Goal: Information Seeking & Learning: Learn about a topic

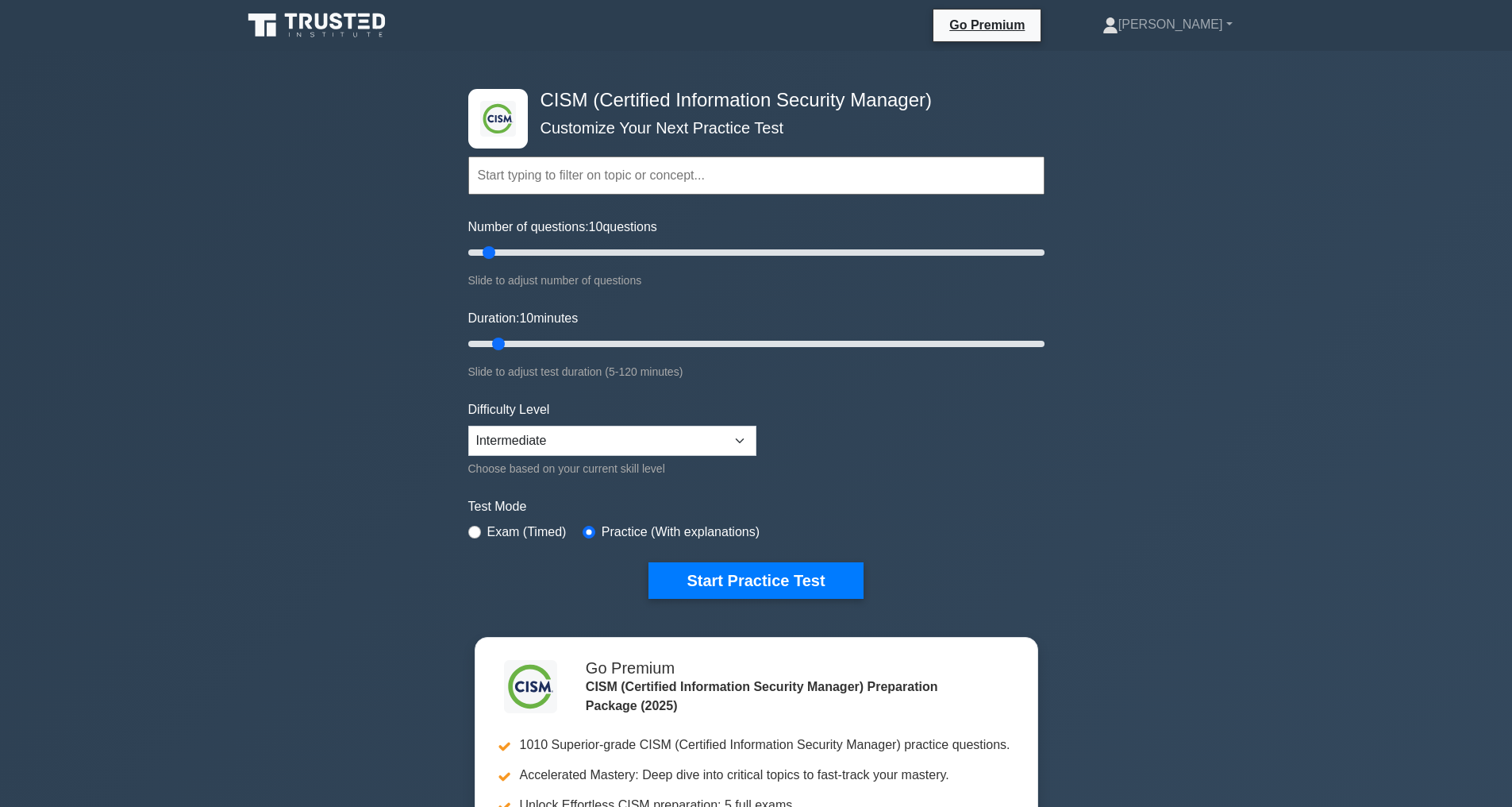
select select "expert"
click at [792, 578] on button "Start Practice Test" at bounding box center [756, 580] width 215 height 36
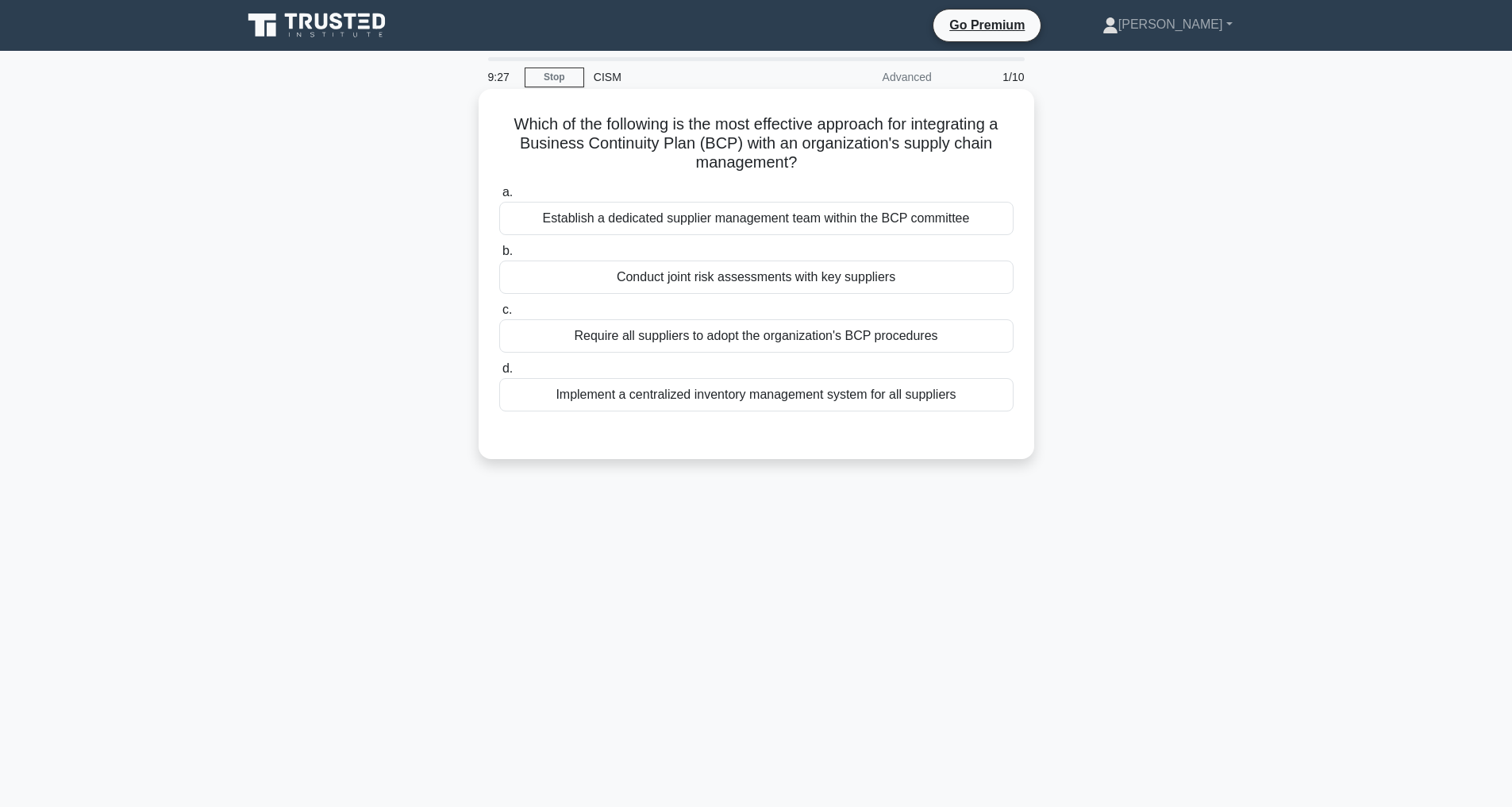
click at [768, 216] on div "Establish a dedicated supplier management team within the BCP committee" at bounding box center [756, 218] width 515 height 34
click at [499, 198] on input "a. Establish a dedicated supplier management team within the BCP committee" at bounding box center [499, 193] width 0 height 10
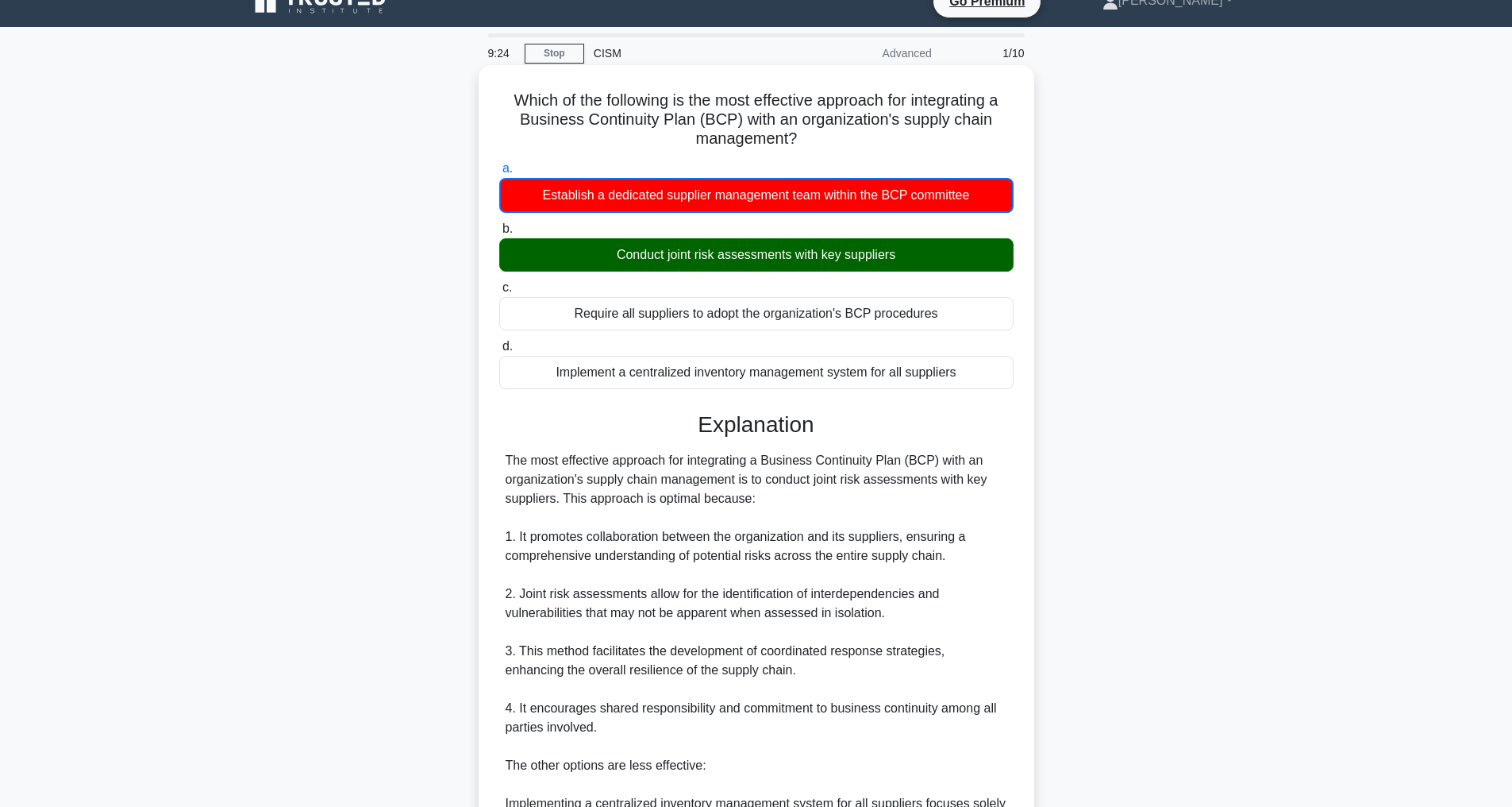
scroll to position [383, 0]
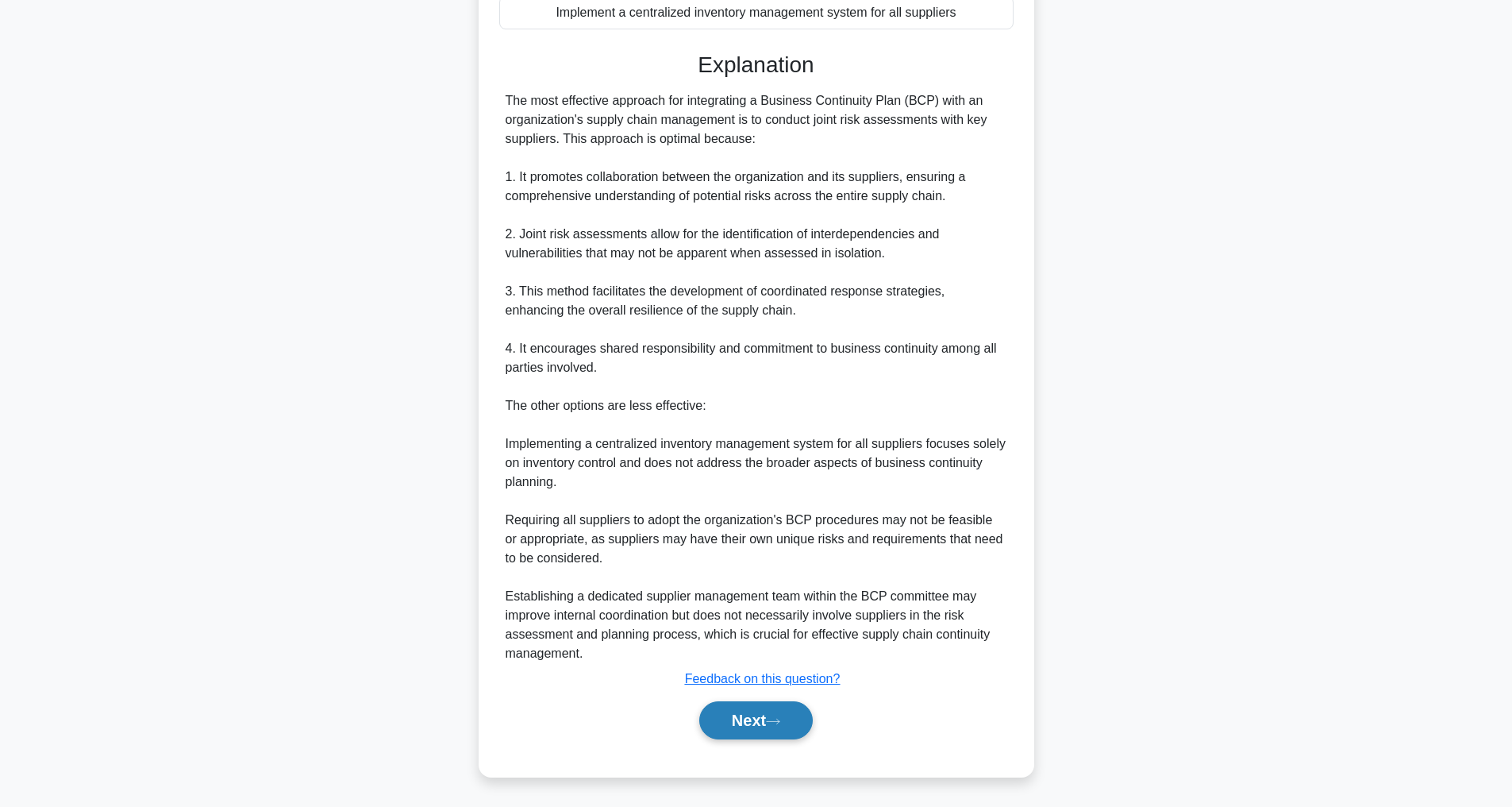
click at [766, 715] on button "Next" at bounding box center [756, 720] width 113 height 38
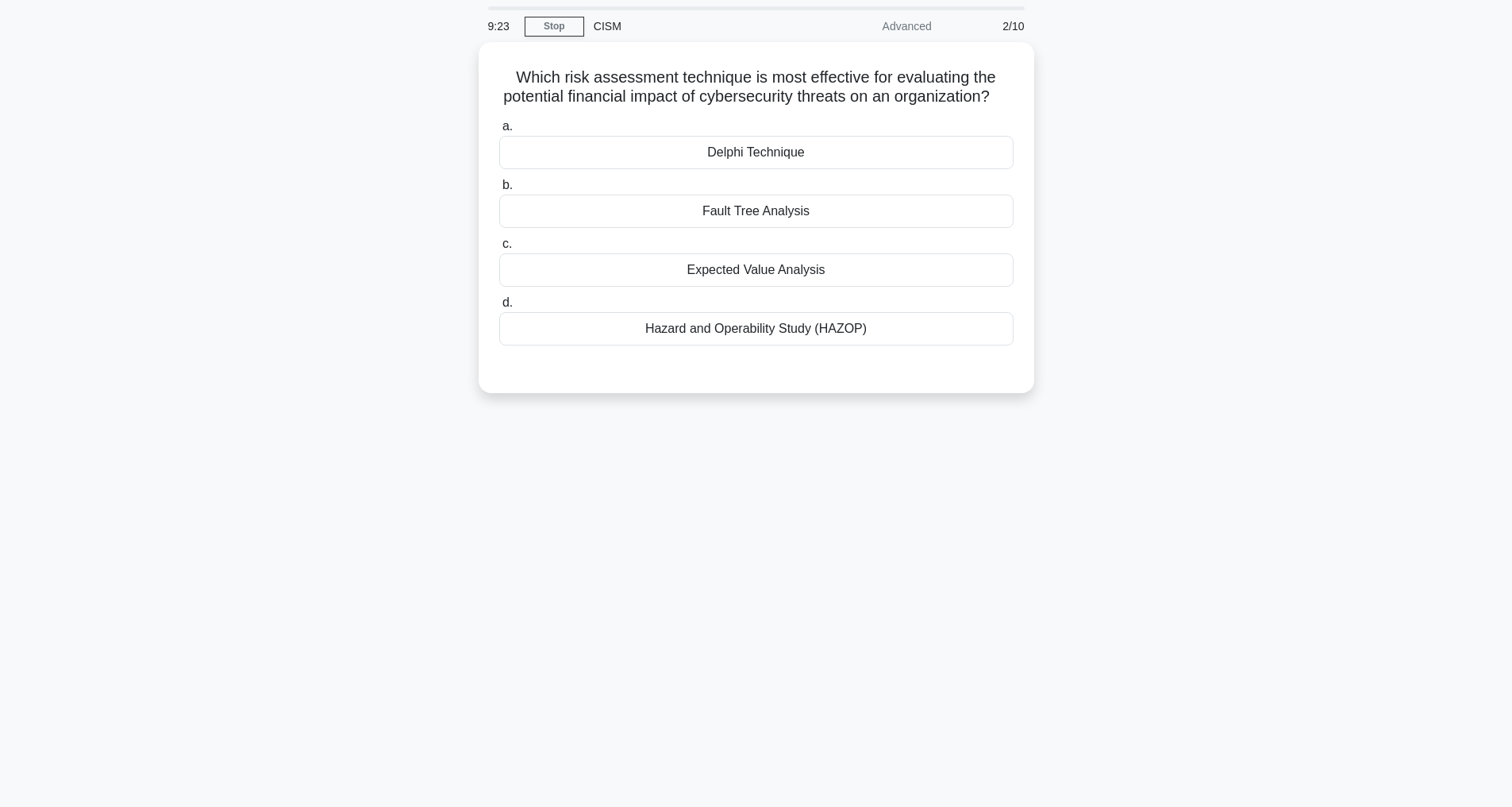
scroll to position [51, 0]
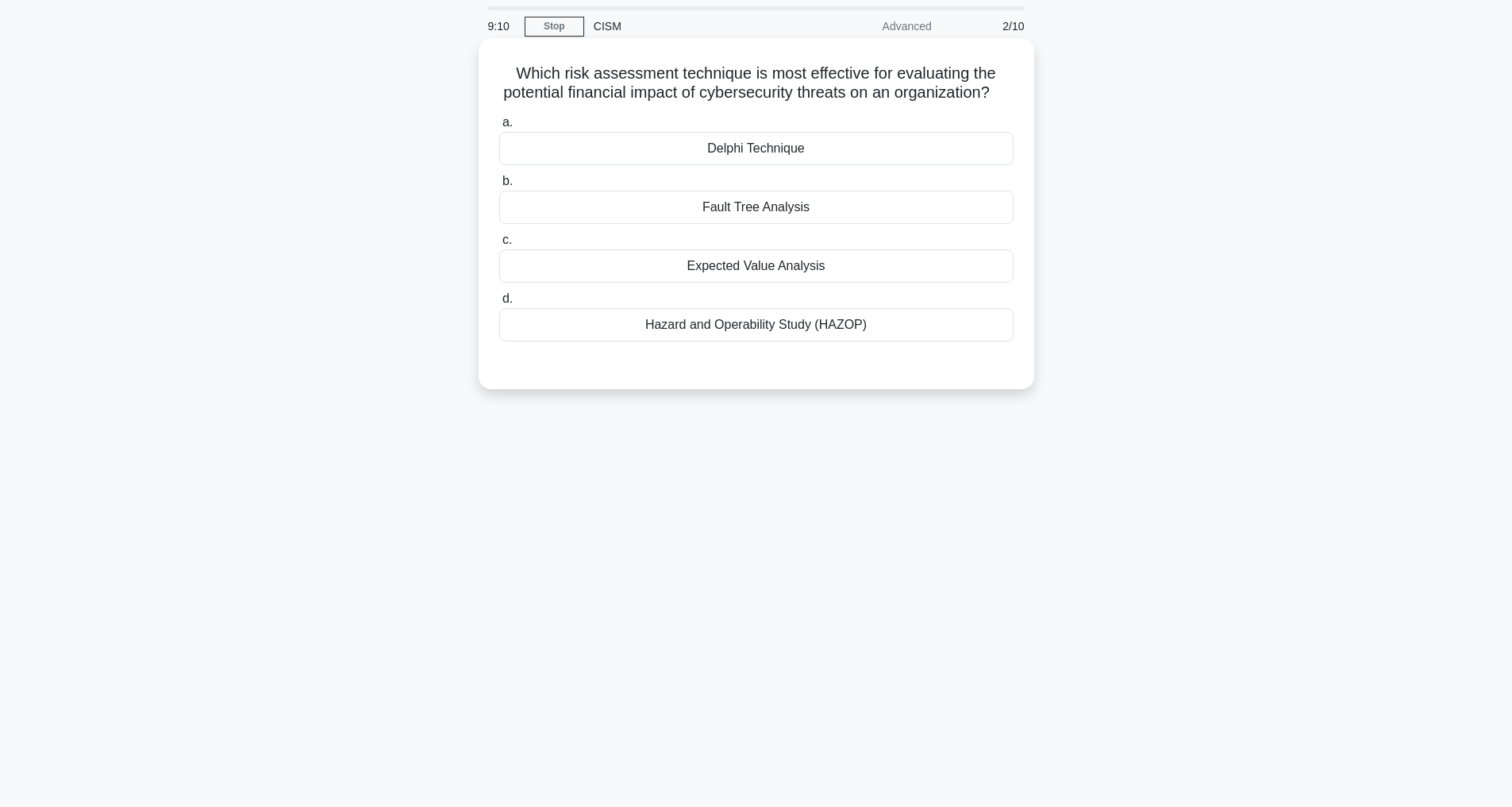
click at [762, 283] on div "Expected Value Analysis" at bounding box center [756, 266] width 515 height 34
click at [499, 246] on input "c. Expected Value Analysis" at bounding box center [499, 240] width 0 height 10
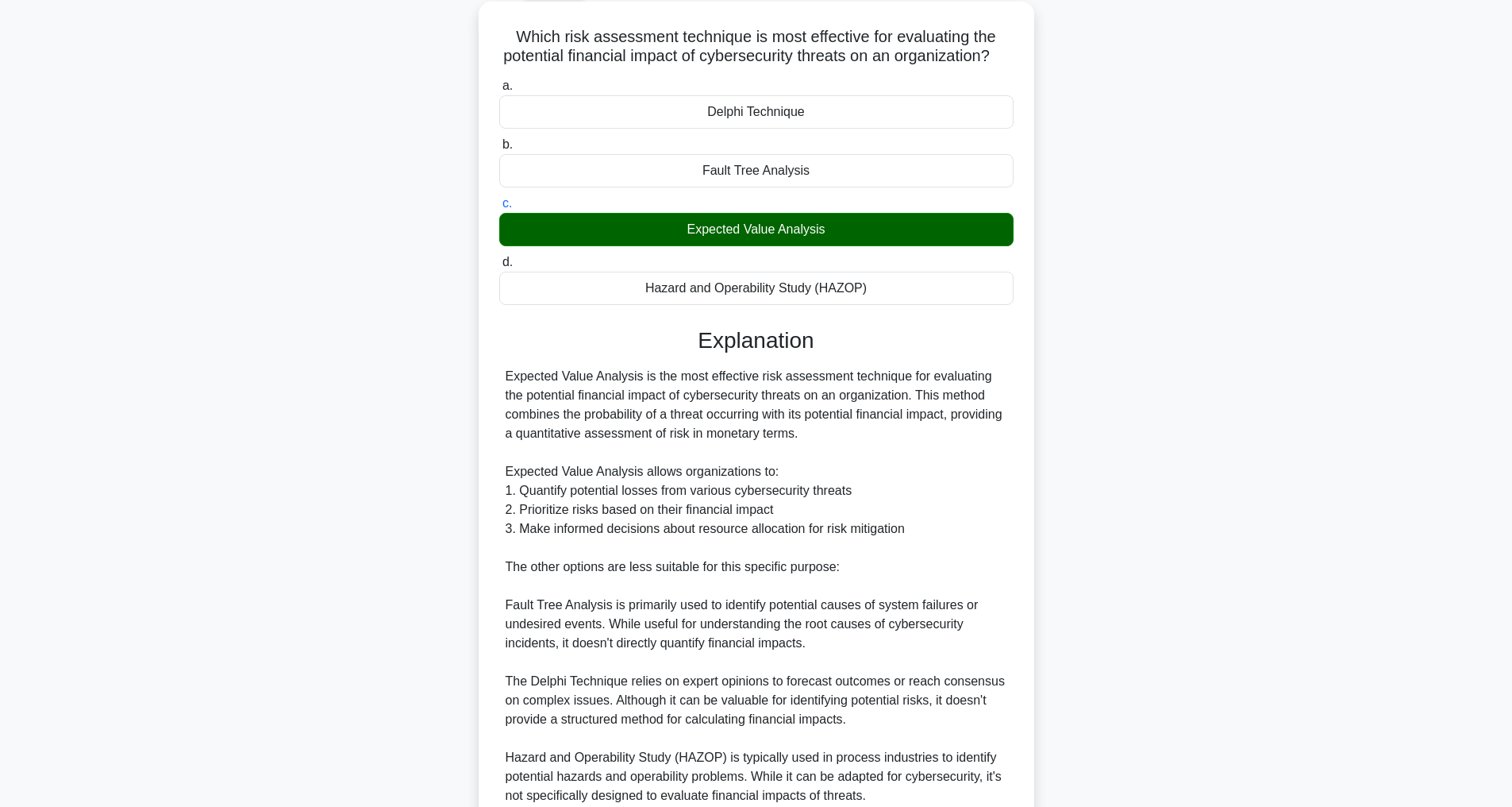
scroll to position [343, 0]
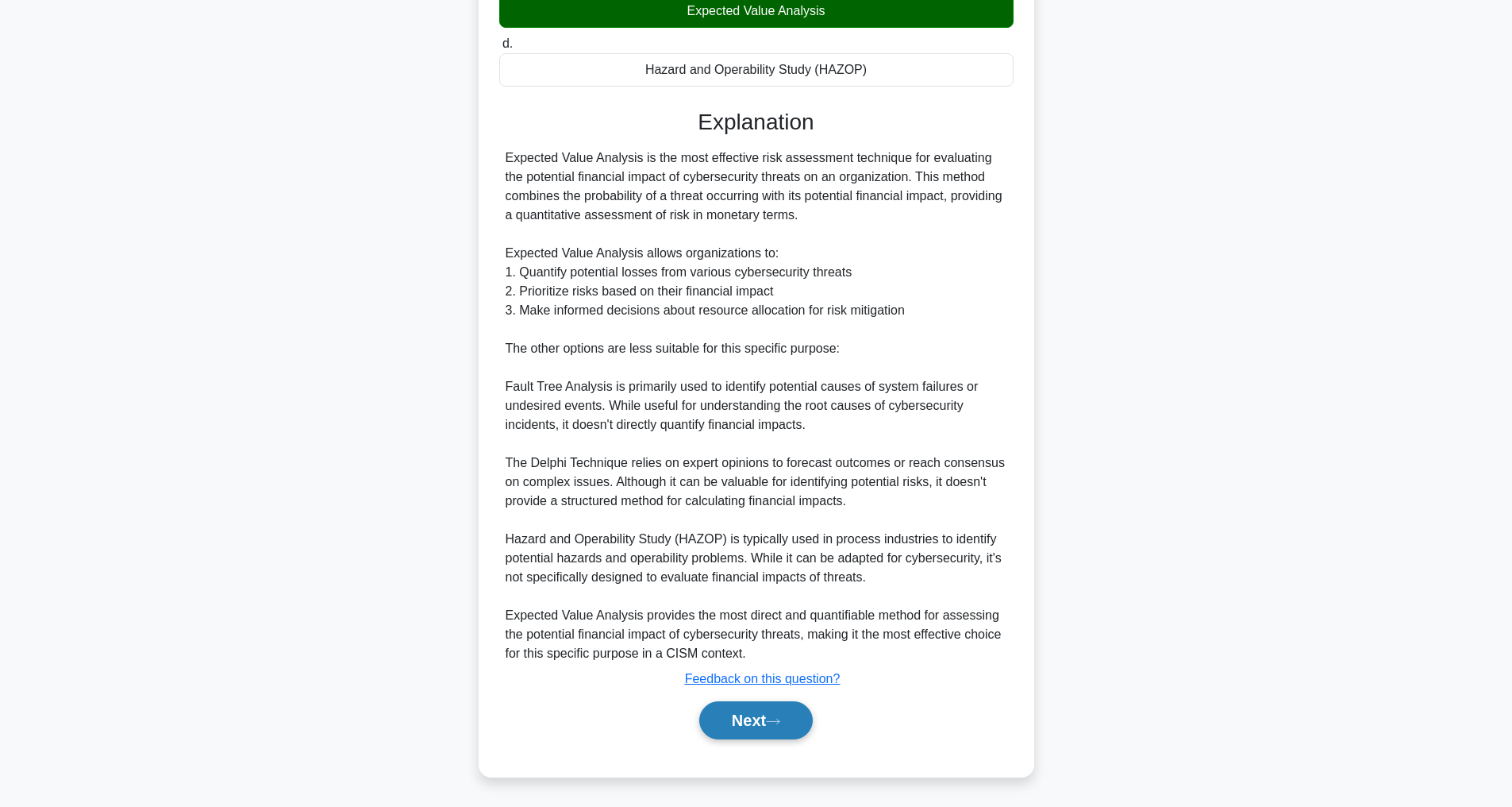
click at [772, 713] on button "Next" at bounding box center [756, 720] width 113 height 38
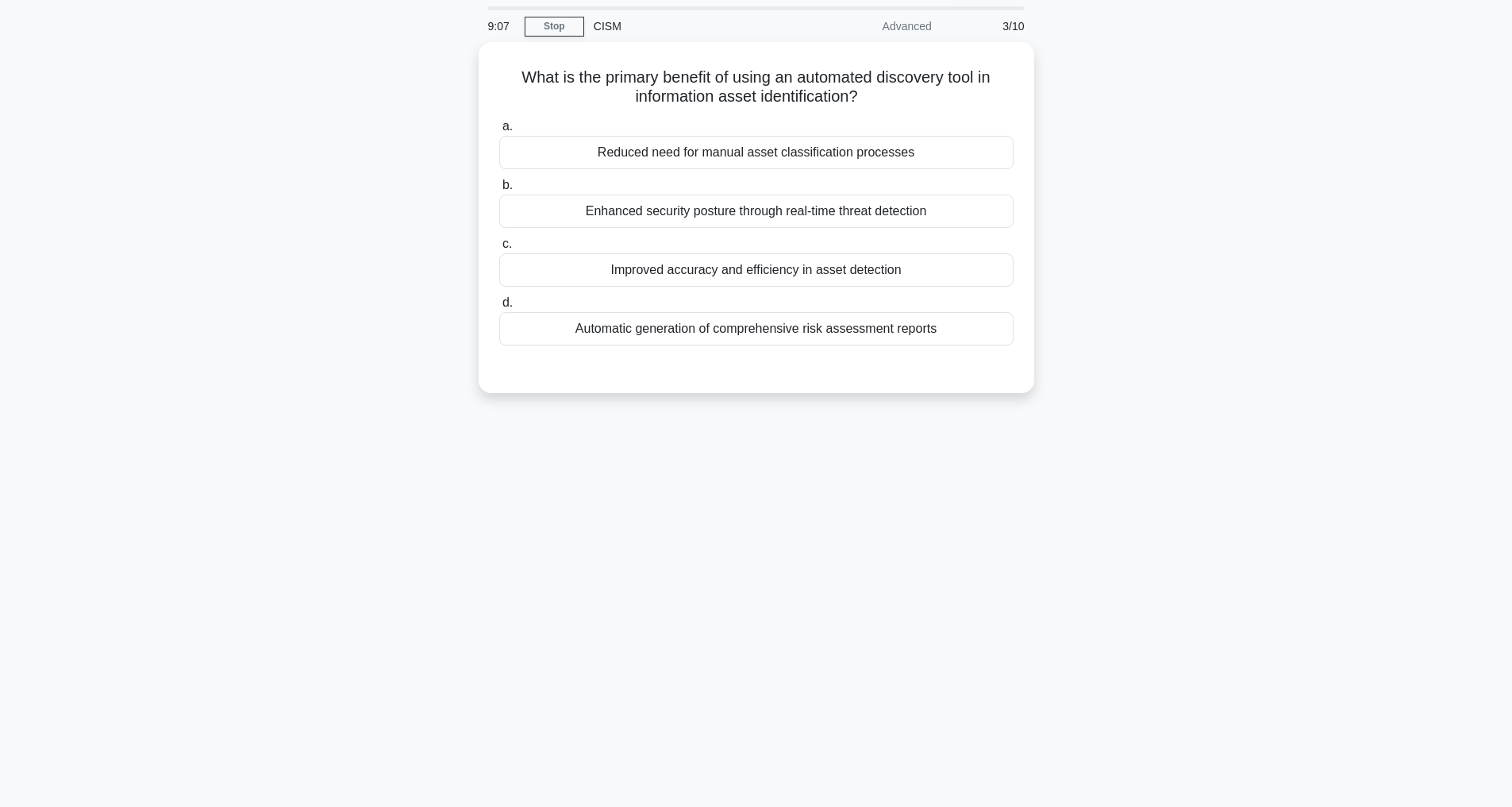
scroll to position [51, 0]
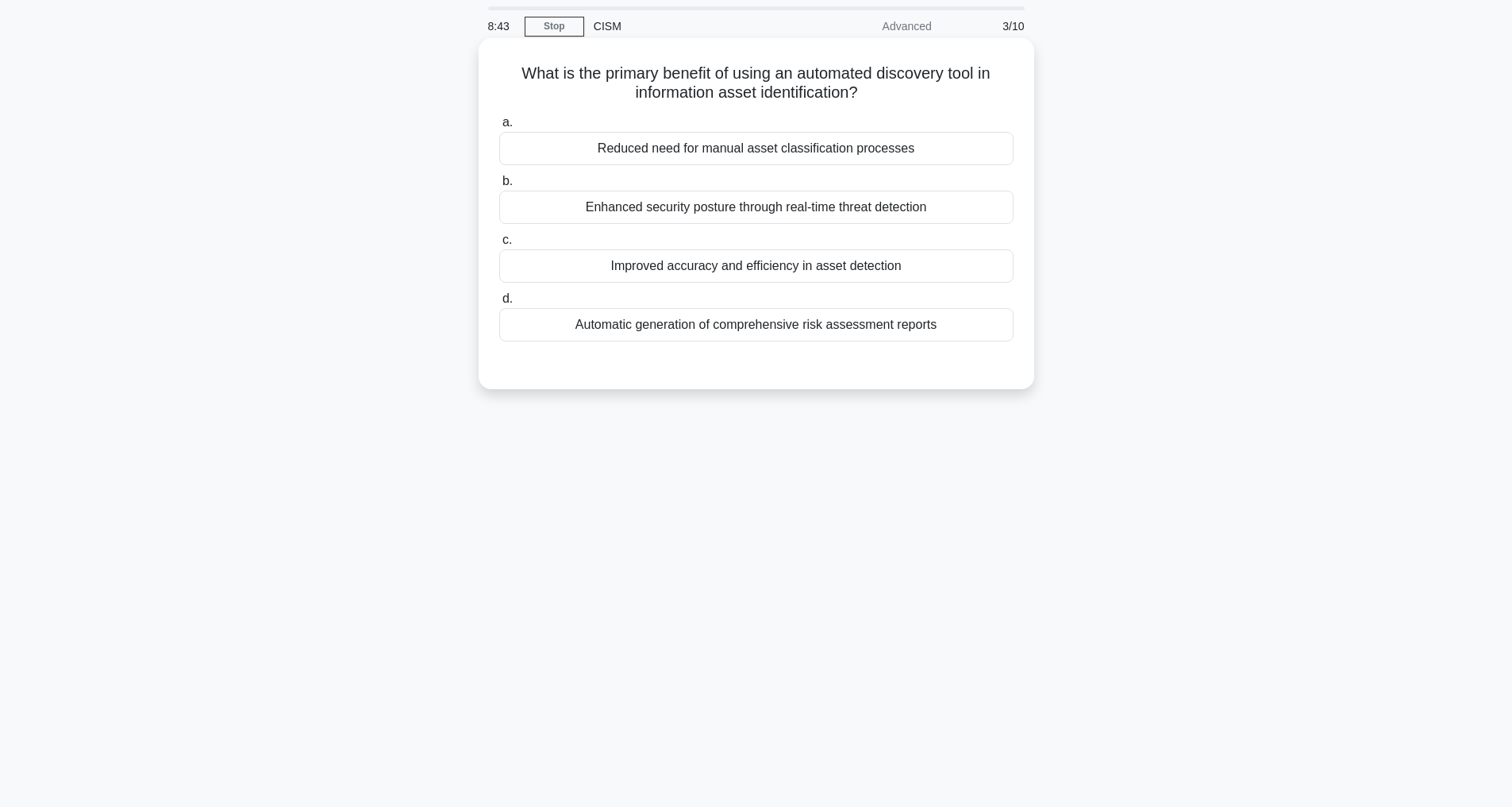
click at [709, 256] on div "Improved accuracy and efficiency in asset detection" at bounding box center [756, 266] width 515 height 34
click at [499, 246] on input "c. Improved accuracy and efficiency in asset detection" at bounding box center [499, 240] width 0 height 10
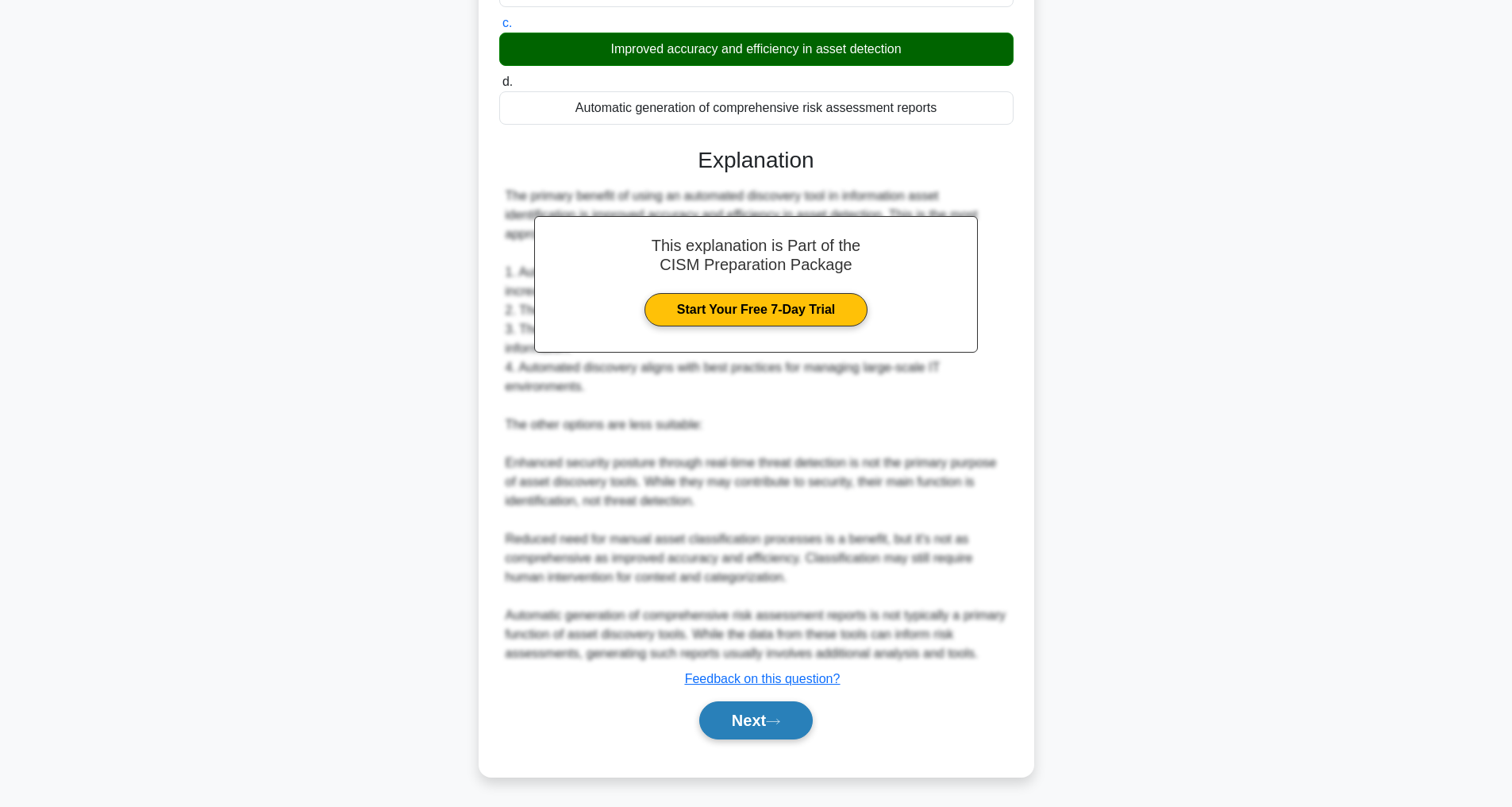
click at [764, 716] on button "Next" at bounding box center [756, 720] width 113 height 38
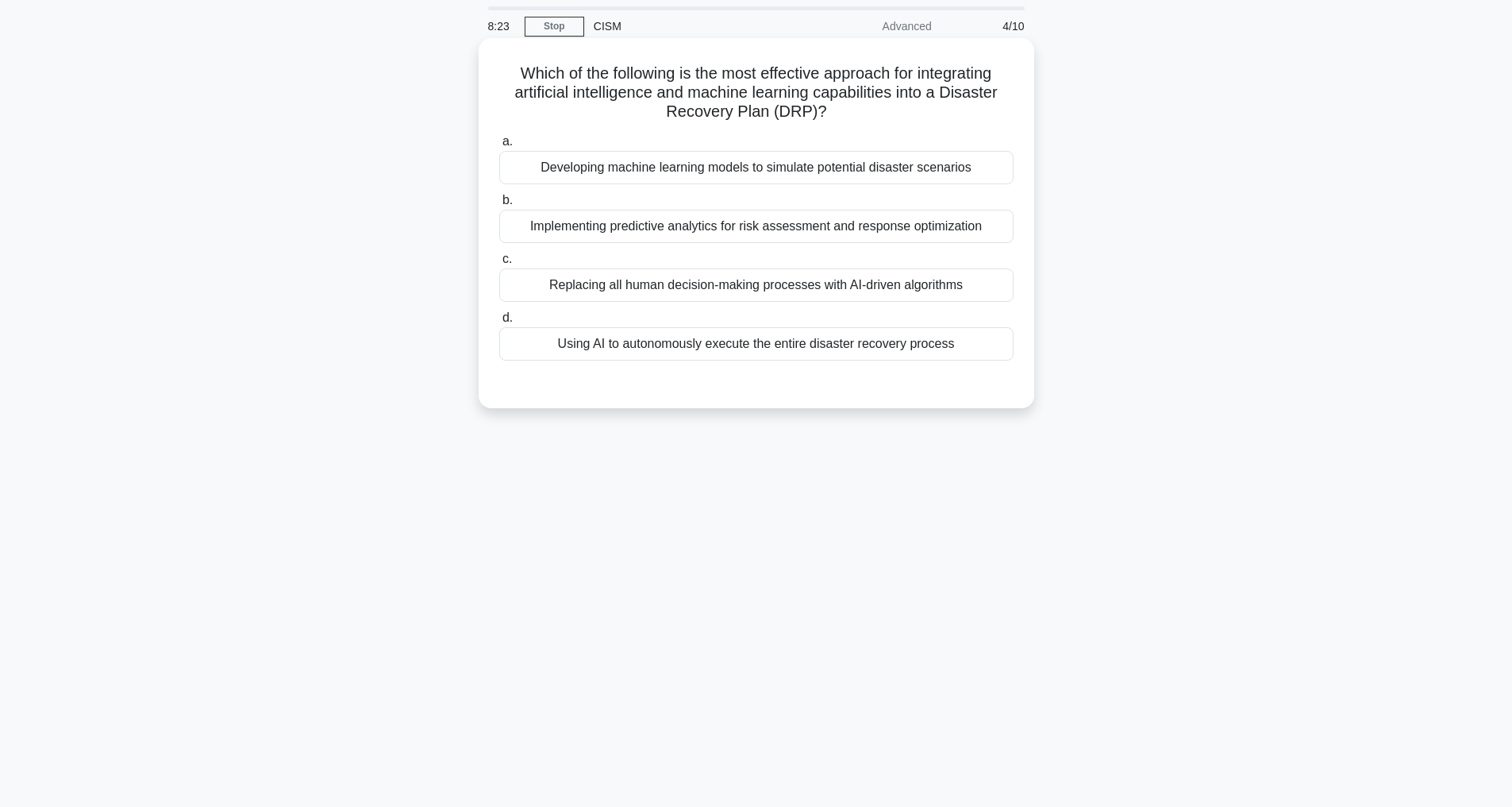
scroll to position [0, 0]
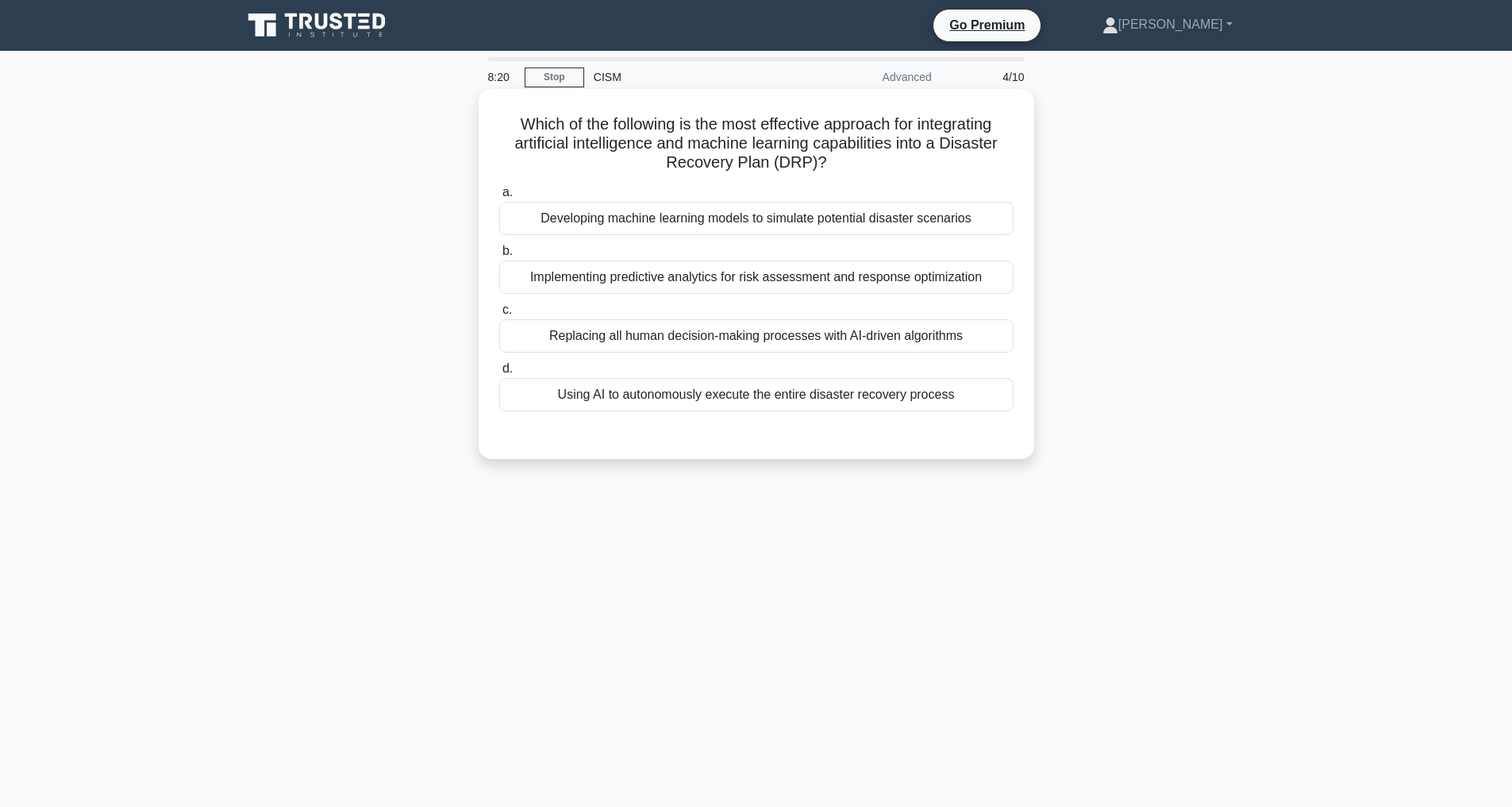
click at [750, 275] on div "Implementing predictive analytics for risk assessment and response optimization" at bounding box center [756, 277] width 515 height 34
click at [499, 256] on input "b. Implementing predictive analytics for risk assessment and response optimizat…" at bounding box center [499, 252] width 0 height 10
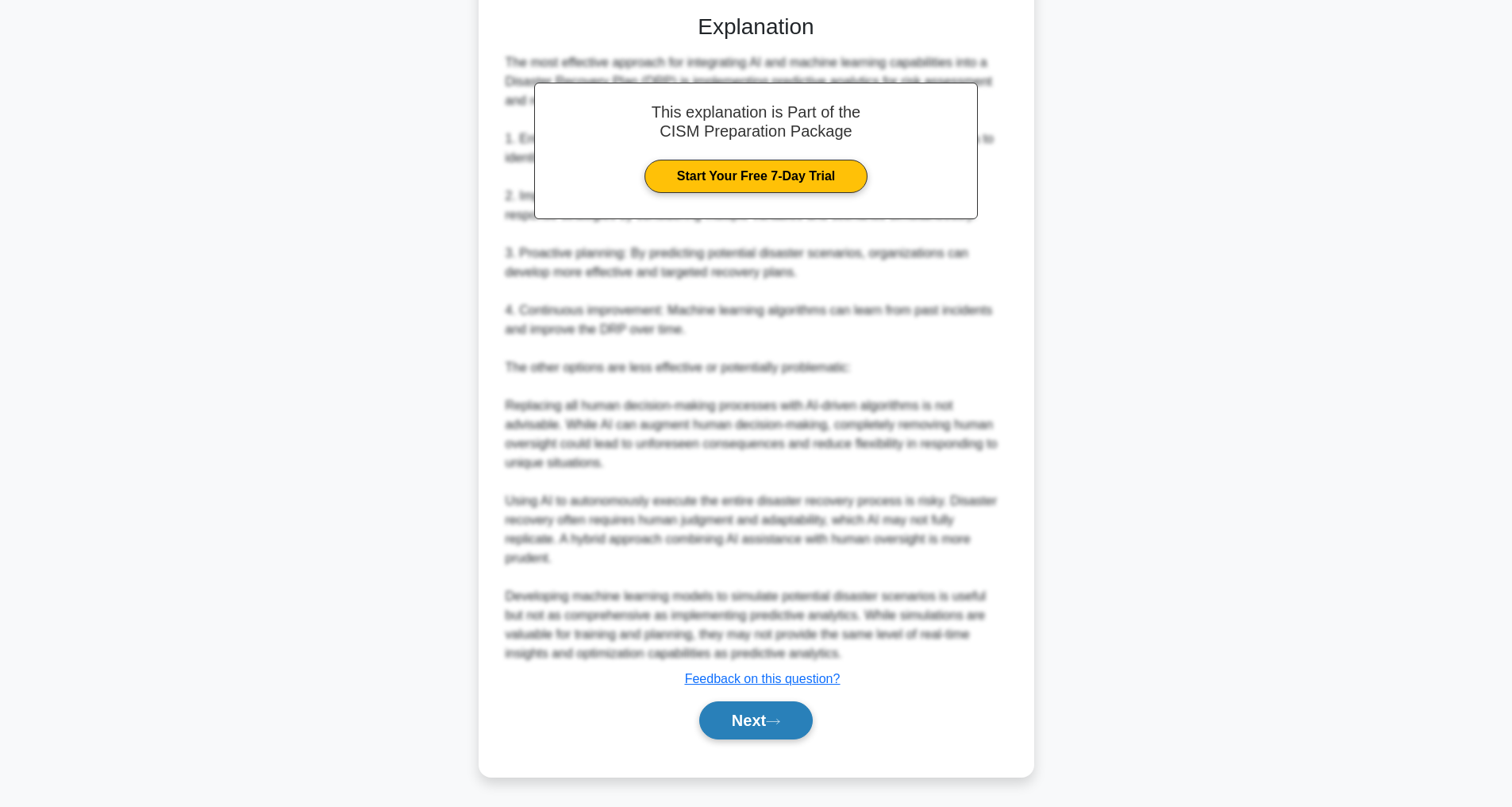
click at [759, 714] on button "Next" at bounding box center [756, 720] width 113 height 38
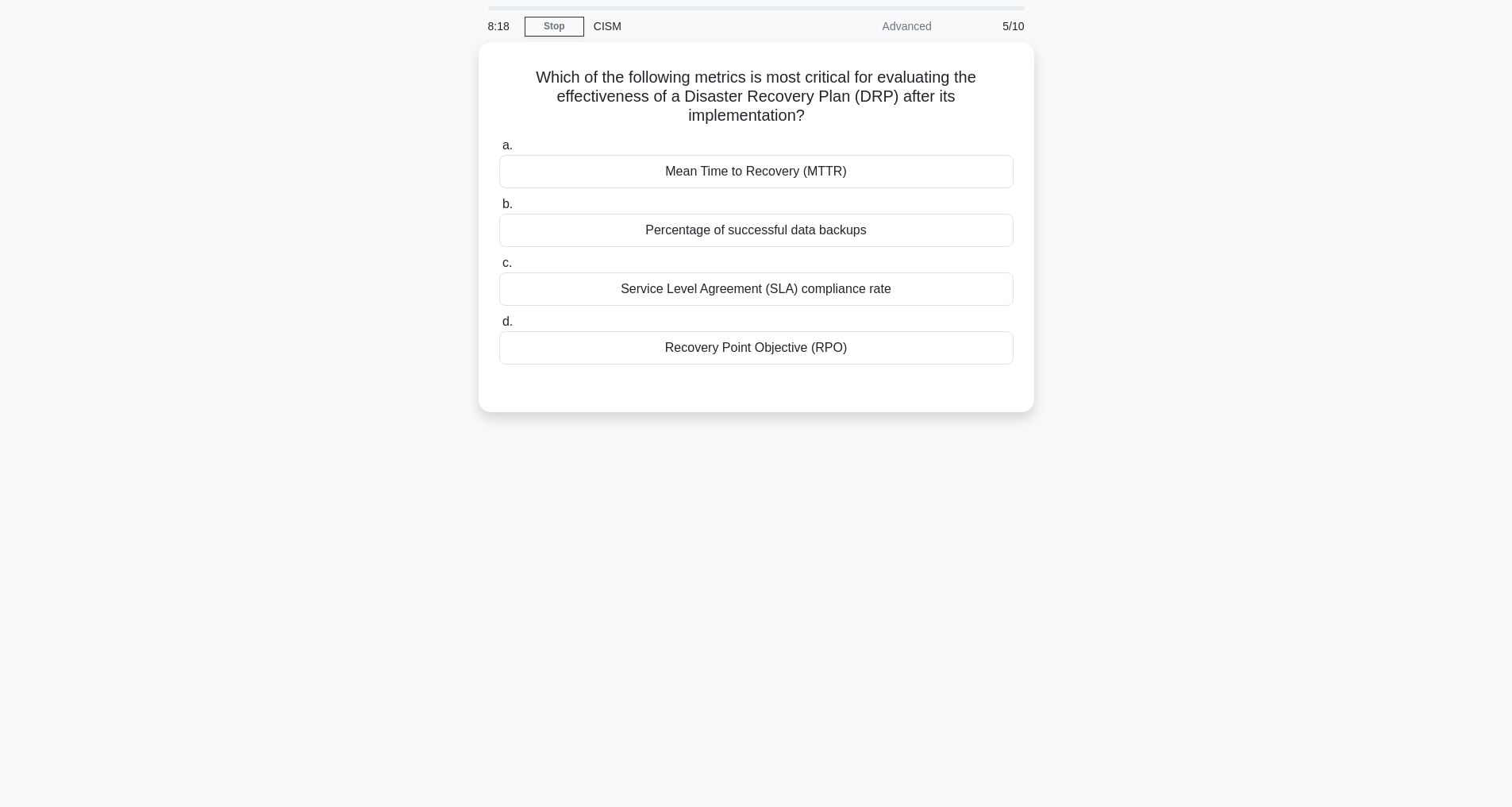
scroll to position [51, 0]
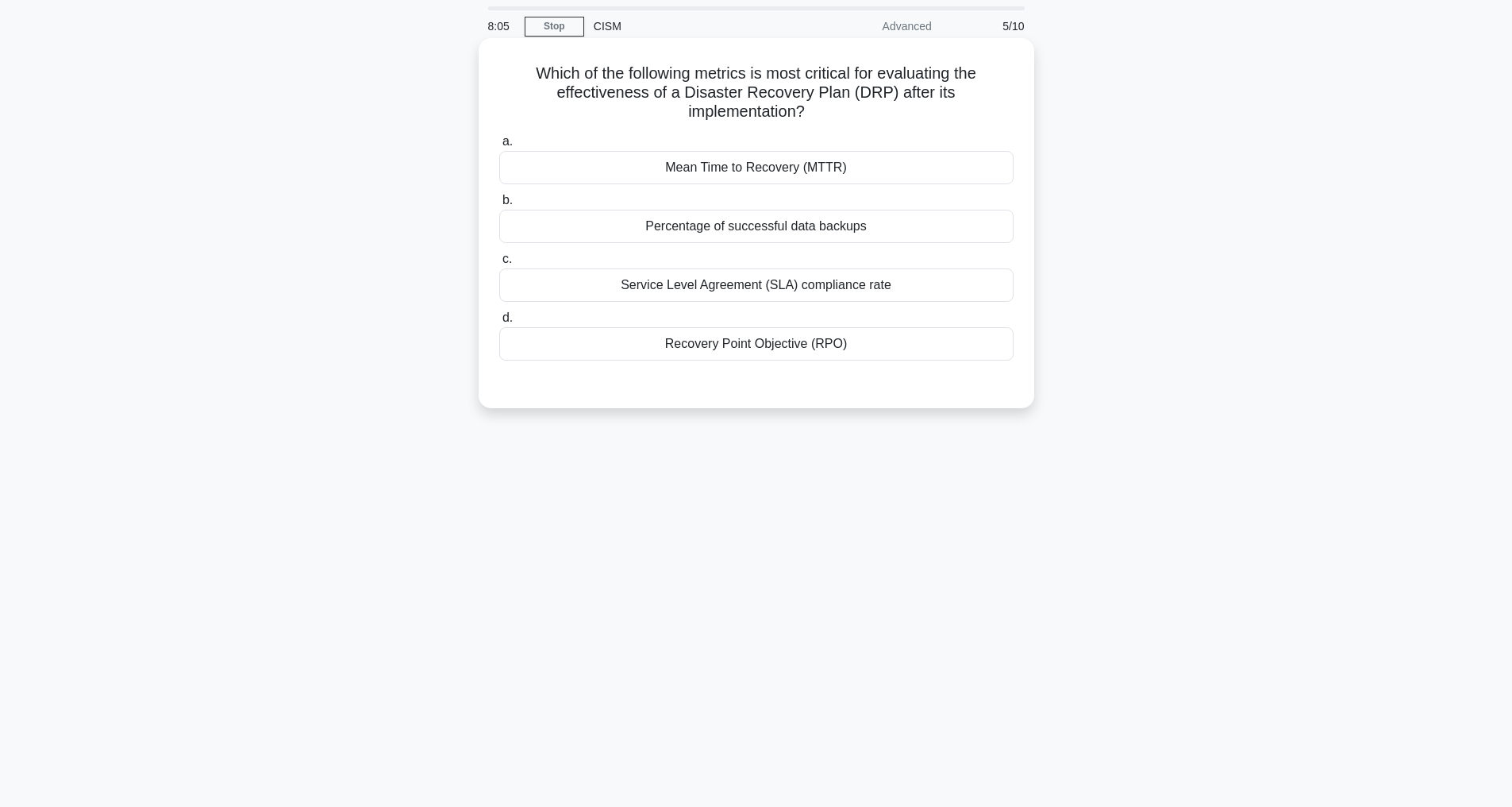
click at [738, 170] on div "Mean Time to Recovery (MTTR)" at bounding box center [756, 167] width 515 height 34
click at [499, 147] on input "a. Mean Time to Recovery (MTTR)" at bounding box center [499, 142] width 0 height 10
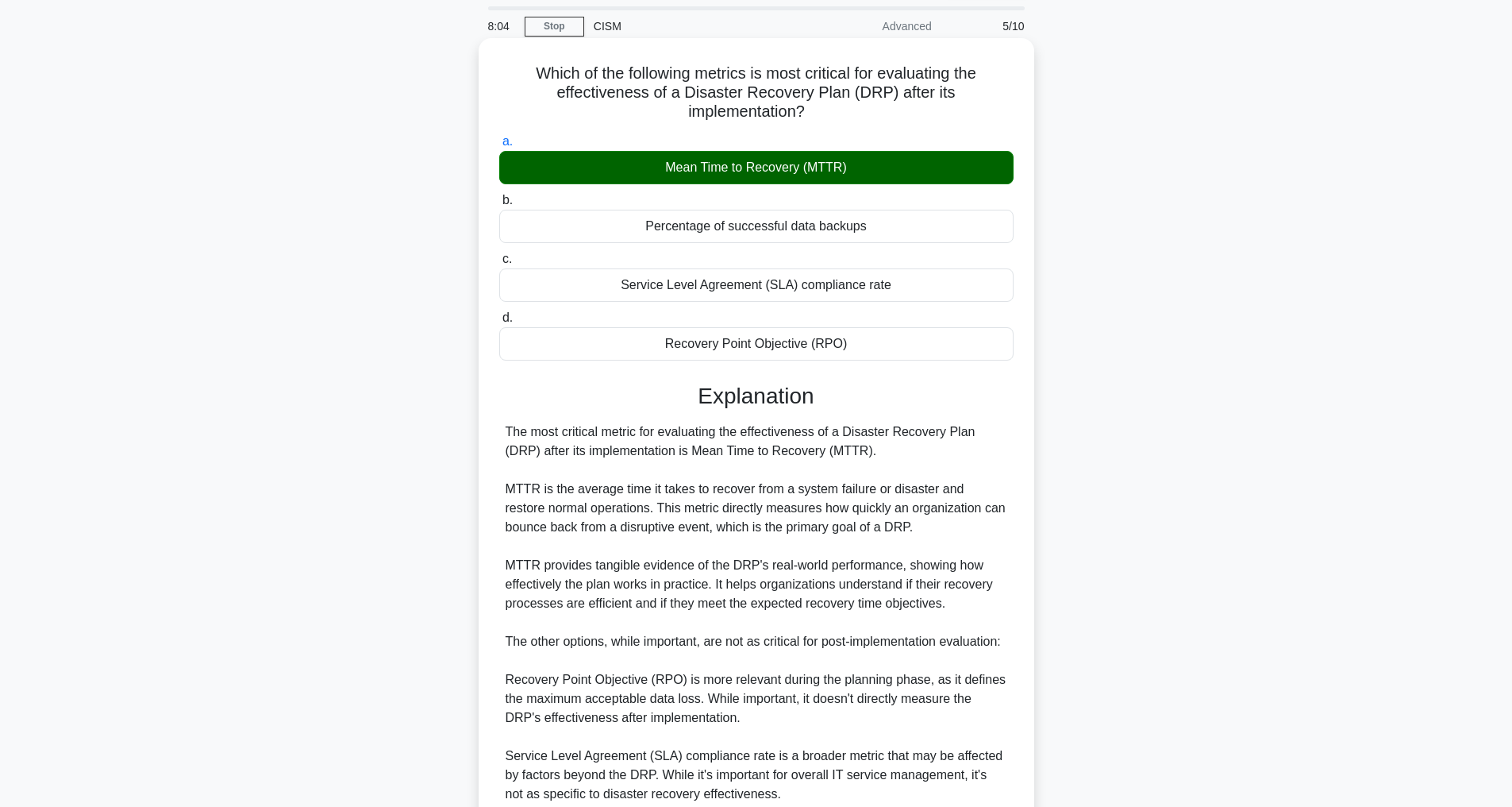
scroll to position [381, 0]
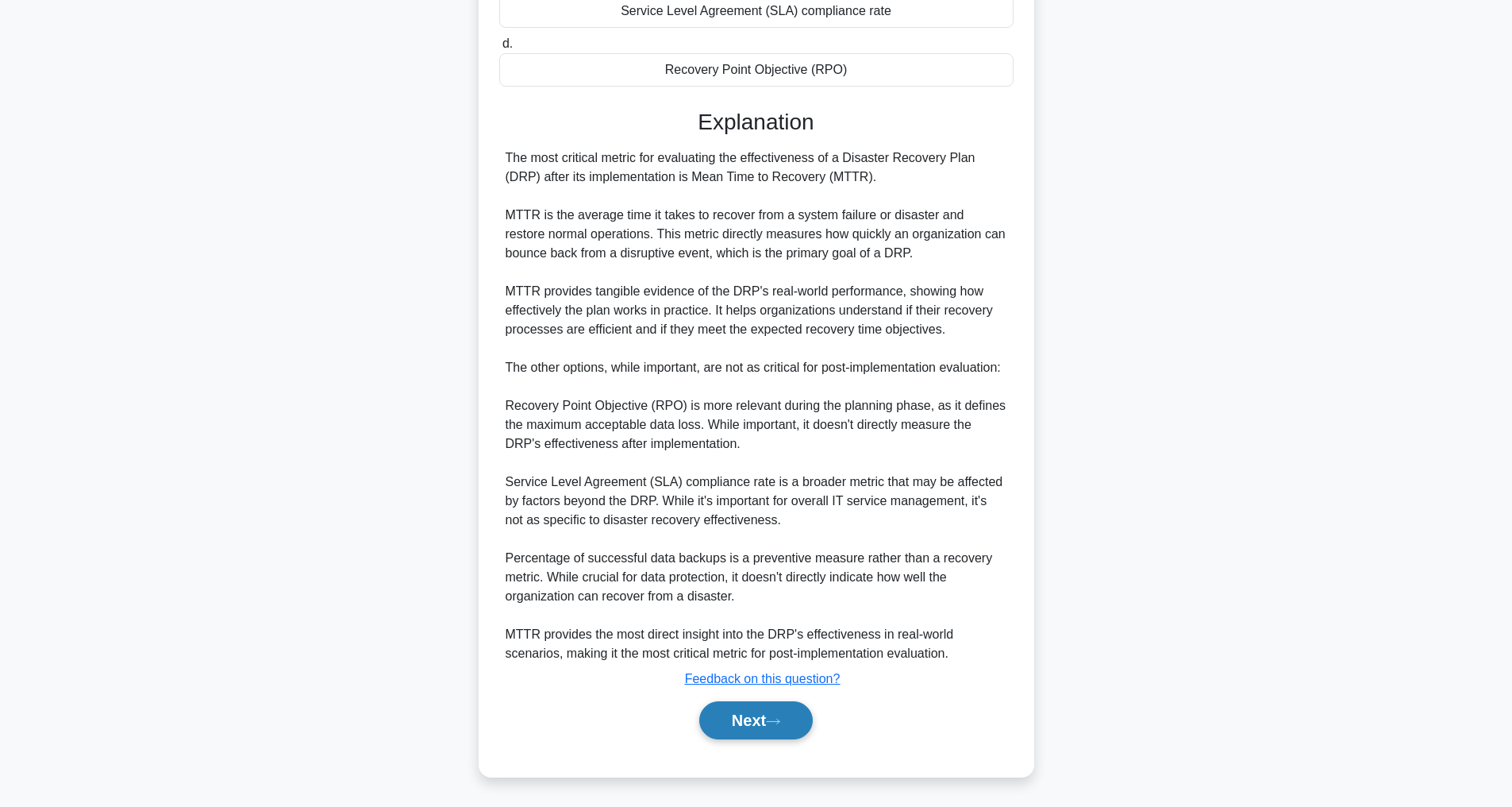
click at [740, 720] on button "Next" at bounding box center [756, 720] width 113 height 38
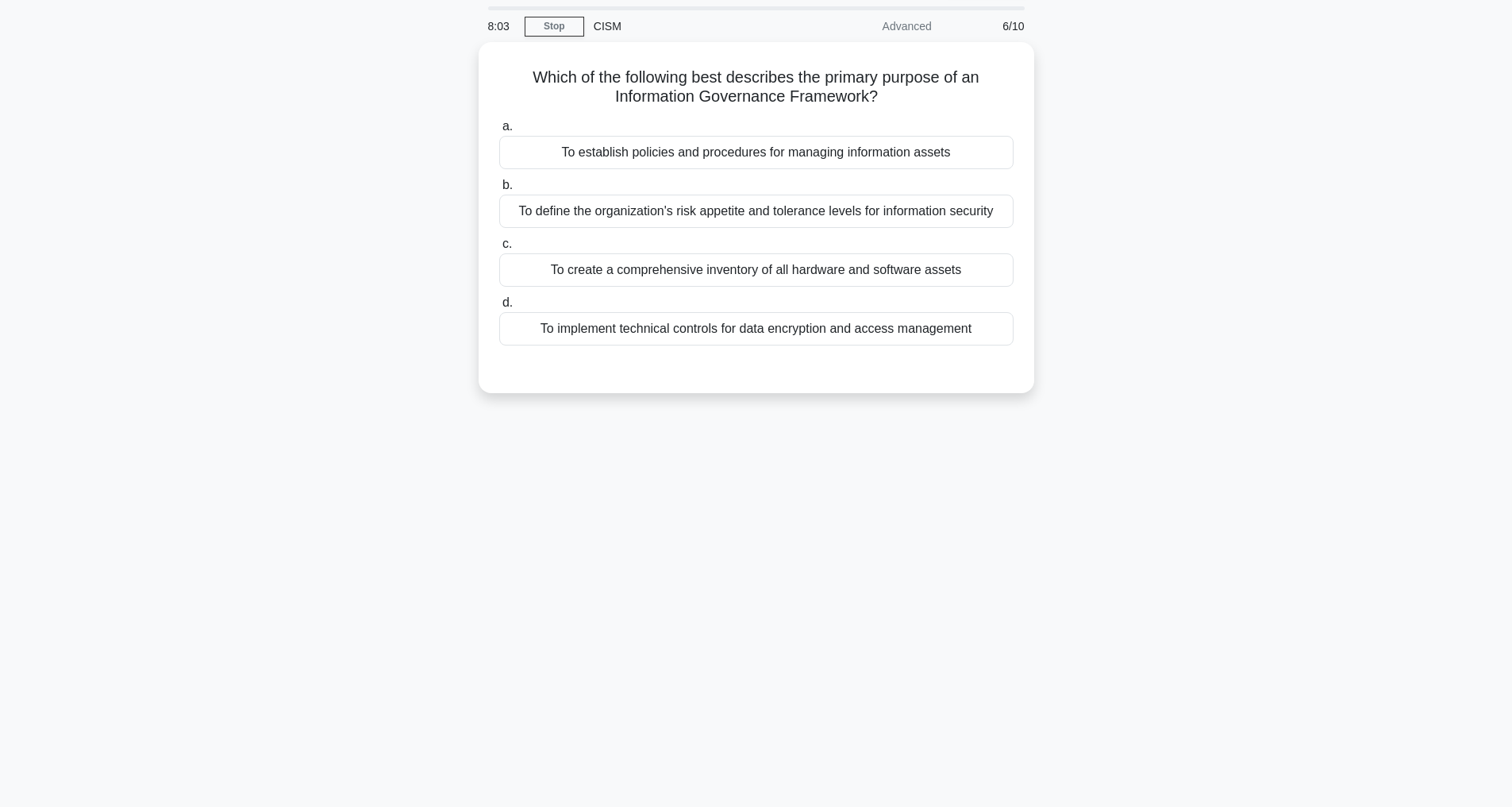
scroll to position [51, 0]
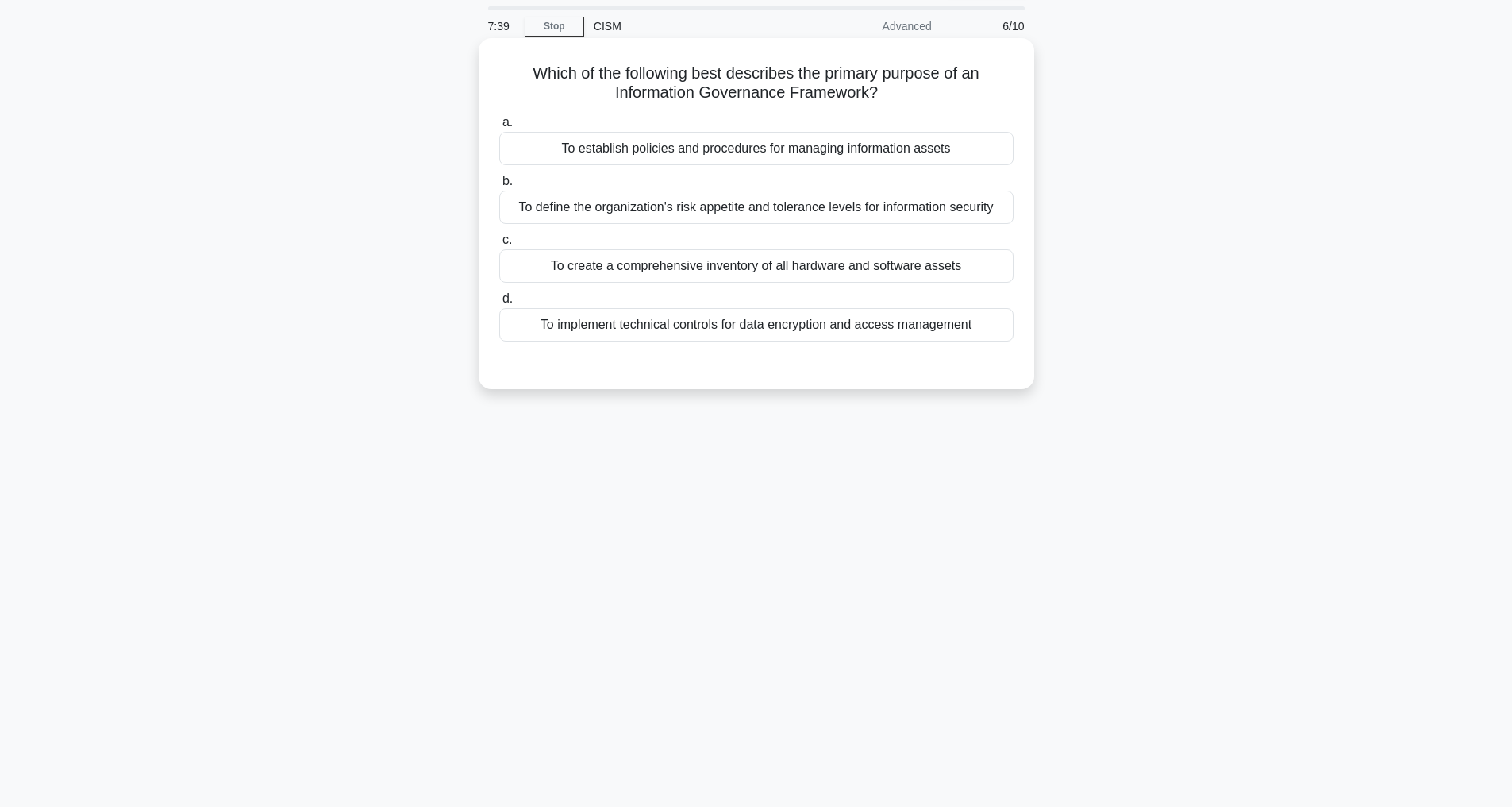
click at [760, 208] on div "To define the organization's risk appetite and tolerance levels for information…" at bounding box center [756, 207] width 515 height 34
click at [499, 187] on input "b. To define the organization's risk appetite and tolerance levels for informat…" at bounding box center [499, 182] width 0 height 10
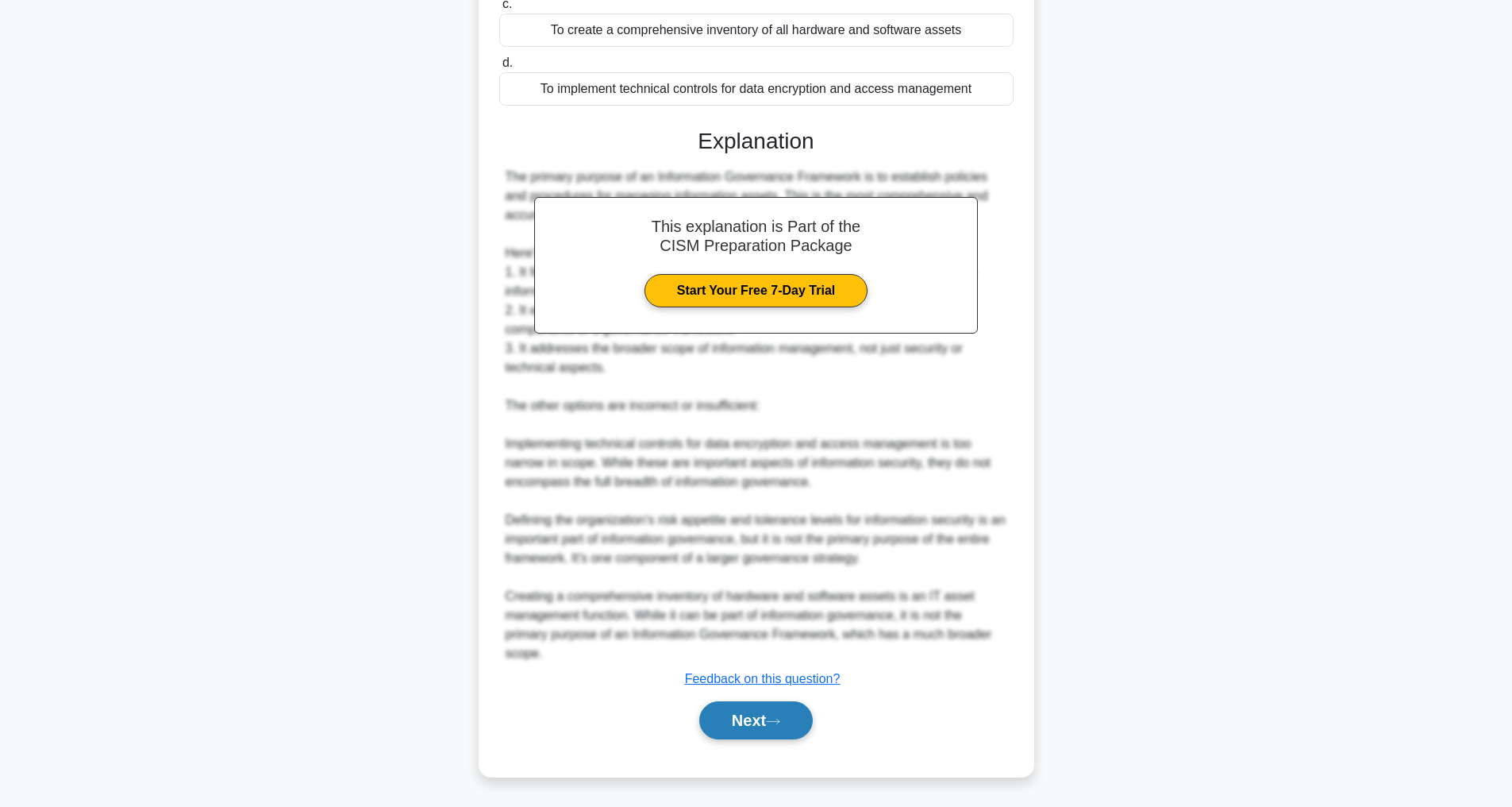
click at [775, 713] on button "Next" at bounding box center [756, 720] width 113 height 38
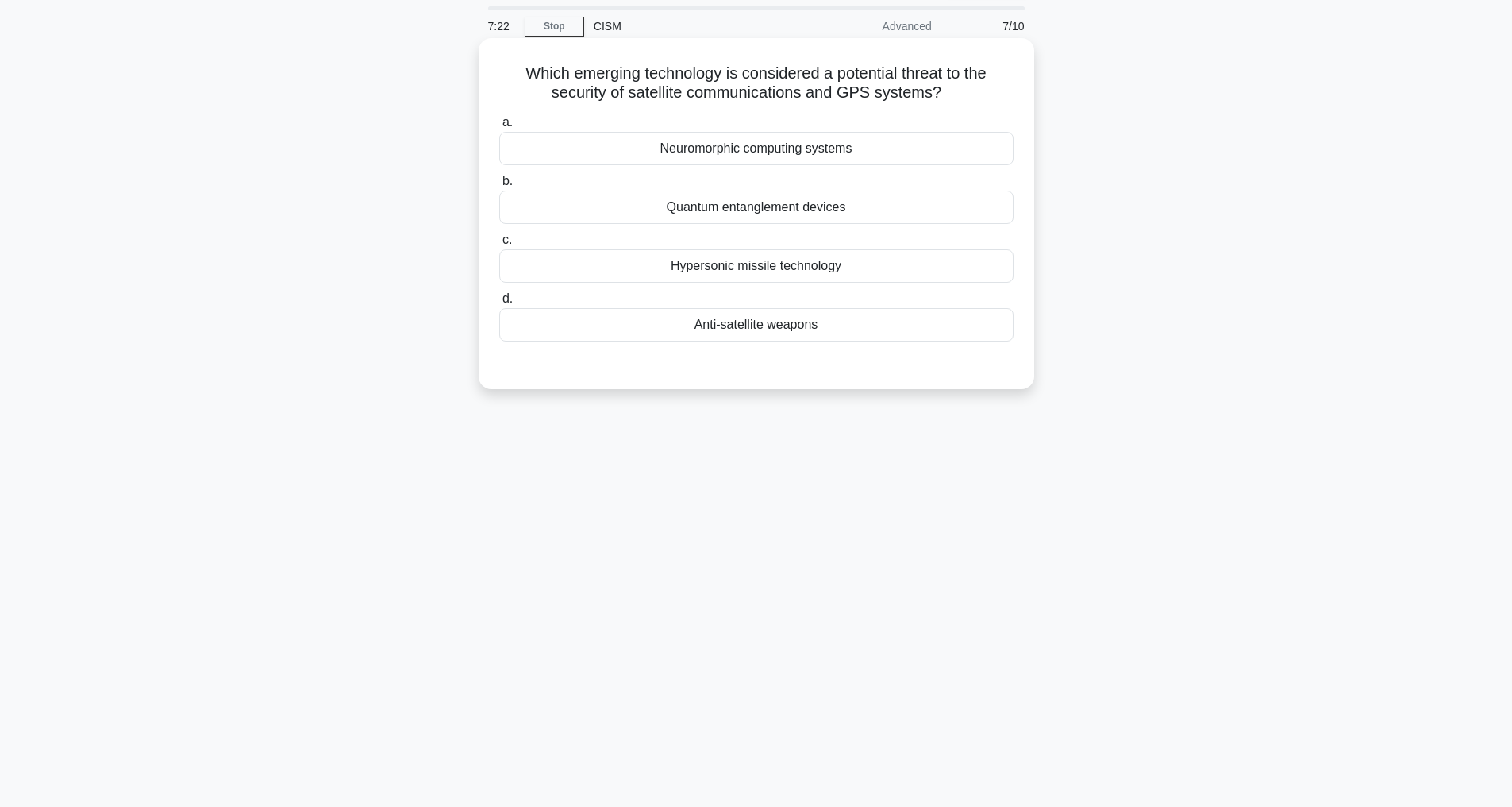
click at [734, 323] on div "Anti-satellite weapons" at bounding box center [756, 324] width 515 height 34
click at [499, 304] on input "d. Anti-satellite weapons" at bounding box center [499, 299] width 0 height 10
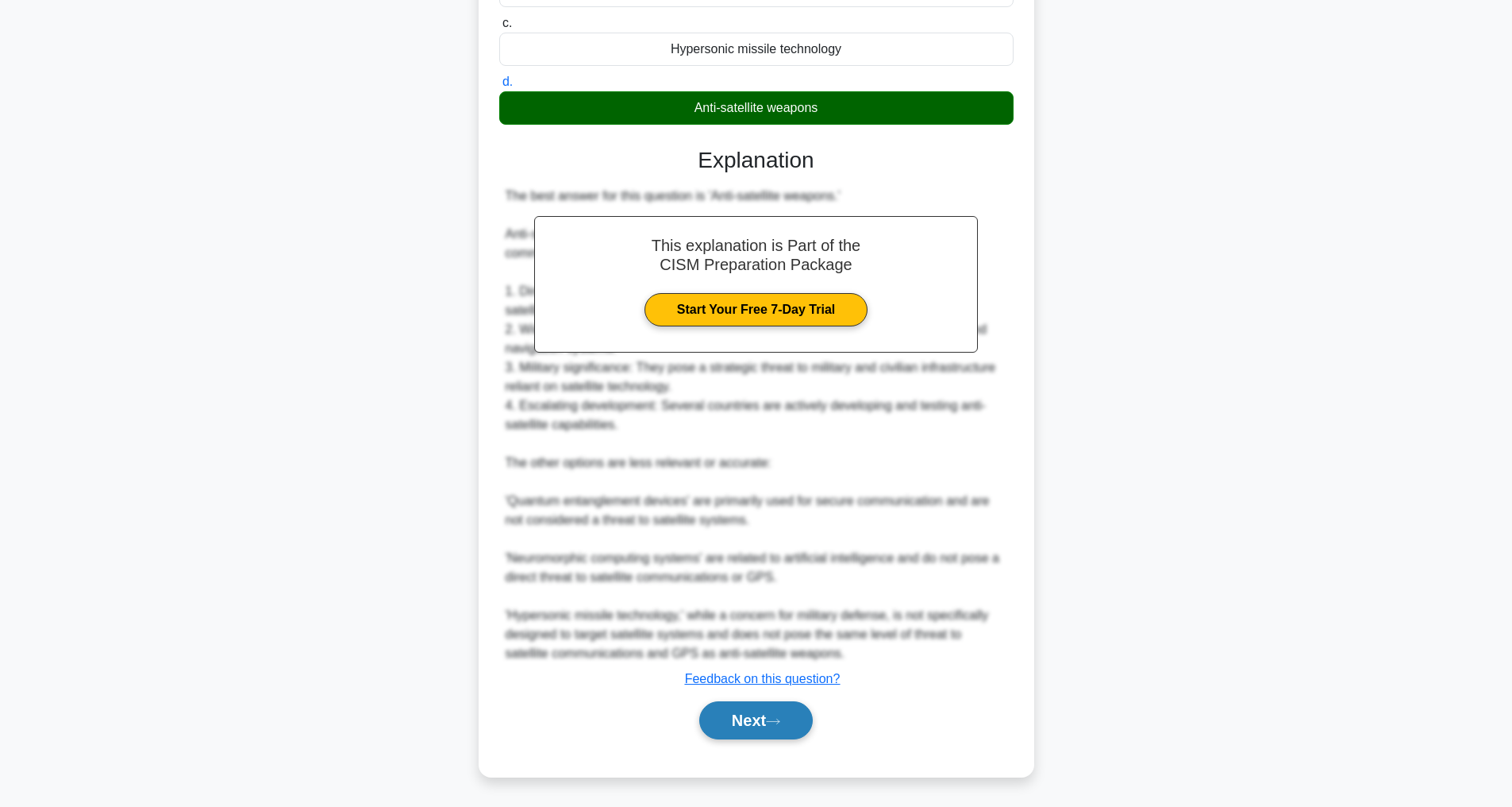
click at [758, 727] on button "Next" at bounding box center [756, 720] width 113 height 38
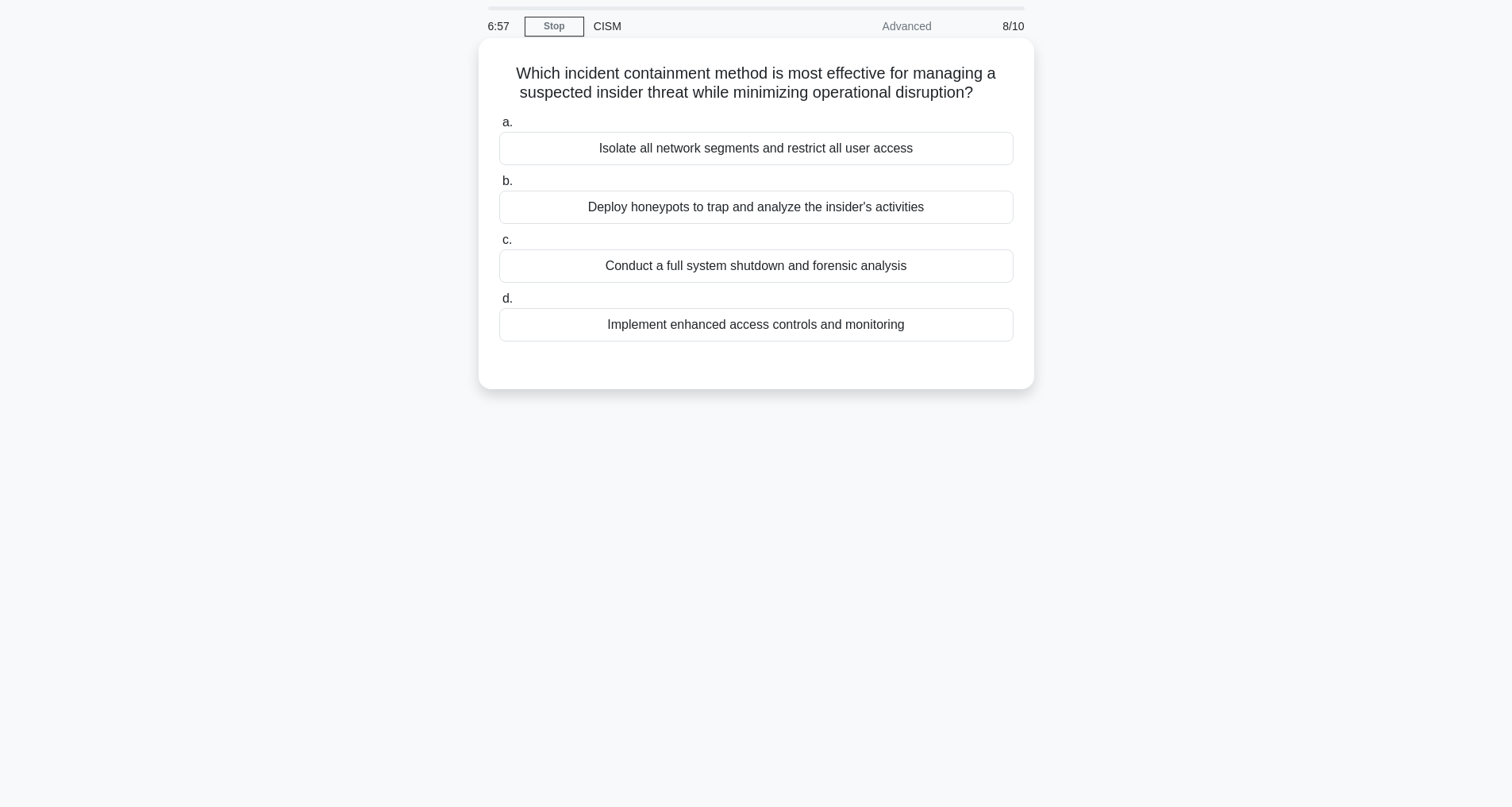
click at [839, 224] on div "Deploy honeypots to trap and analyze the insider's activities" at bounding box center [756, 207] width 515 height 34
click at [499, 187] on input "b. Deploy honeypots to trap and analyze the insider's activities" at bounding box center [499, 182] width 0 height 10
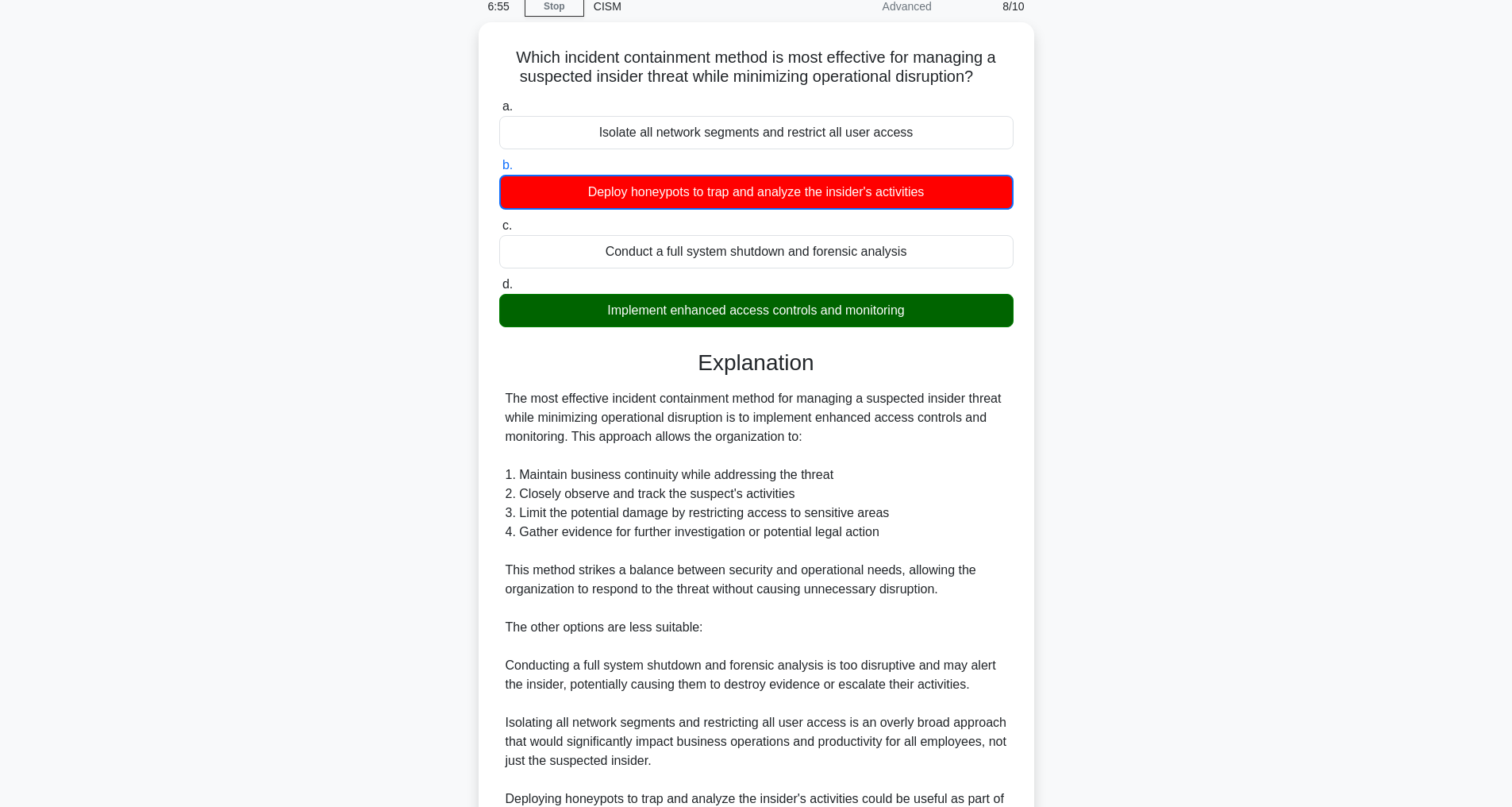
scroll to position [307, 0]
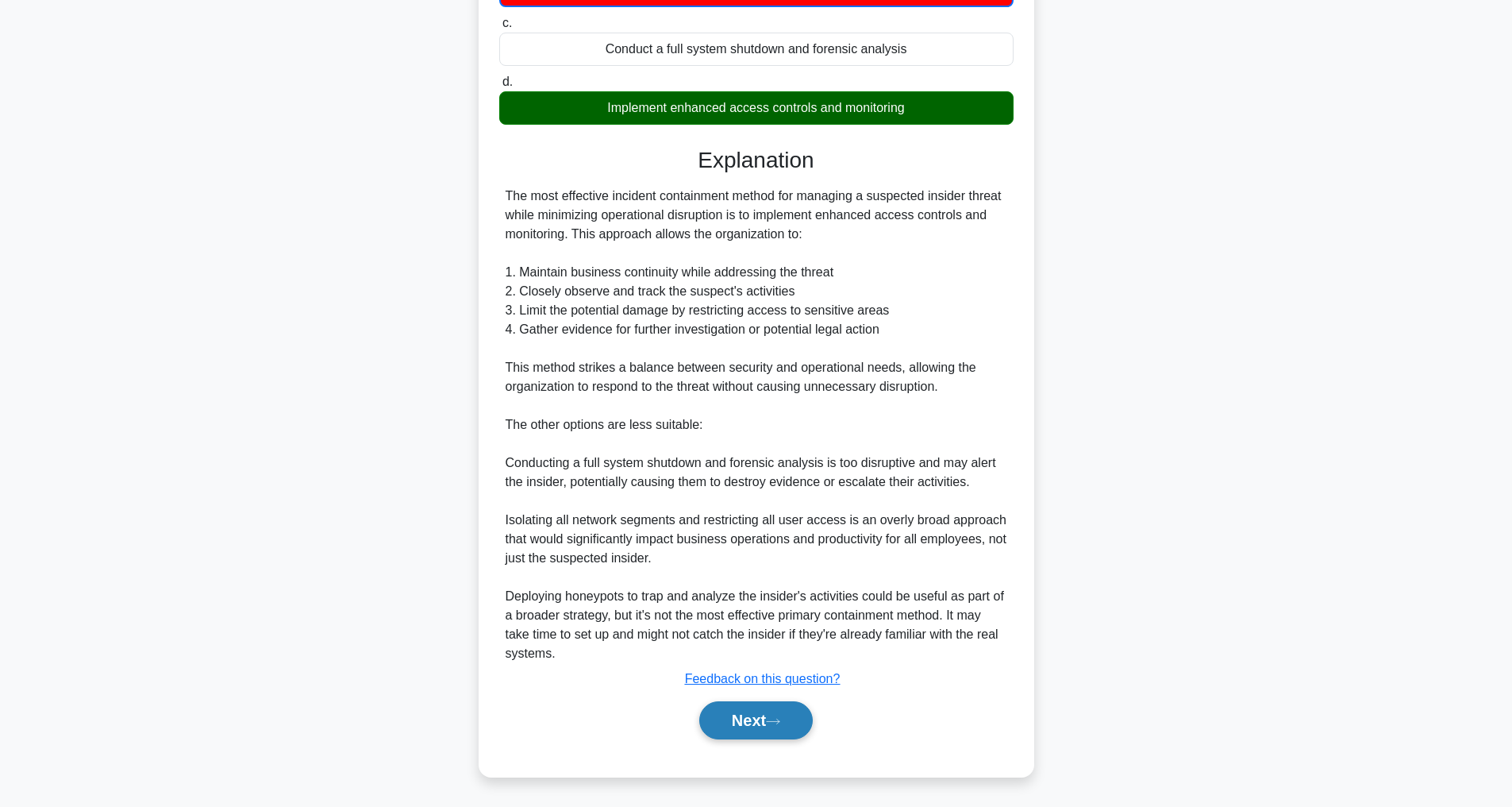
click at [773, 706] on button "Next" at bounding box center [756, 720] width 113 height 38
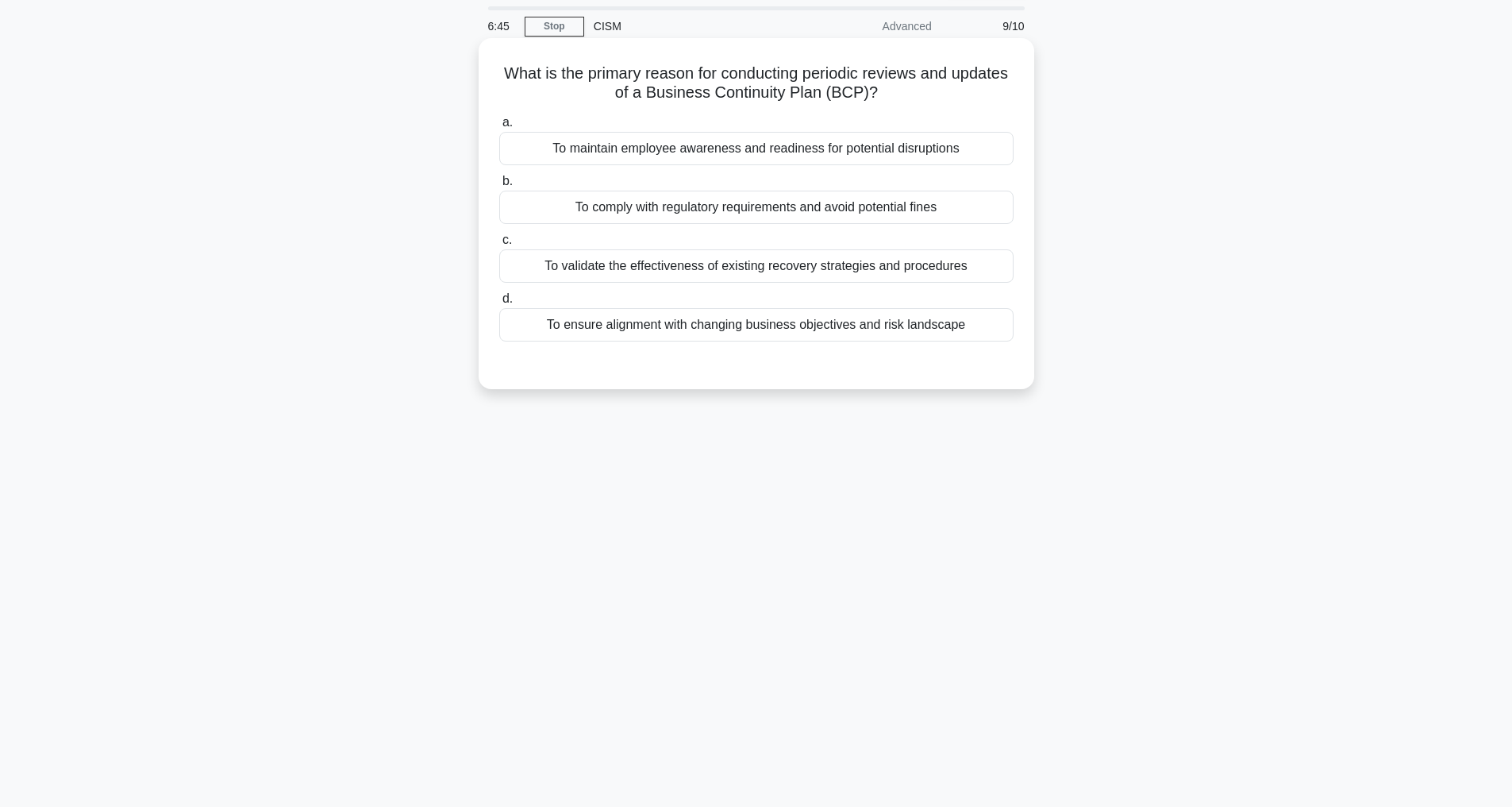
click at [895, 321] on div "To ensure alignment with changing business objectives and risk landscape" at bounding box center [756, 324] width 515 height 34
click at [499, 304] on input "d. To ensure alignment with changing business objectives and risk landscape" at bounding box center [499, 299] width 0 height 10
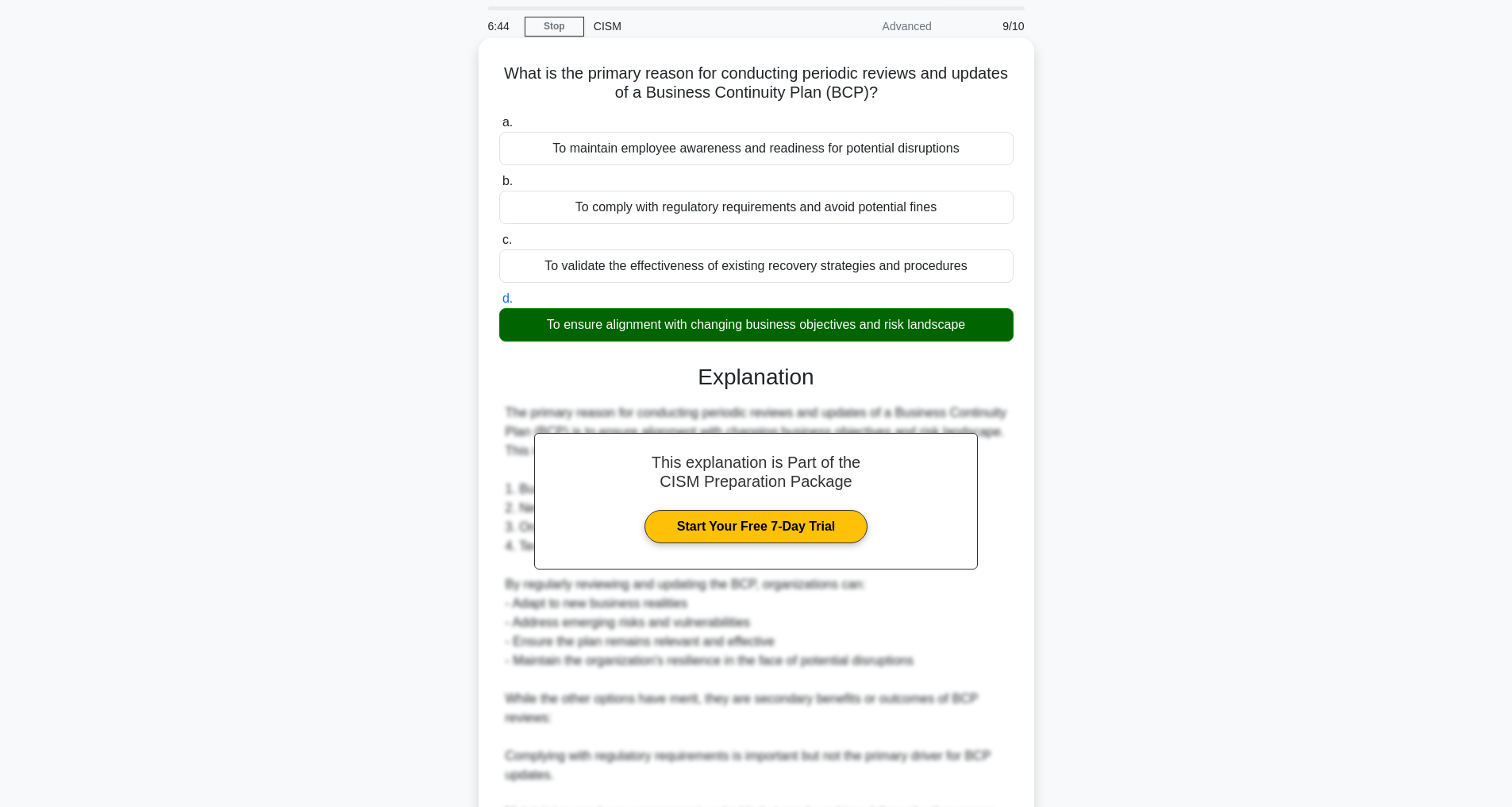
scroll to position [362, 0]
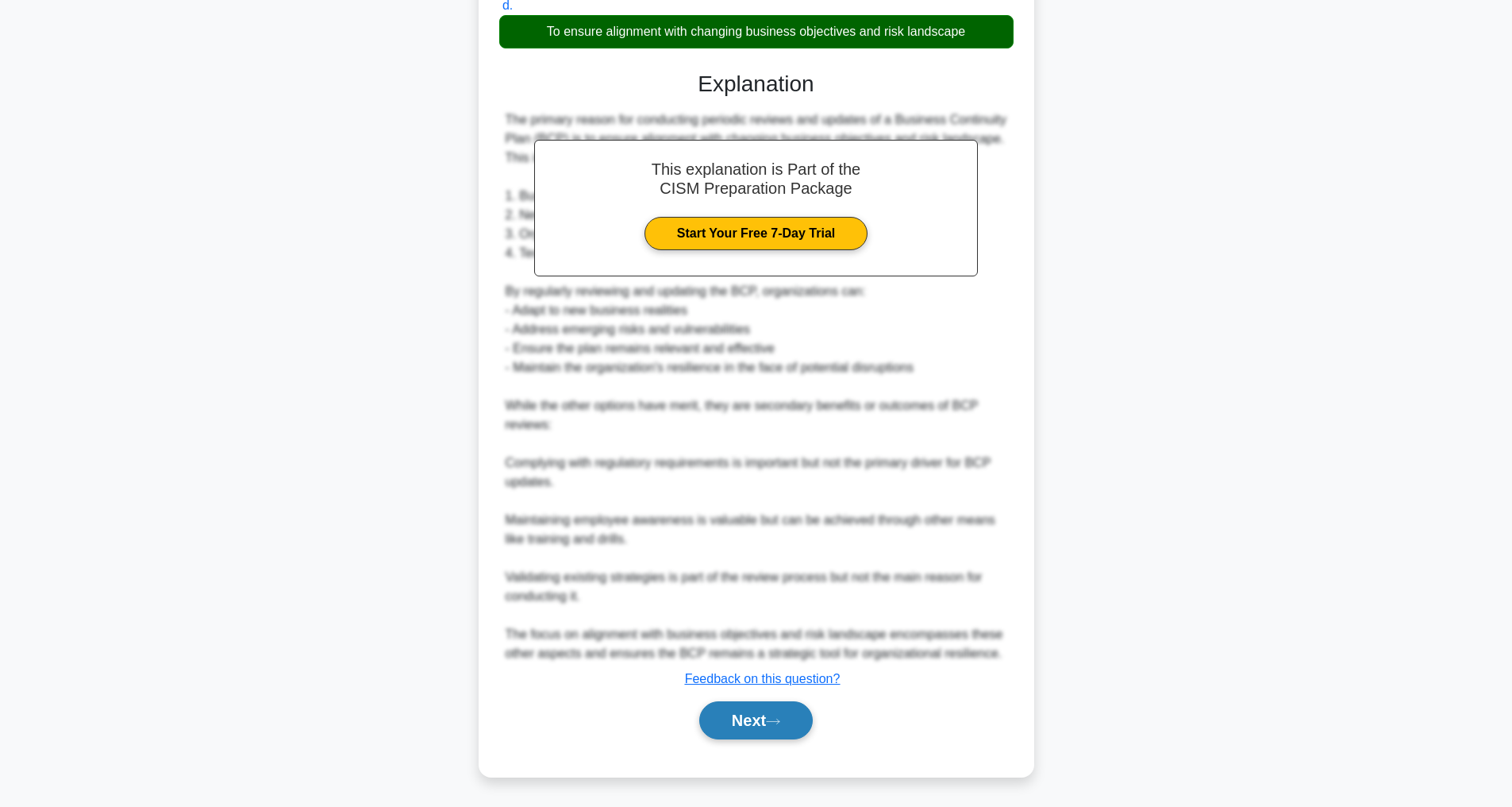
click at [747, 730] on button "Next" at bounding box center [756, 720] width 113 height 38
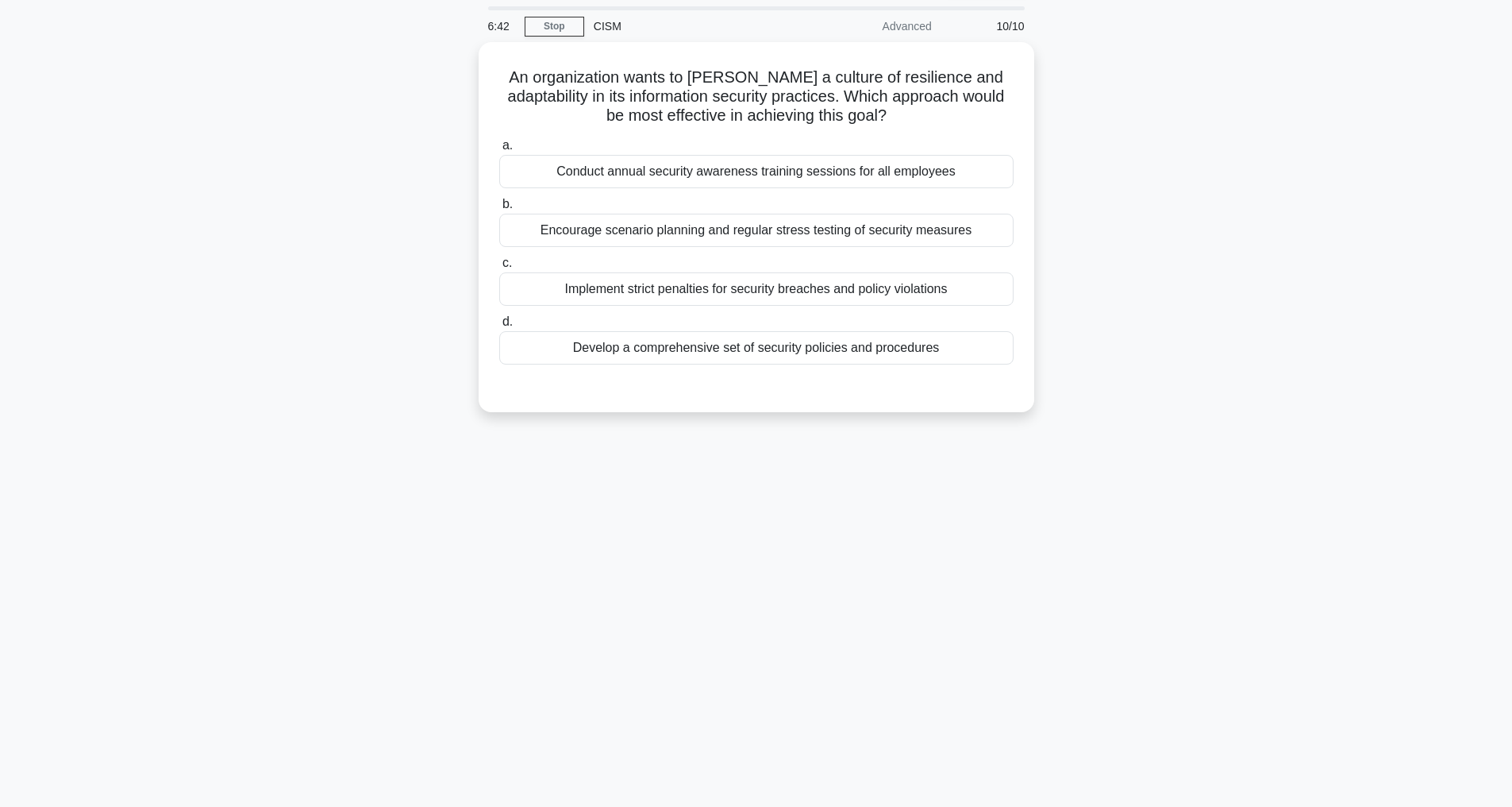
scroll to position [51, 0]
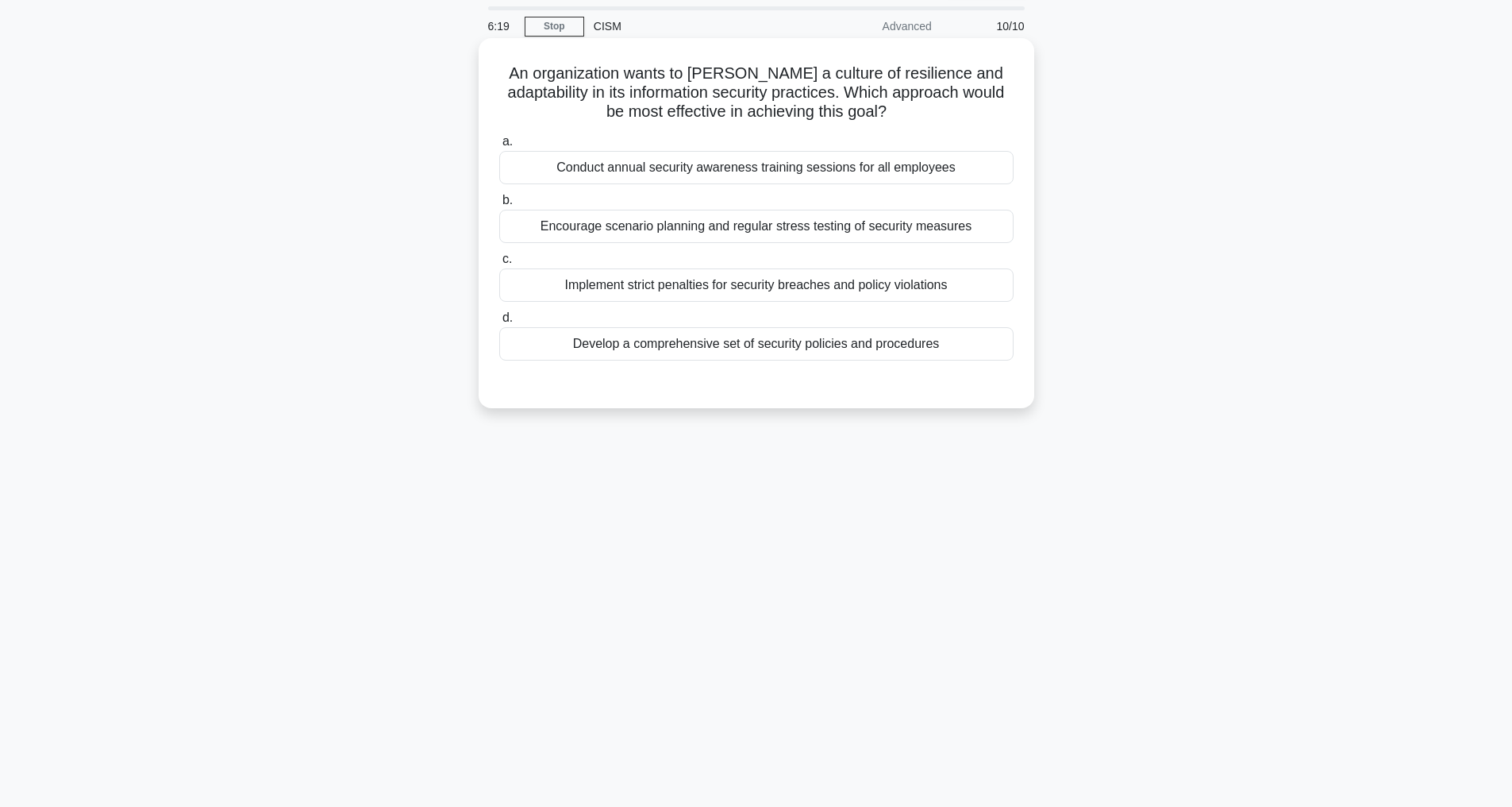
click at [741, 225] on div "Encourage scenario planning and regular stress testing of security measures" at bounding box center [756, 226] width 515 height 34
click at [499, 206] on input "b. Encourage scenario planning and regular stress testing of security measures" at bounding box center [499, 201] width 0 height 10
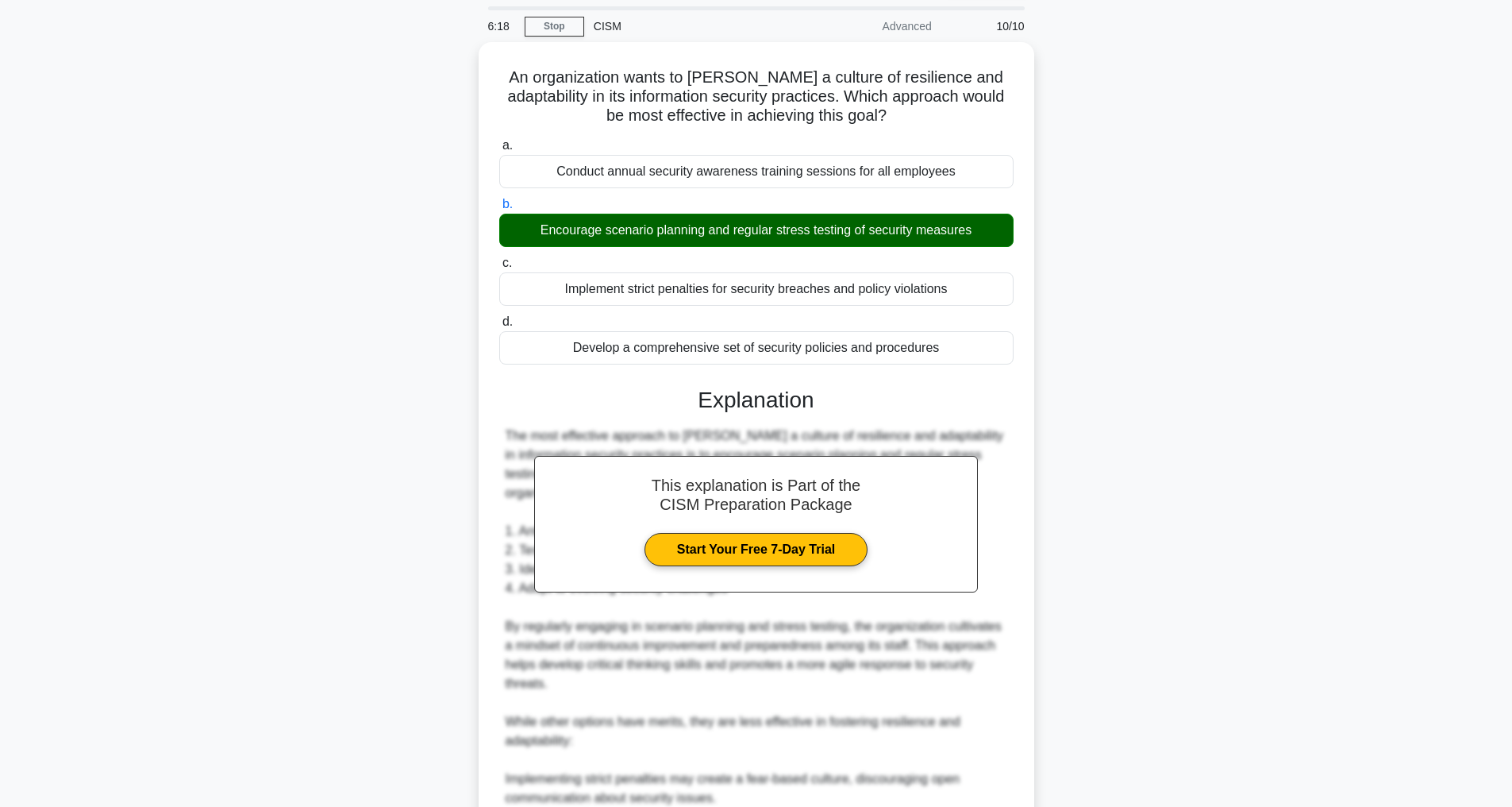
scroll to position [381, 0]
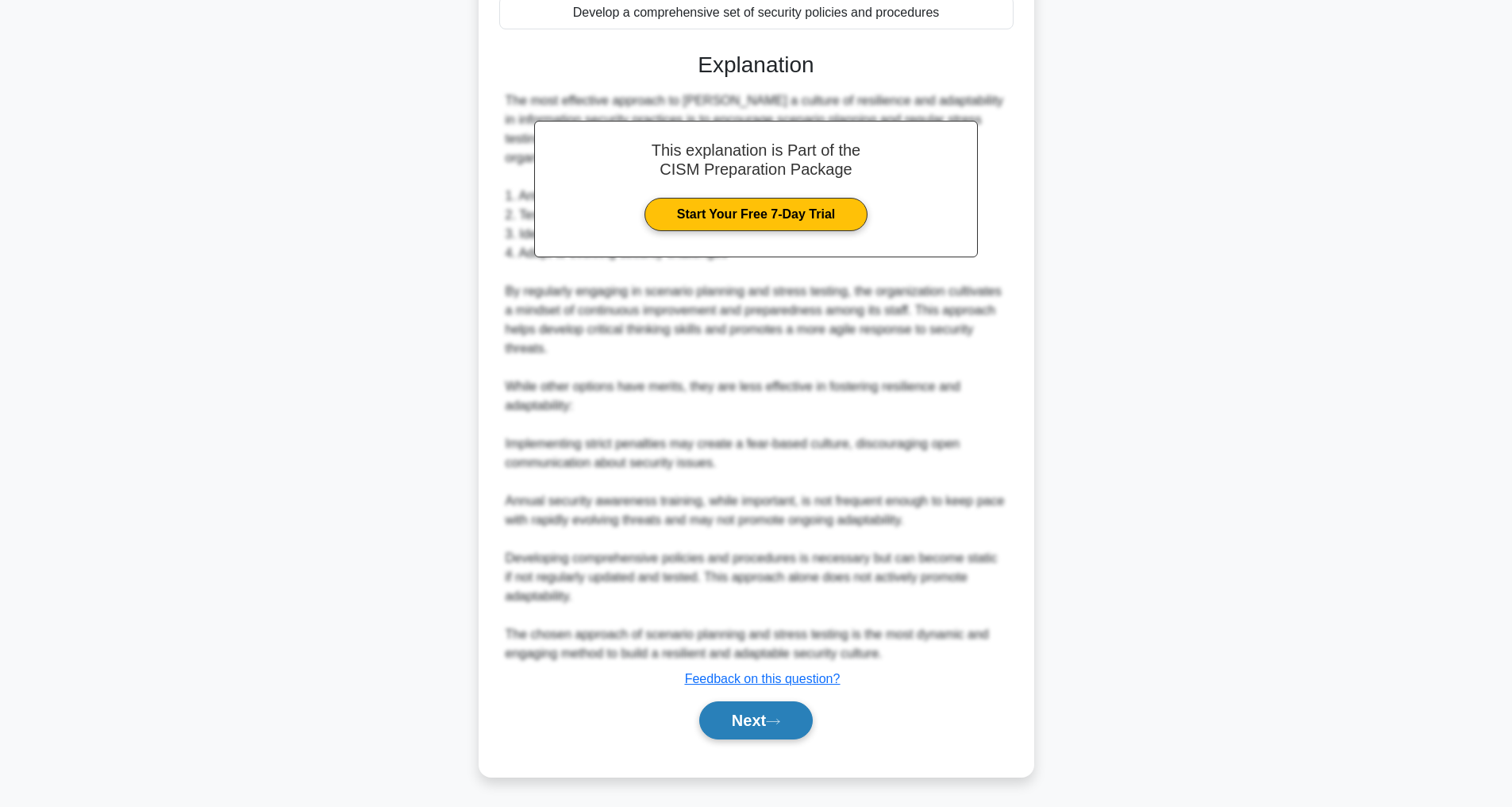
click at [759, 729] on button "Next" at bounding box center [756, 720] width 113 height 38
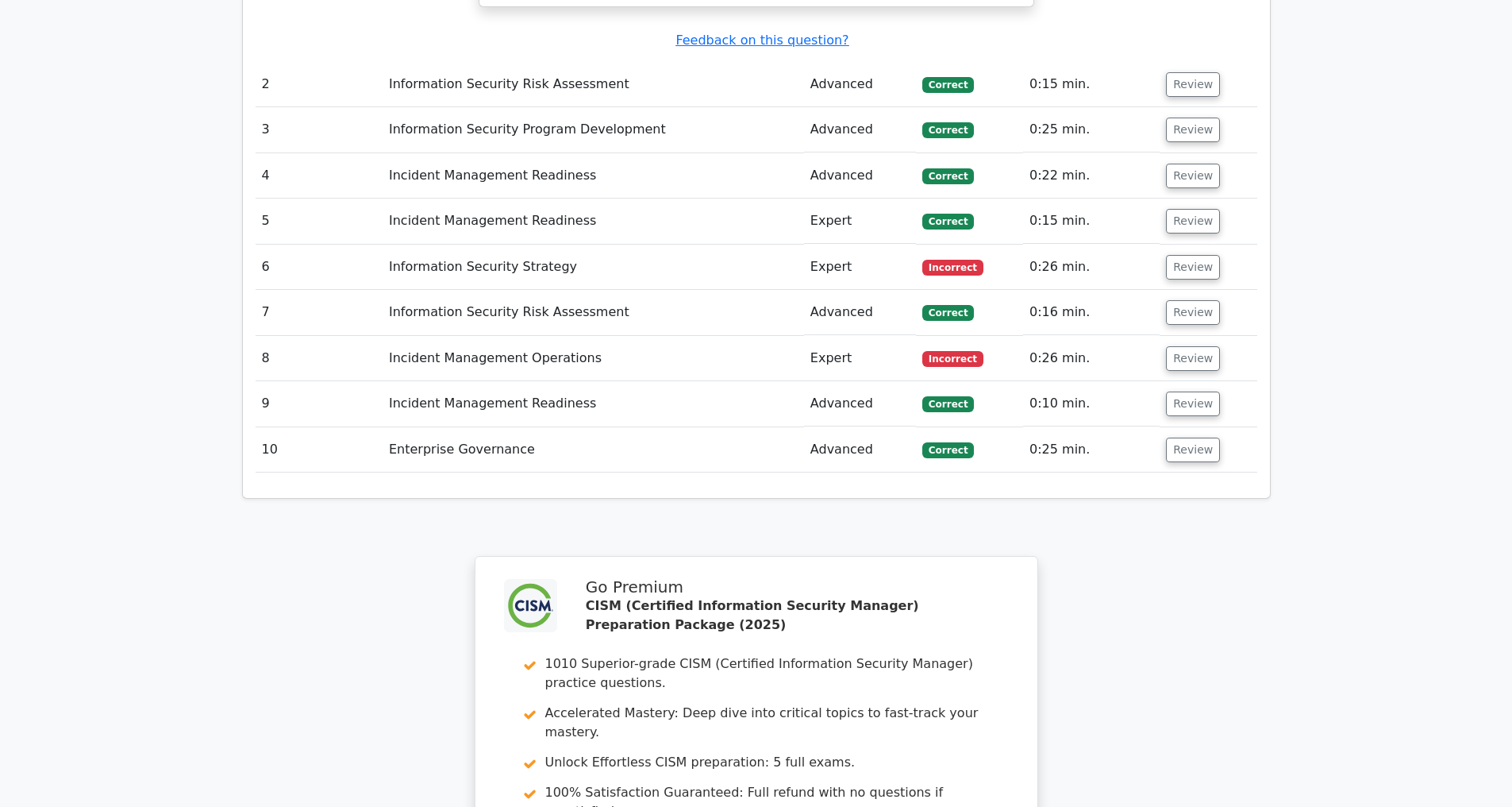
scroll to position [2842, 0]
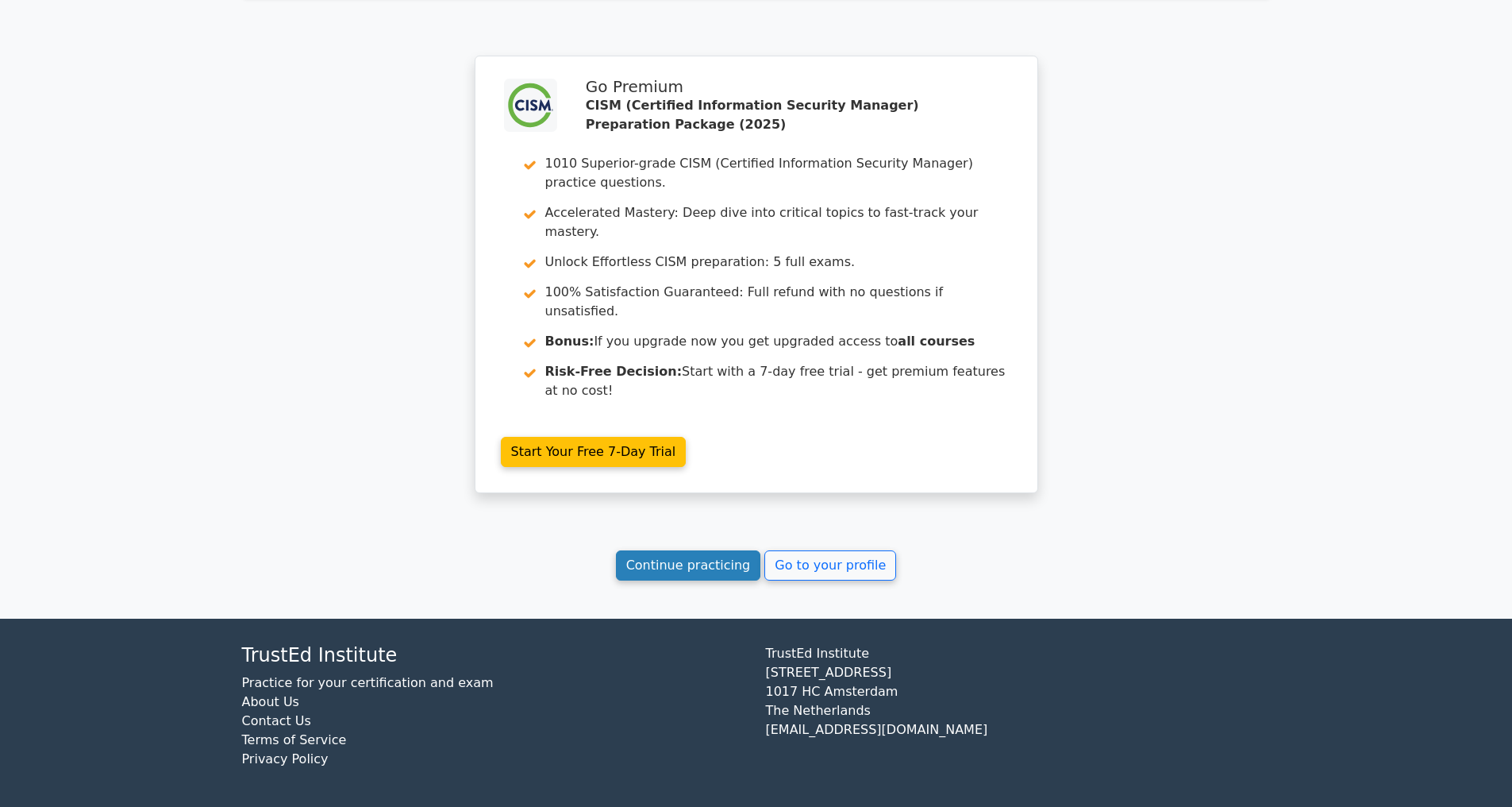
click at [655, 556] on link "Continue practicing" at bounding box center [689, 565] width 145 height 30
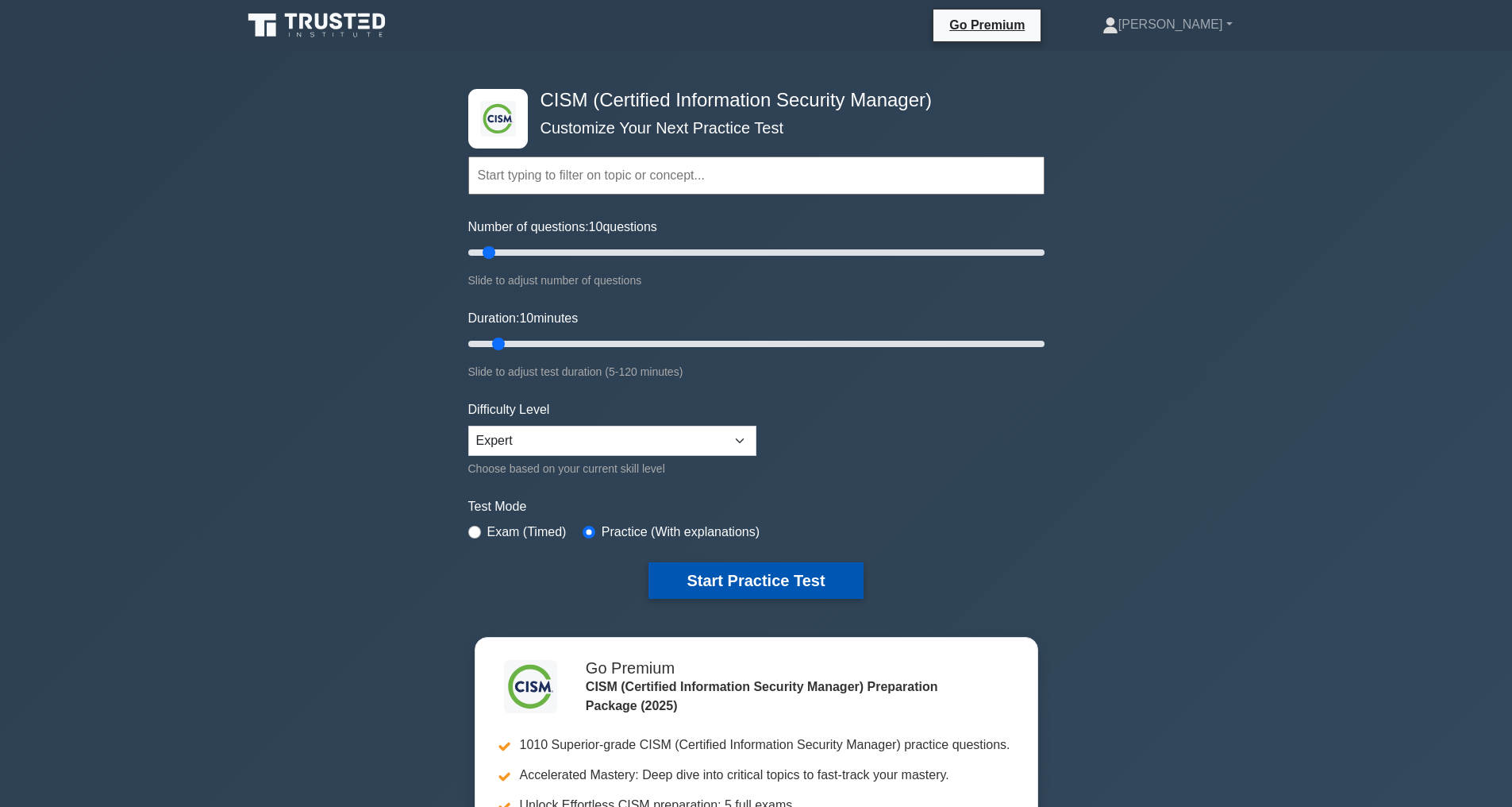
click at [721, 573] on button "Start Practice Test" at bounding box center [756, 580] width 215 height 36
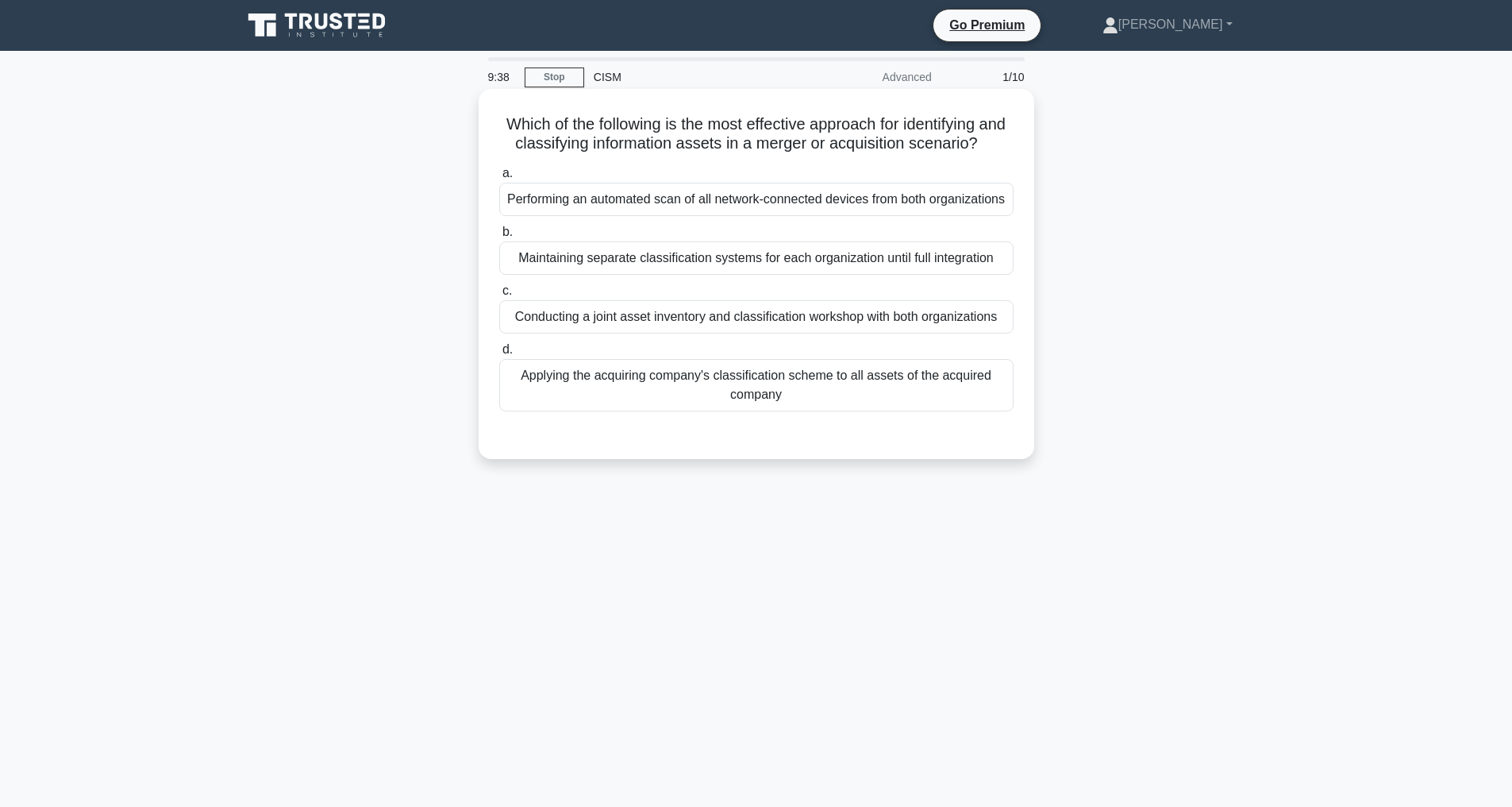
click at [710, 333] on div "Conducting a joint asset inventory and classification workshop with both organi…" at bounding box center [756, 317] width 515 height 34
click at [499, 296] on input "c. Conducting a joint asset inventory and classification workshop with both org…" at bounding box center [499, 291] width 0 height 10
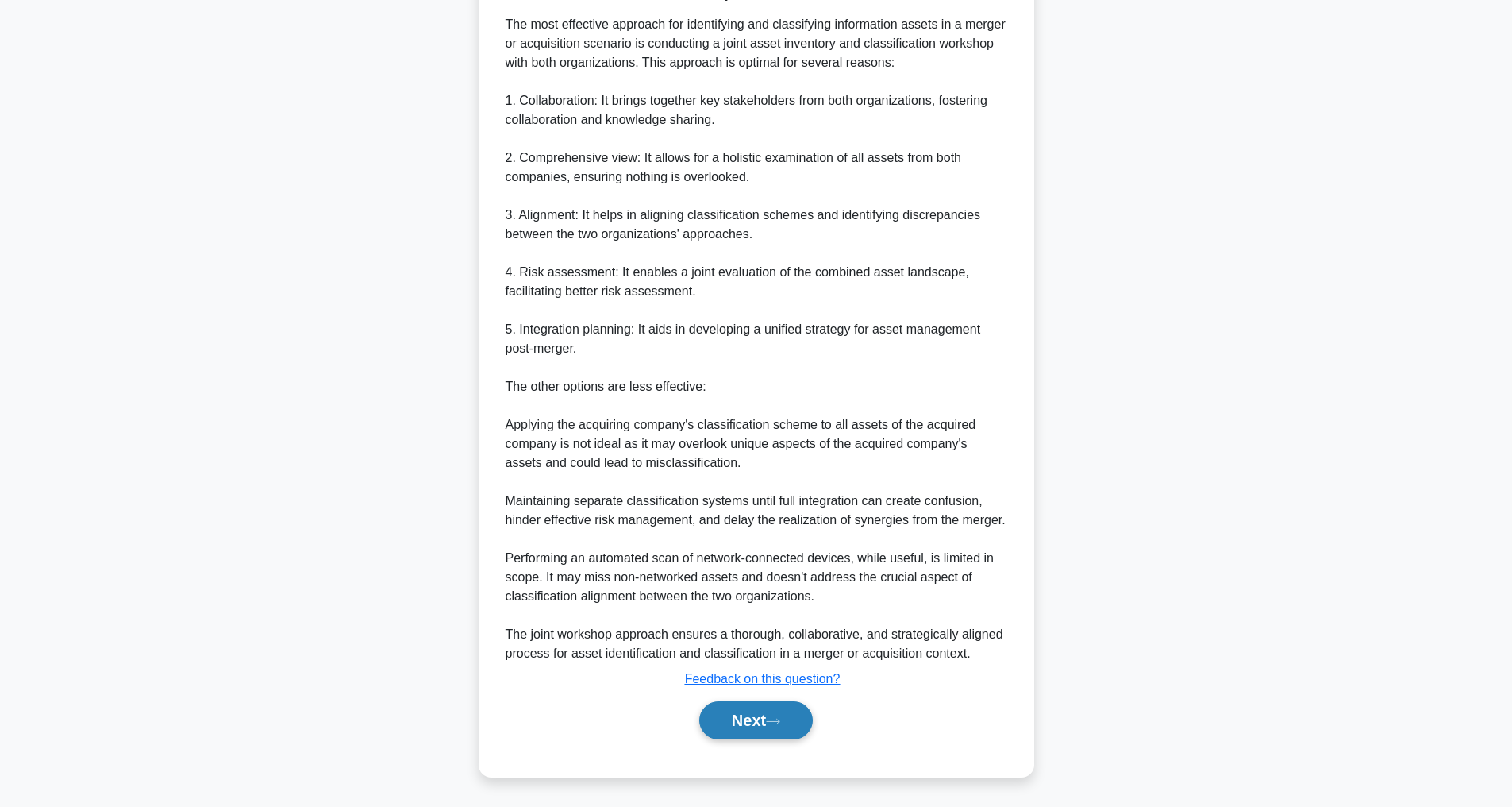
click at [726, 740] on button "Next" at bounding box center [756, 720] width 113 height 38
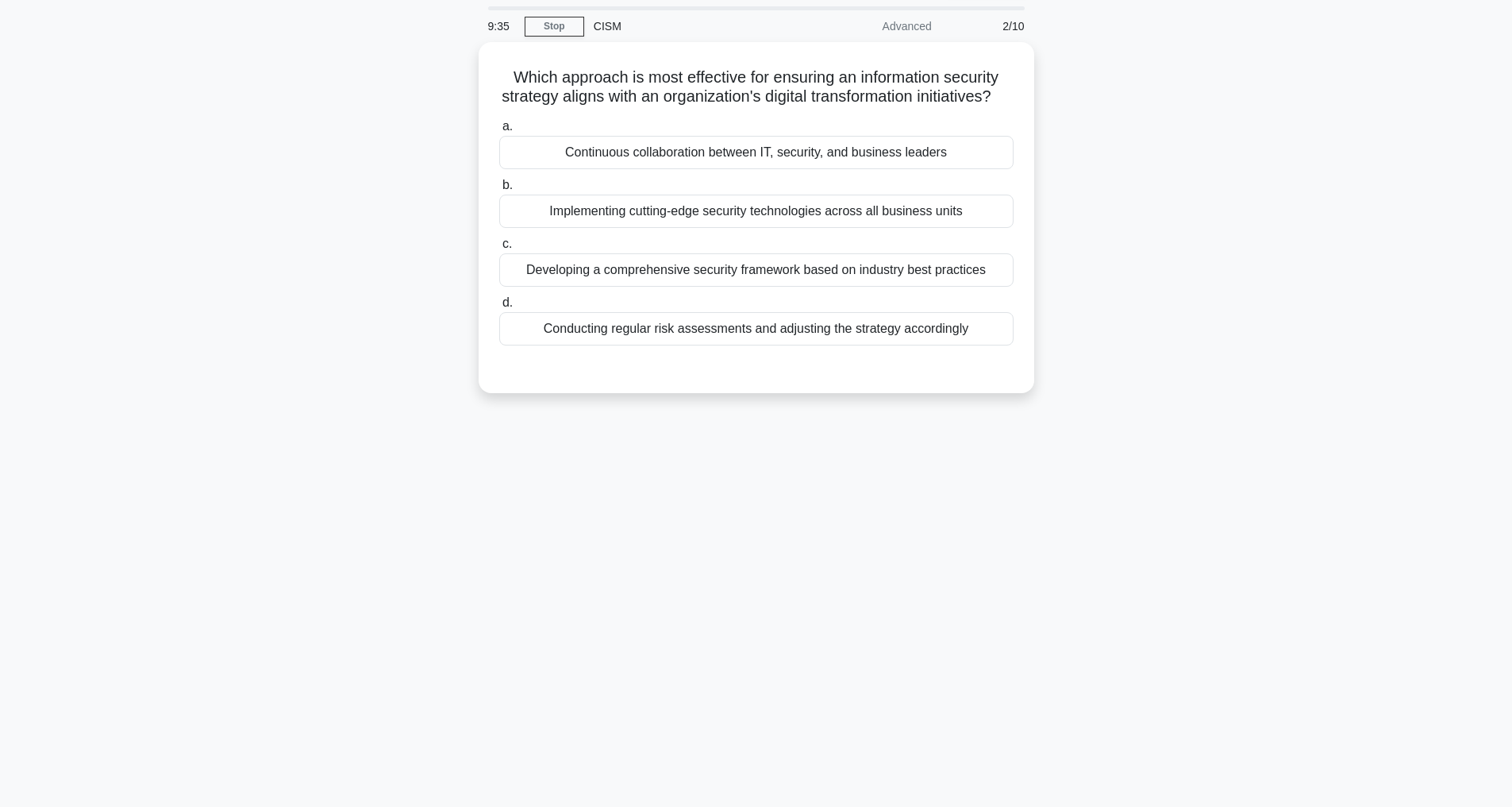
scroll to position [51, 0]
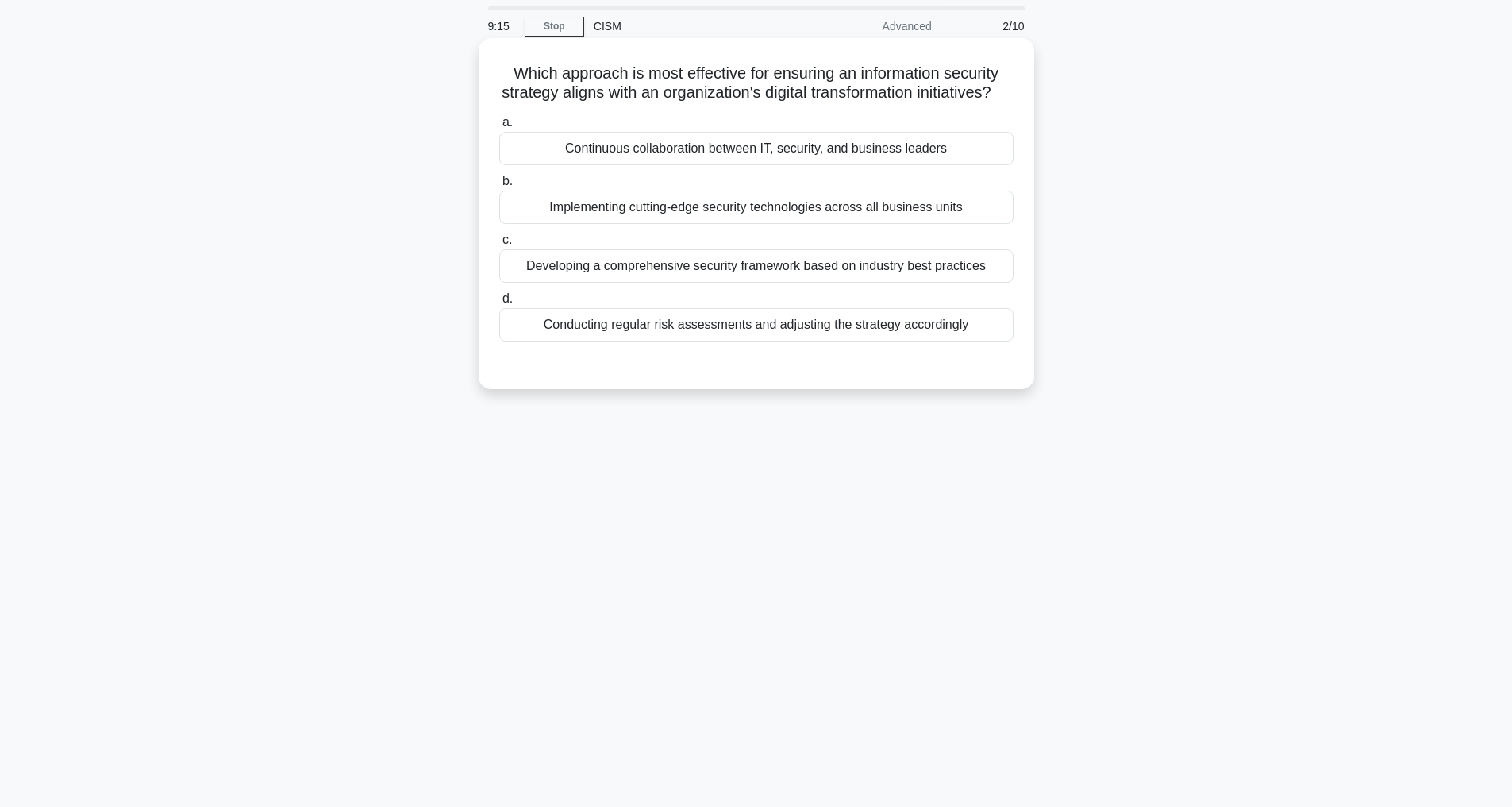
click at [845, 164] on div "Continuous collaboration between IT, security, and business leaders" at bounding box center [756, 148] width 515 height 34
click at [499, 128] on input "a. Continuous collaboration between IT, security, and business leaders" at bounding box center [499, 123] width 0 height 10
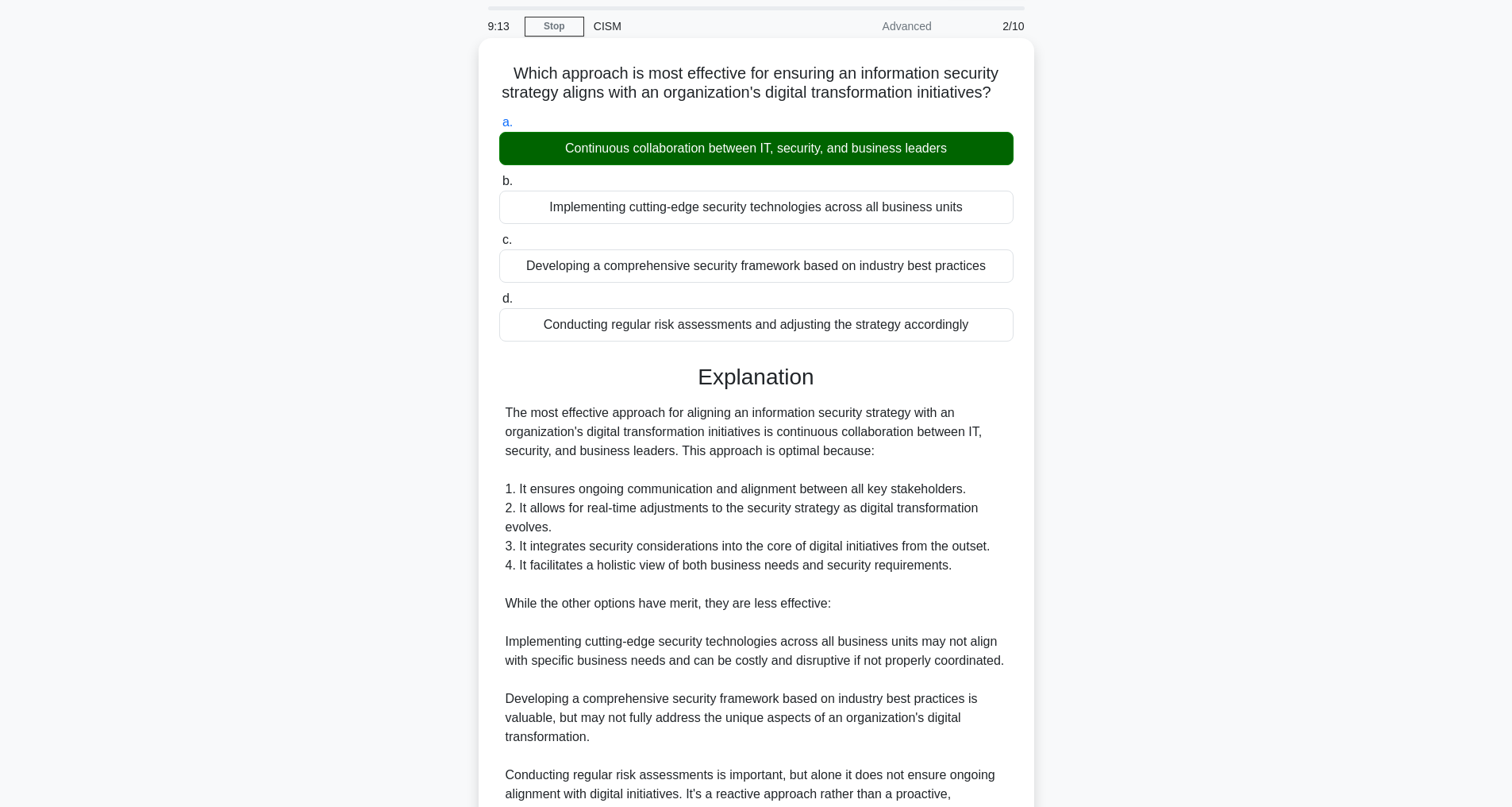
scroll to position [343, 0]
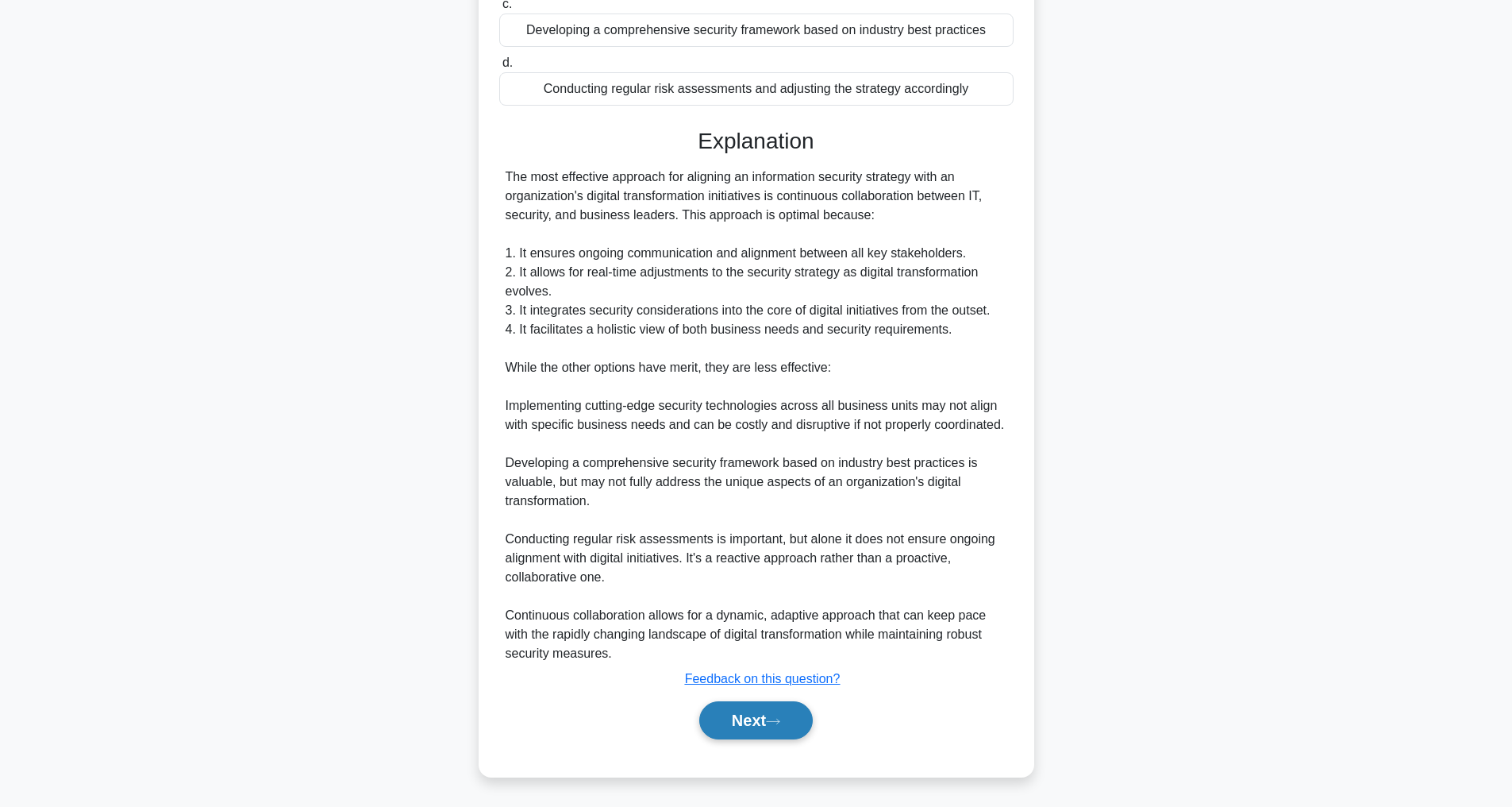
click at [768, 710] on button "Next" at bounding box center [756, 720] width 113 height 38
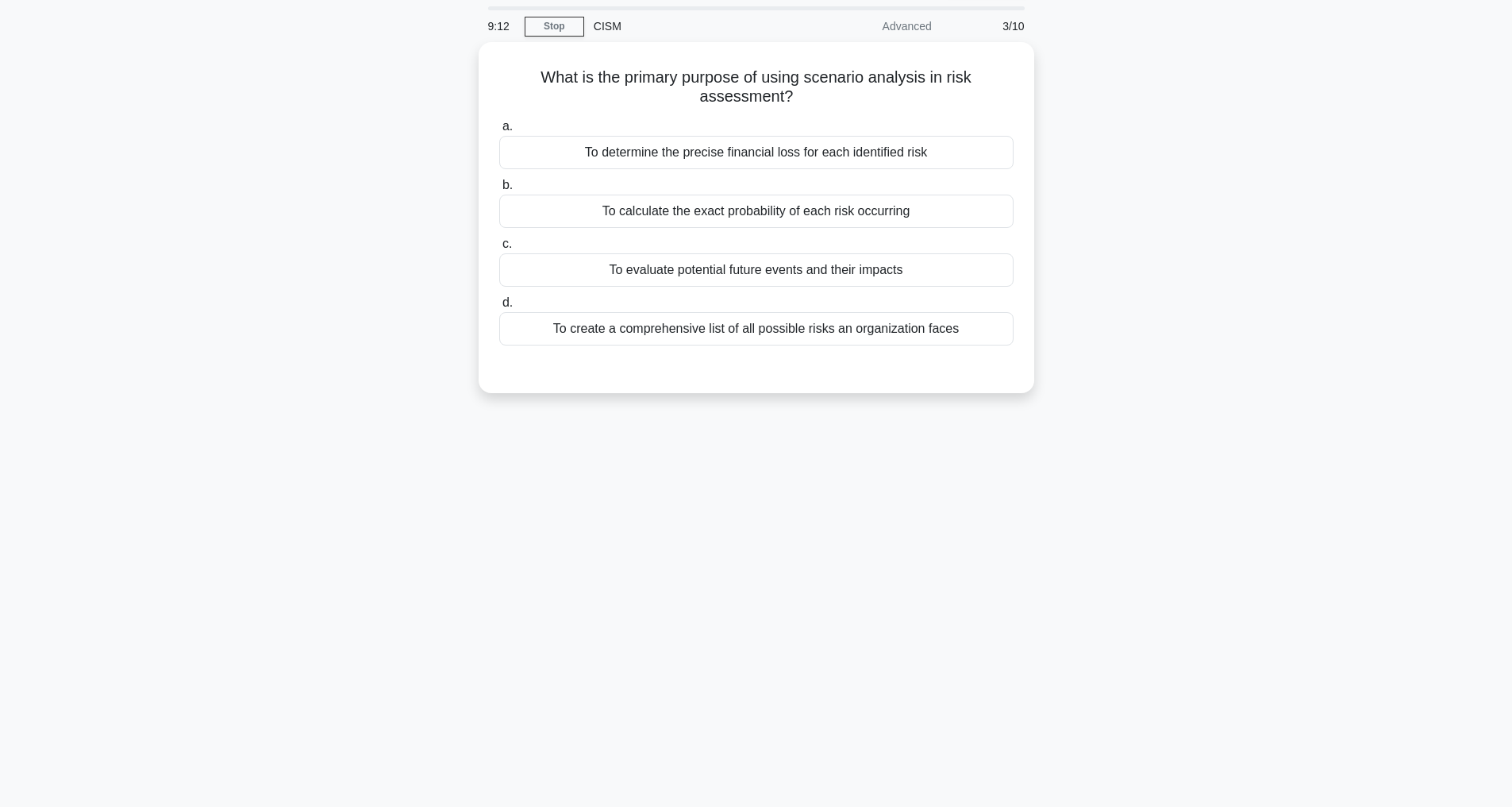
scroll to position [51, 0]
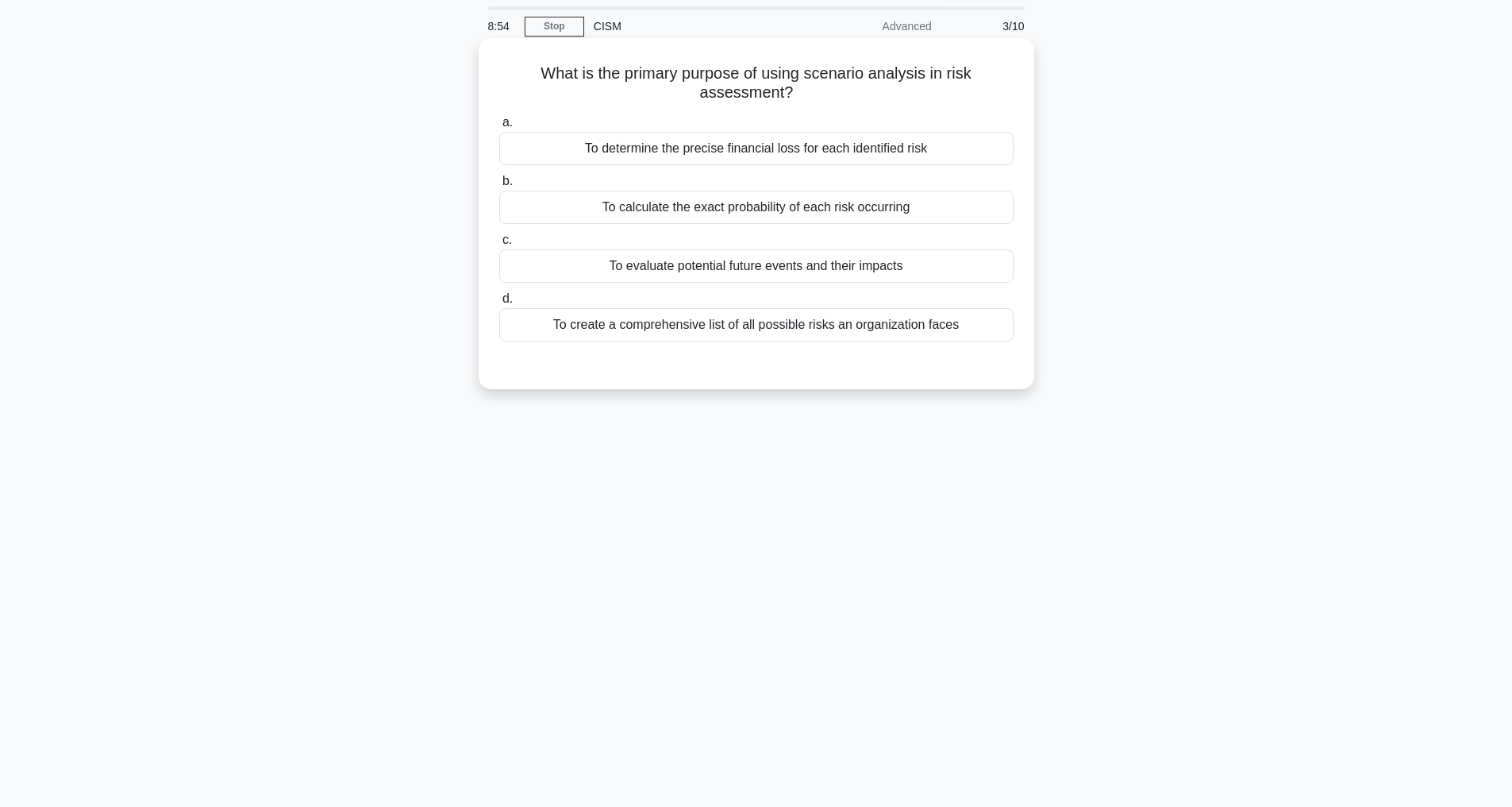
click at [781, 266] on div "To evaluate potential future events and their impacts" at bounding box center [756, 266] width 515 height 34
click at [499, 246] on input "c. To evaluate potential future events and their impacts" at bounding box center [499, 240] width 0 height 10
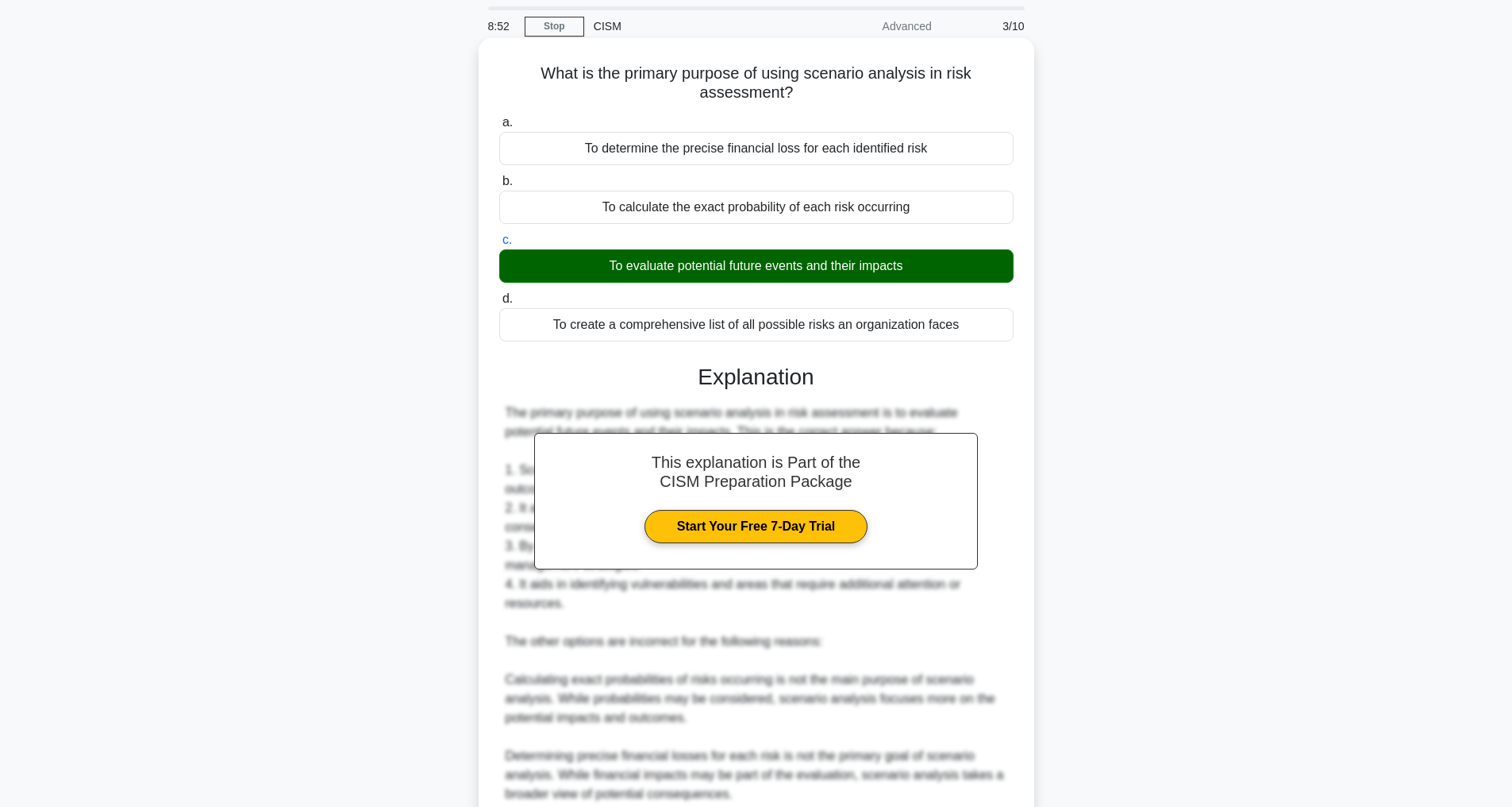
scroll to position [343, 0]
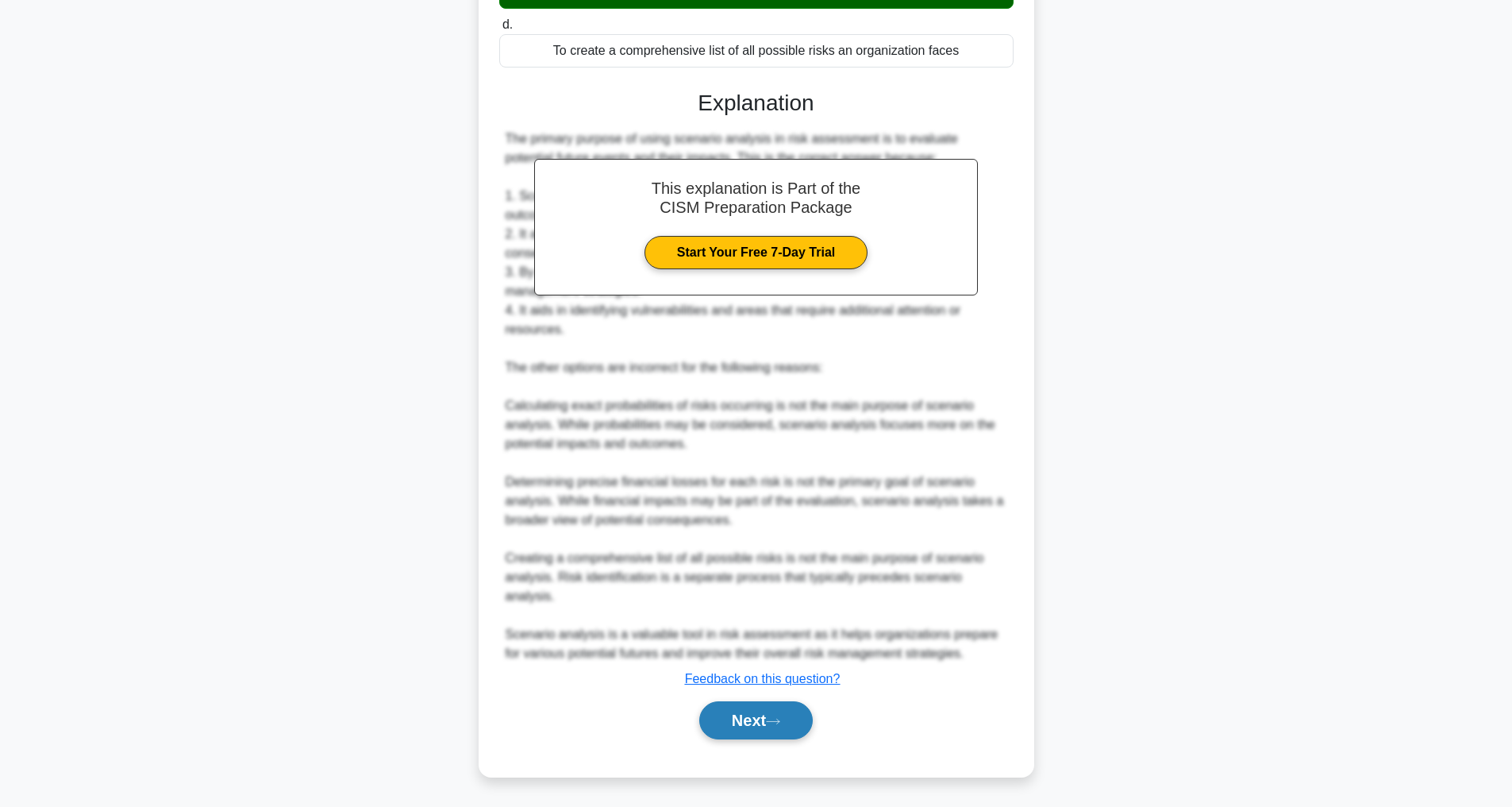
click at [707, 734] on button "Next" at bounding box center [756, 720] width 113 height 38
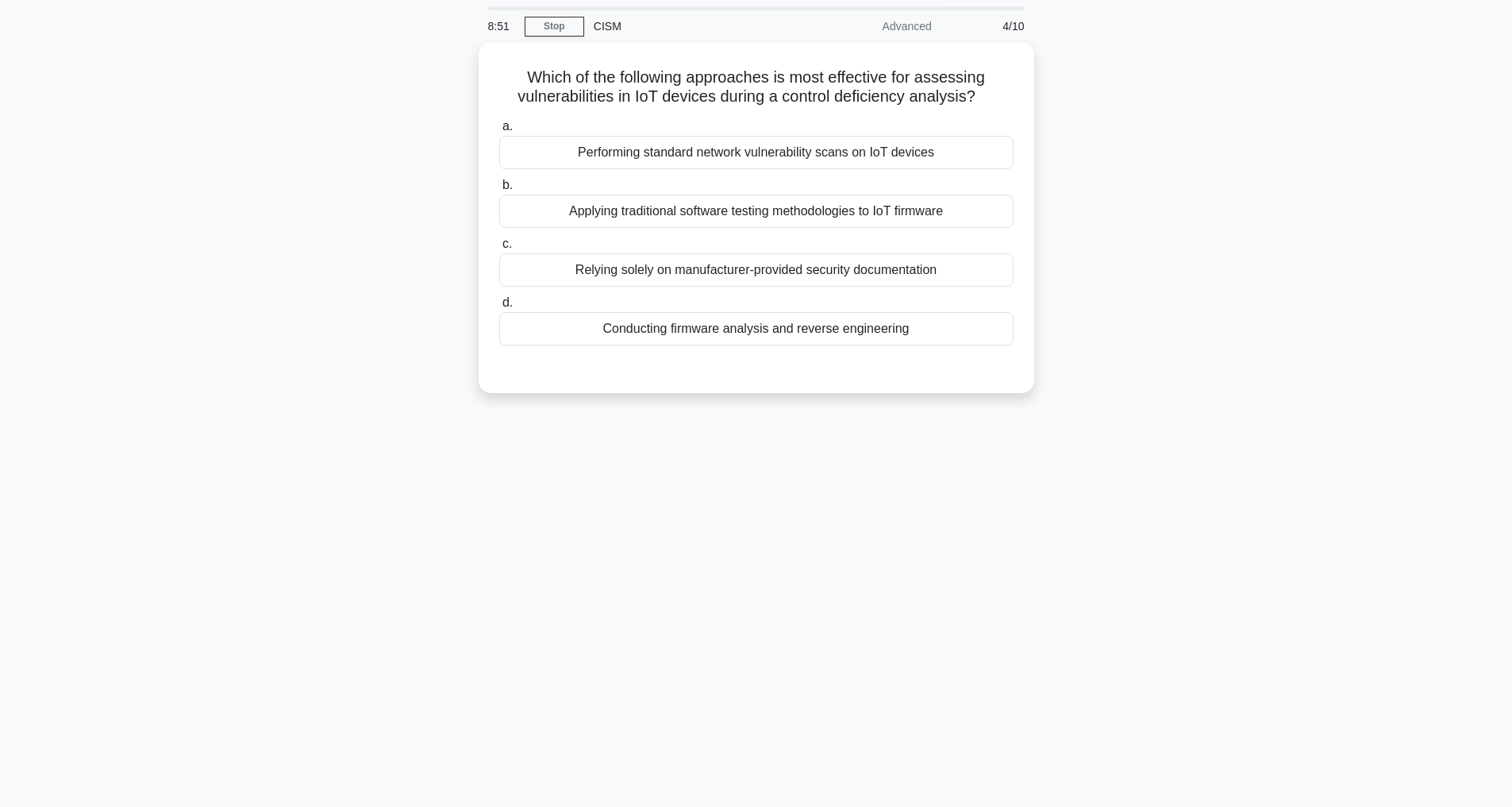
scroll to position [51, 0]
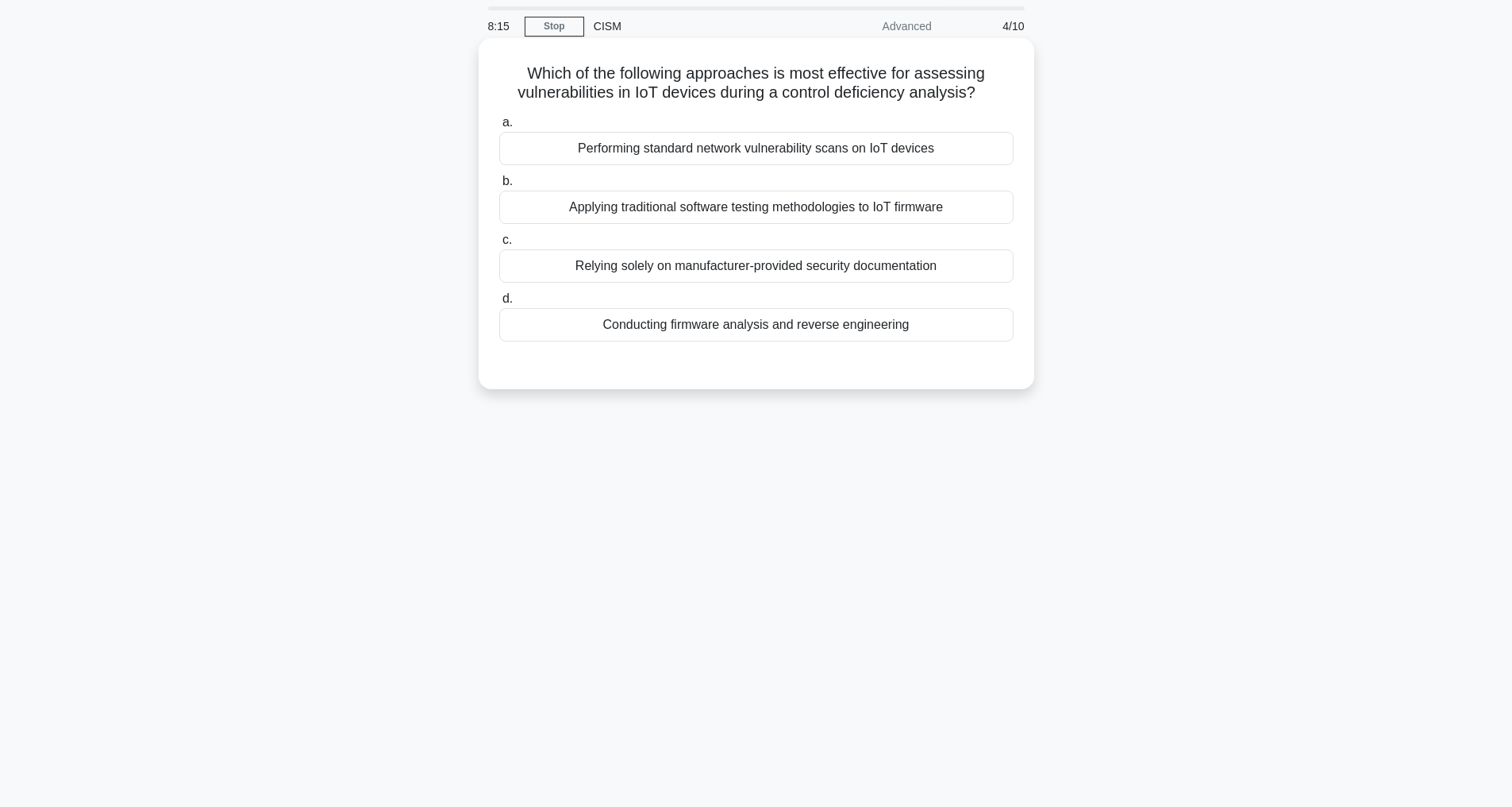
click at [862, 144] on div "Performing standard network vulnerability scans on IoT devices" at bounding box center [756, 148] width 515 height 34
click at [499, 128] on input "a. Performing standard network vulnerability scans on IoT devices" at bounding box center [499, 123] width 0 height 10
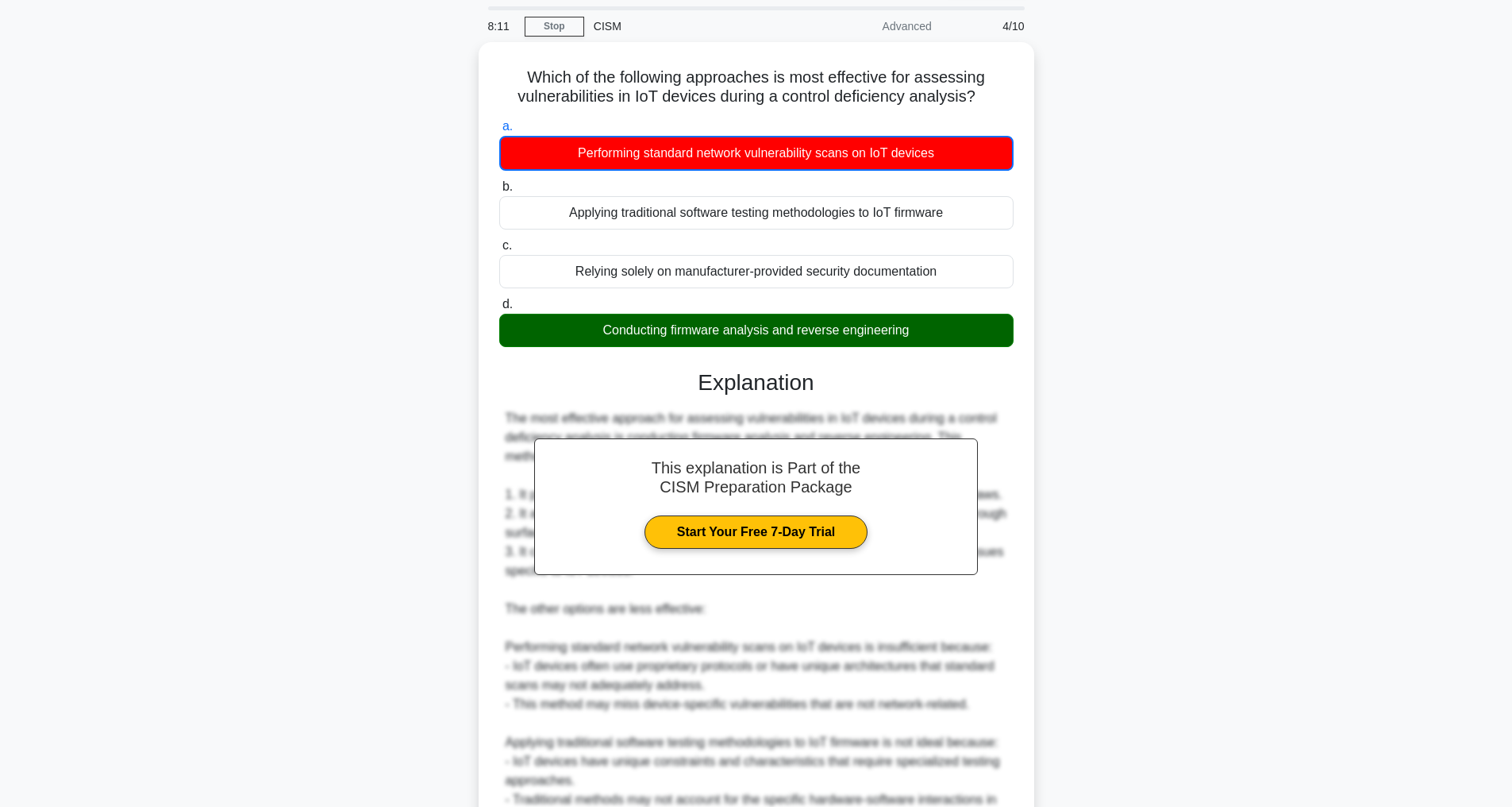
scroll to position [497, 0]
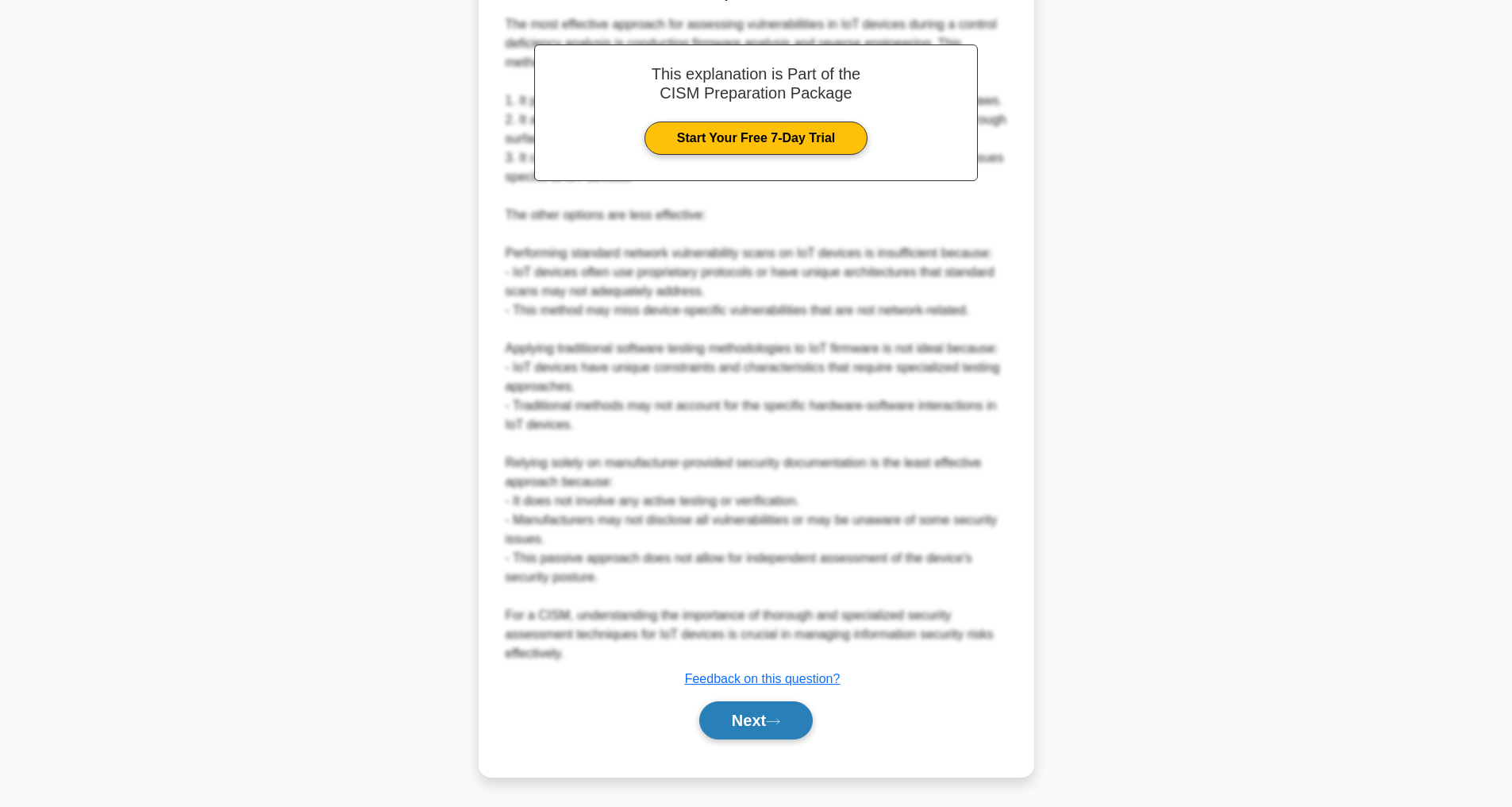
click at [746, 712] on button "Next" at bounding box center [756, 720] width 113 height 38
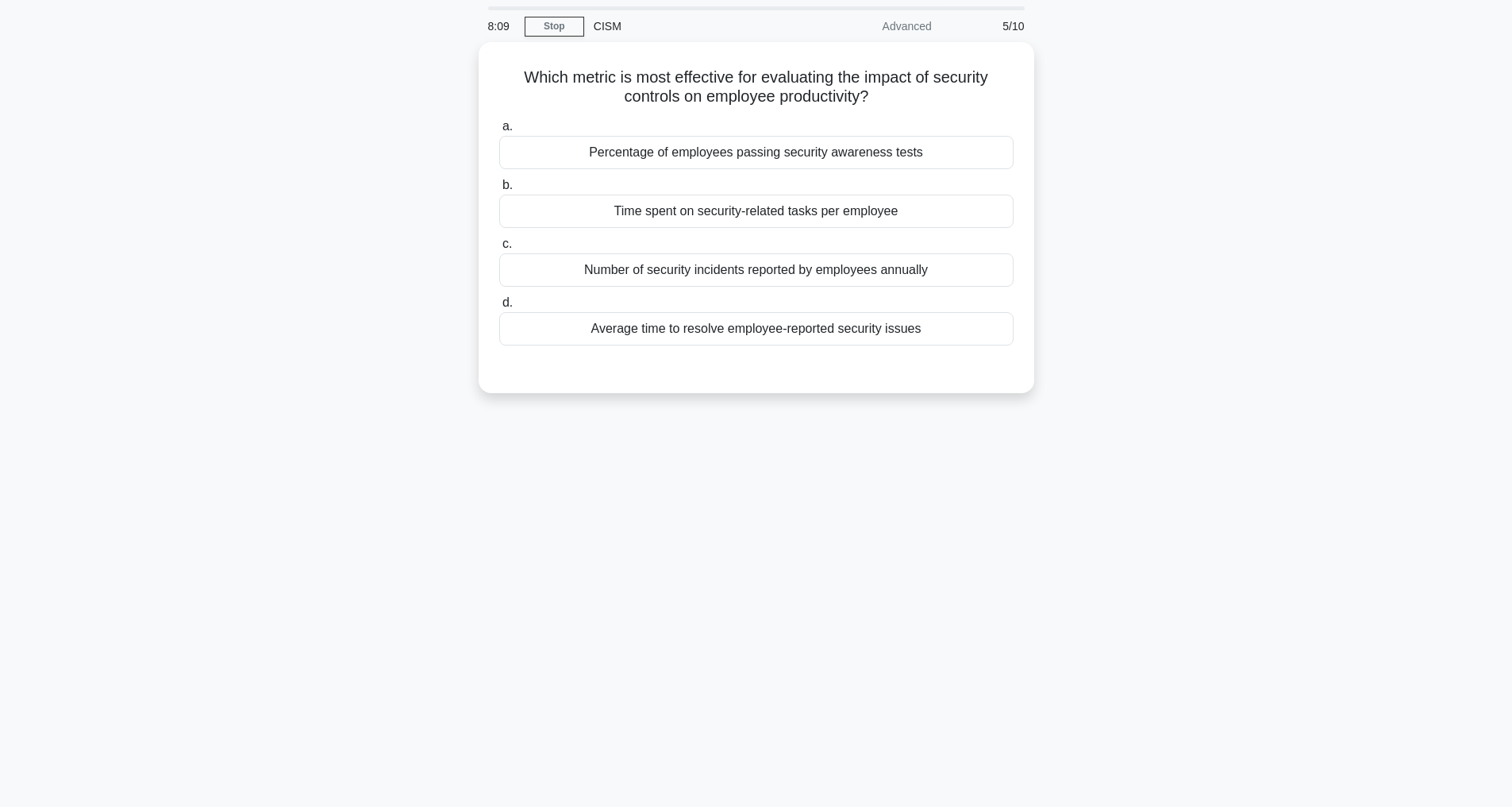
scroll to position [51, 0]
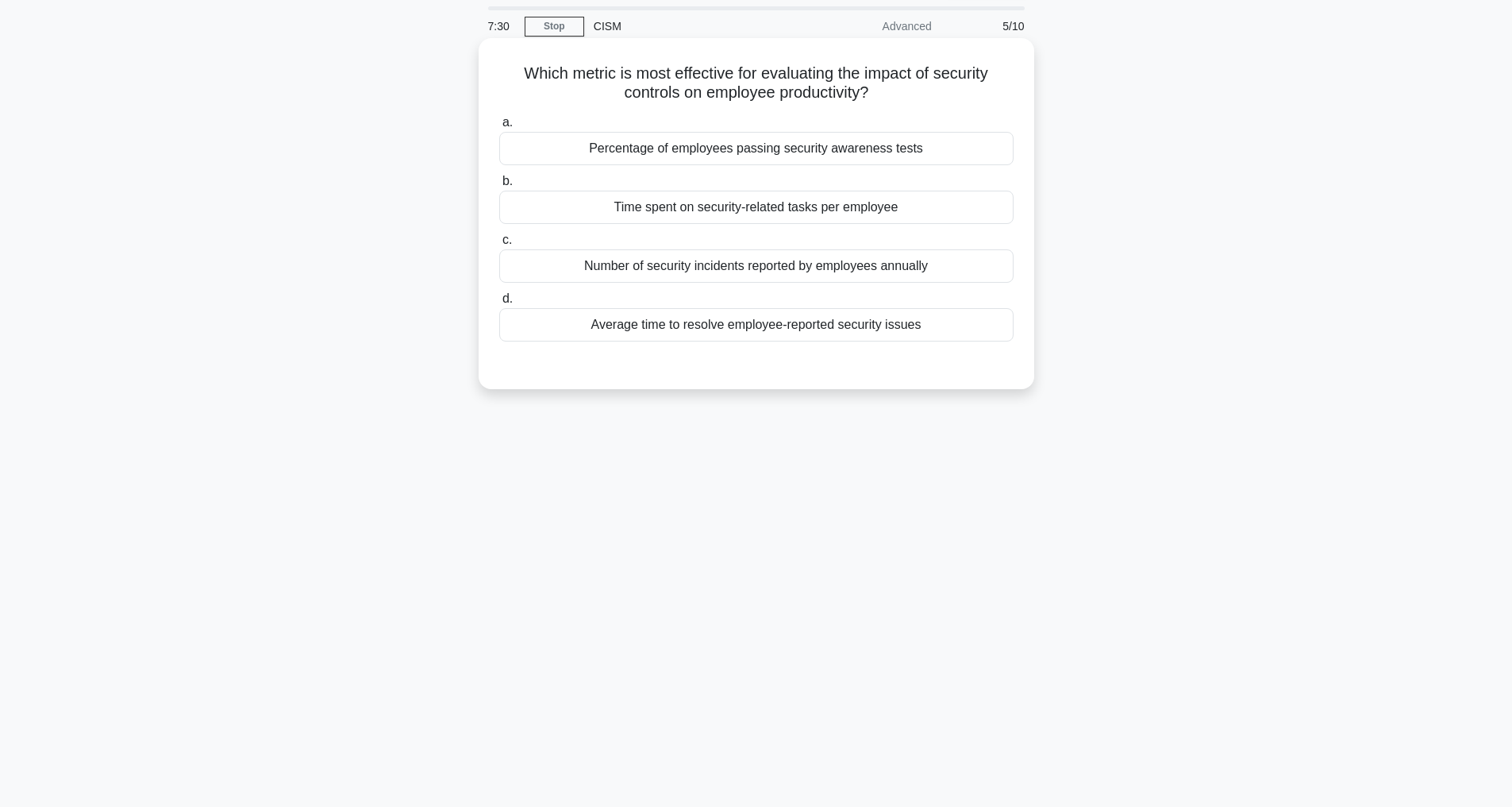
click at [745, 270] on div "Number of security incidents reported by employees annually" at bounding box center [756, 266] width 515 height 34
click at [499, 246] on input "c. Number of security incidents reported by employees annually" at bounding box center [499, 240] width 0 height 10
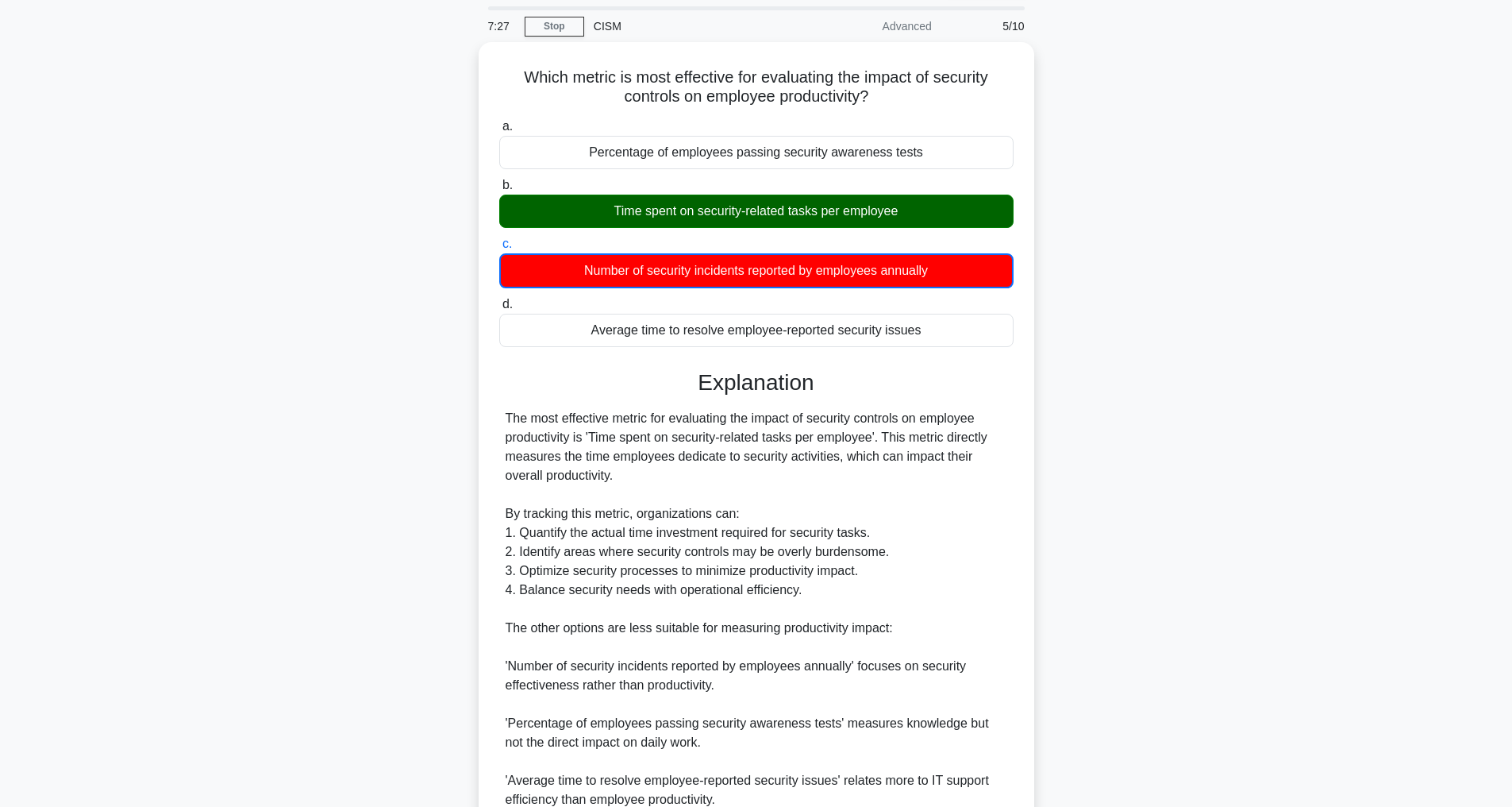
scroll to position [269, 0]
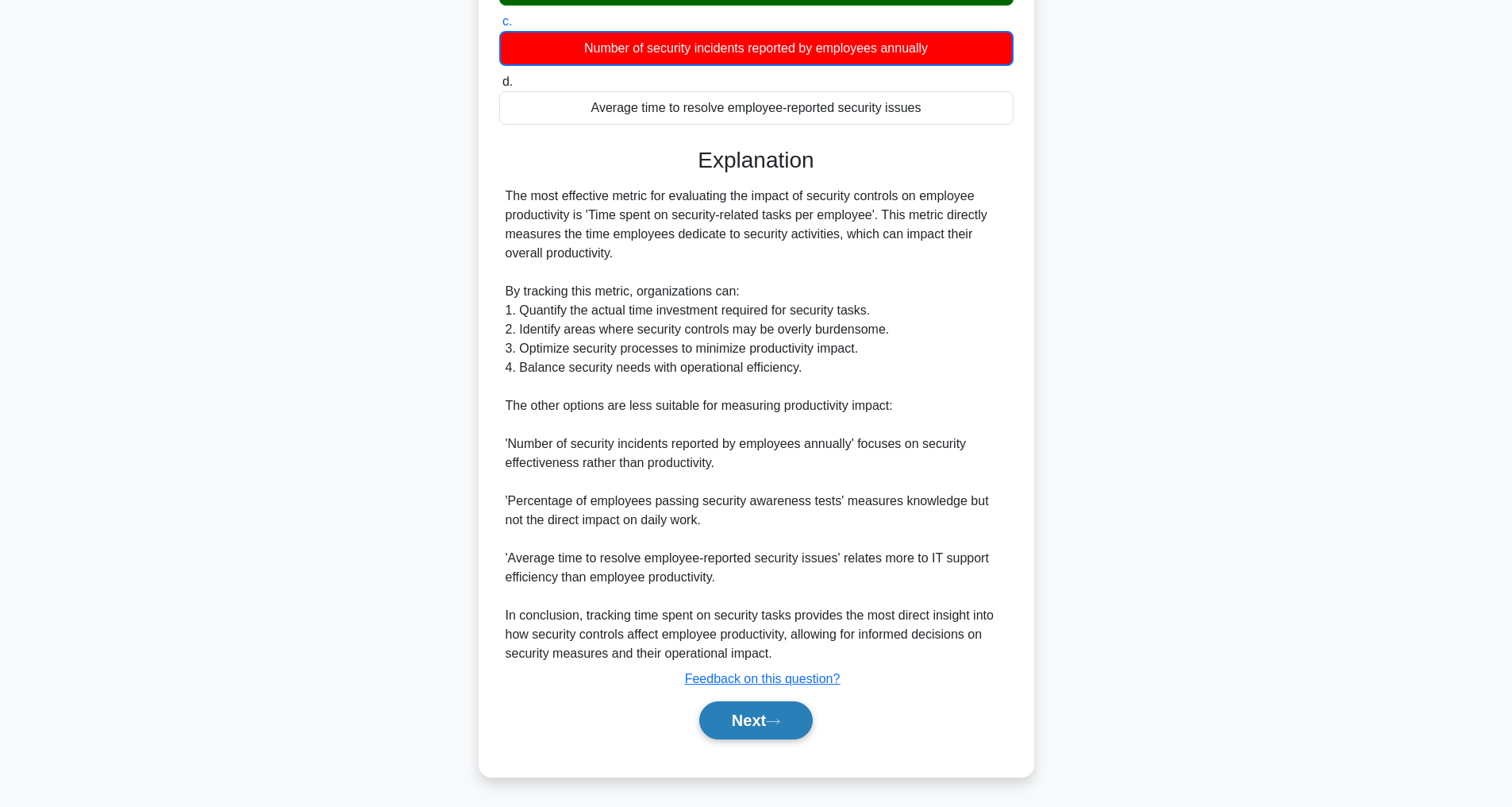
click at [719, 722] on button "Next" at bounding box center [756, 720] width 113 height 38
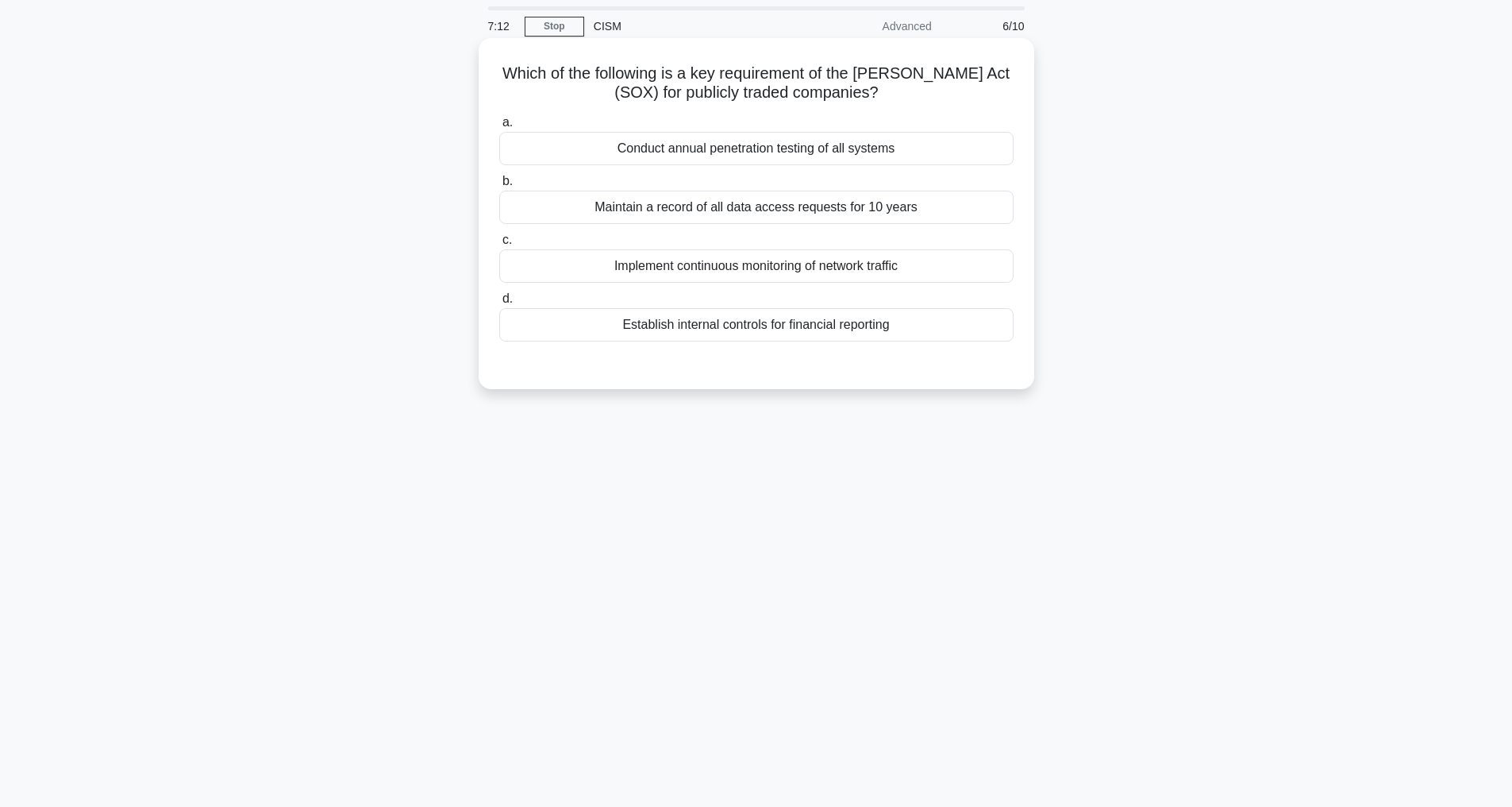
click at [663, 323] on div "Establish internal controls for financial reporting" at bounding box center [756, 324] width 515 height 34
click at [499, 304] on input "d. Establish internal controls for financial reporting" at bounding box center [499, 299] width 0 height 10
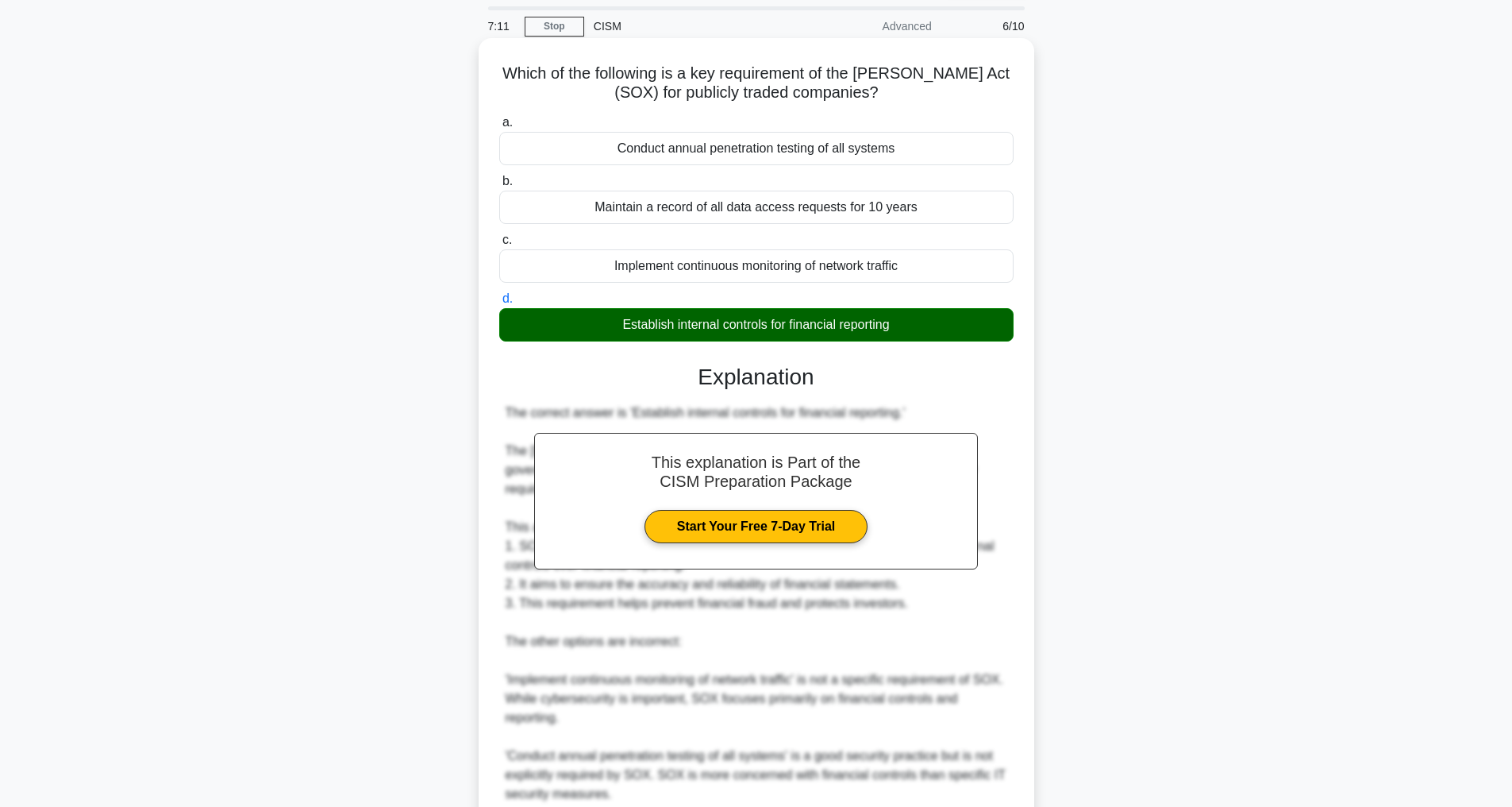
scroll to position [343, 0]
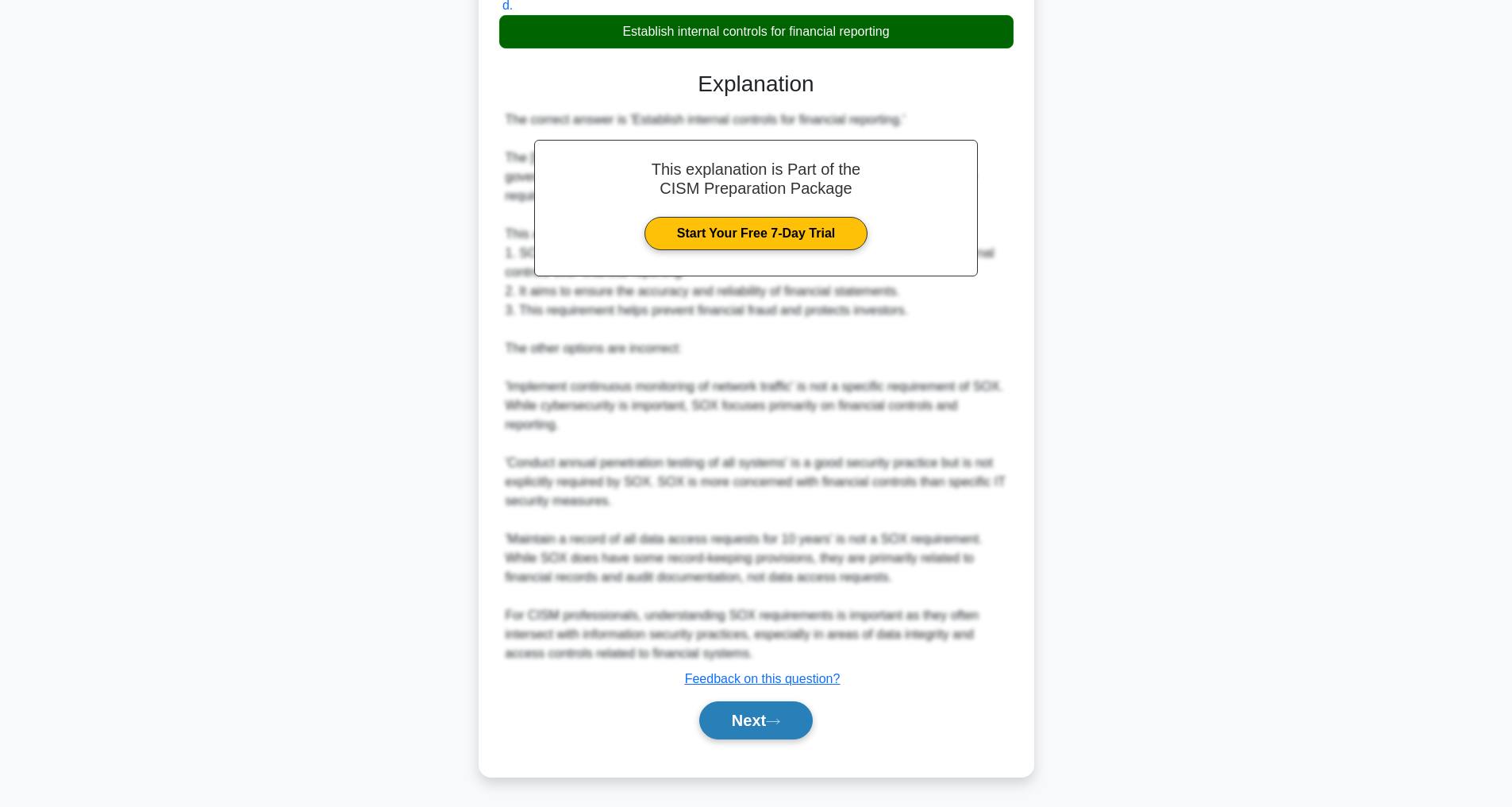
click at [727, 723] on button "Next" at bounding box center [756, 720] width 113 height 38
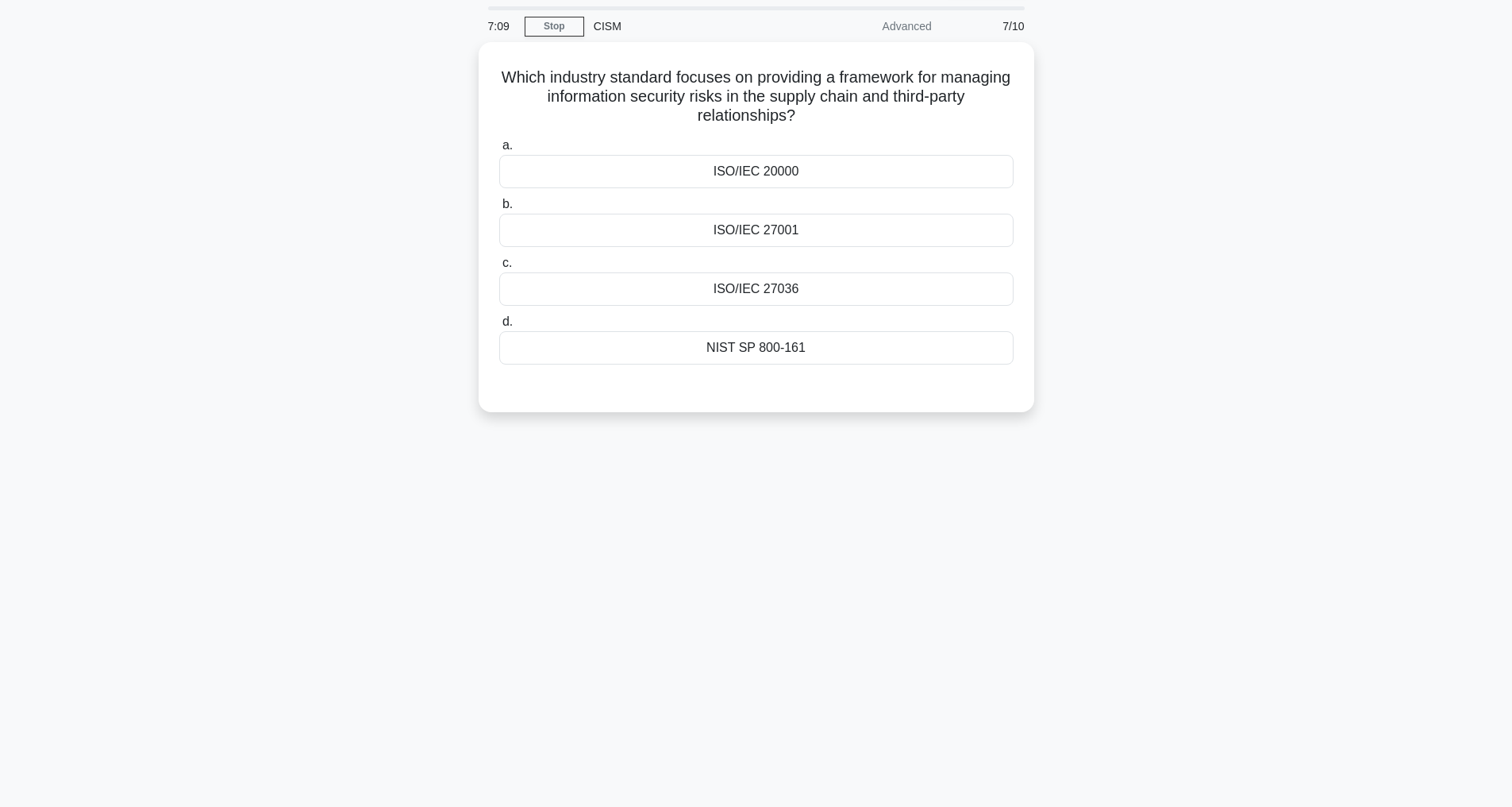
scroll to position [51, 0]
click at [742, 222] on div "ISO/IEC 27001" at bounding box center [756, 226] width 515 height 34
click at [499, 206] on input "b. ISO/IEC 27001" at bounding box center [499, 201] width 0 height 10
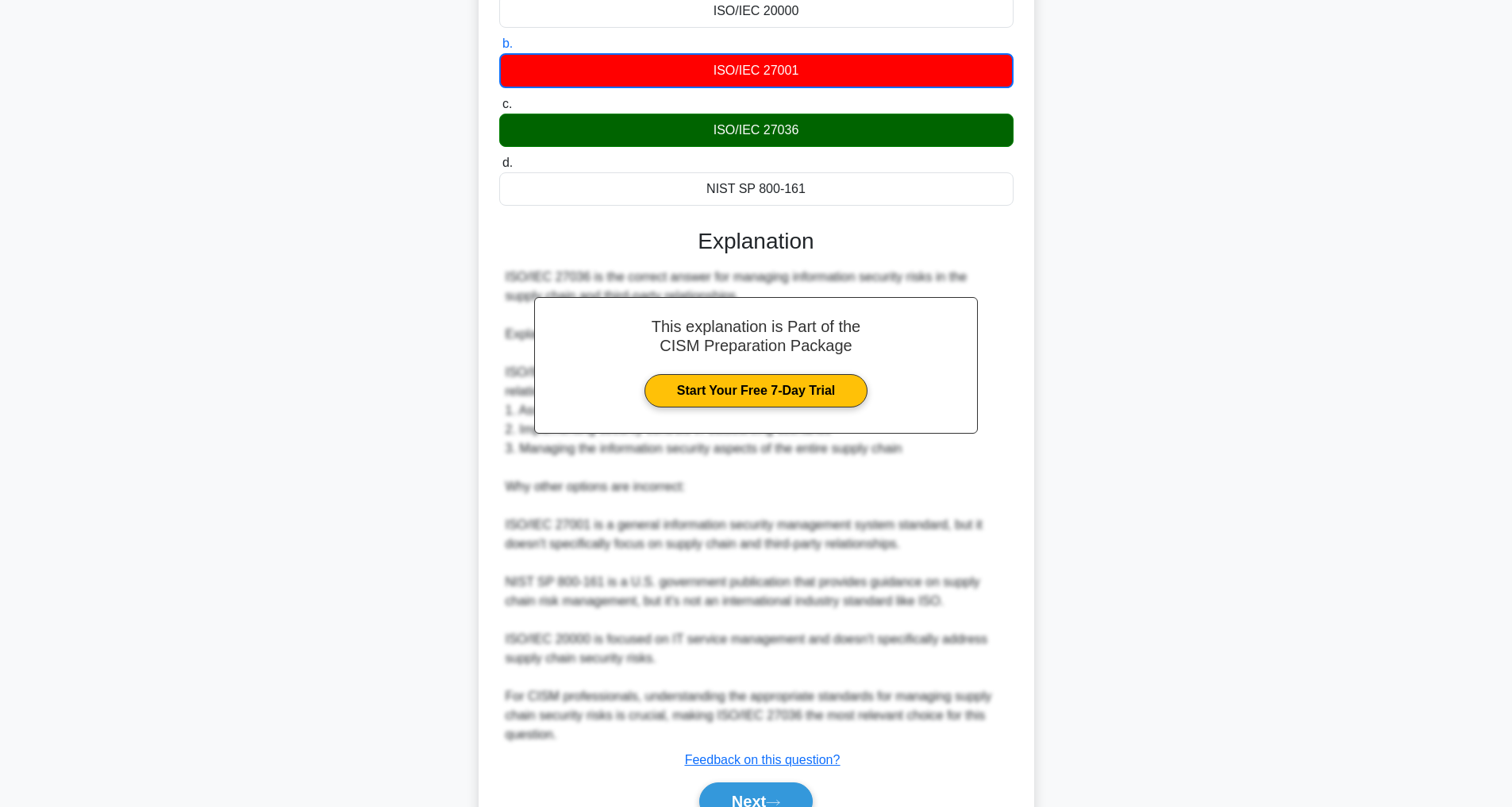
scroll to position [288, 0]
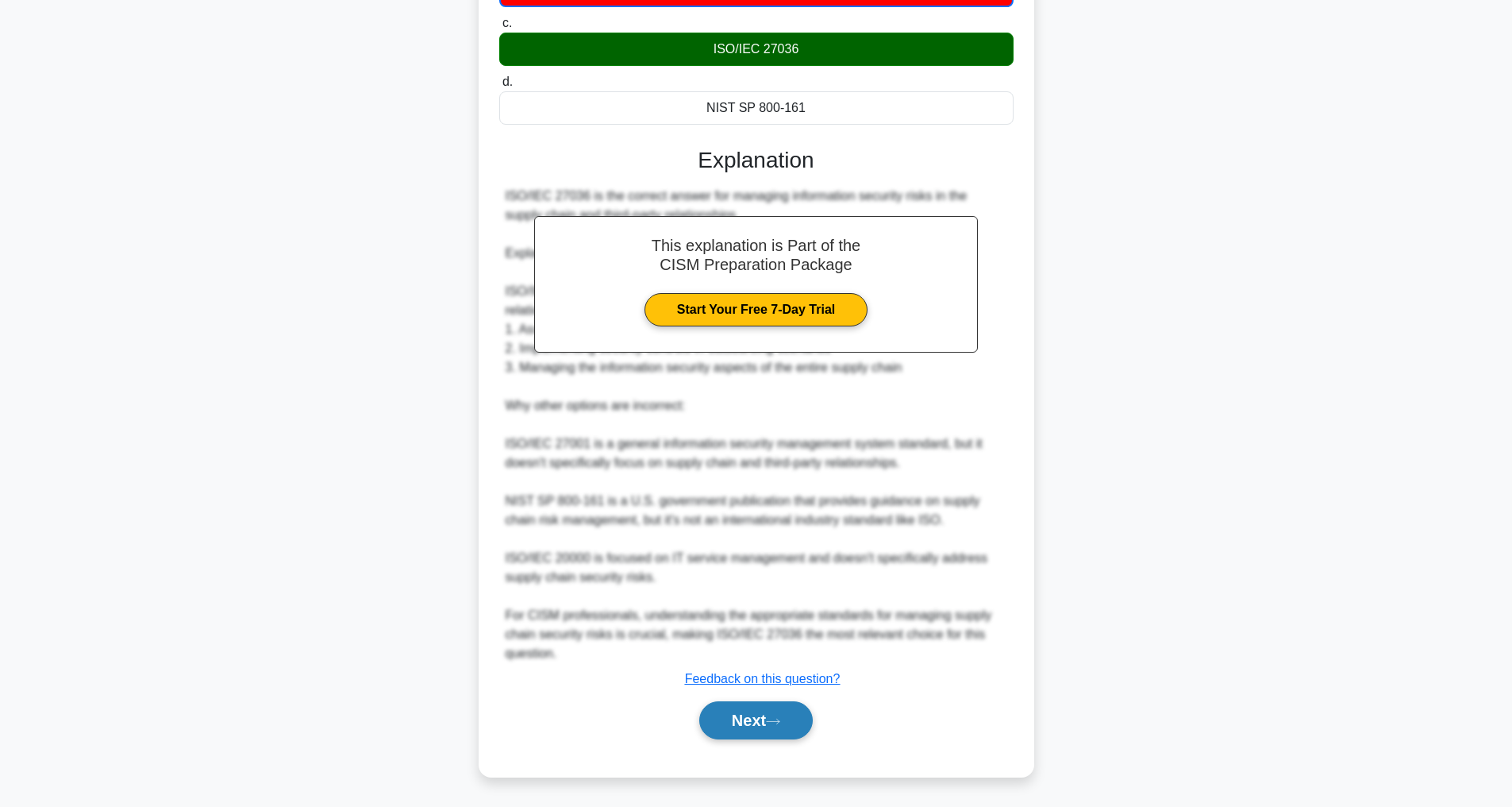
click at [746, 718] on button "Next" at bounding box center [756, 720] width 113 height 38
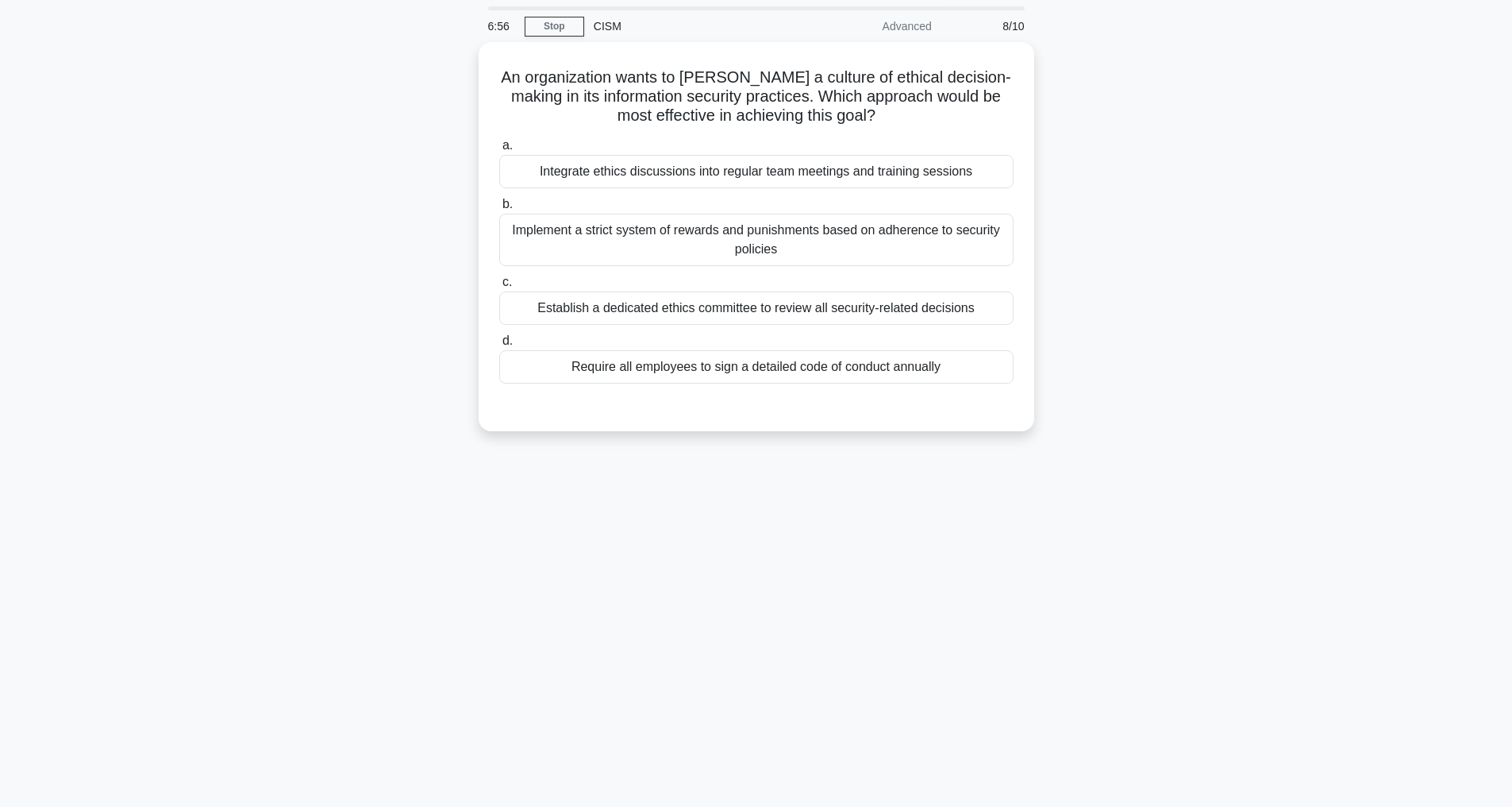
scroll to position [51, 0]
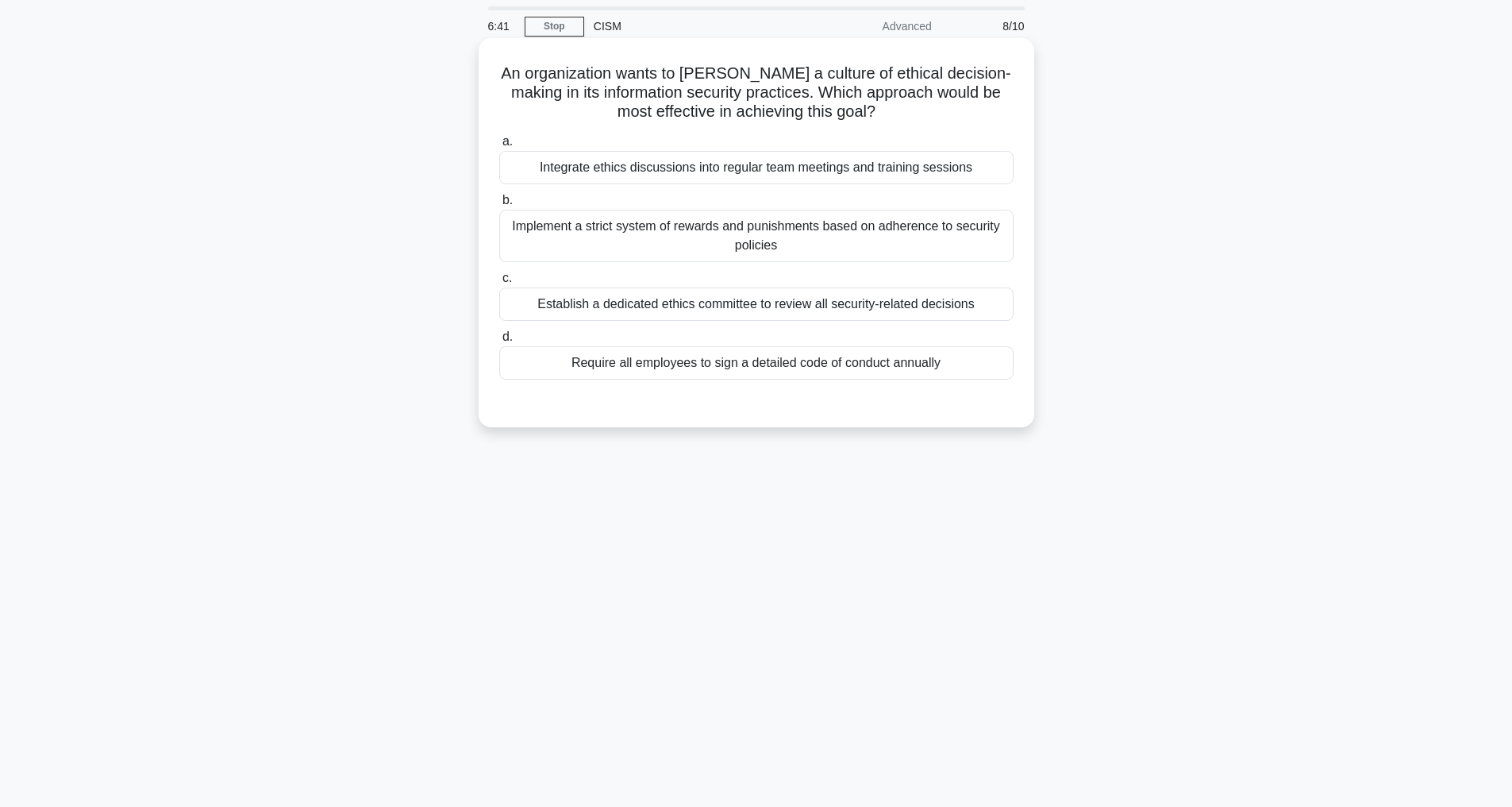
click at [835, 301] on div "Establish a dedicated ethics committee to review all security-related decisions" at bounding box center [756, 304] width 515 height 34
click at [499, 284] on input "c. Establish a dedicated ethics committee to review all security-related decisi…" at bounding box center [499, 279] width 0 height 10
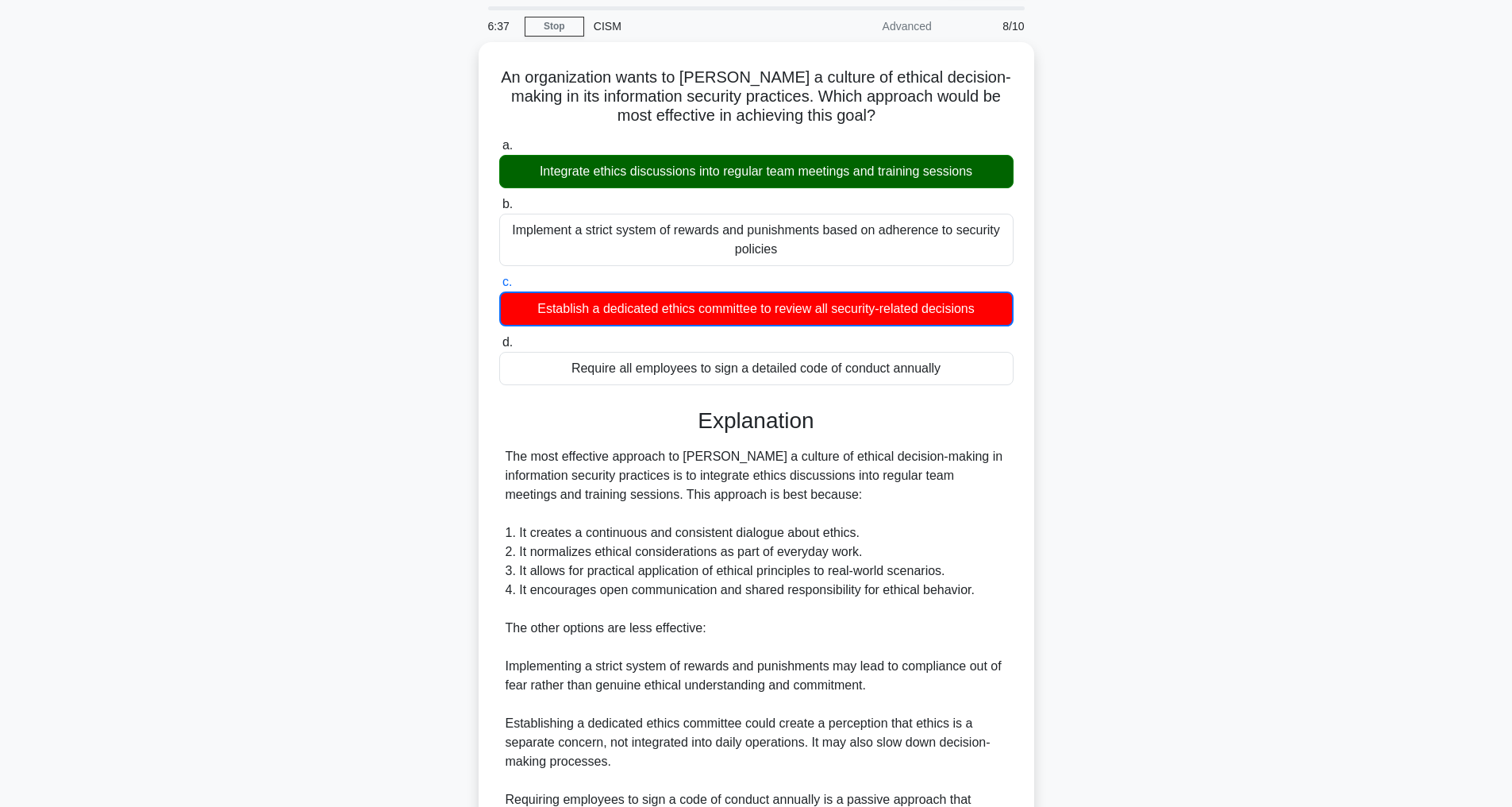
scroll to position [307, 0]
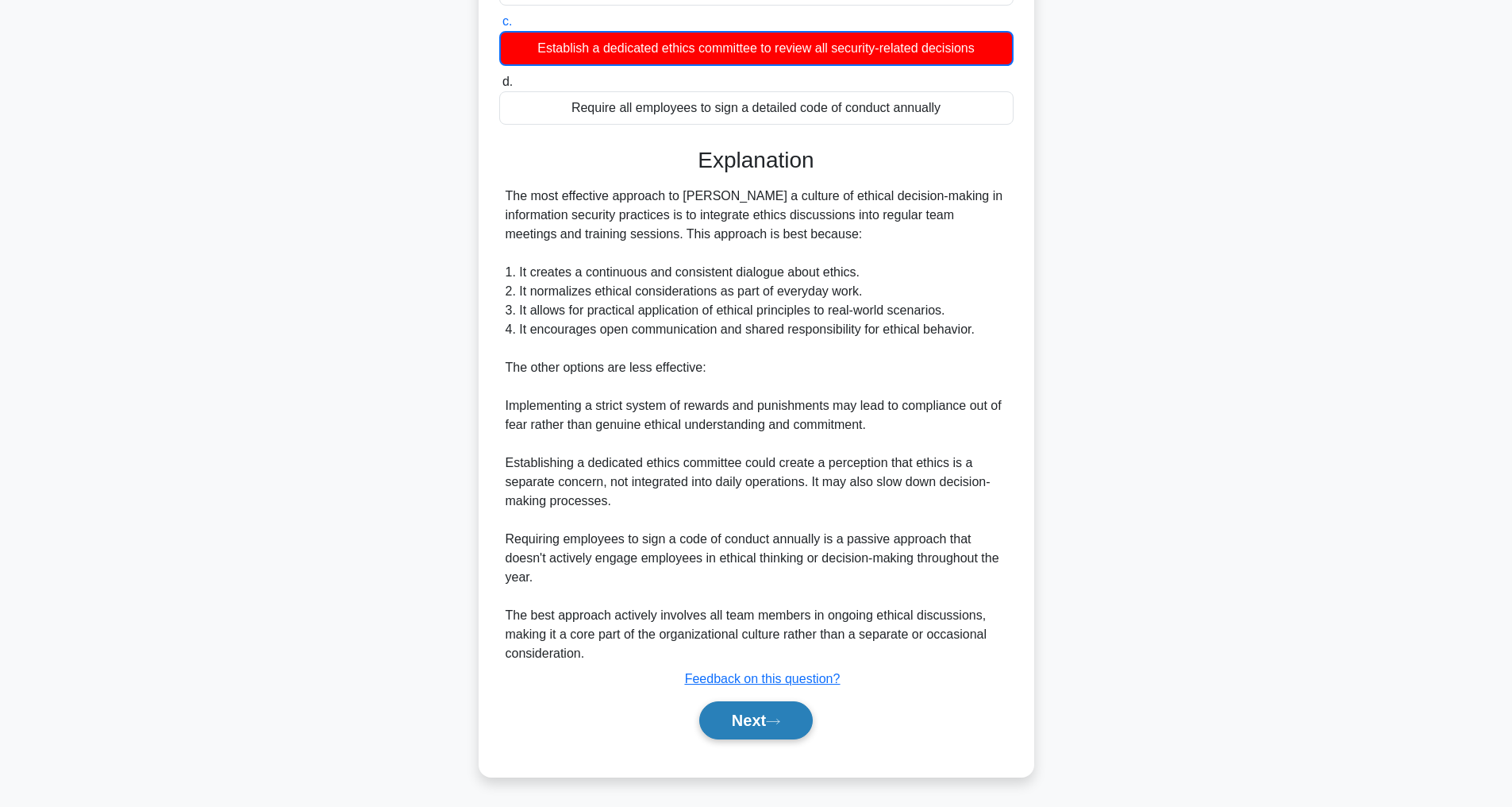
click at [743, 721] on button "Next" at bounding box center [756, 720] width 113 height 38
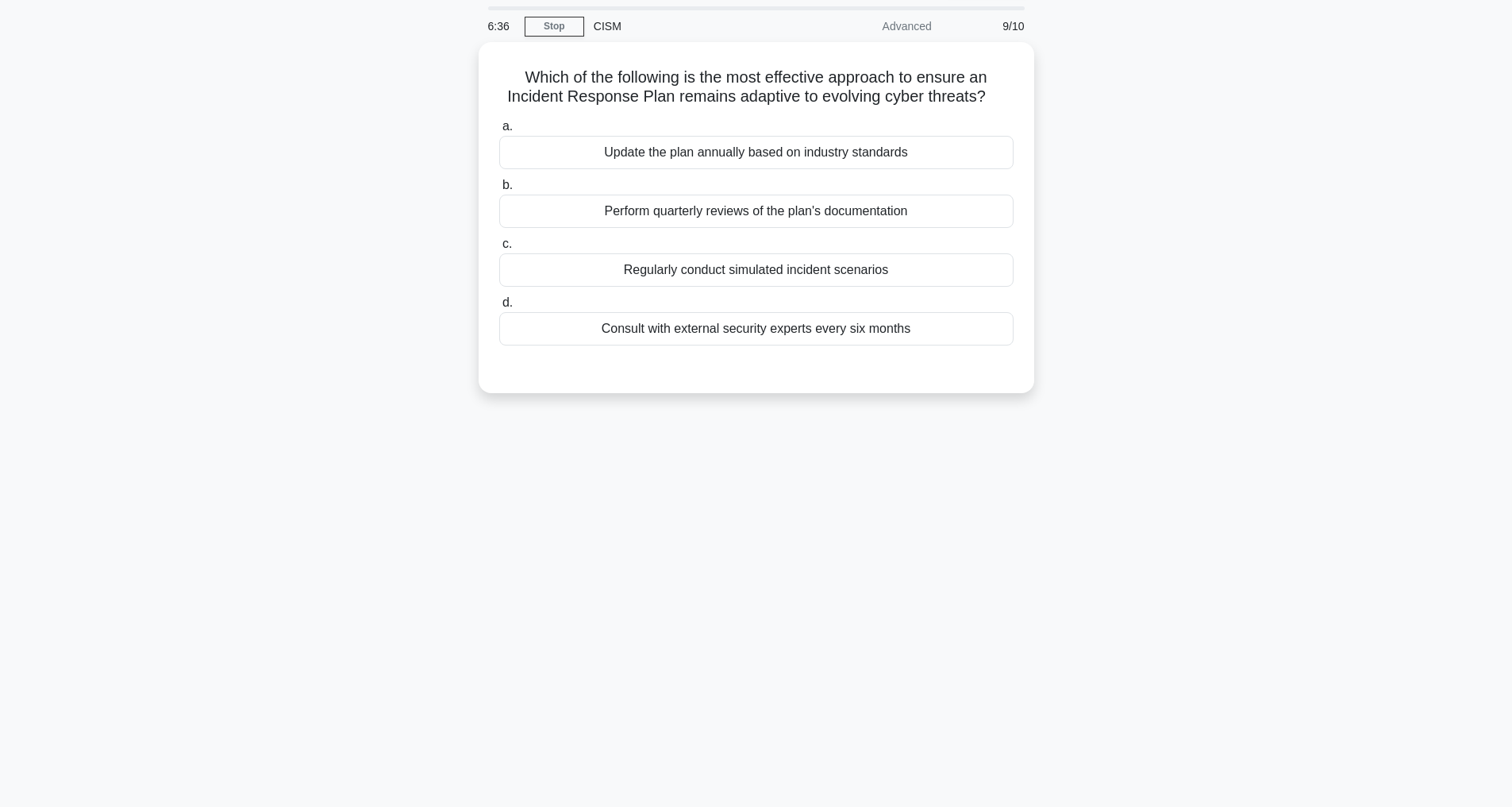
scroll to position [51, 0]
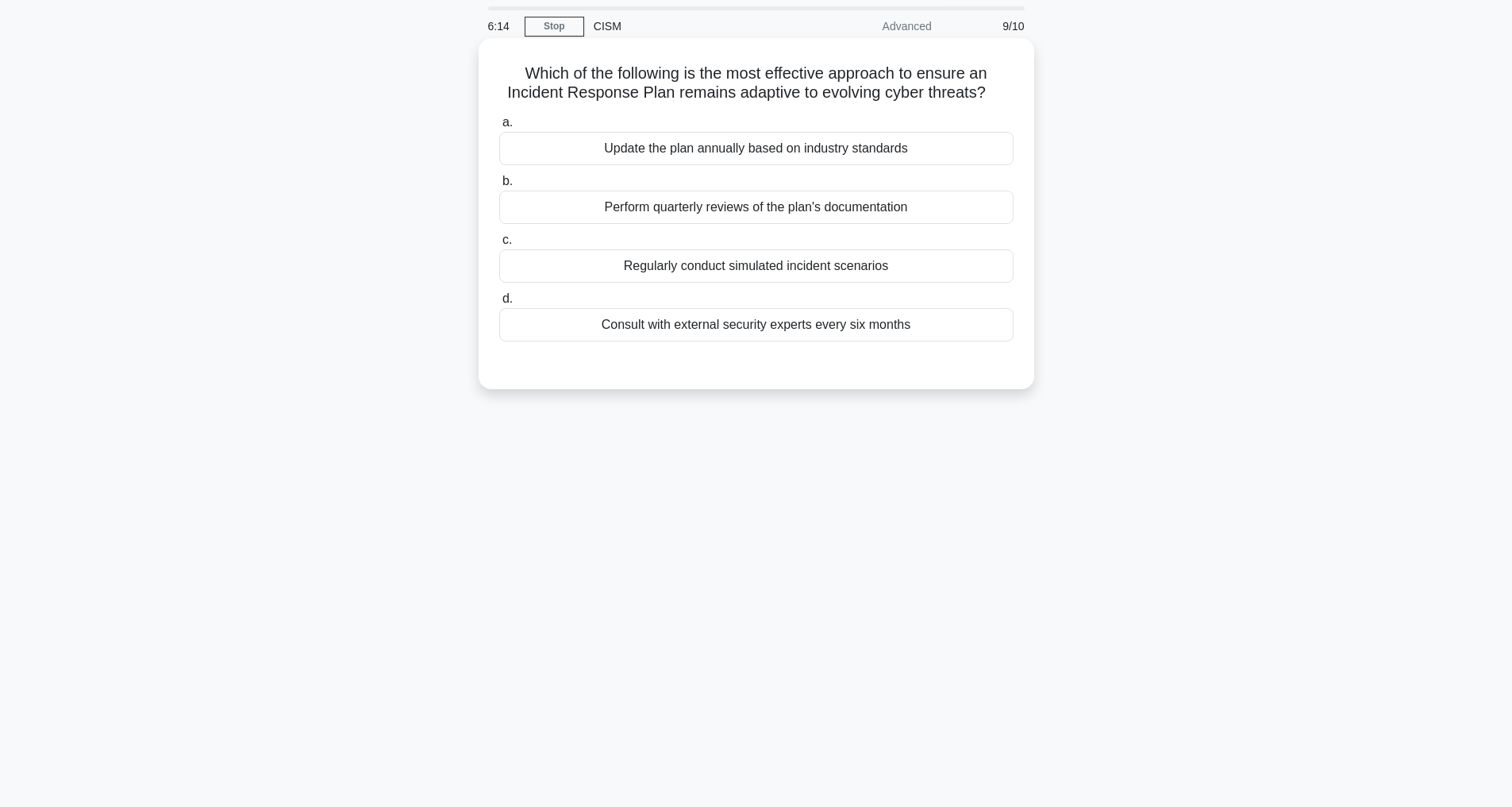
click at [752, 283] on div "Regularly conduct simulated incident scenarios" at bounding box center [756, 266] width 515 height 34
click at [499, 246] on input "c. Regularly conduct simulated incident scenarios" at bounding box center [499, 240] width 0 height 10
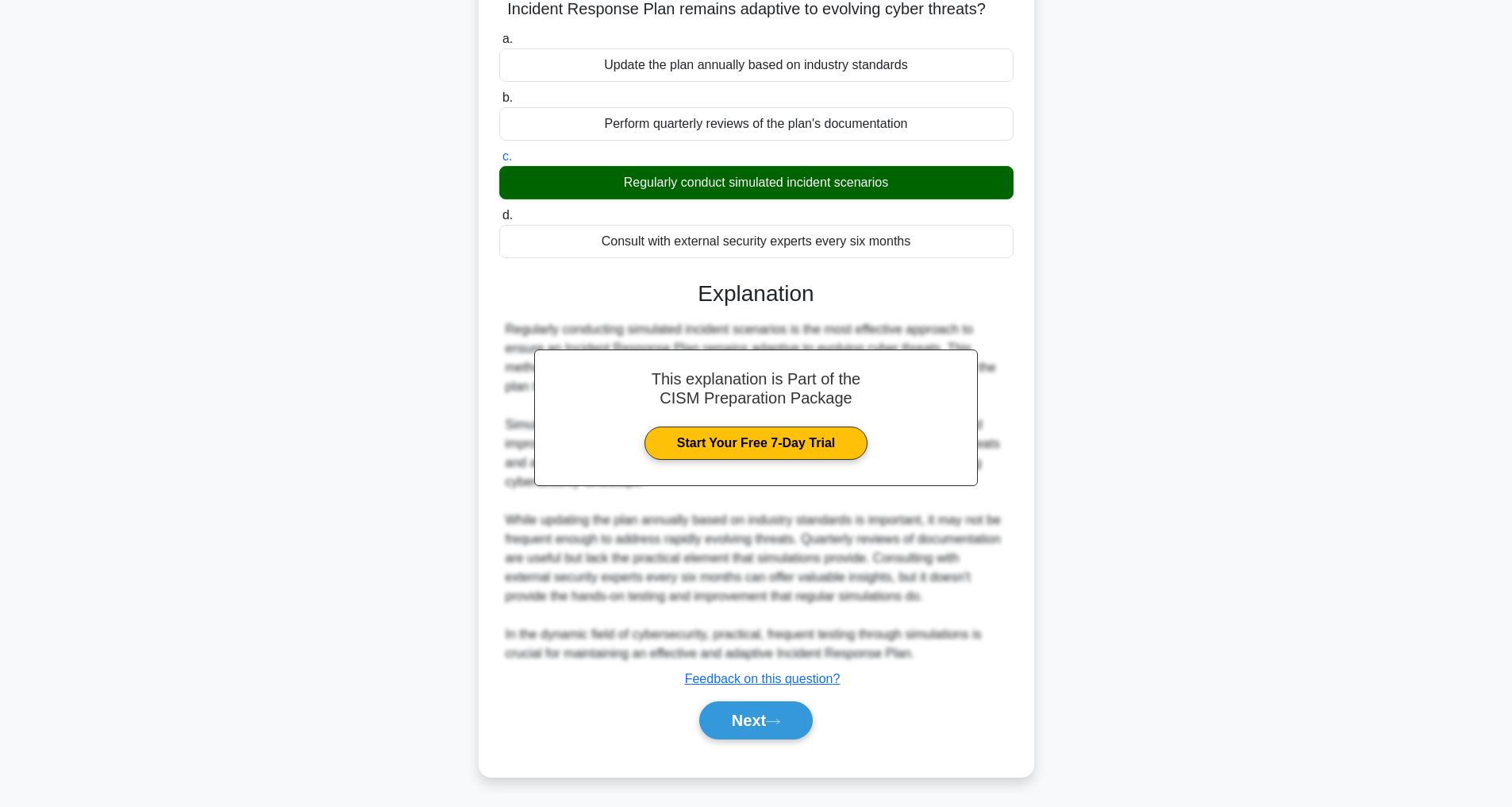
scroll to position [172, 0]
click at [752, 722] on button "Next" at bounding box center [756, 720] width 113 height 38
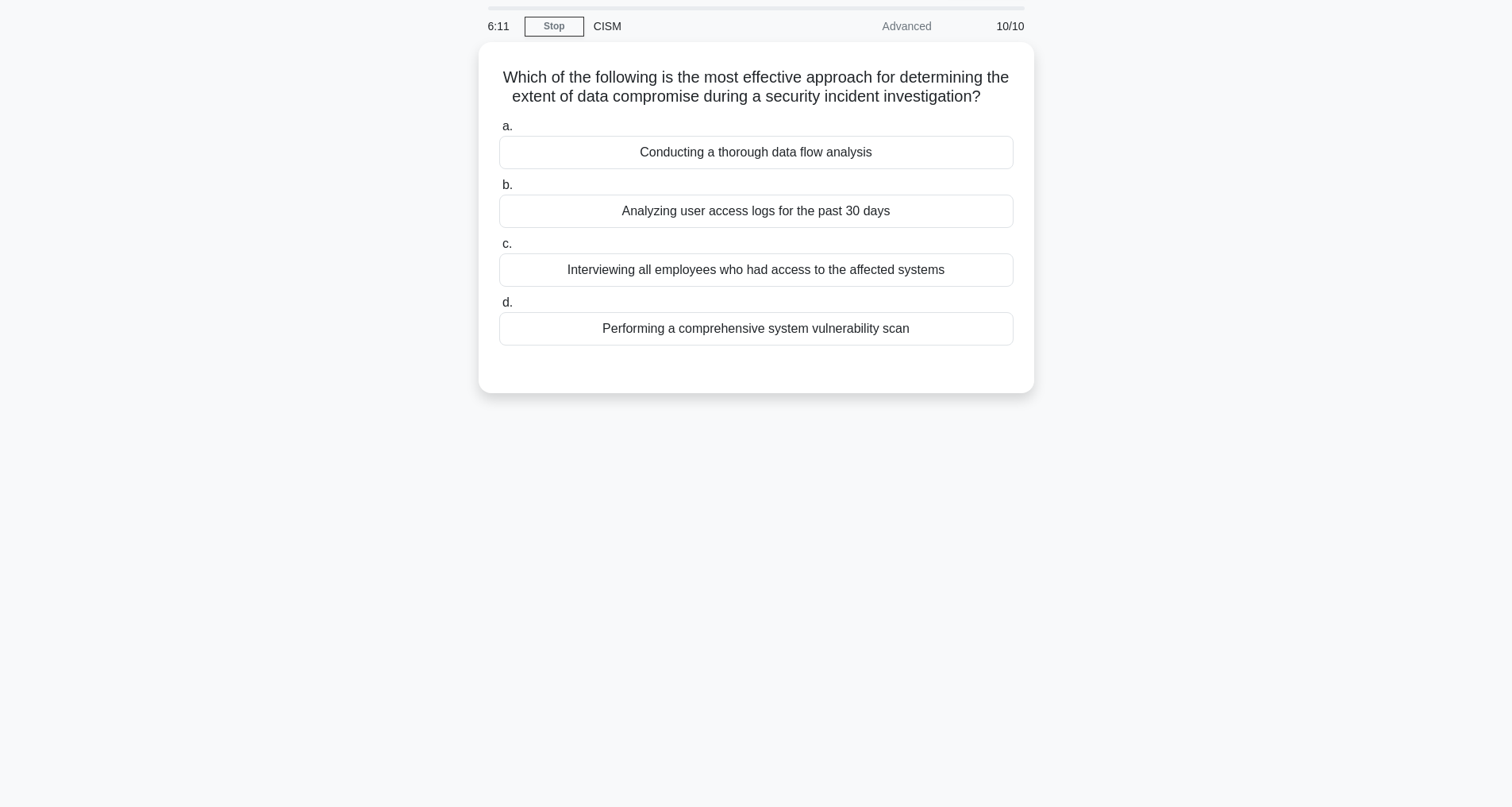
scroll to position [51, 0]
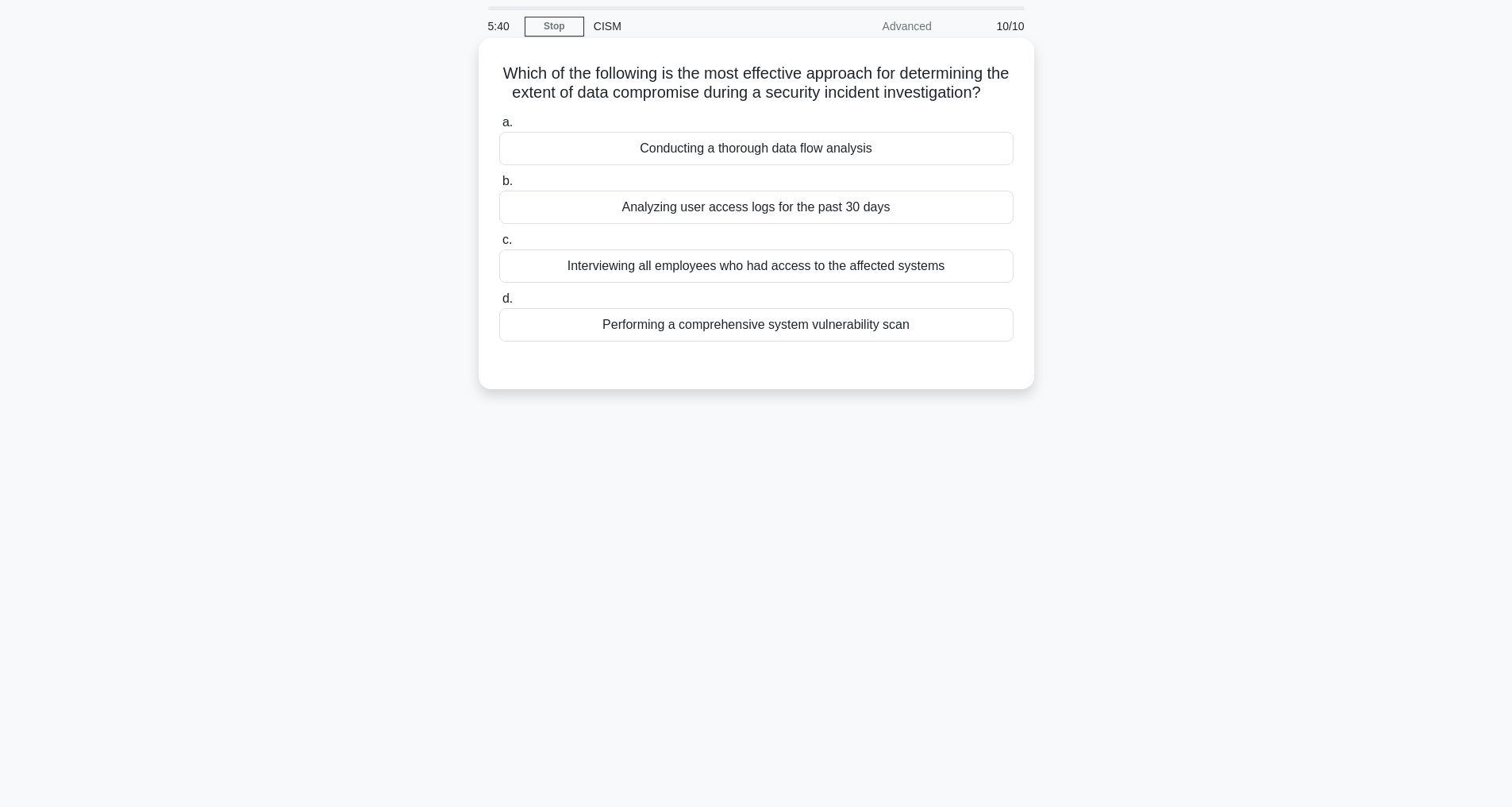
click at [782, 165] on div "Conducting a thorough data flow analysis" at bounding box center [756, 148] width 515 height 34
click at [499, 128] on input "a. Conducting a thorough data flow analysis" at bounding box center [499, 123] width 0 height 10
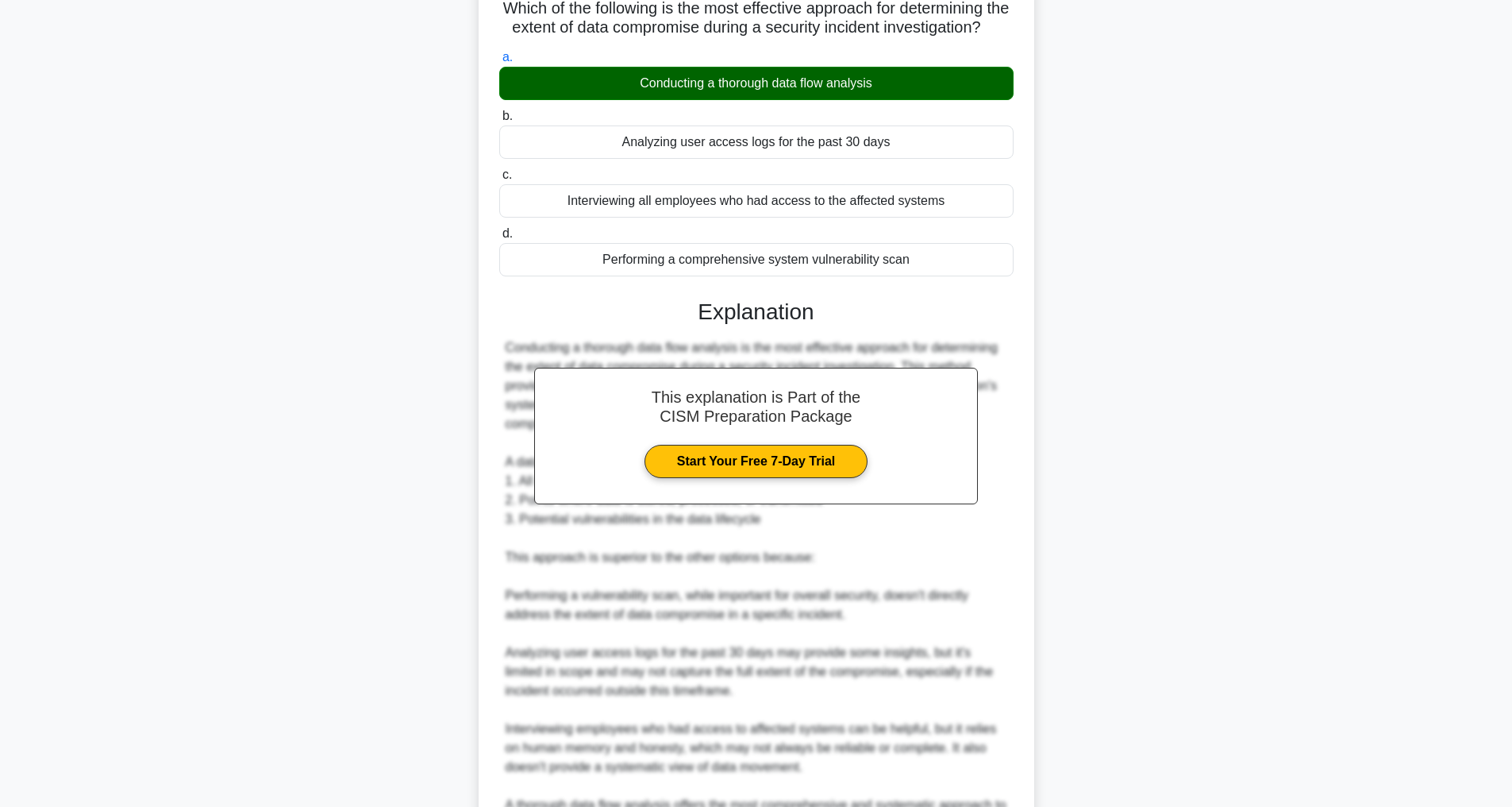
scroll to position [324, 0]
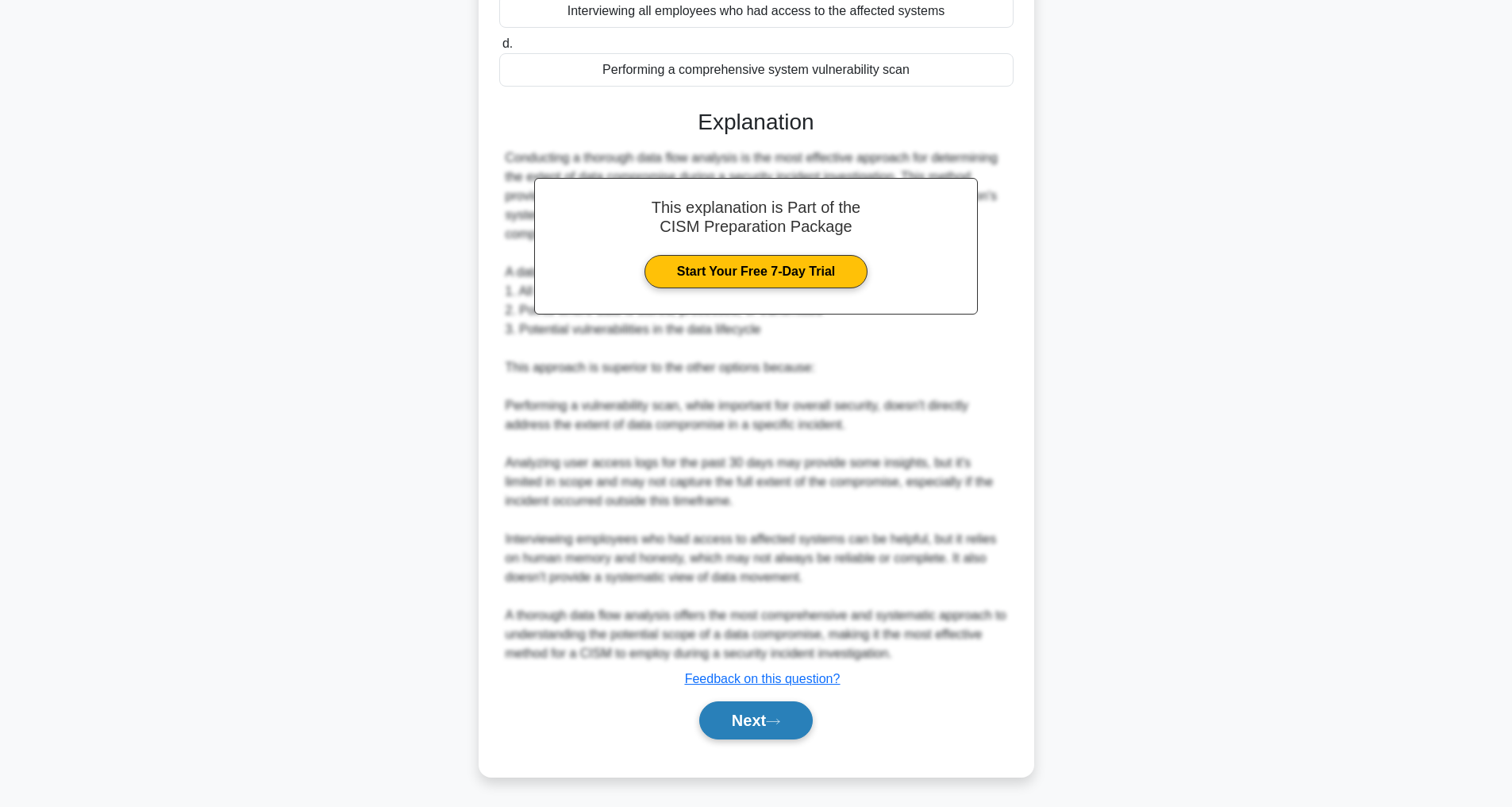
click at [733, 715] on button "Next" at bounding box center [756, 720] width 113 height 38
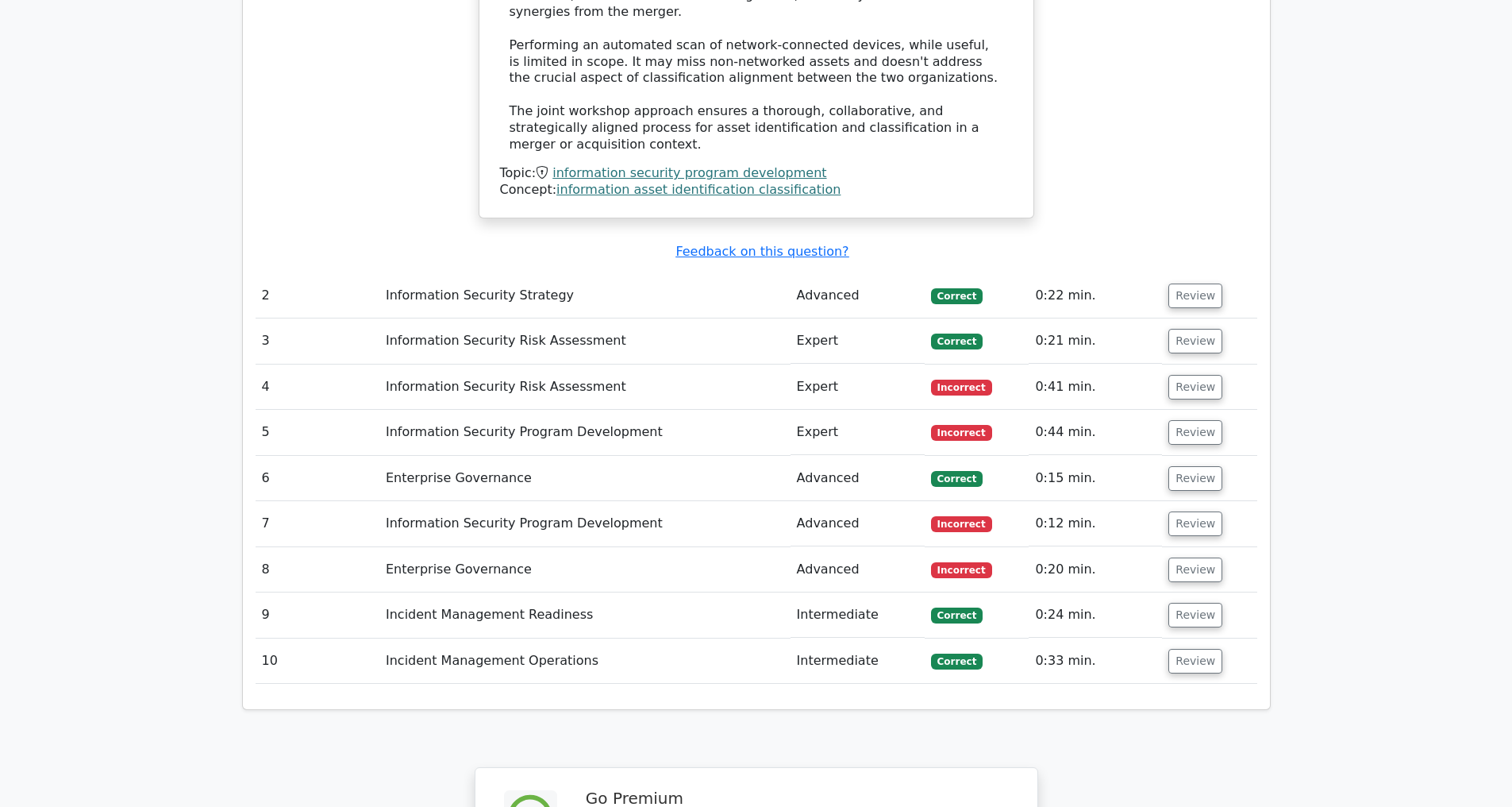
scroll to position [2353, 0]
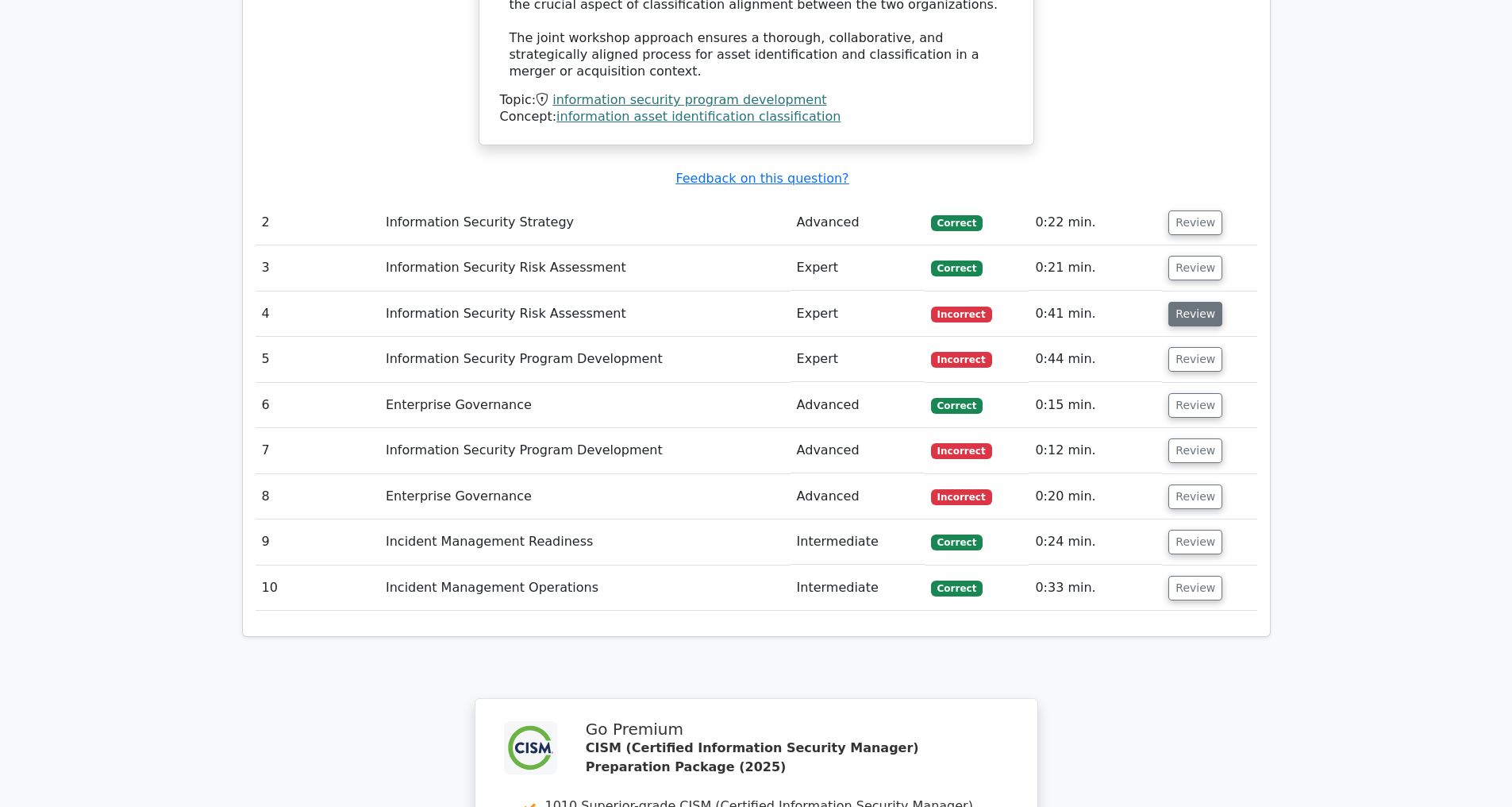
click at [1194, 318] on button "Review" at bounding box center [1195, 314] width 54 height 24
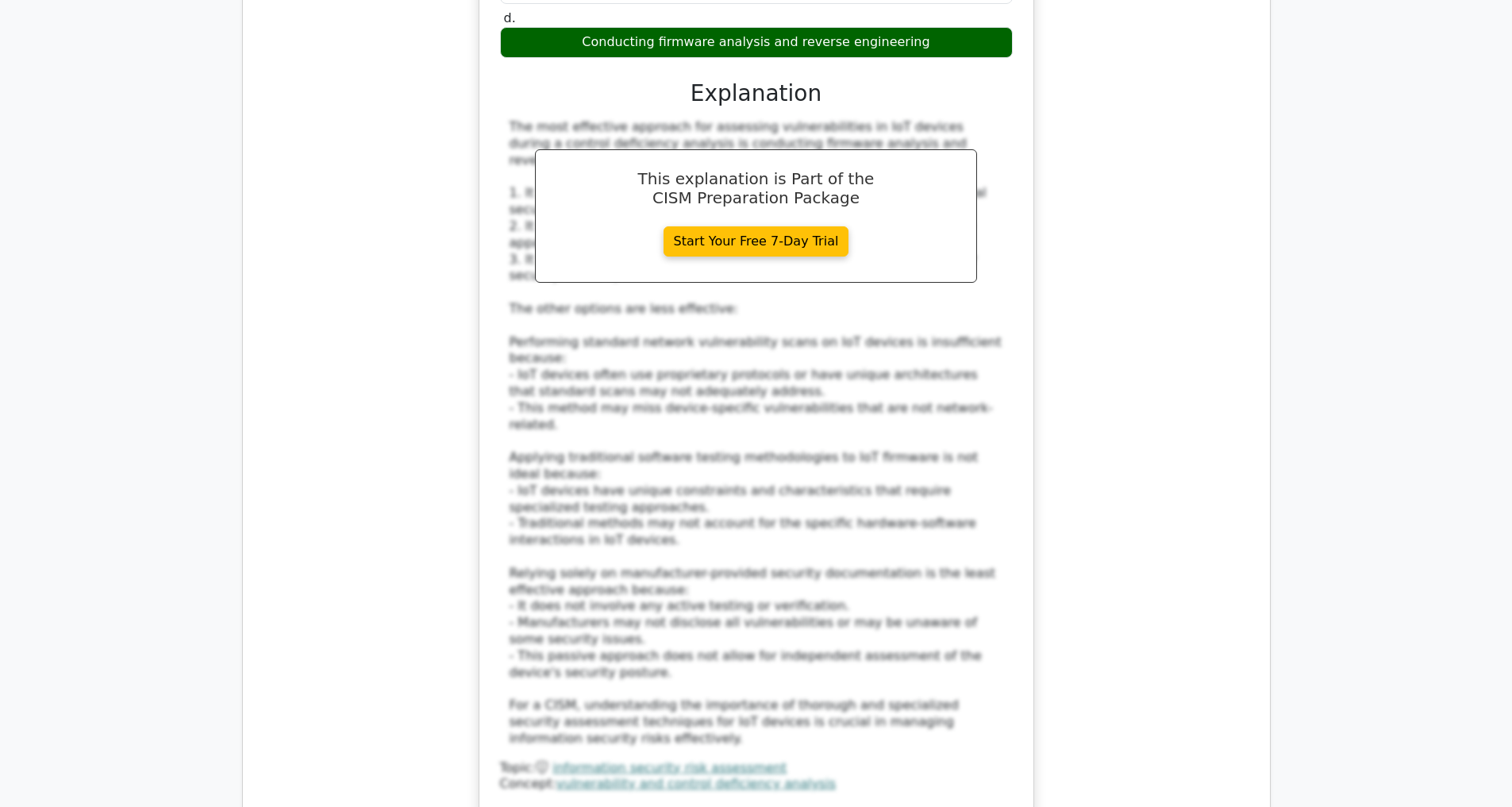
scroll to position [3604, 0]
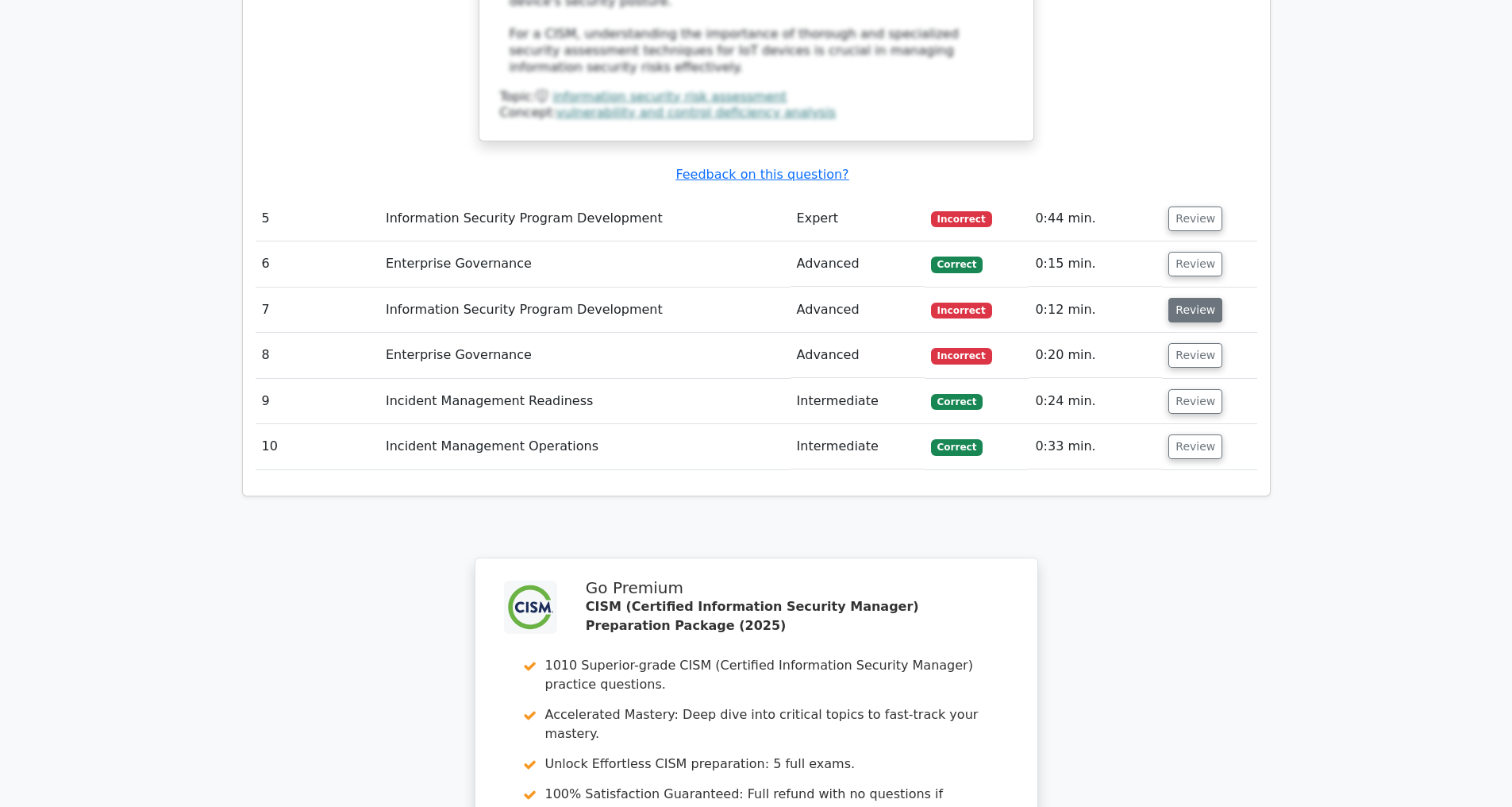
click at [1191, 305] on button "Review" at bounding box center [1195, 310] width 54 height 24
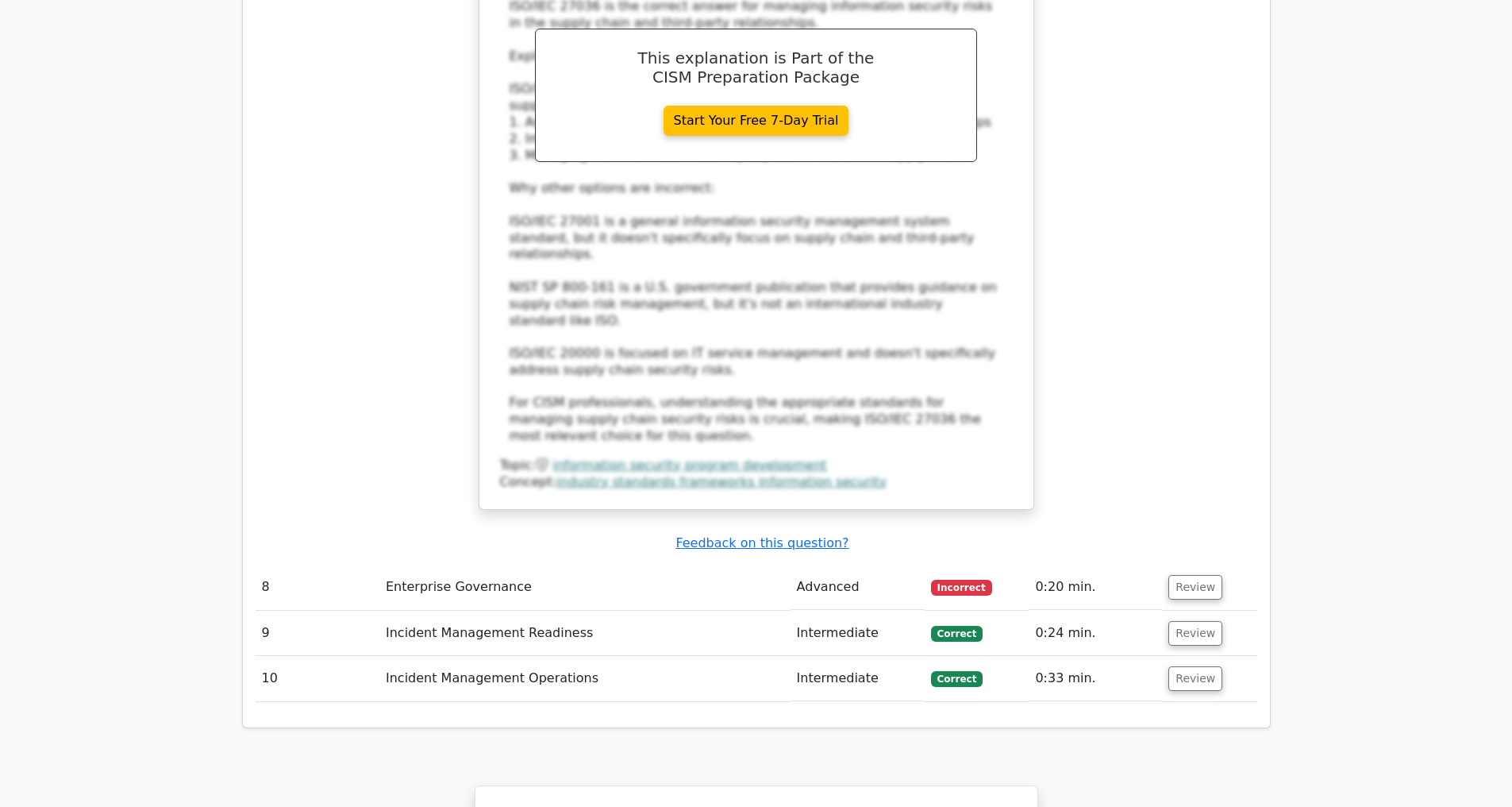
scroll to position [4679, 0]
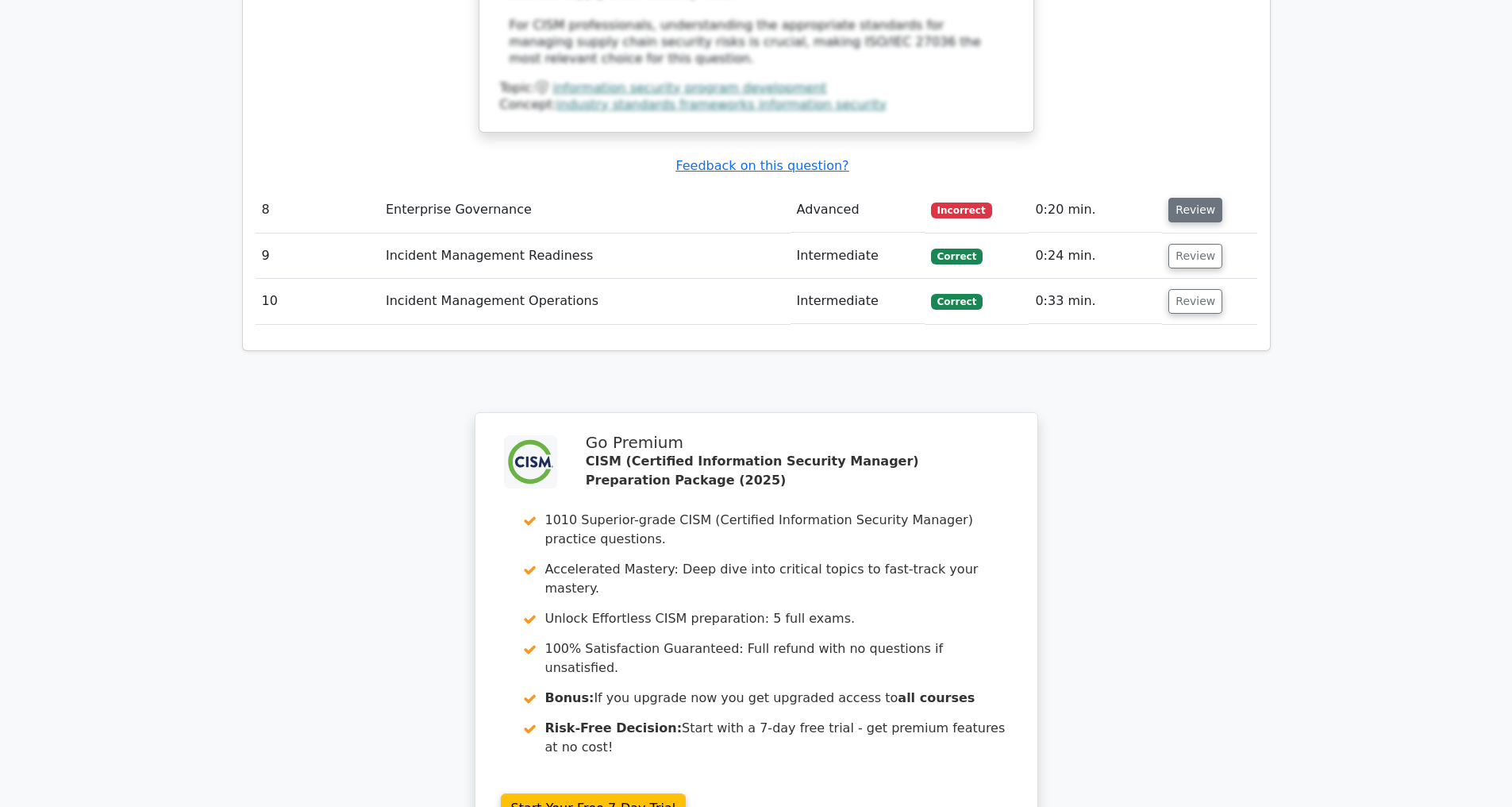
click at [1186, 208] on button "Review" at bounding box center [1195, 210] width 54 height 24
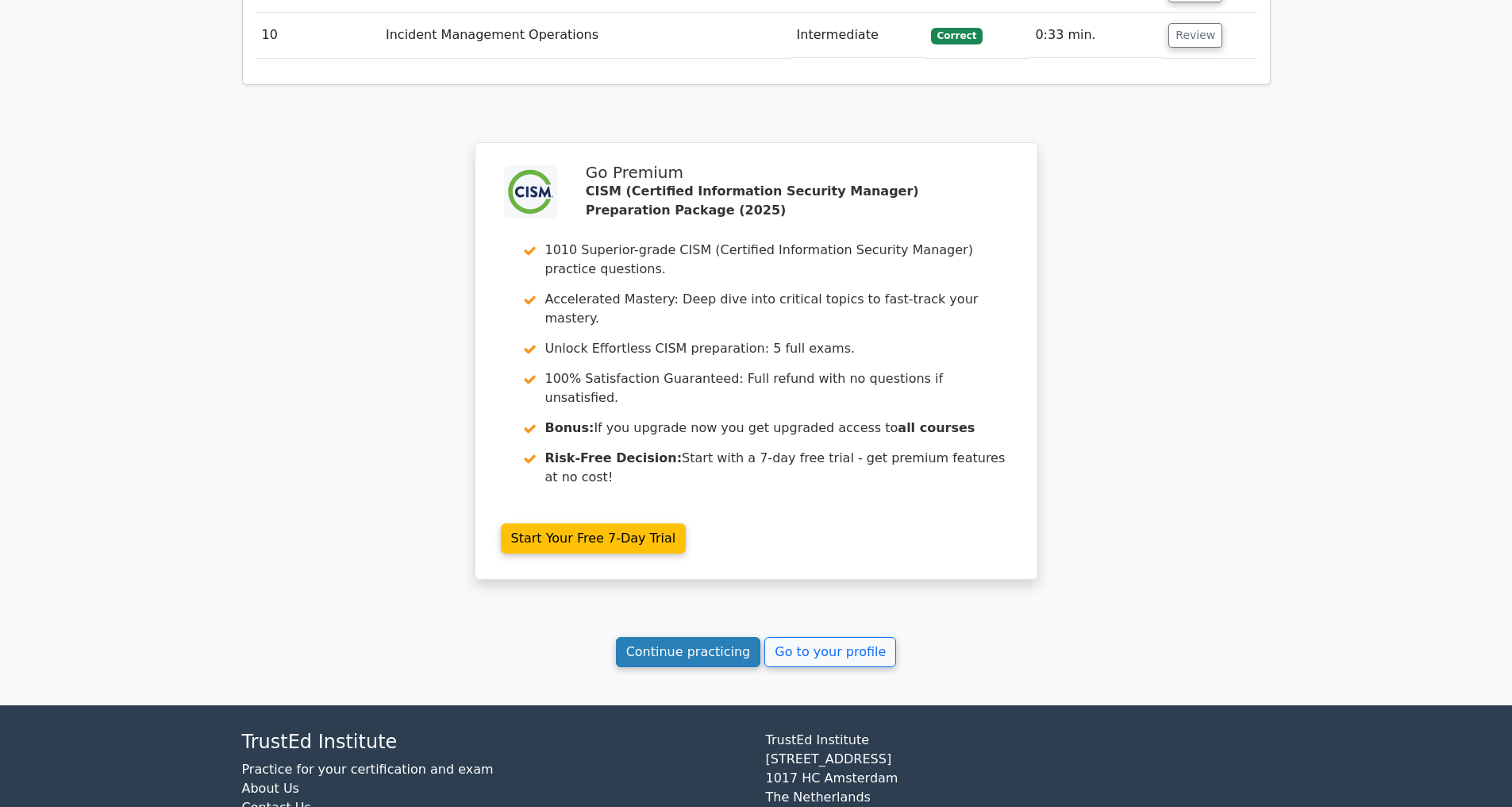
scroll to position [6024, 0]
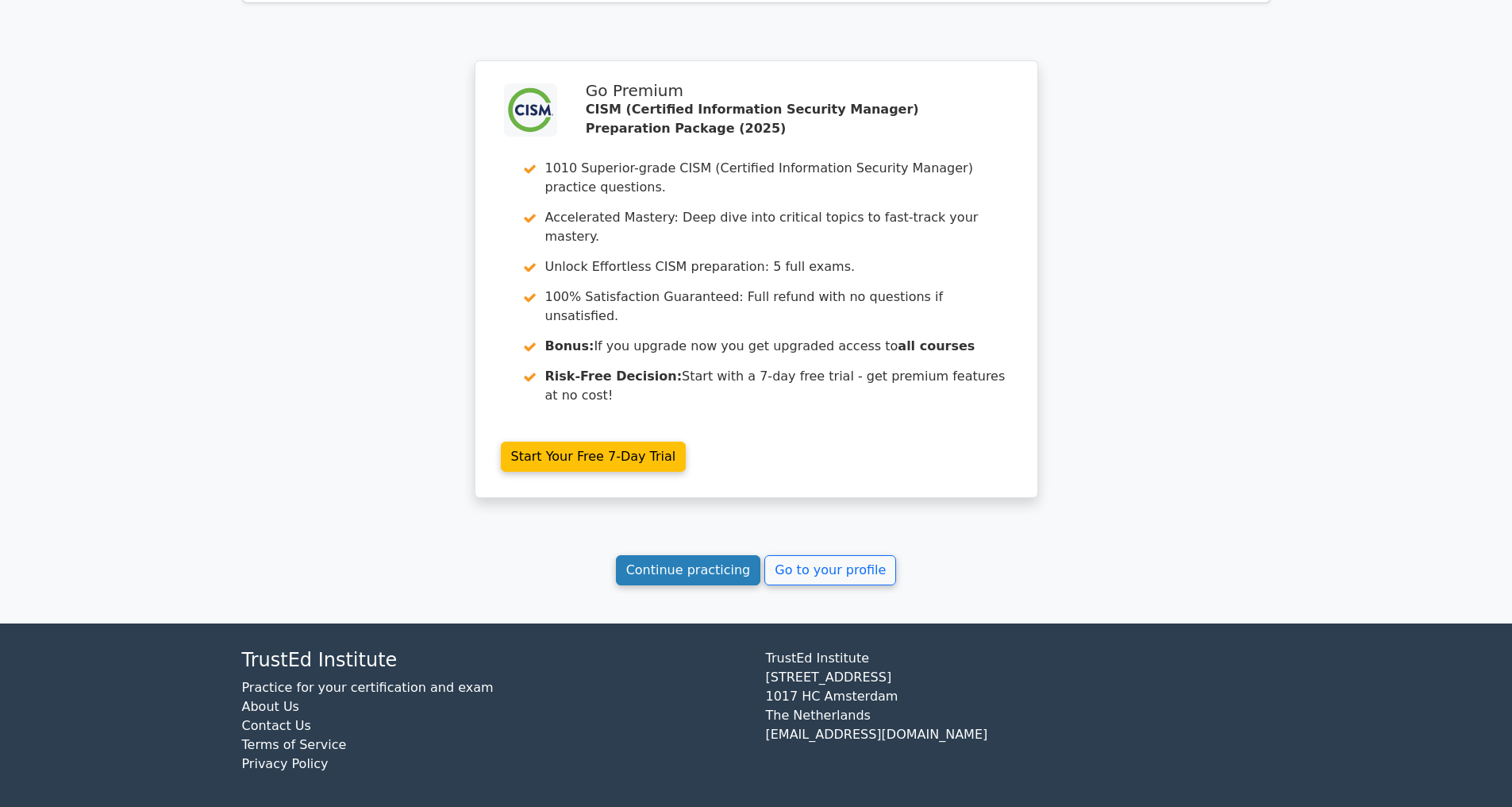
click at [635, 569] on link "Continue practicing" at bounding box center [689, 570] width 145 height 30
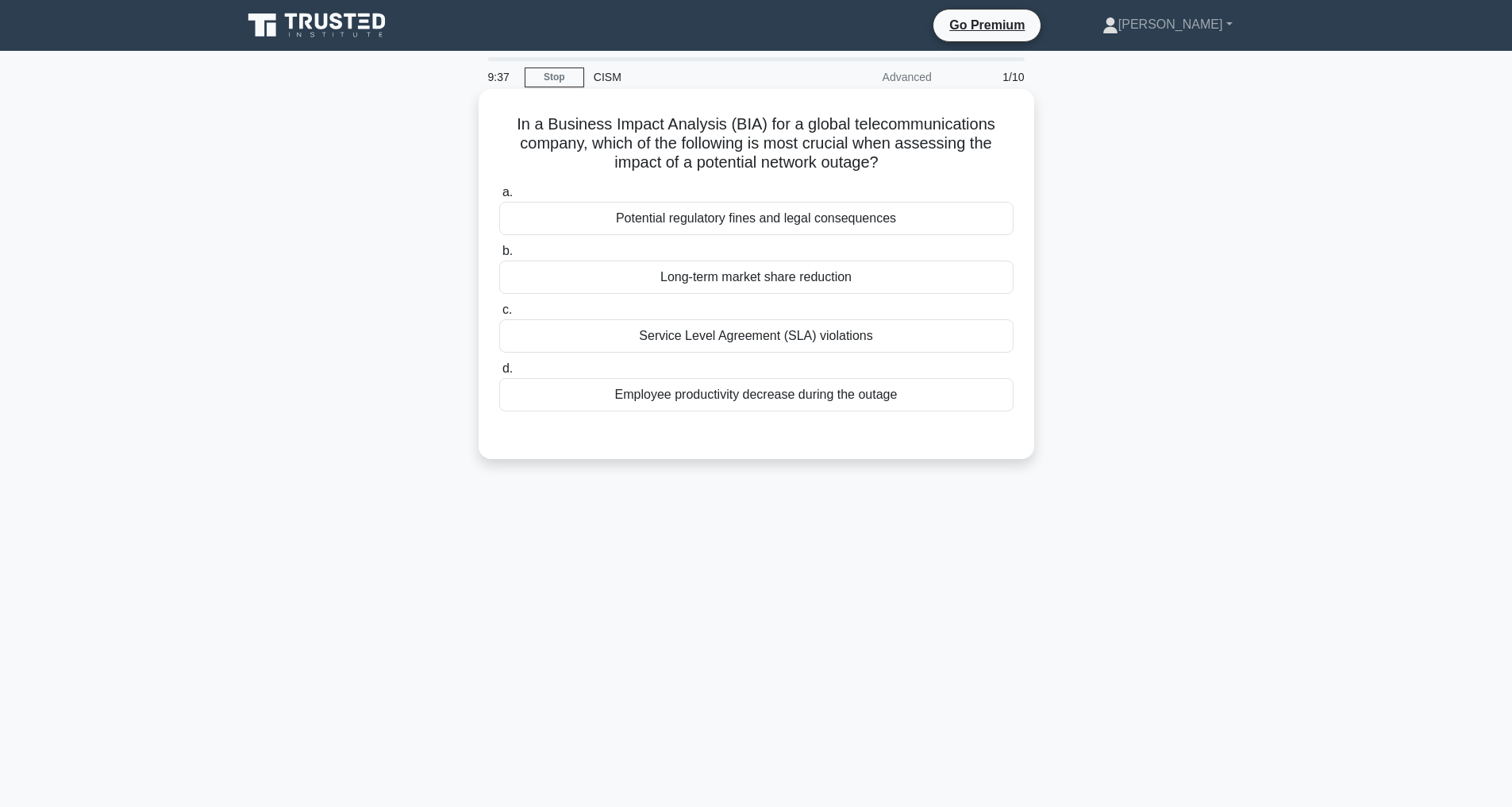
click at [733, 278] on div "Long-term market share reduction" at bounding box center [756, 277] width 515 height 34
click at [499, 256] on input "b. Long-term market share reduction" at bounding box center [499, 252] width 0 height 10
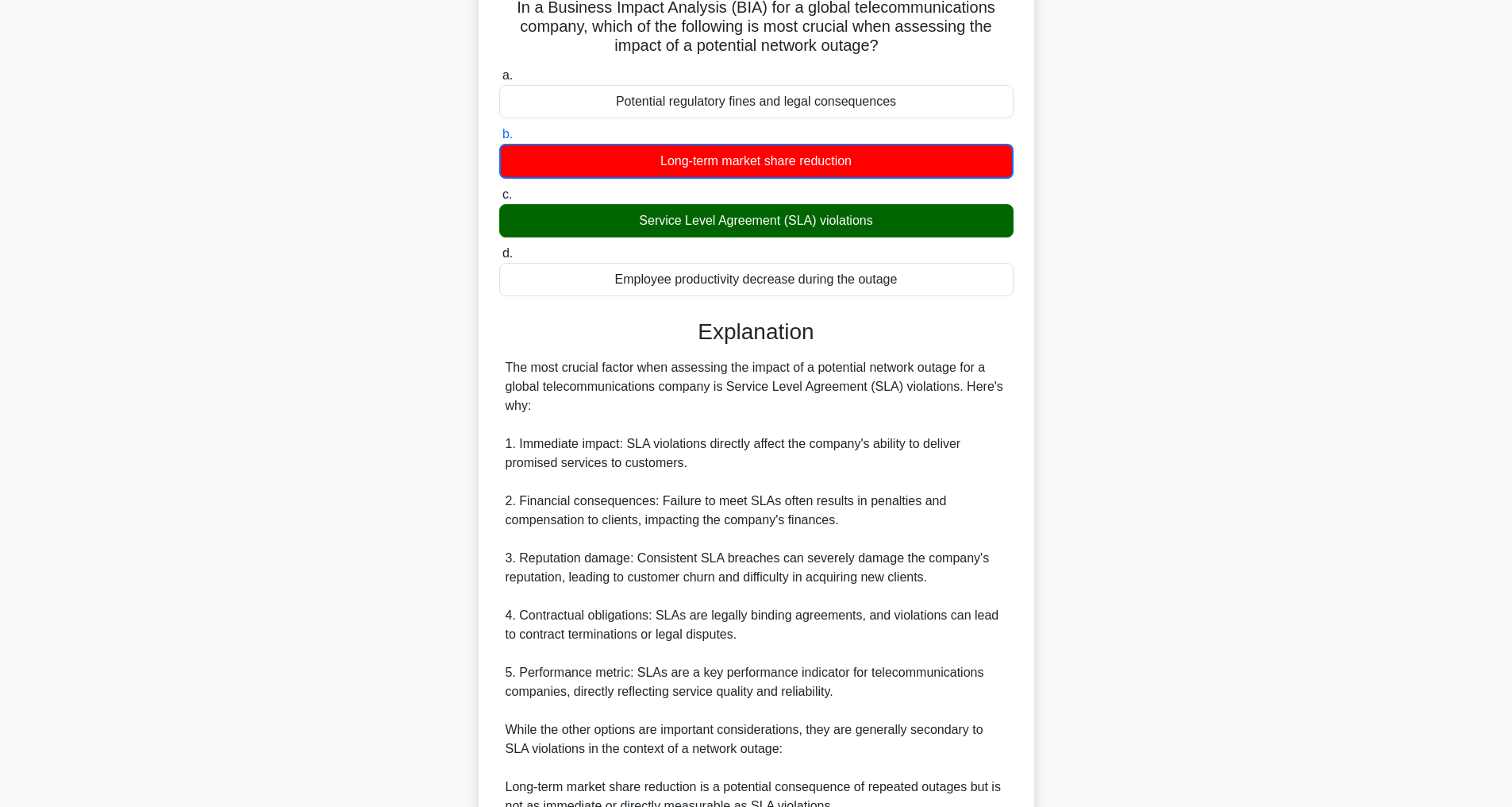
scroll to position [421, 0]
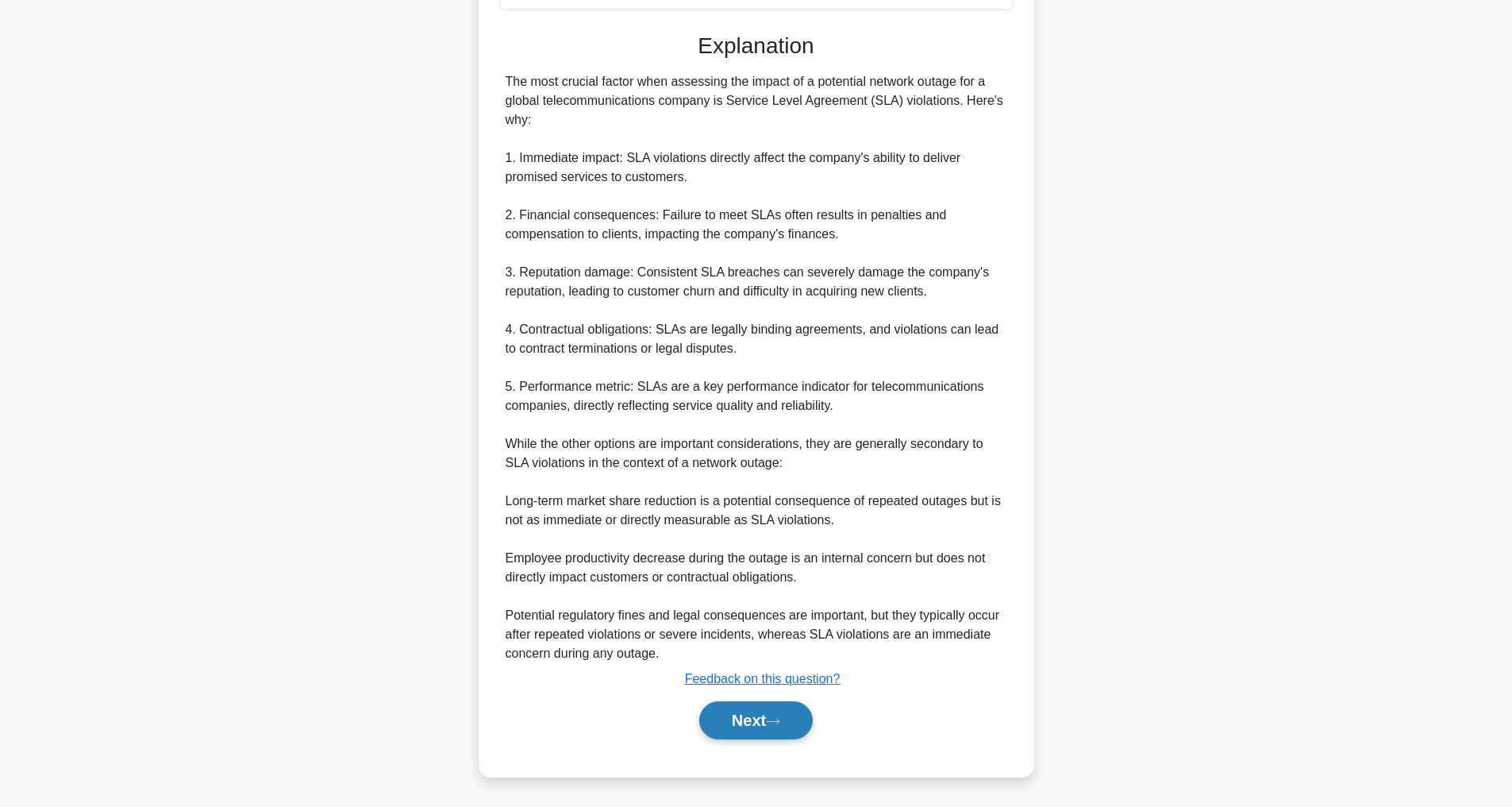
click at [768, 717] on button "Next" at bounding box center [756, 720] width 113 height 38
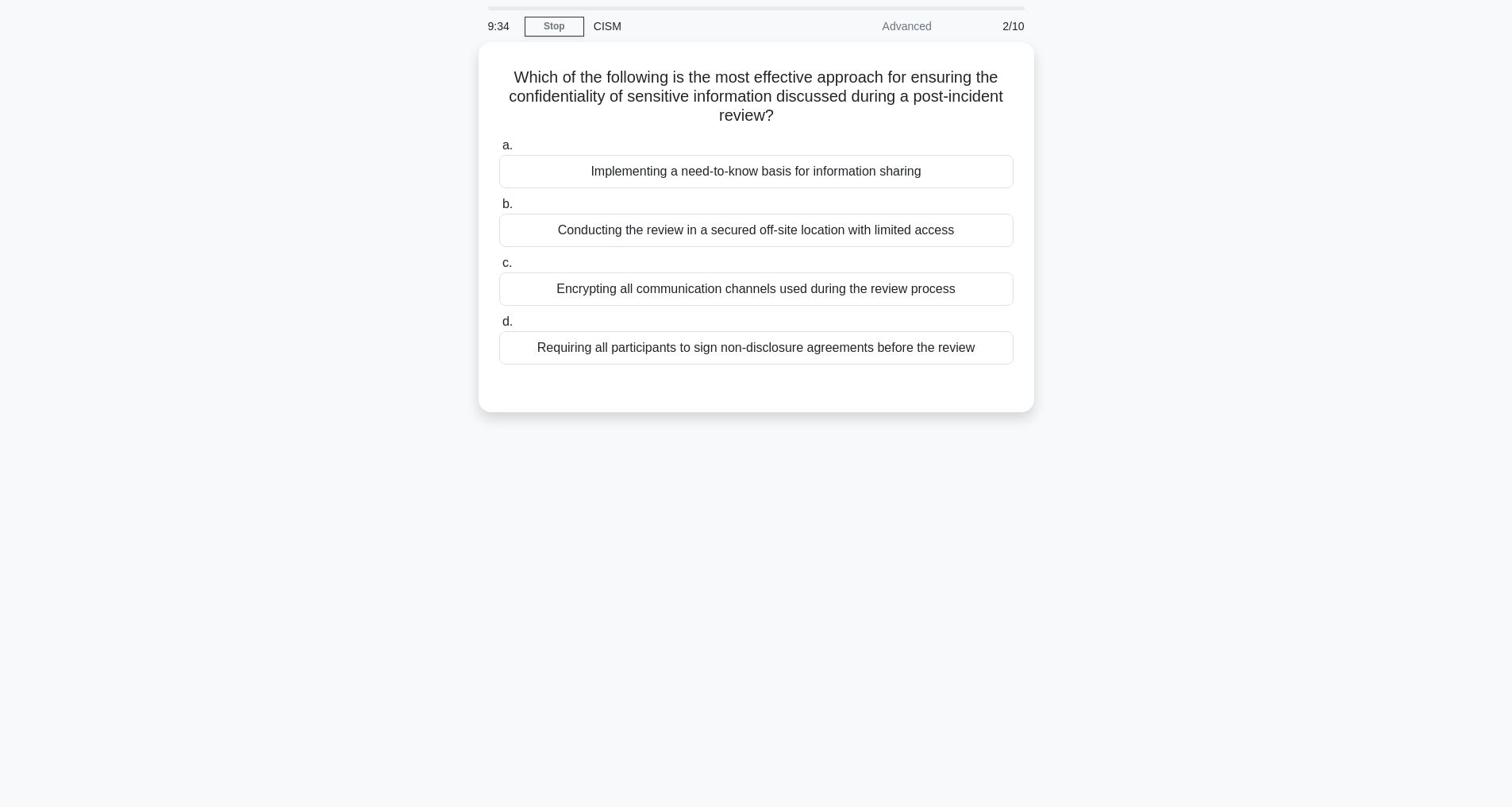
scroll to position [51, 0]
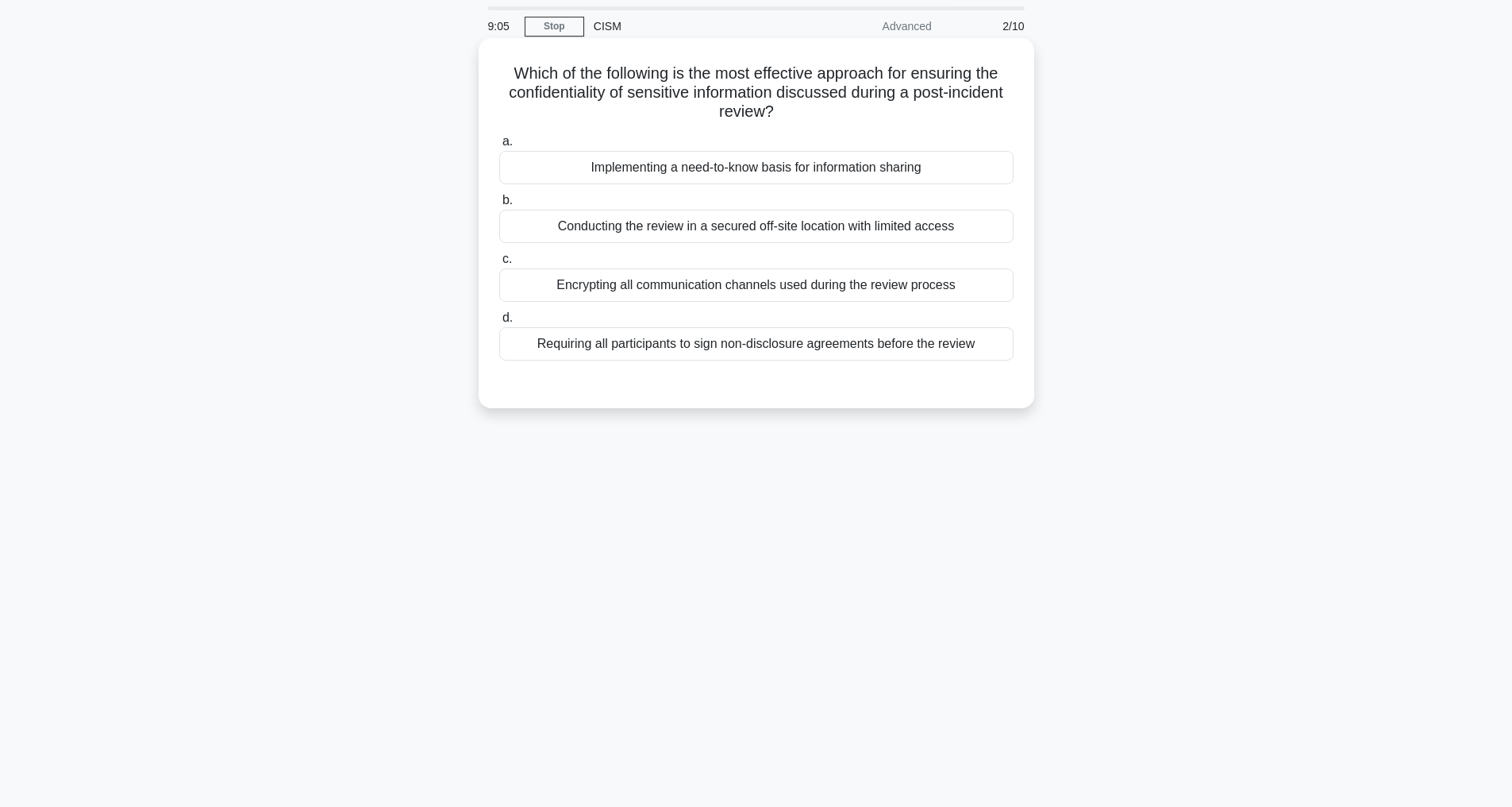
click at [740, 344] on div "Requiring all participants to sign non-disclosure agreements before the review" at bounding box center [756, 343] width 515 height 34
click at [499, 323] on input "d. Requiring all participants to sign non-disclosure agreements before the revi…" at bounding box center [499, 318] width 0 height 10
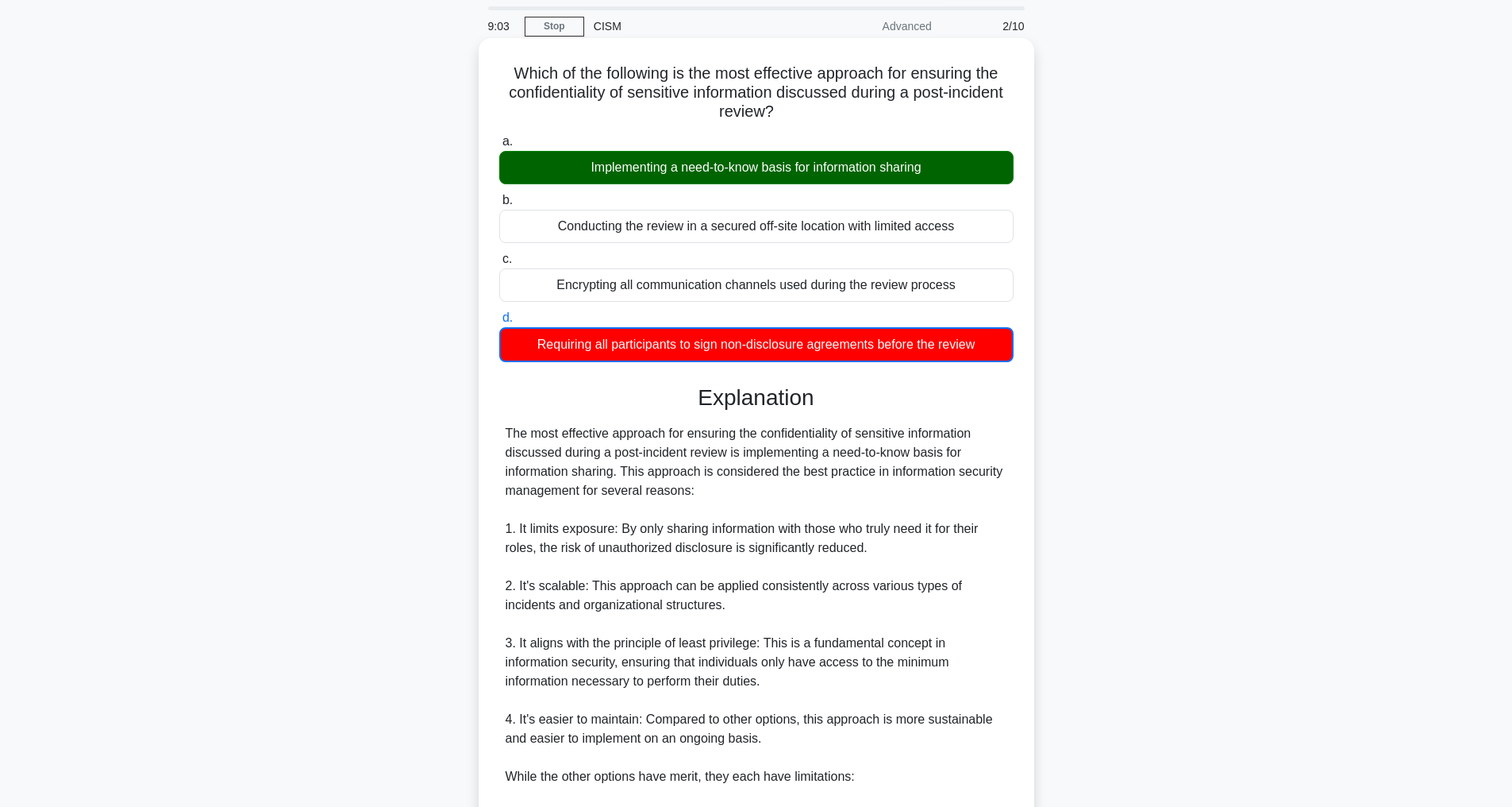
scroll to position [497, 0]
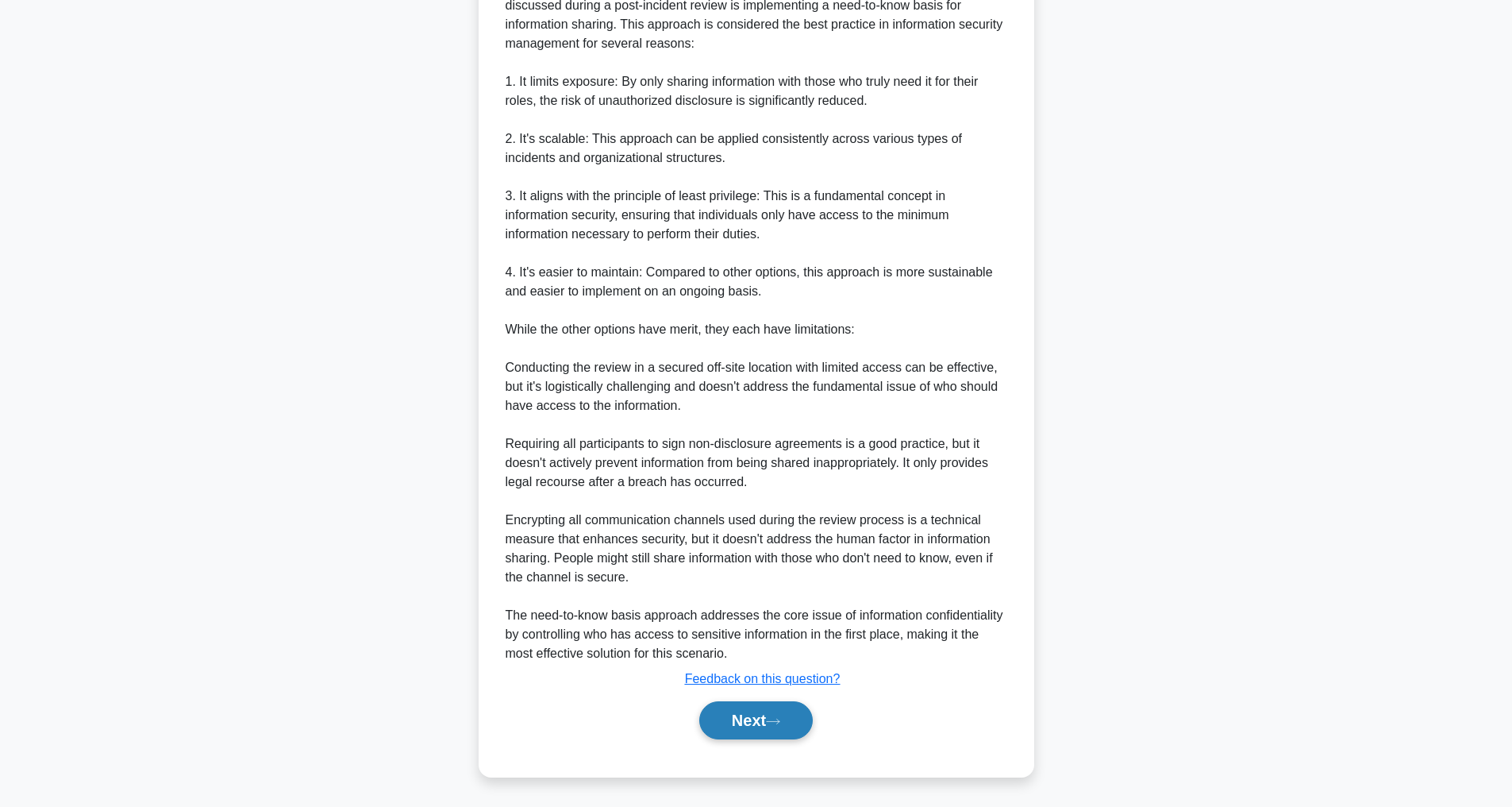
click at [778, 710] on button "Next" at bounding box center [756, 720] width 113 height 38
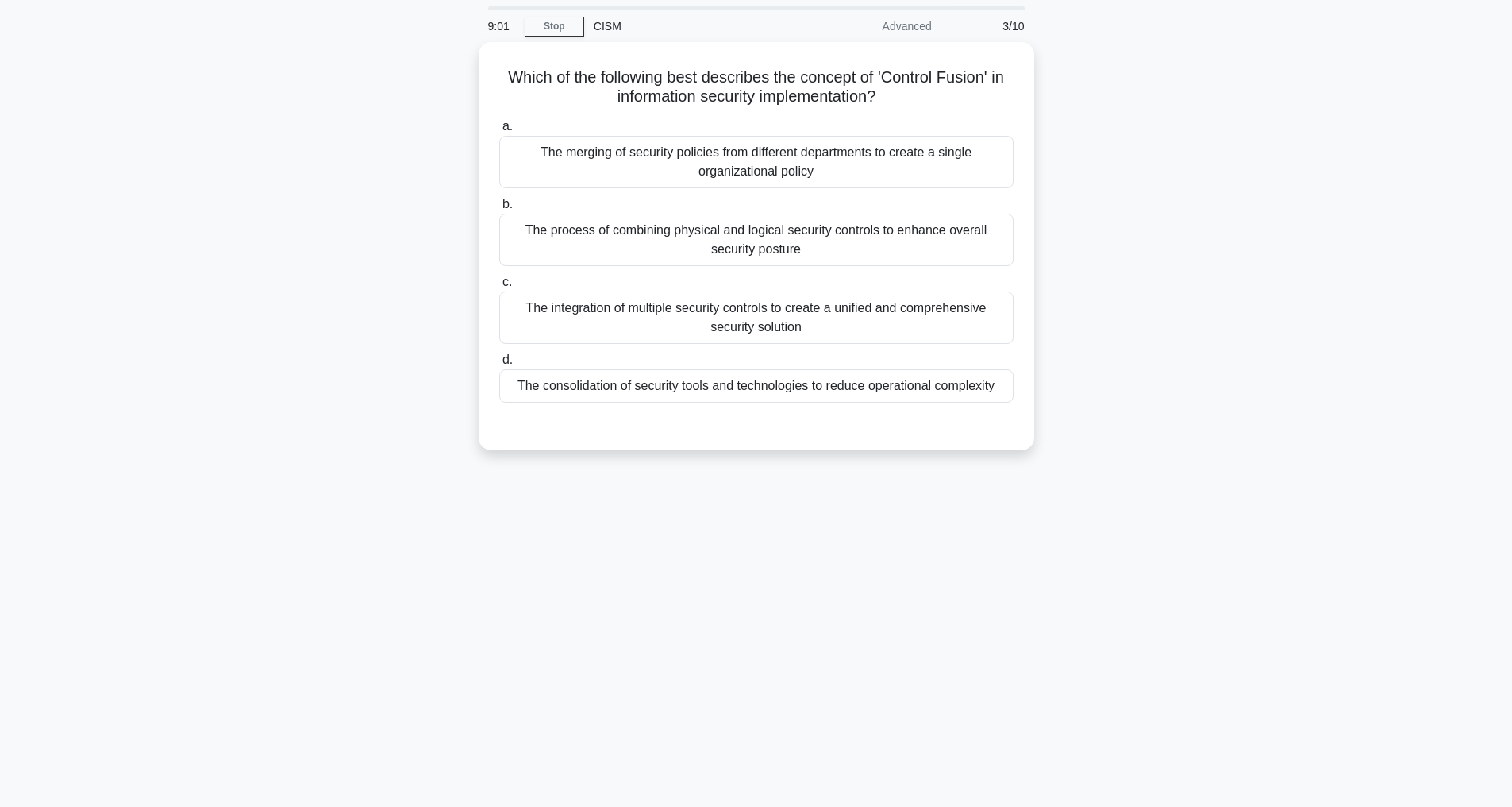
scroll to position [51, 0]
click at [753, 244] on div "The process of combining physical and logical security controls to enhance over…" at bounding box center [756, 235] width 515 height 53
click at [499, 206] on input "b. The process of combining physical and logical security controls to enhance o…" at bounding box center [499, 201] width 0 height 10
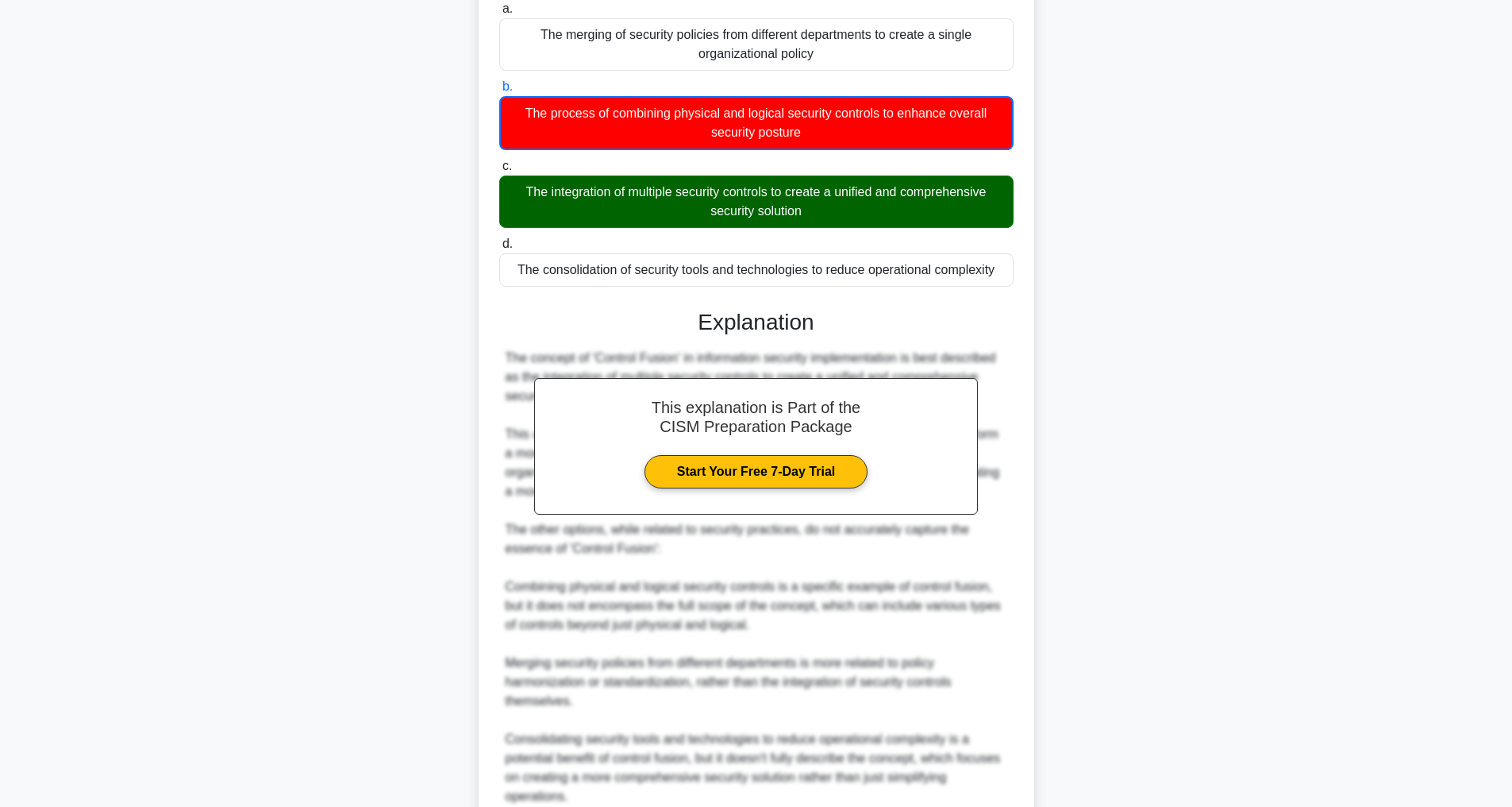
scroll to position [326, 0]
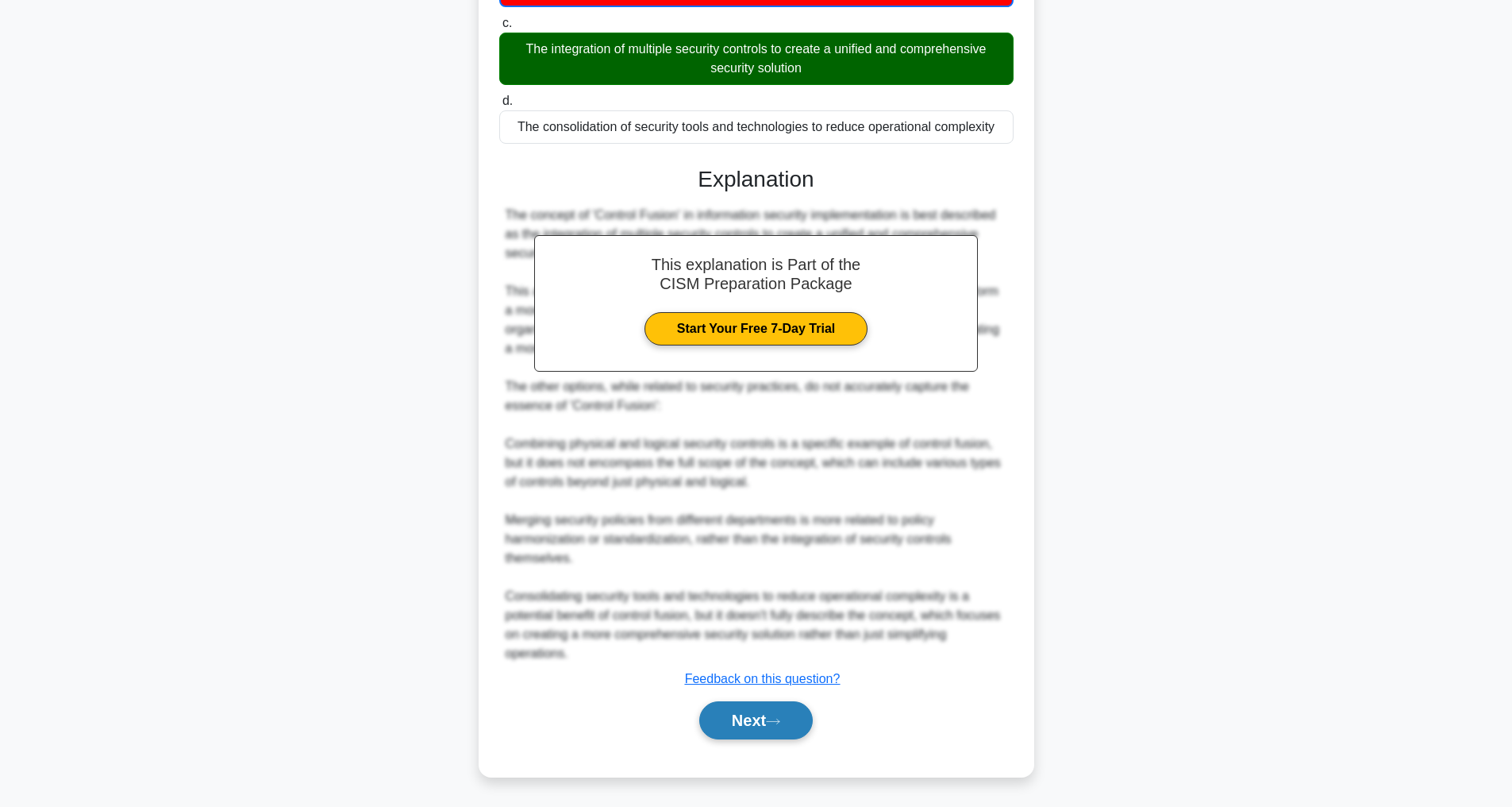
click at [784, 711] on button "Next" at bounding box center [756, 720] width 113 height 38
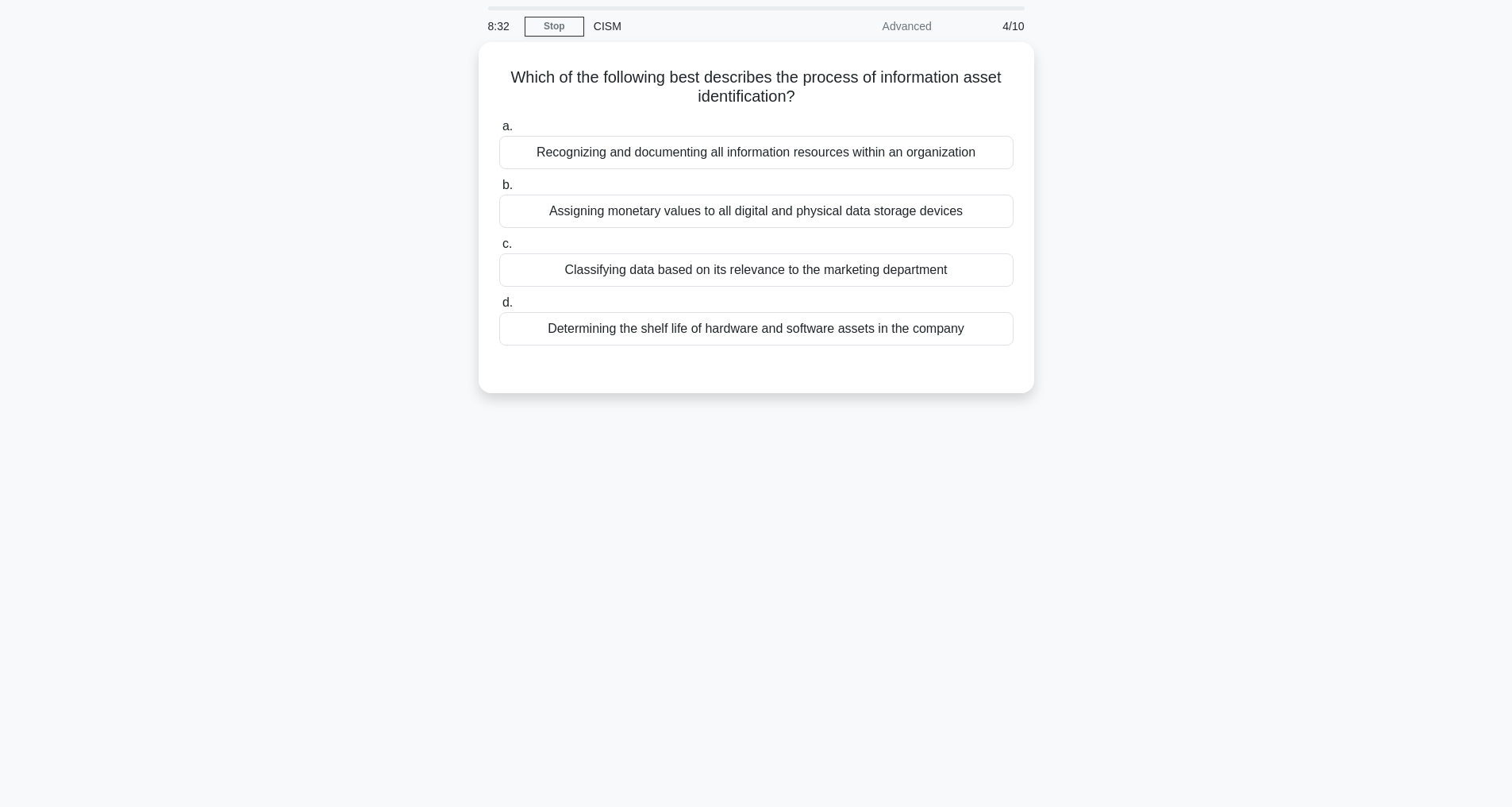
scroll to position [51, 0]
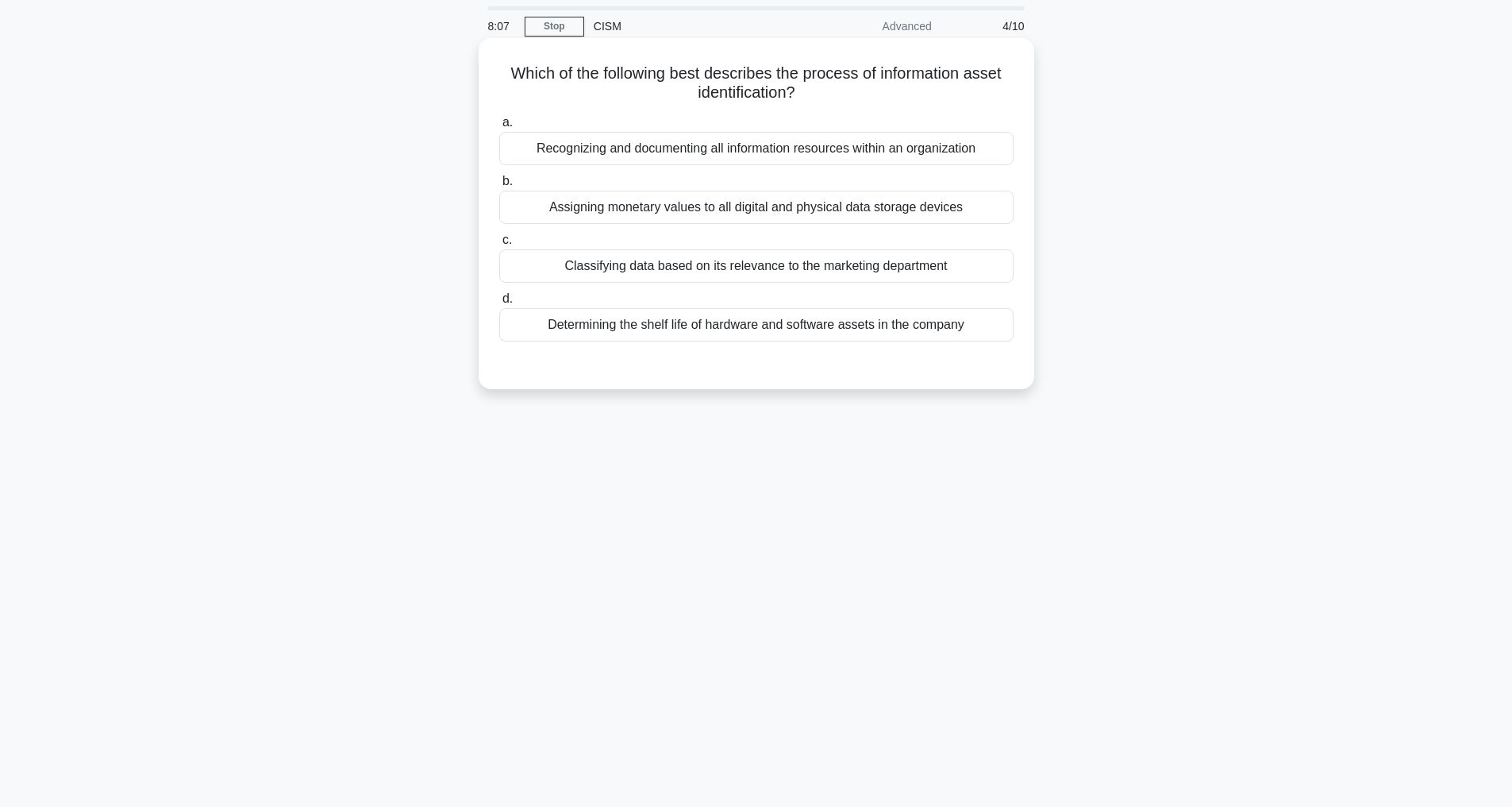
click at [771, 145] on div "Recognizing and documenting all information resources within an organization" at bounding box center [756, 148] width 515 height 34
click at [499, 128] on input "a. Recognizing and documenting all information resources within an organization" at bounding box center [499, 123] width 0 height 10
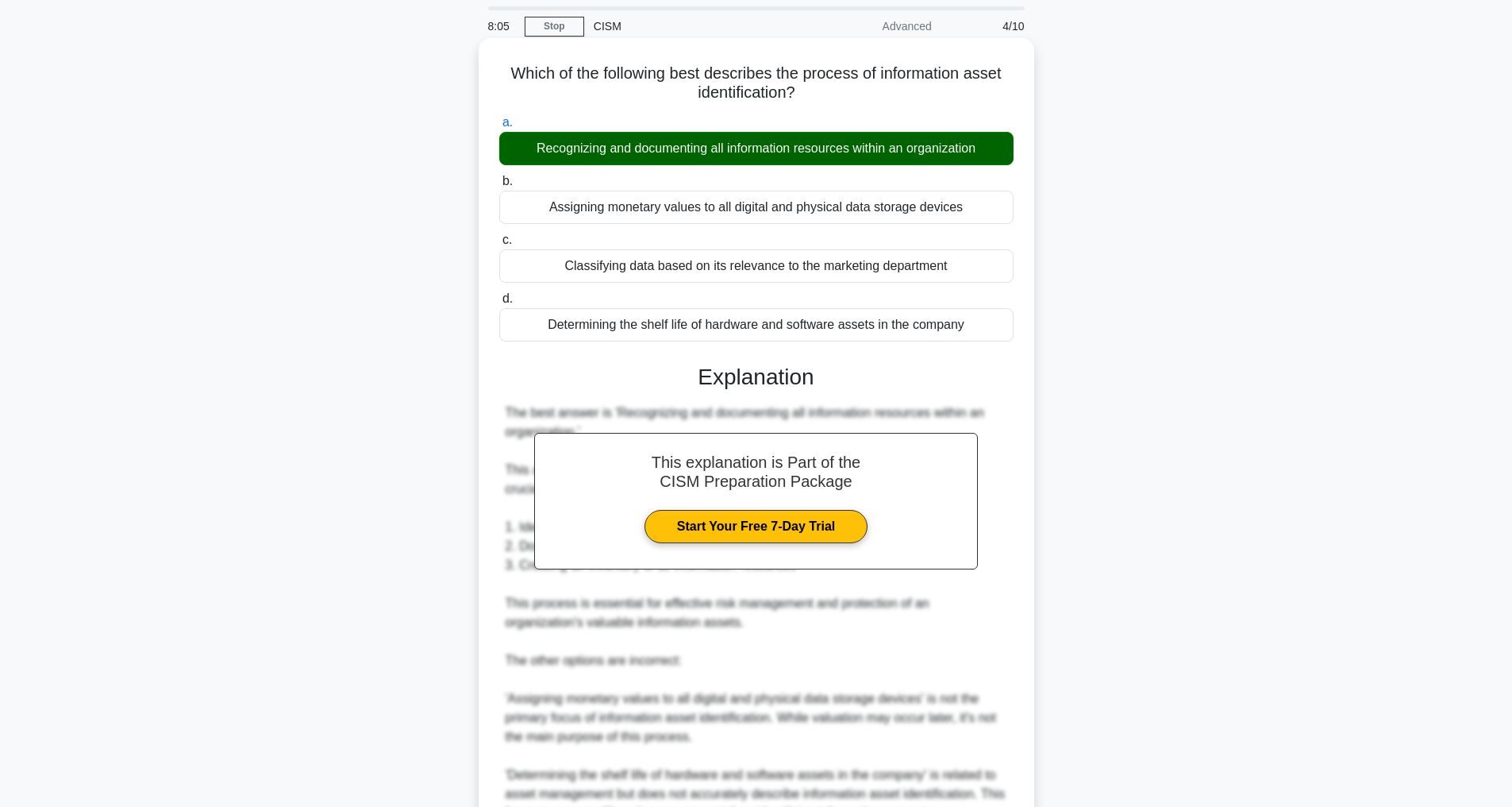
scroll to position [305, 0]
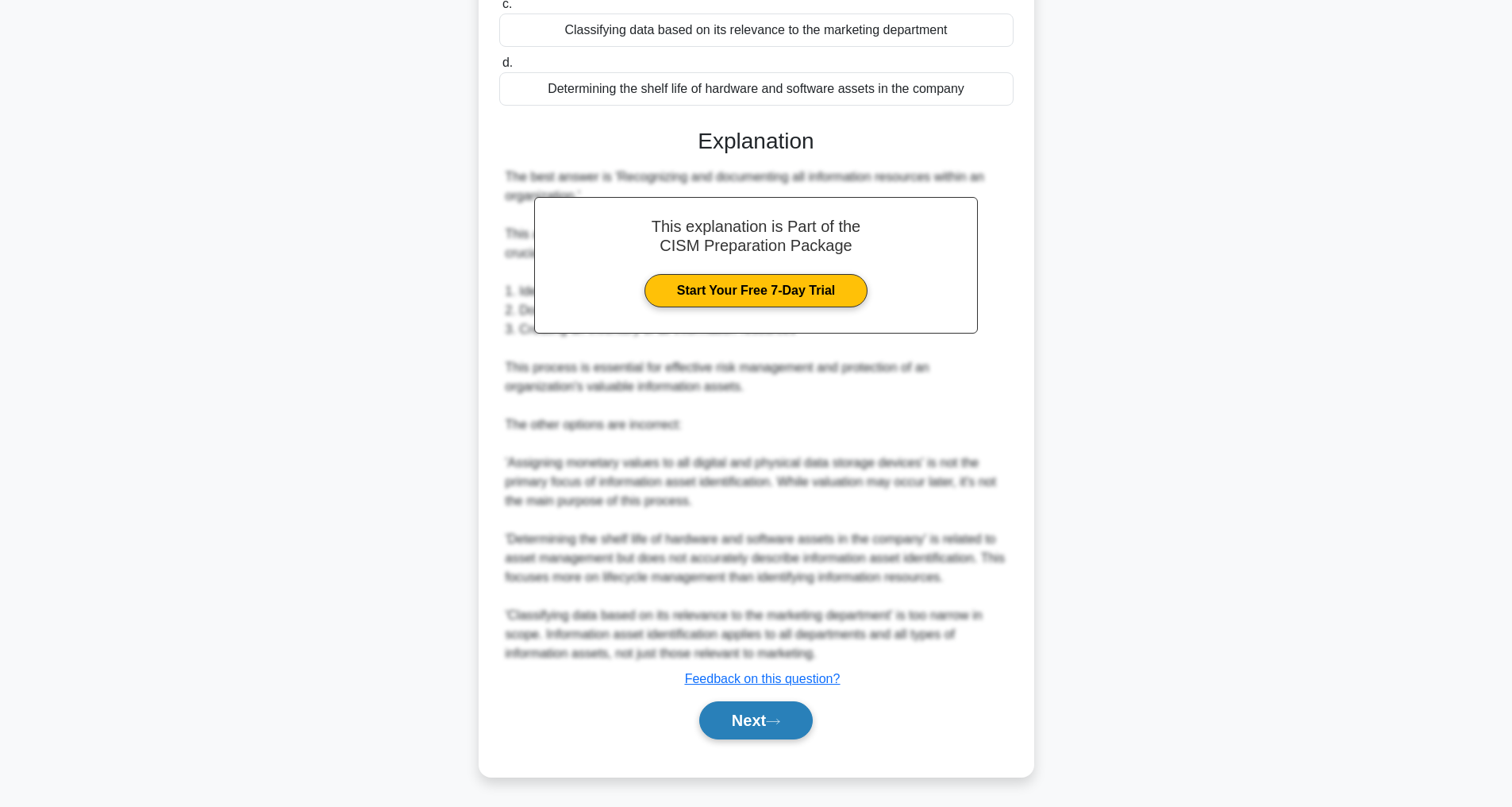
click at [755, 711] on button "Next" at bounding box center [756, 720] width 113 height 38
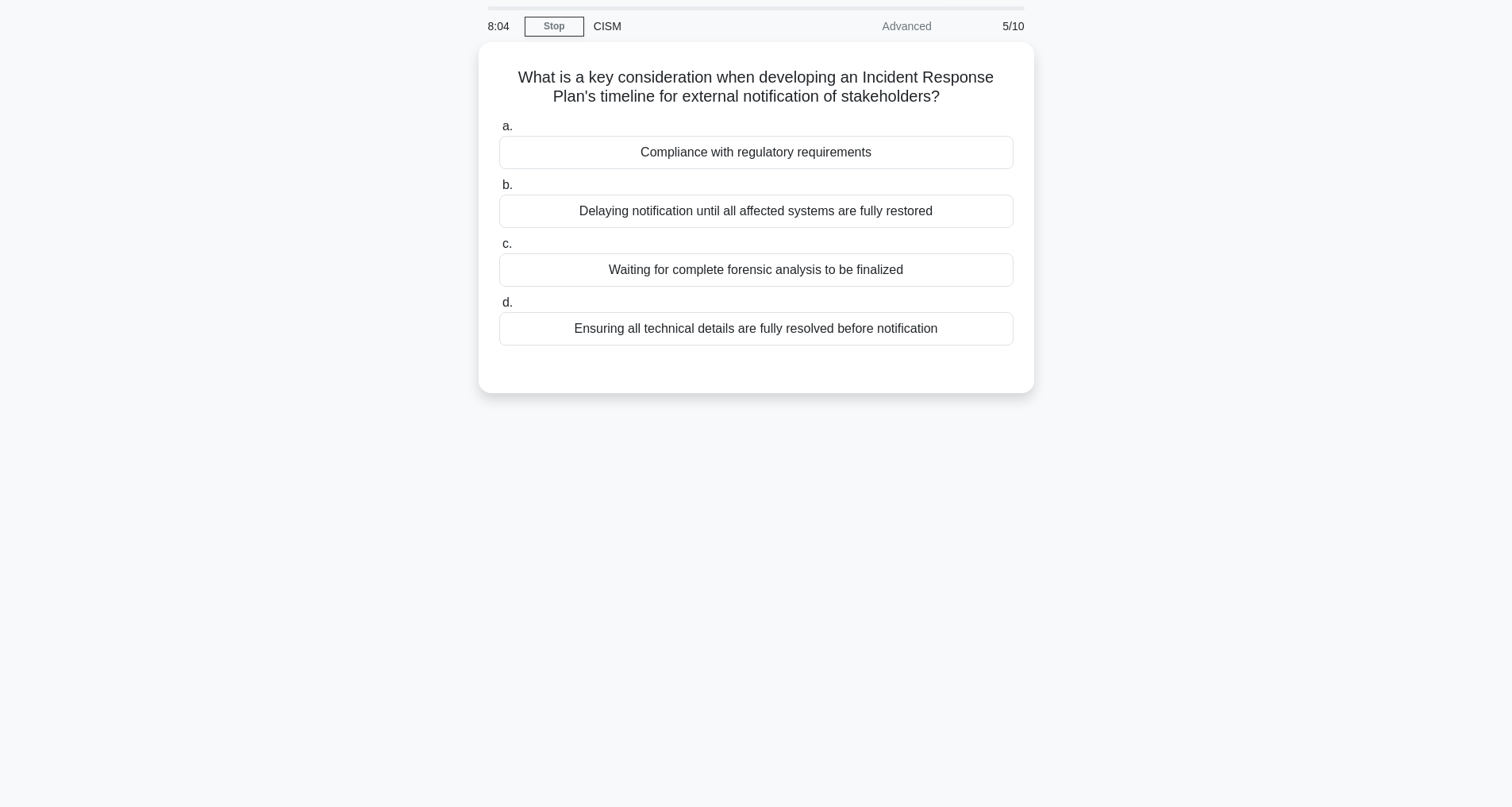
scroll to position [51, 0]
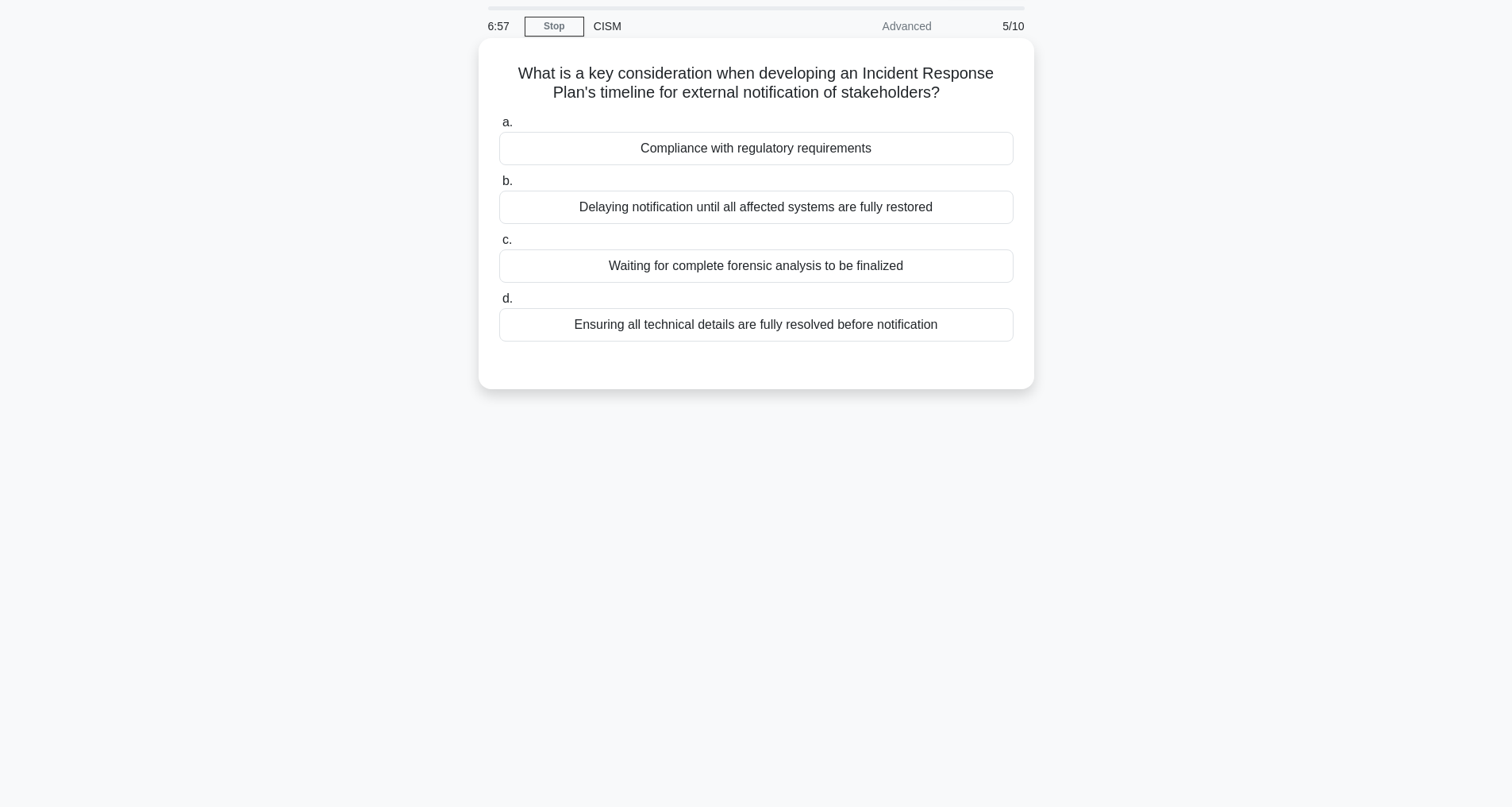
click at [735, 145] on div "Compliance with regulatory requirements" at bounding box center [756, 148] width 515 height 34
click at [499, 128] on input "a. Compliance with regulatory requirements" at bounding box center [499, 123] width 0 height 10
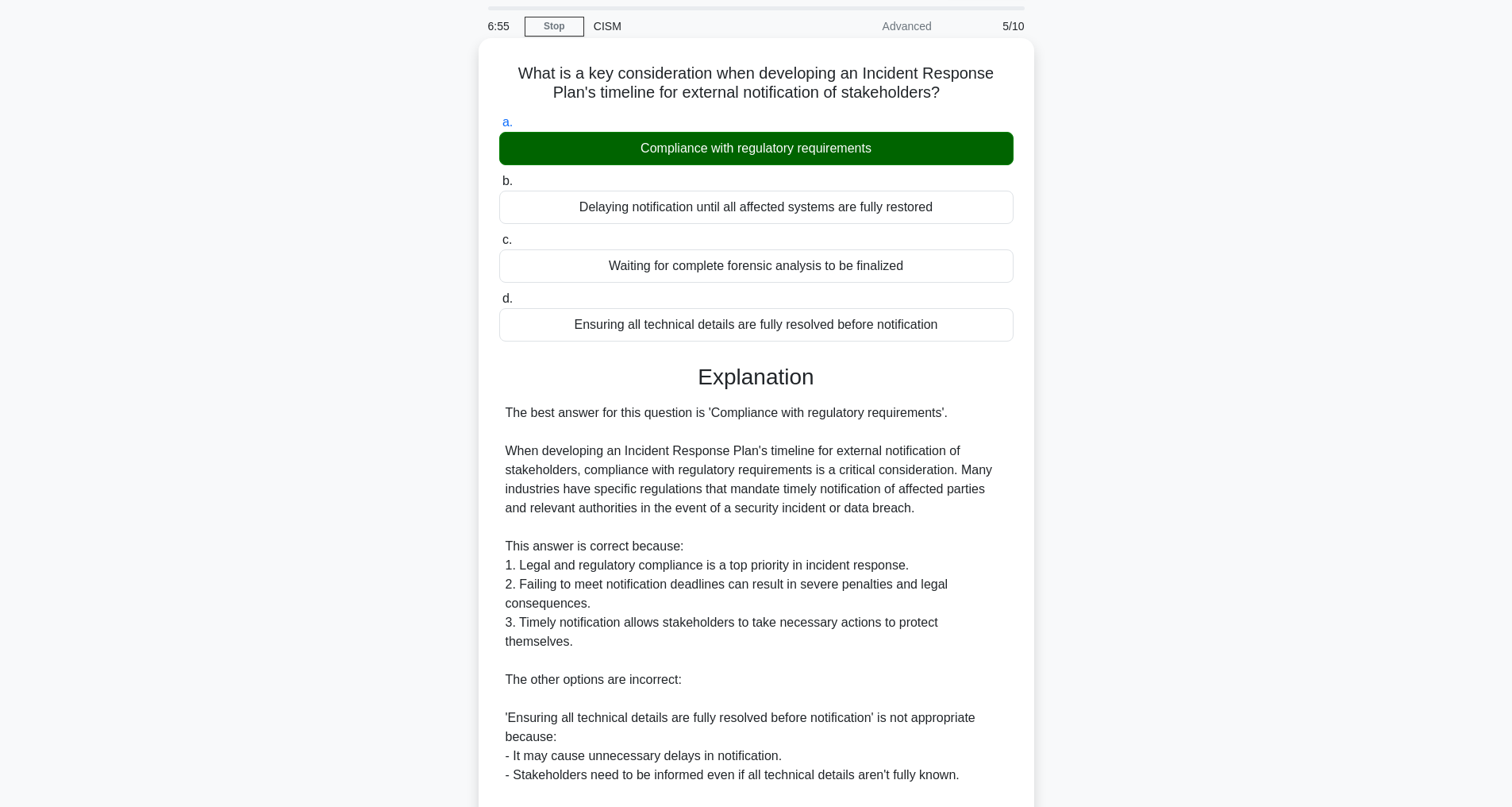
scroll to position [458, 0]
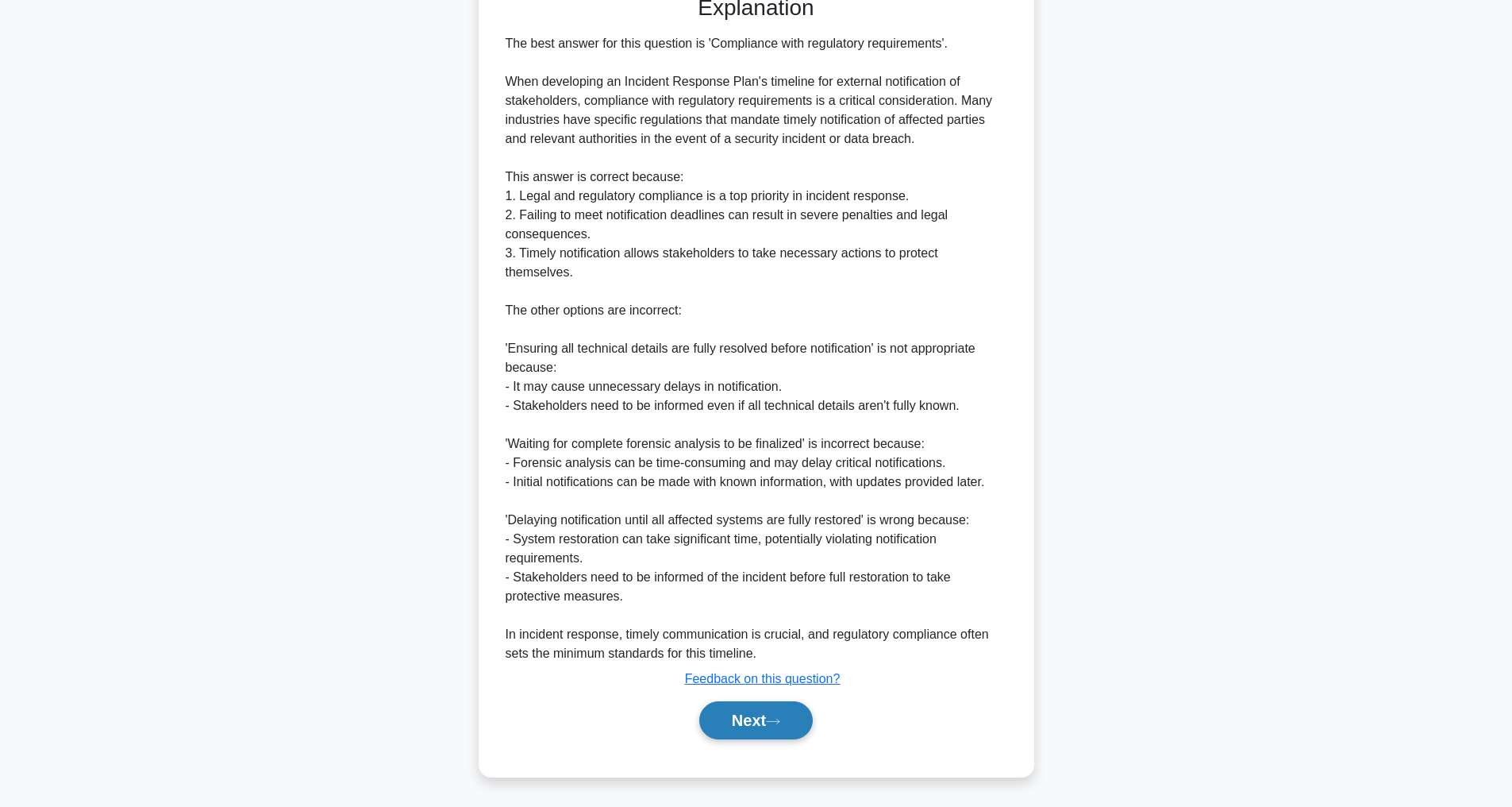
click at [749, 717] on button "Next" at bounding box center [756, 720] width 113 height 38
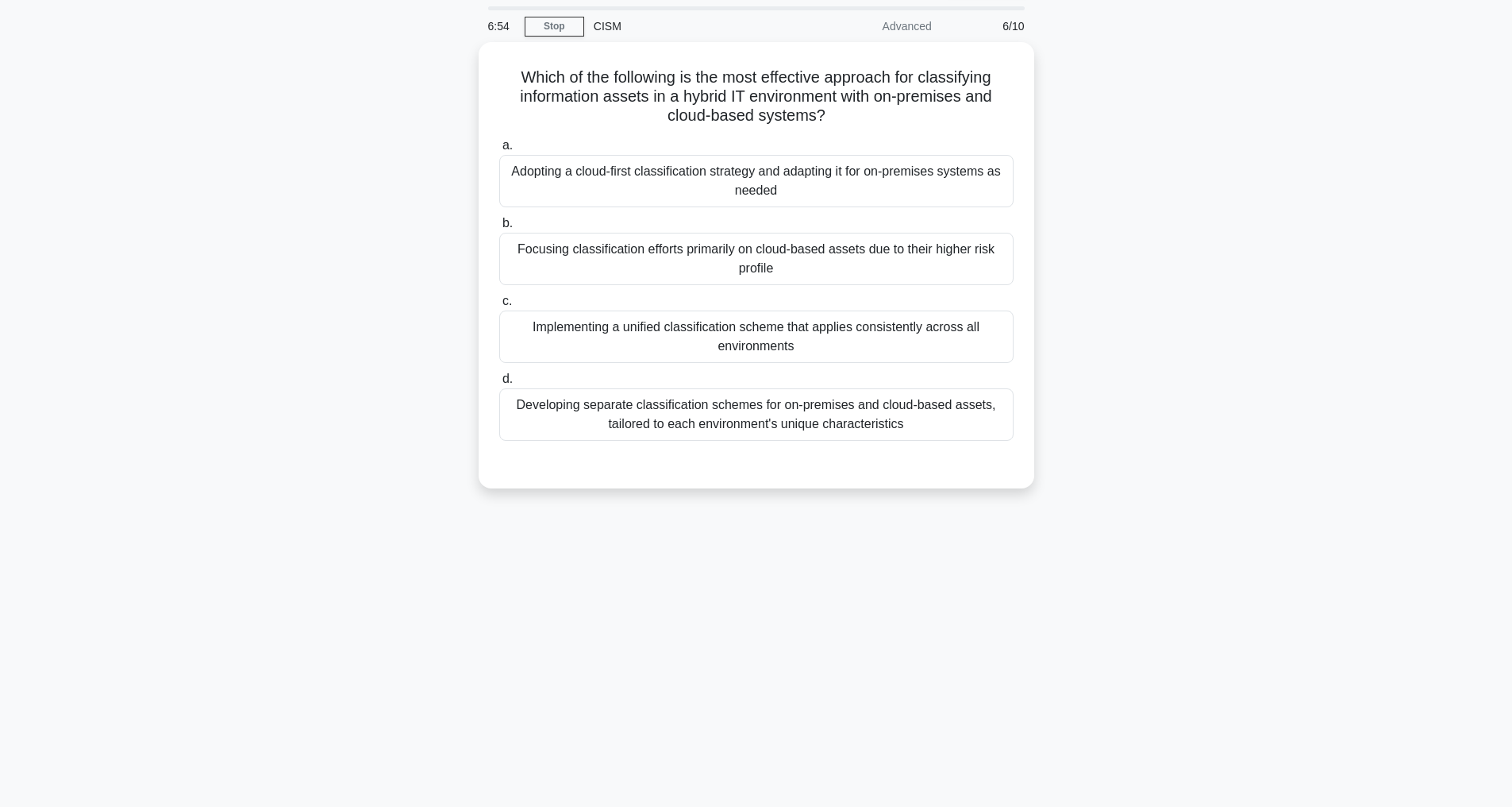
scroll to position [51, 0]
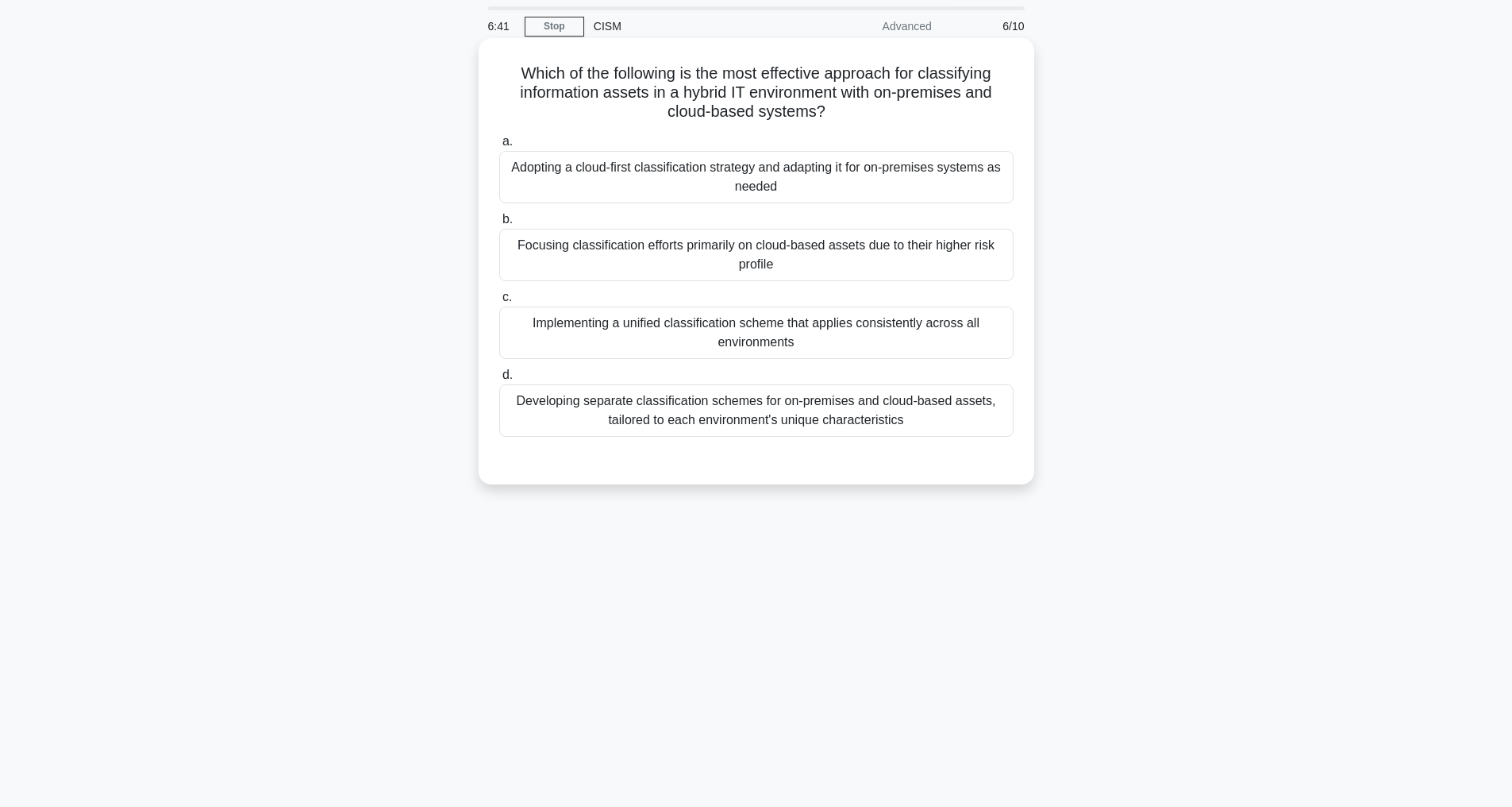
click at [739, 333] on div "Implementing a unified classification scheme that applies consistently across a…" at bounding box center [756, 332] width 515 height 53
click at [499, 303] on input "c. Implementing a unified classification scheme that applies consistently acros…" at bounding box center [499, 298] width 0 height 10
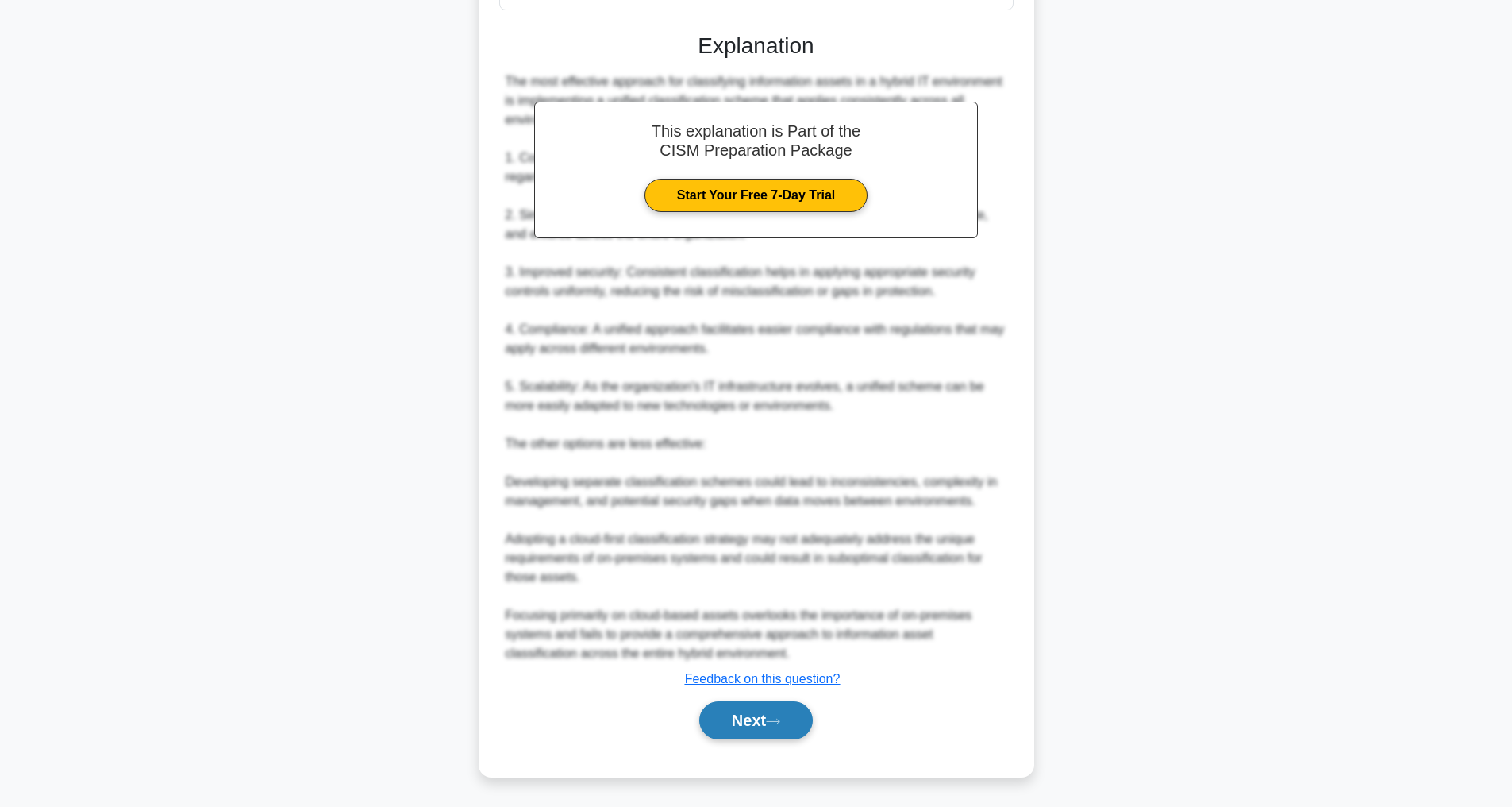
click at [749, 713] on button "Next" at bounding box center [756, 720] width 113 height 38
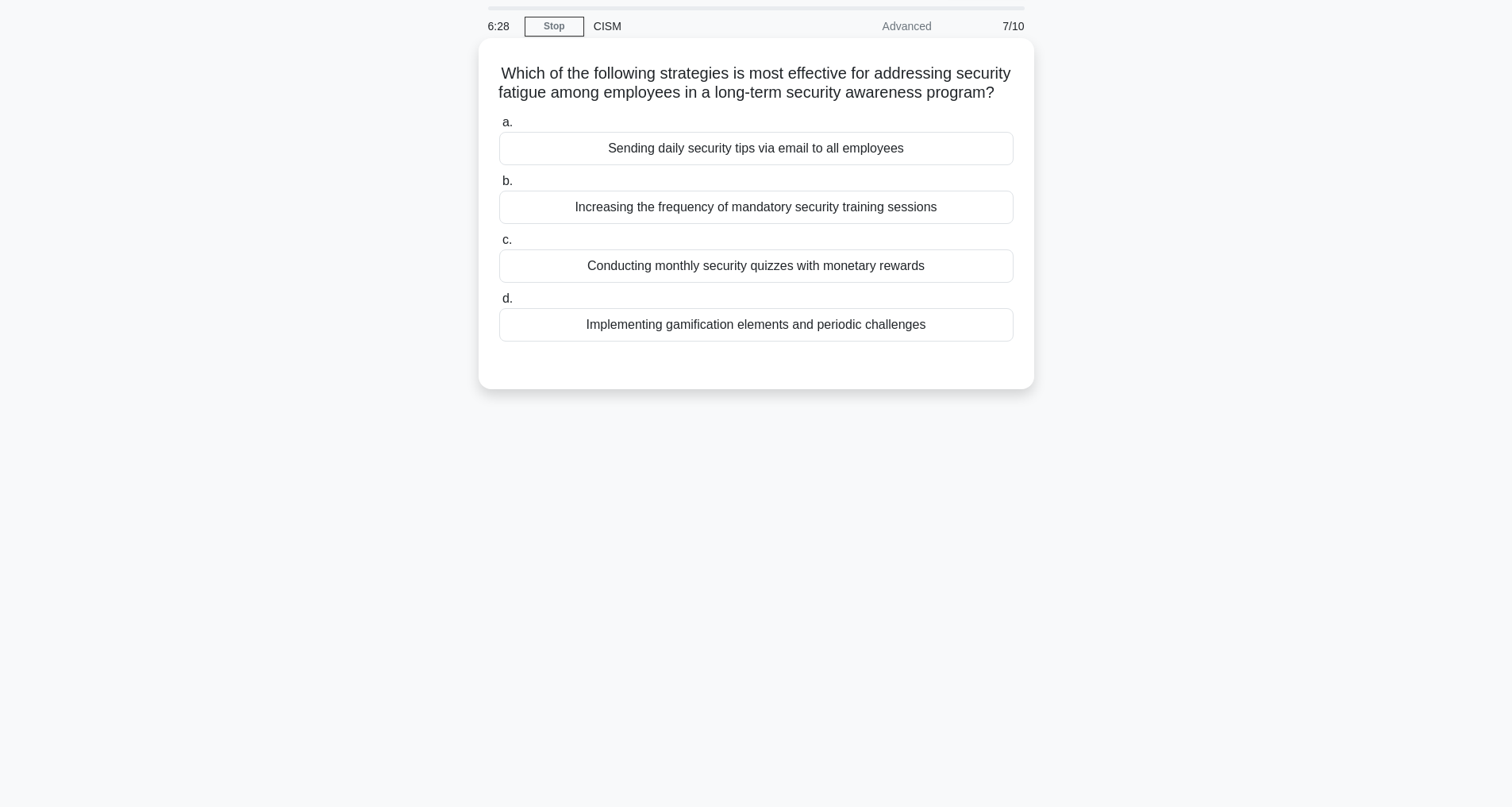
click at [713, 342] on div "Implementing gamification elements and periodic challenges" at bounding box center [756, 324] width 515 height 34
click at [499, 304] on input "d. Implementing gamification elements and periodic challenges" at bounding box center [499, 299] width 0 height 10
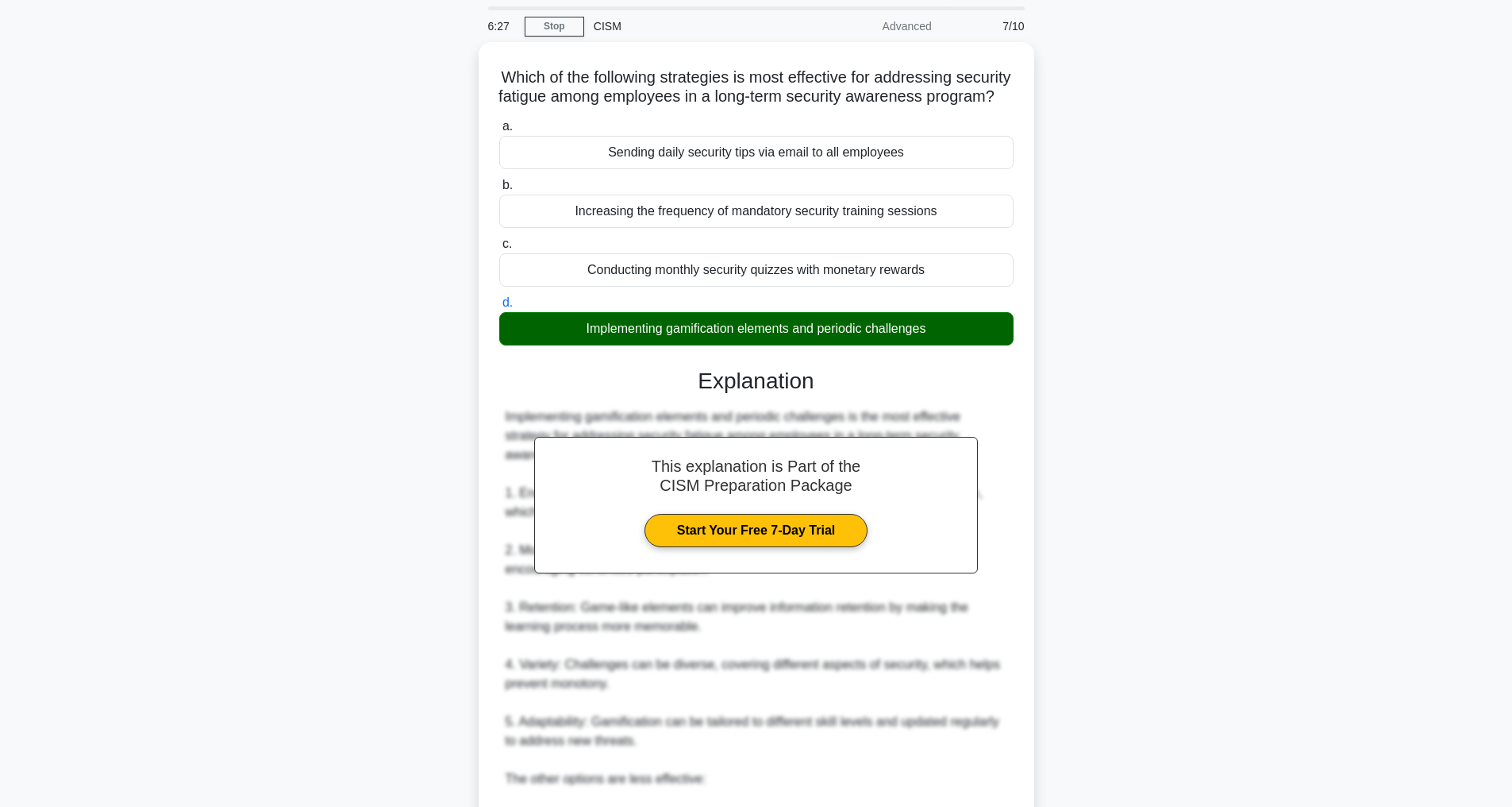
scroll to position [439, 0]
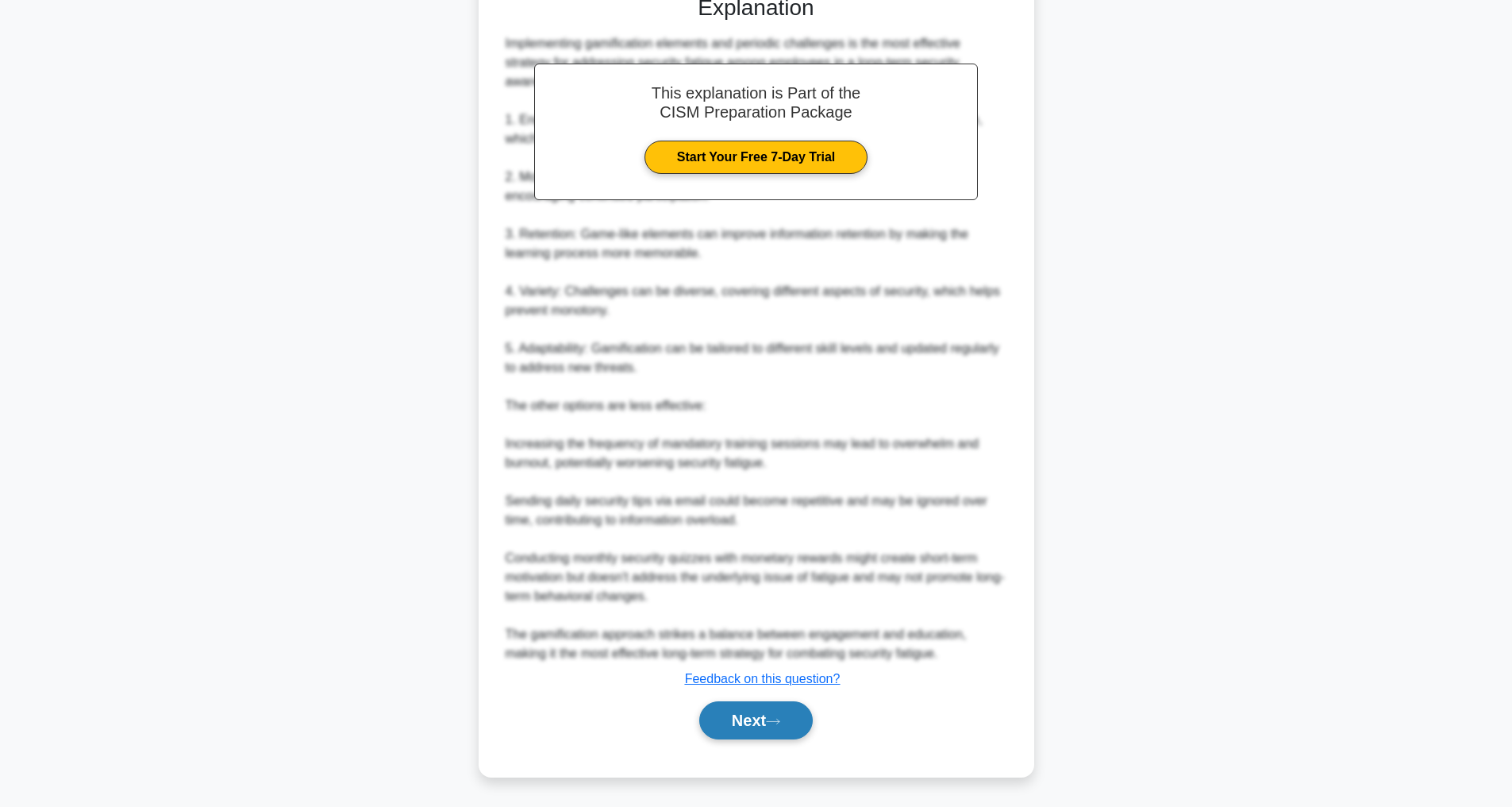
click at [730, 714] on button "Next" at bounding box center [756, 720] width 113 height 38
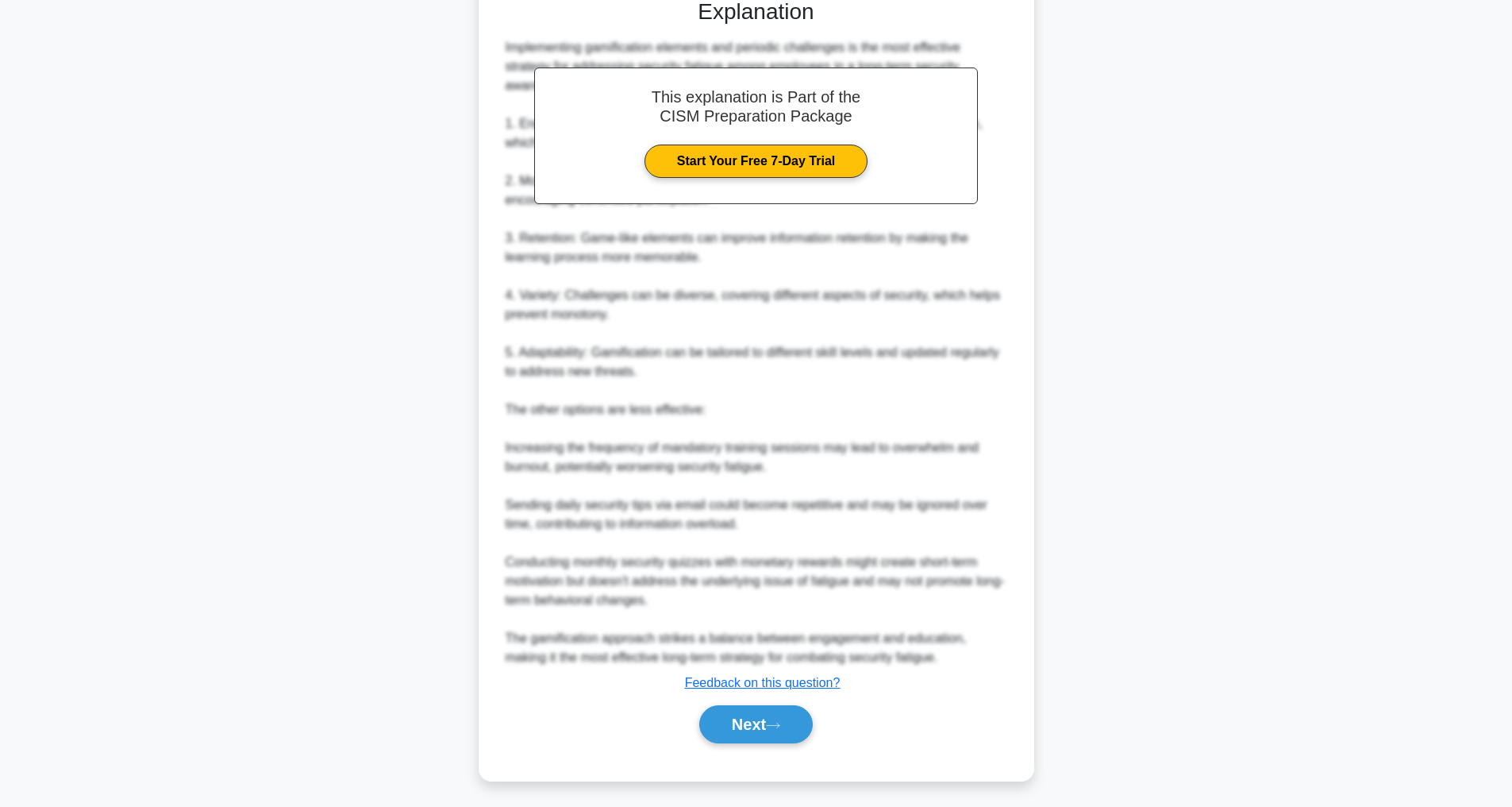
scroll to position [51, 0]
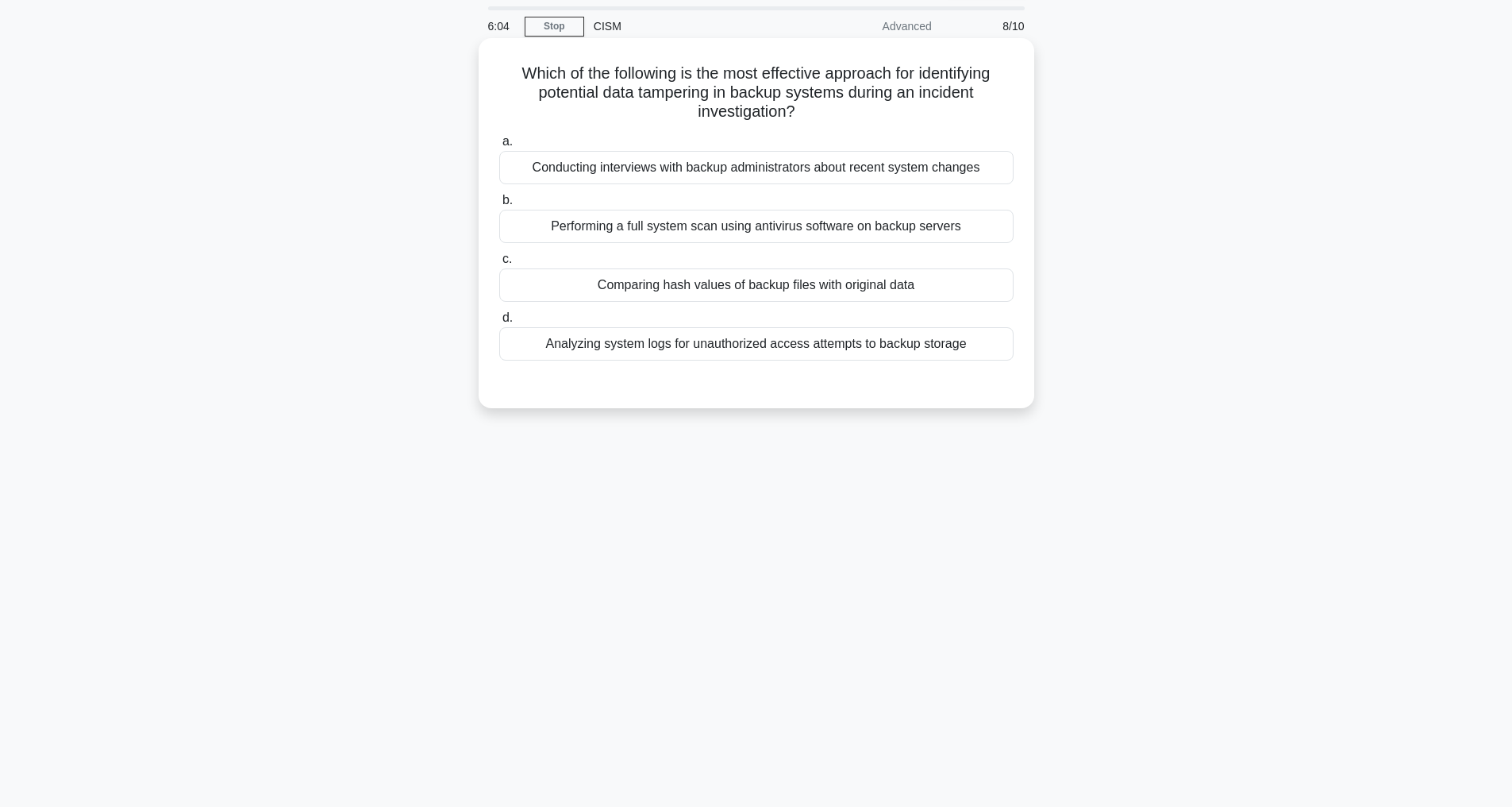
click at [718, 281] on div "Comparing hash values of backup files with original data" at bounding box center [756, 285] width 515 height 34
click at [499, 265] on input "c. Comparing hash values of backup files with original data" at bounding box center [499, 259] width 0 height 10
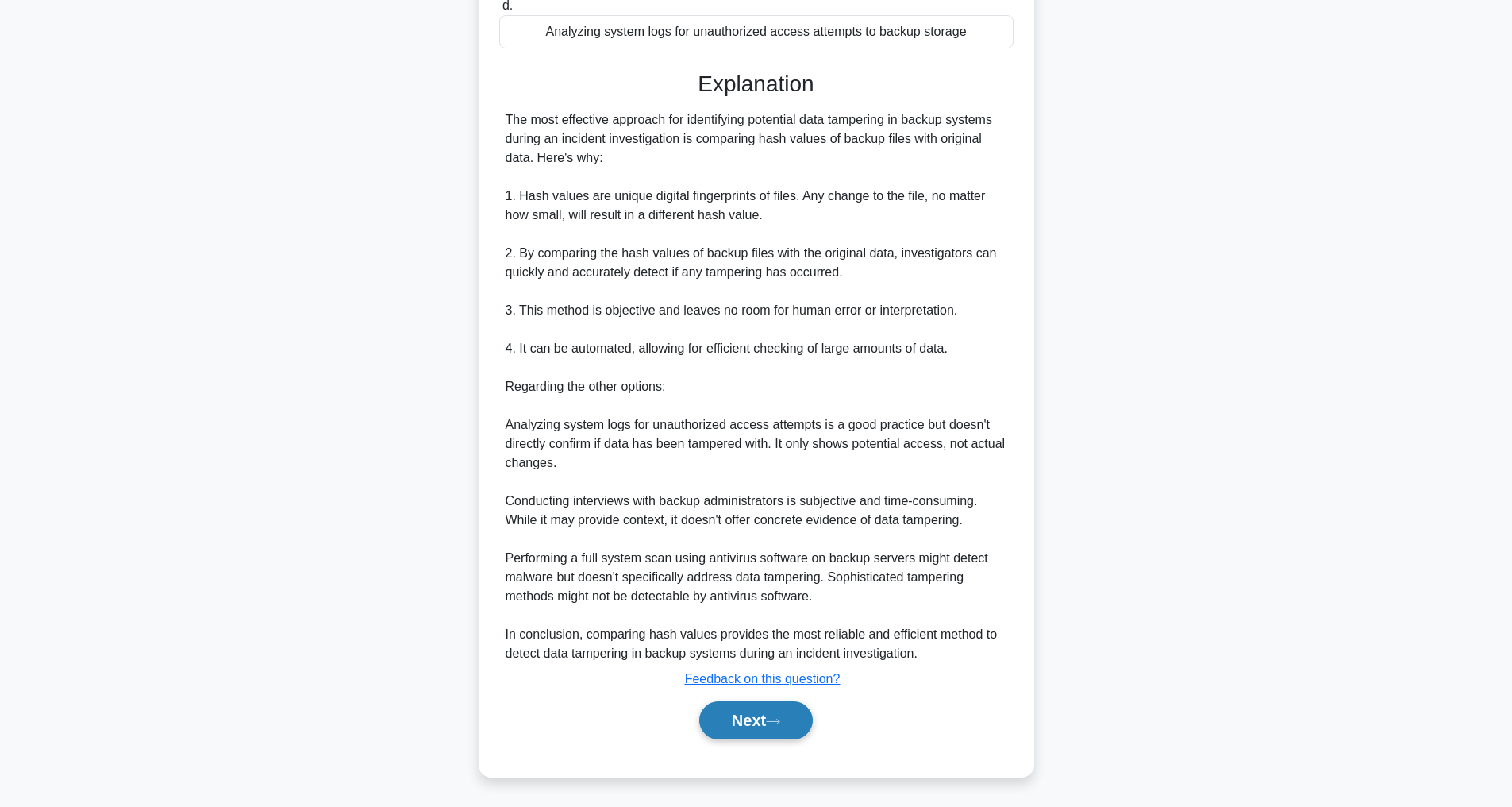
click at [759, 721] on button "Next" at bounding box center [756, 720] width 113 height 38
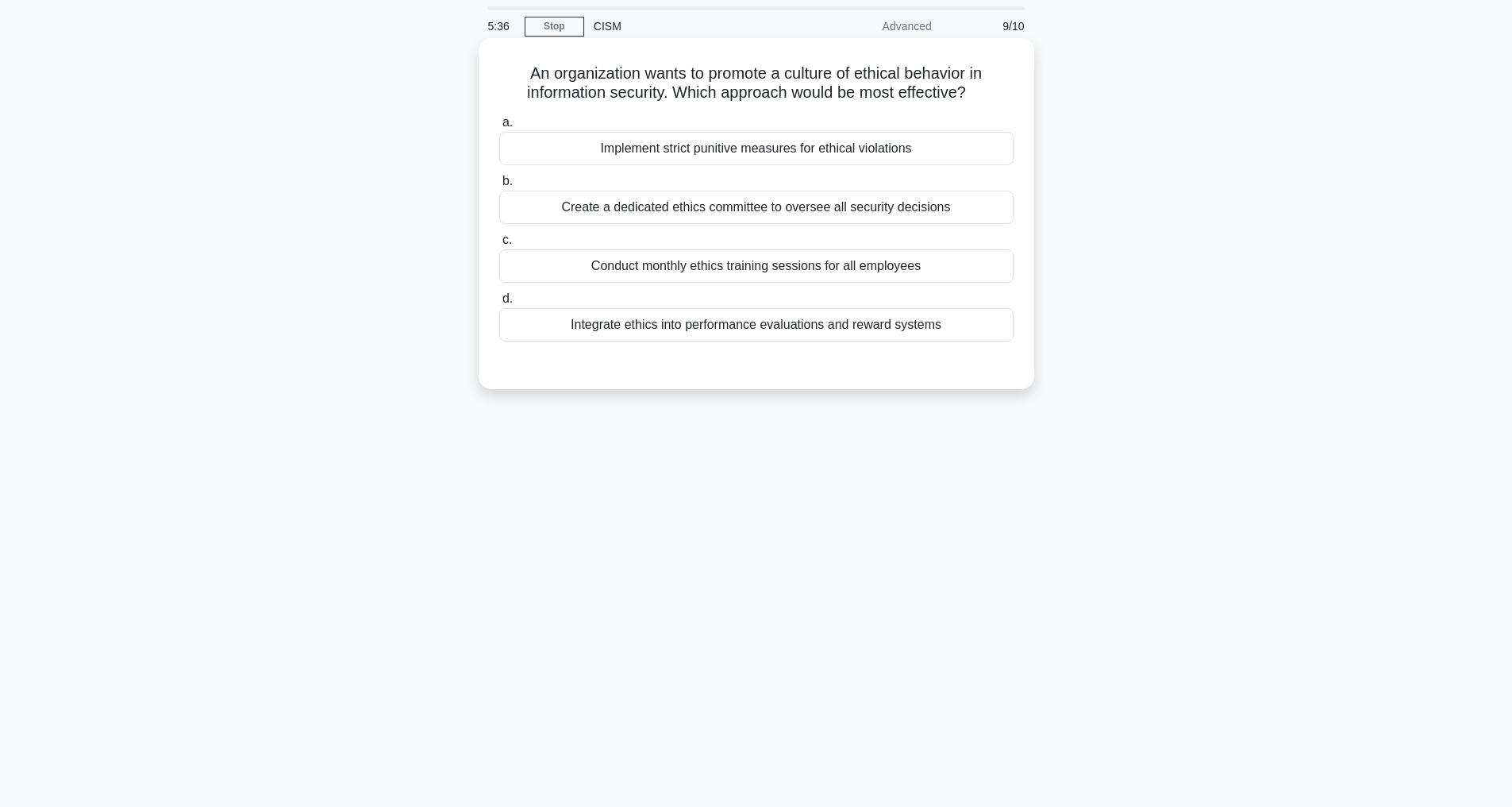
click at [740, 327] on div "Integrate ethics into performance evaluations and reward systems" at bounding box center [756, 324] width 515 height 34
click at [499, 304] on input "d. Integrate ethics into performance evaluations and reward systems" at bounding box center [499, 299] width 0 height 10
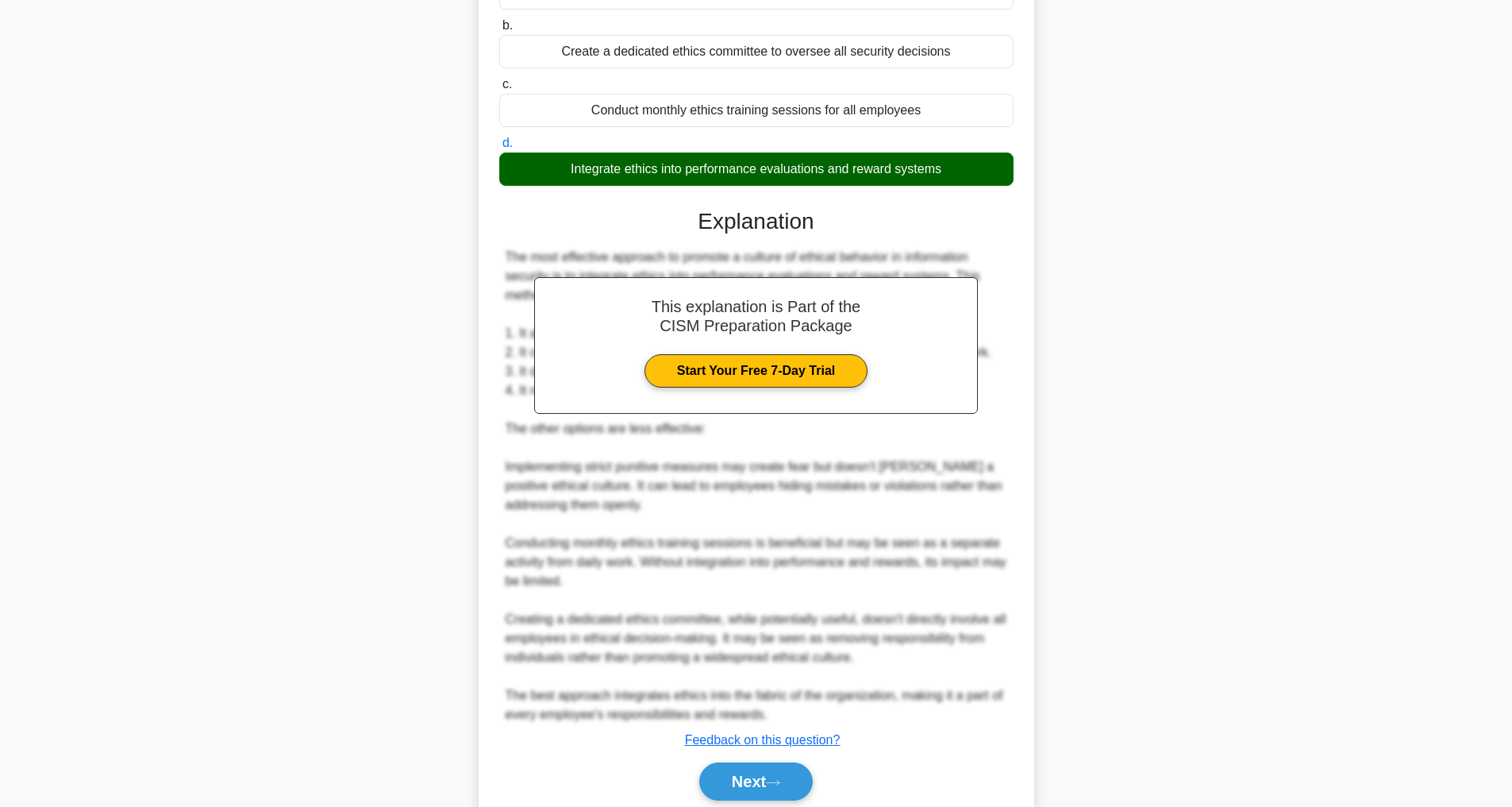
scroll to position [286, 0]
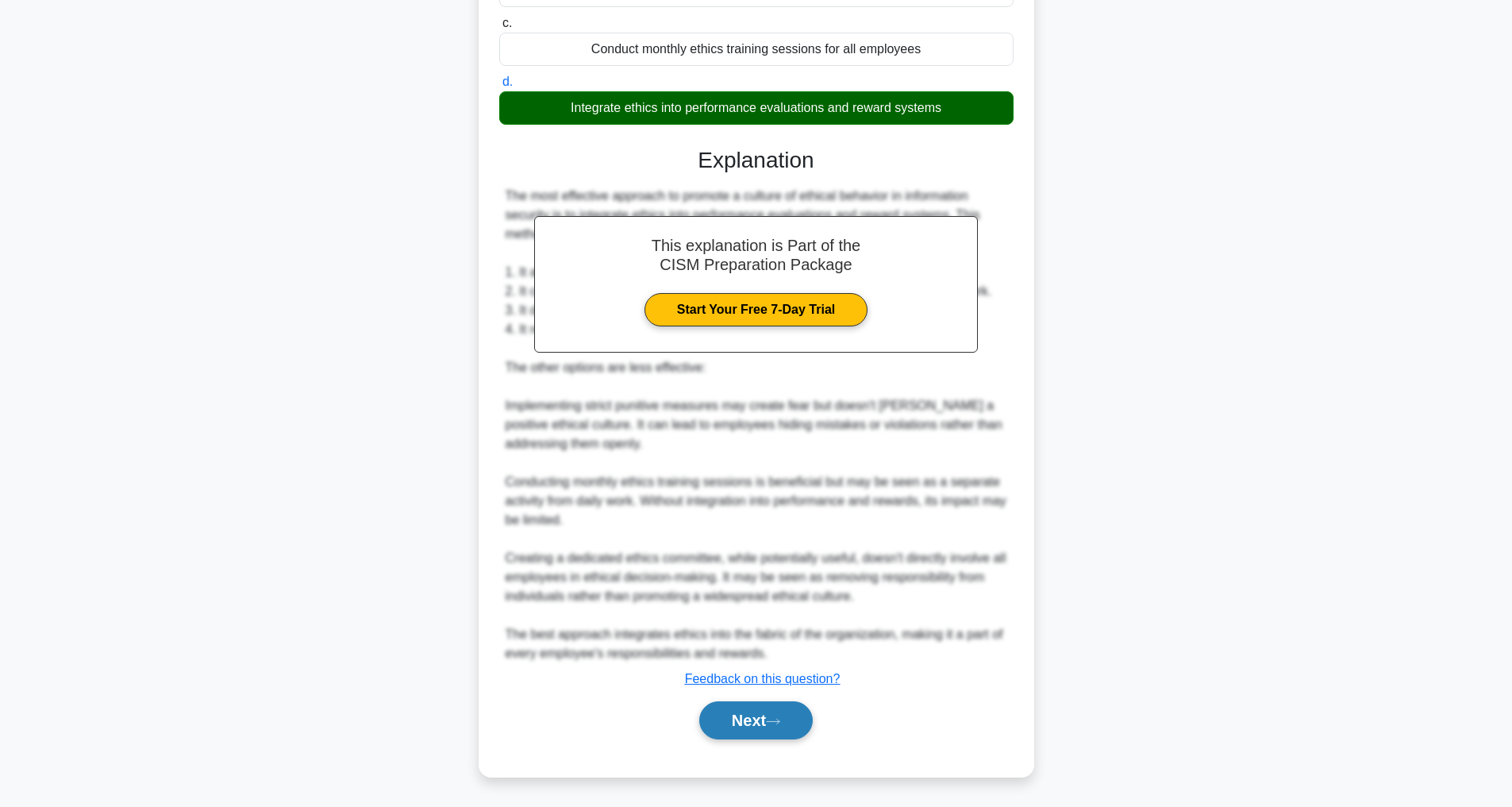
click at [729, 725] on button "Next" at bounding box center [756, 720] width 113 height 38
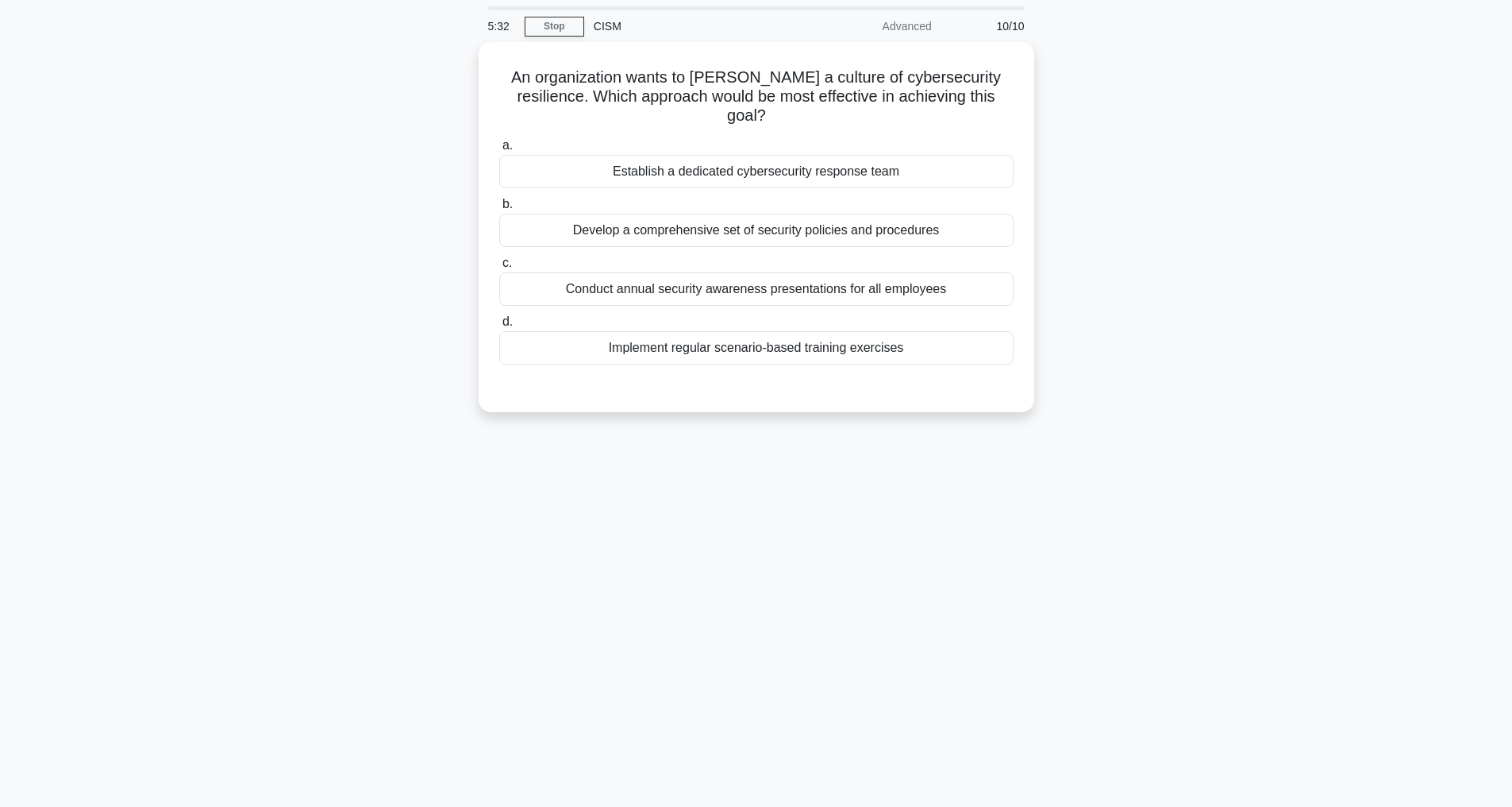
scroll to position [51, 0]
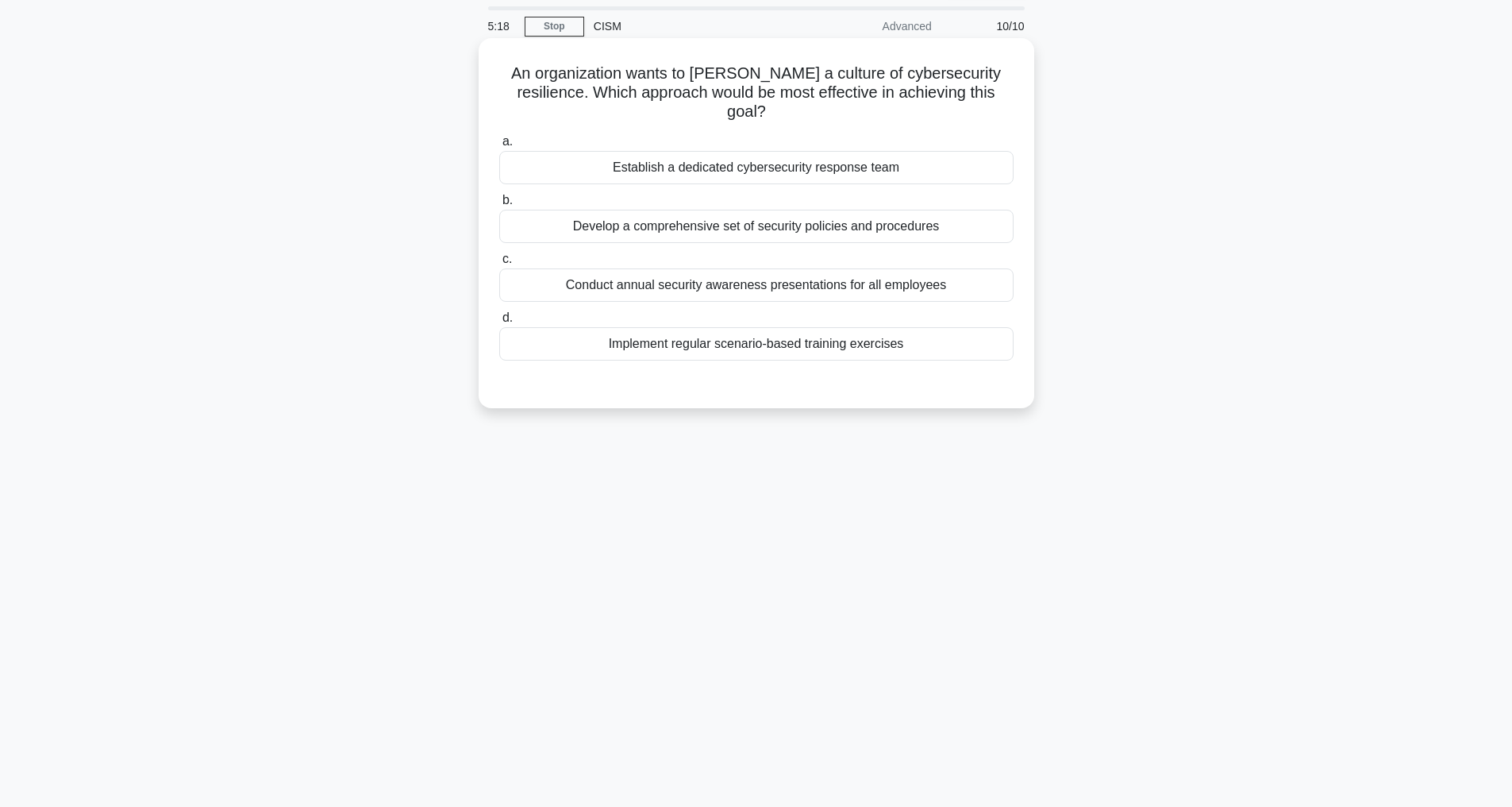
click at [735, 268] on div "Conduct annual security awareness presentations for all employees" at bounding box center [756, 285] width 515 height 34
click at [499, 264] on input "c. Conduct annual security awareness presentations for all employees" at bounding box center [499, 259] width 0 height 10
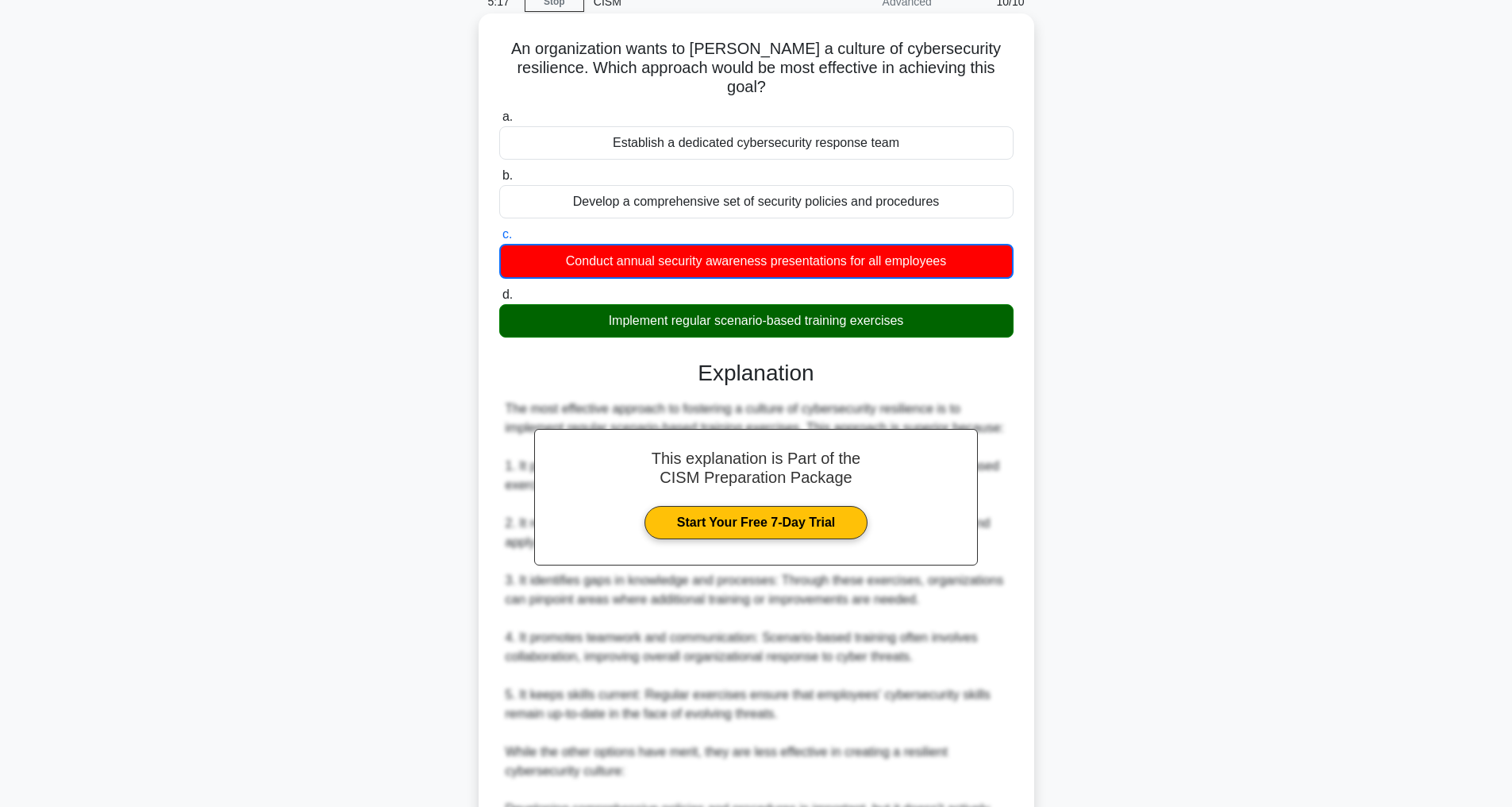
scroll to position [497, 0]
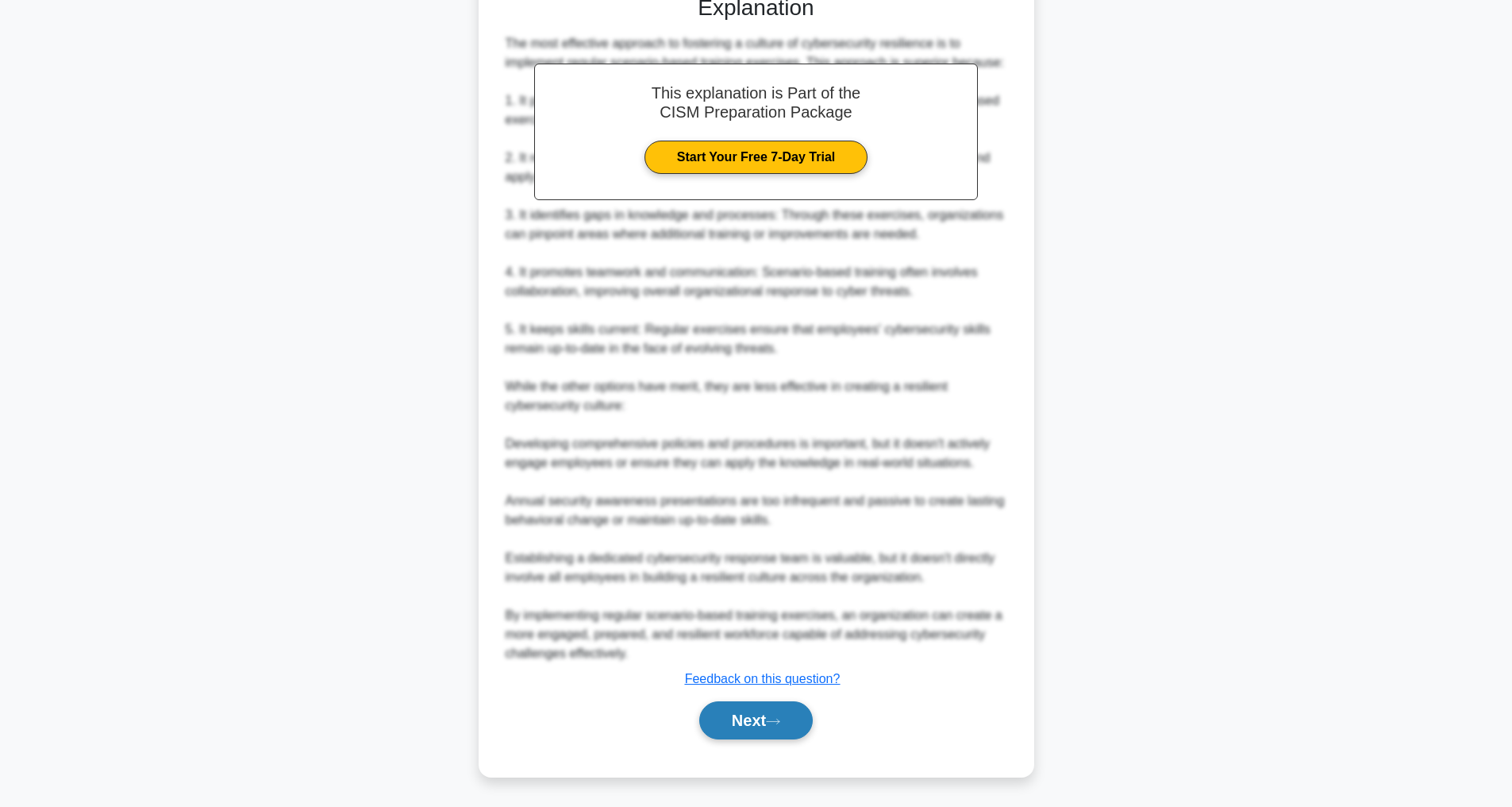
click at [740, 727] on button "Next" at bounding box center [756, 720] width 113 height 38
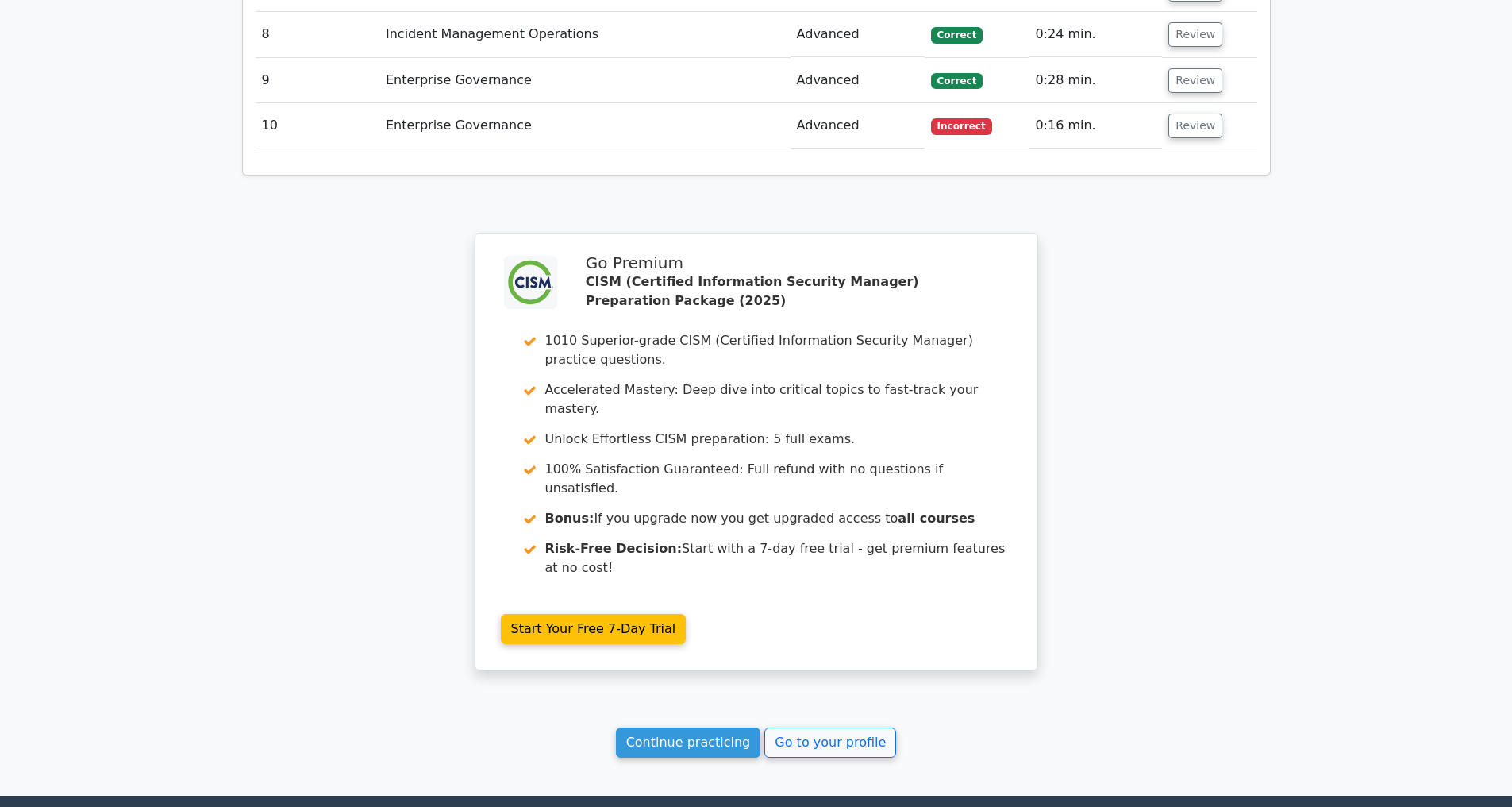
scroll to position [2614, 0]
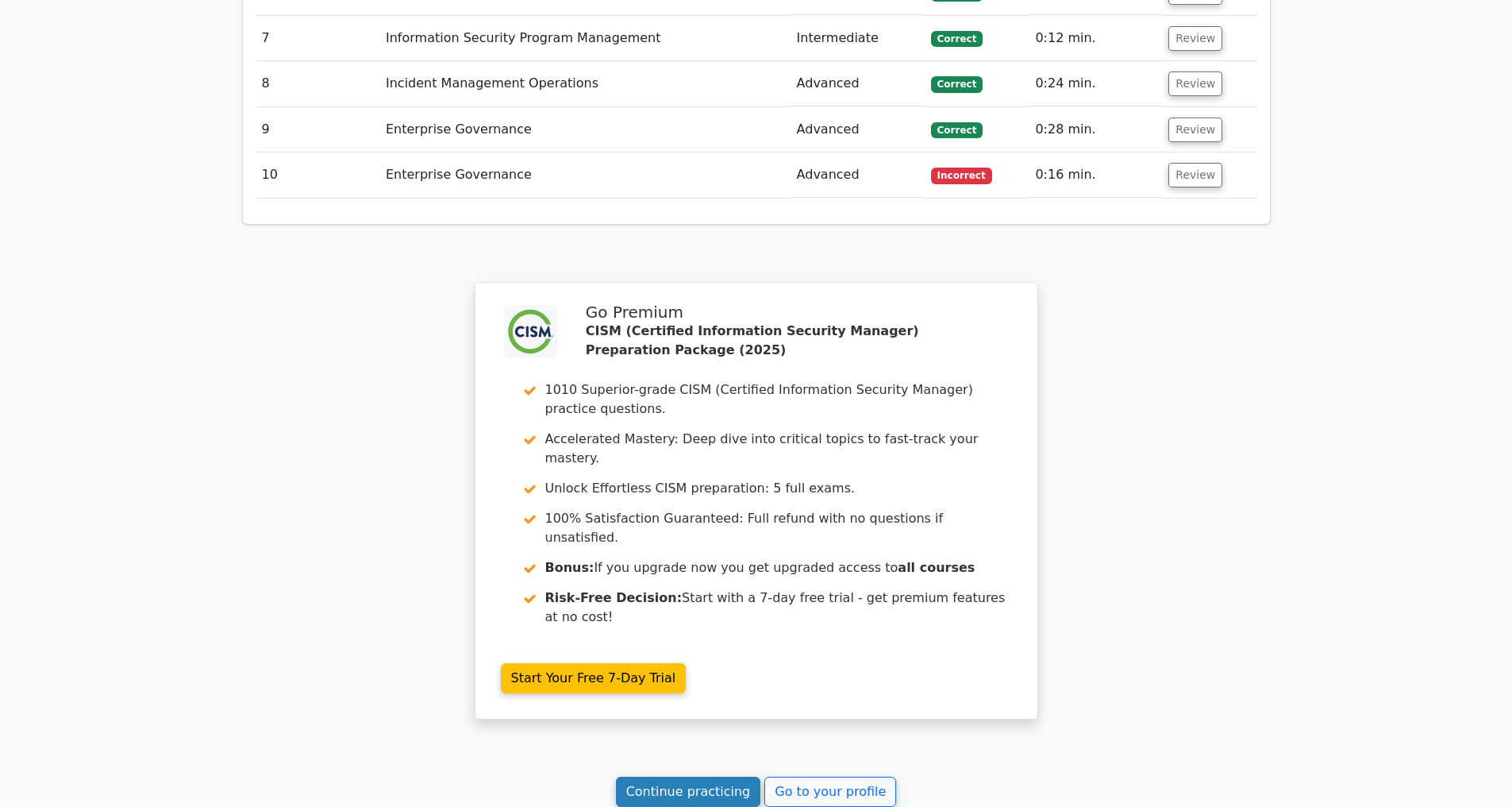
click at [671, 806] on link "Continue practicing" at bounding box center [689, 791] width 145 height 30
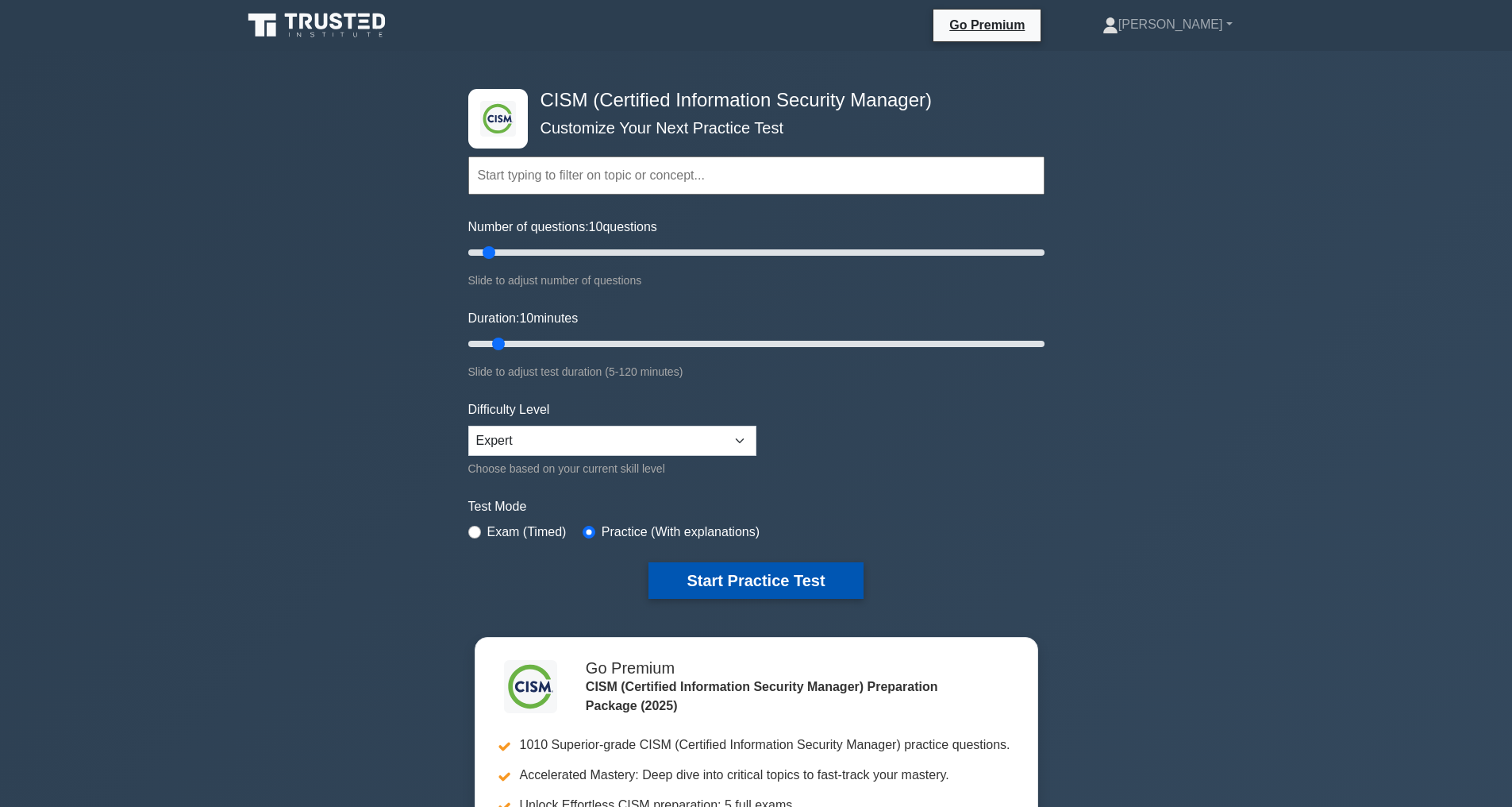
click at [720, 575] on button "Start Practice Test" at bounding box center [756, 580] width 215 height 36
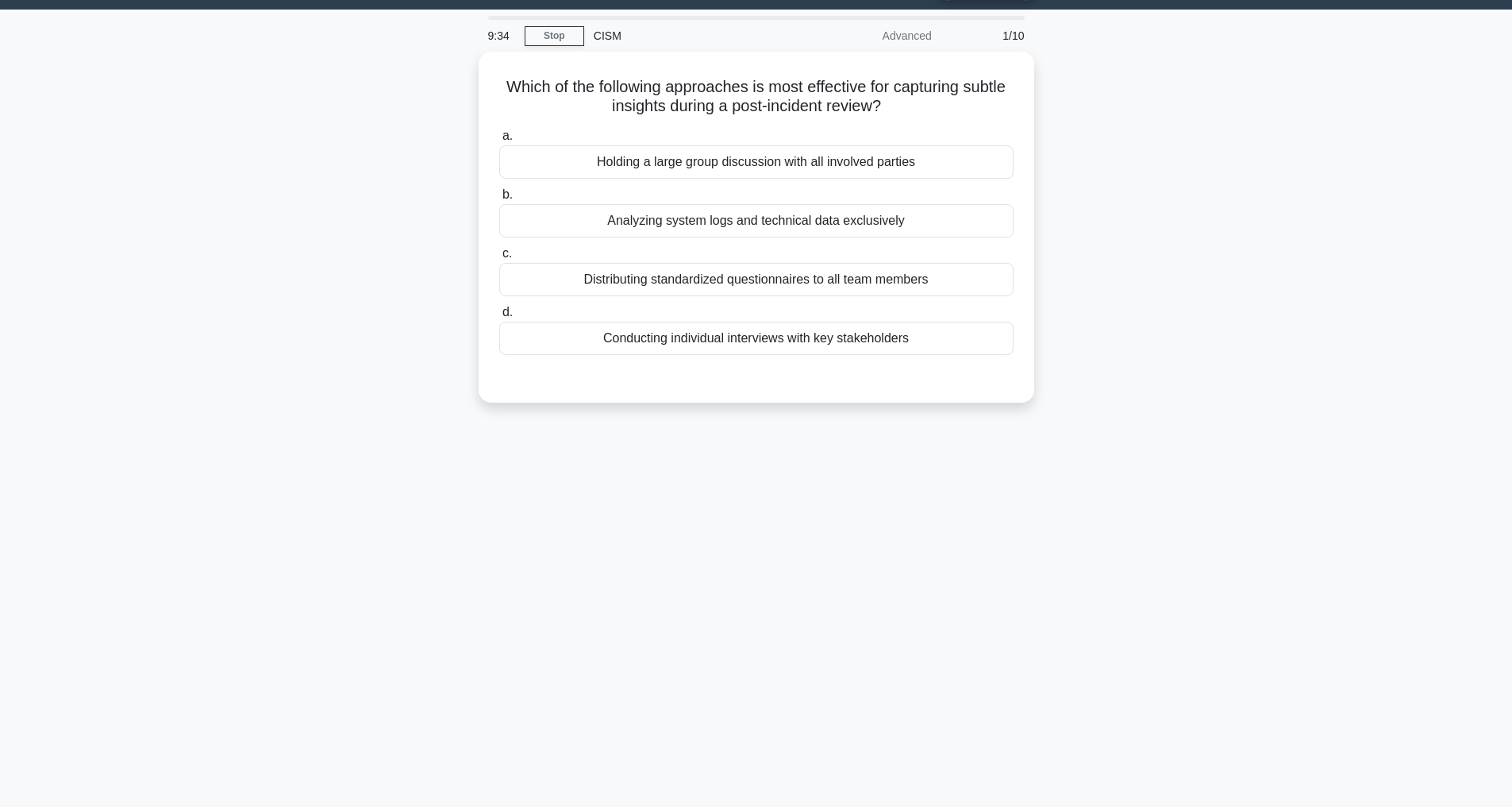
scroll to position [51, 0]
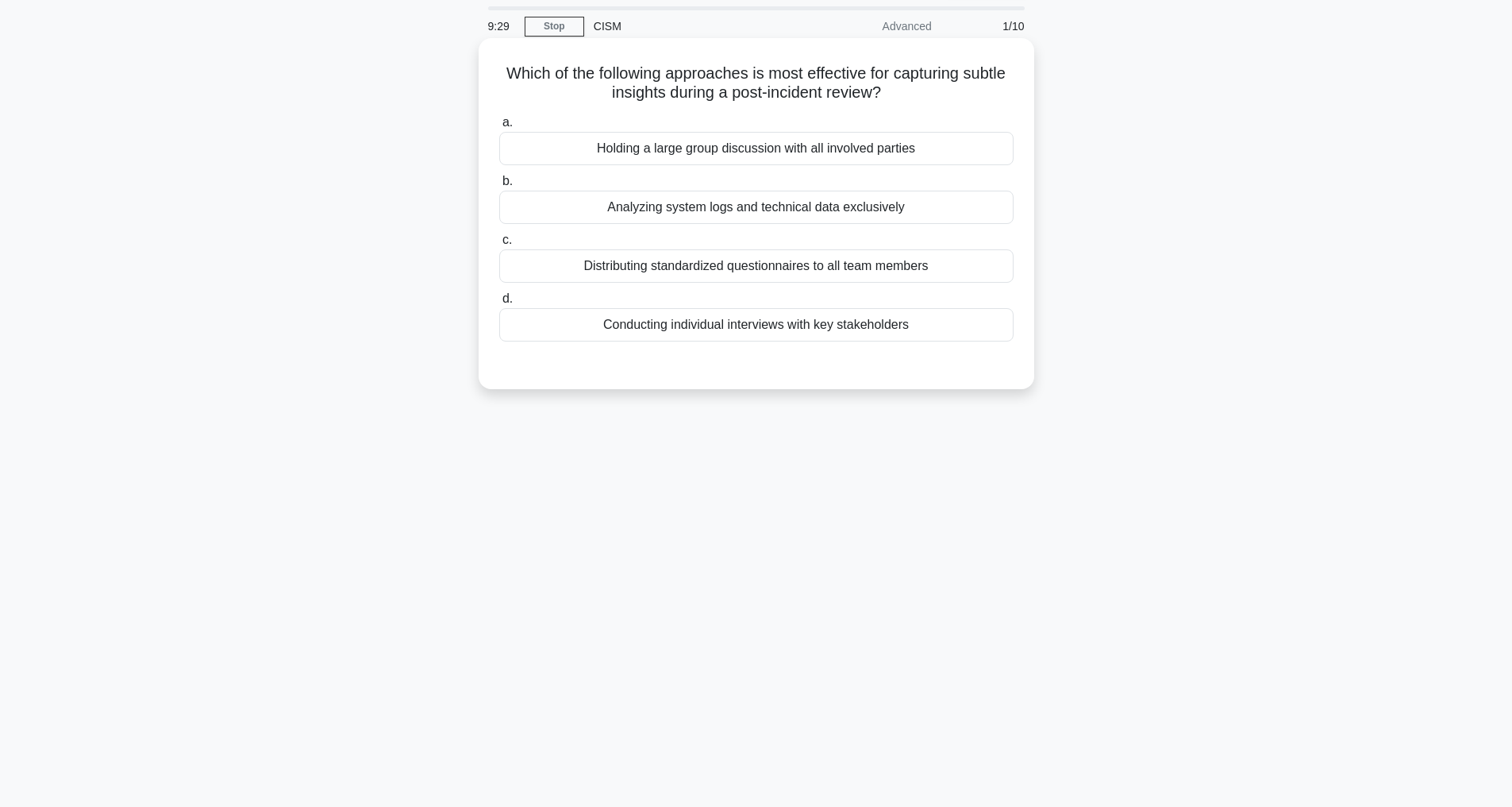
click at [736, 324] on div "Conducting individual interviews with key stakeholders" at bounding box center [756, 324] width 515 height 34
click at [499, 304] on input "d. Conducting individual interviews with key stakeholders" at bounding box center [499, 299] width 0 height 10
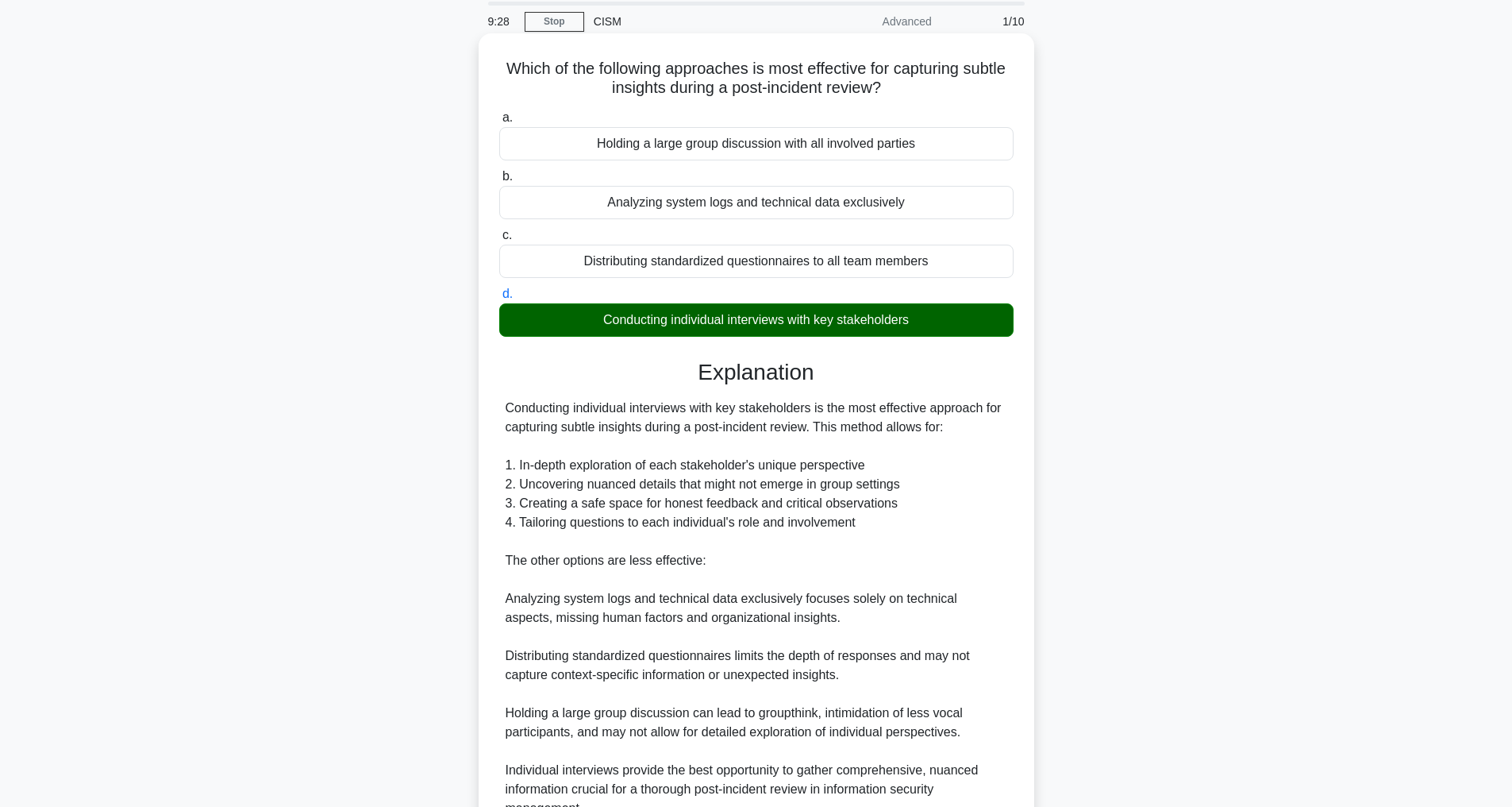
scroll to position [229, 0]
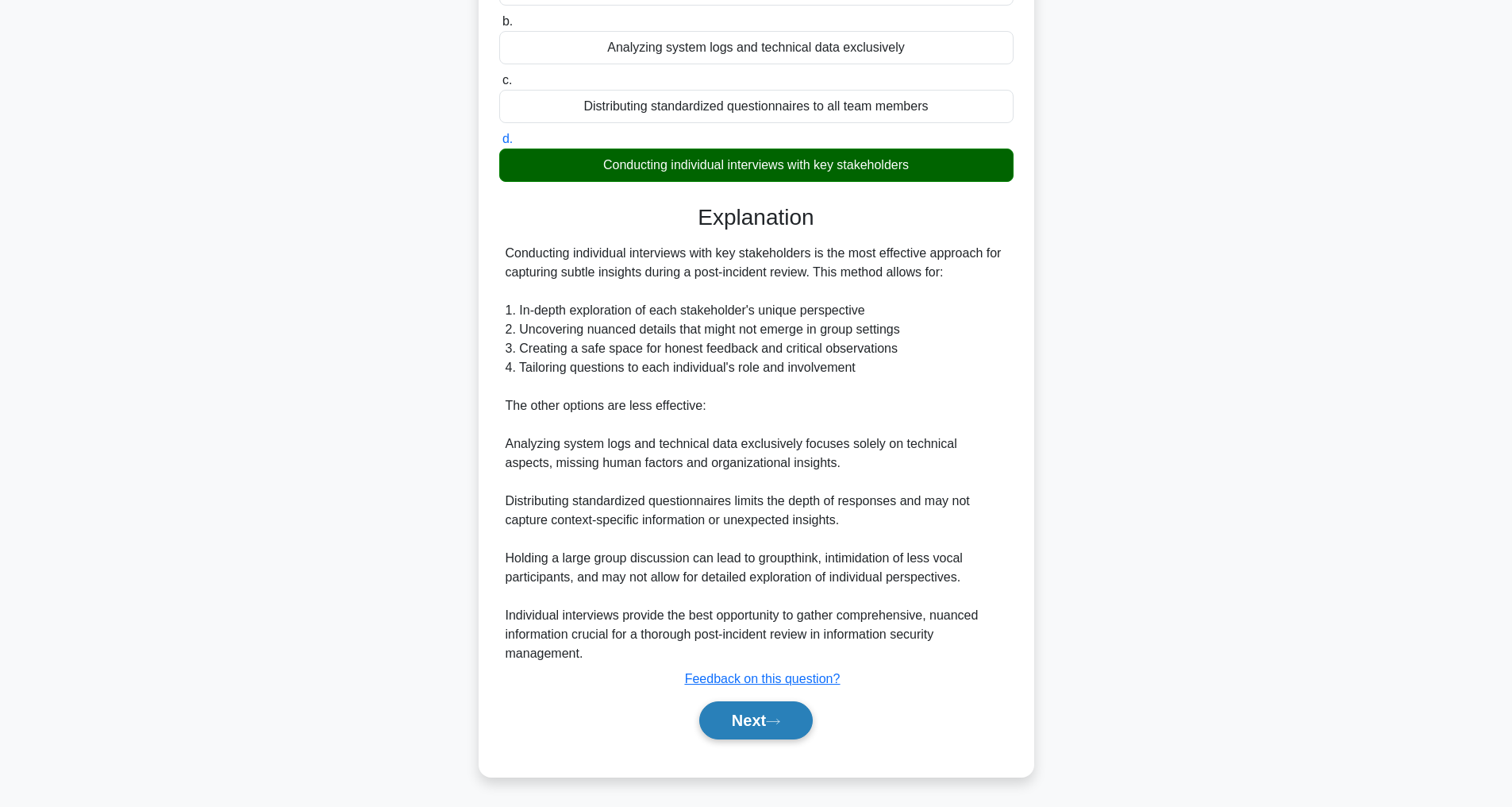
click at [747, 721] on button "Next" at bounding box center [756, 720] width 113 height 38
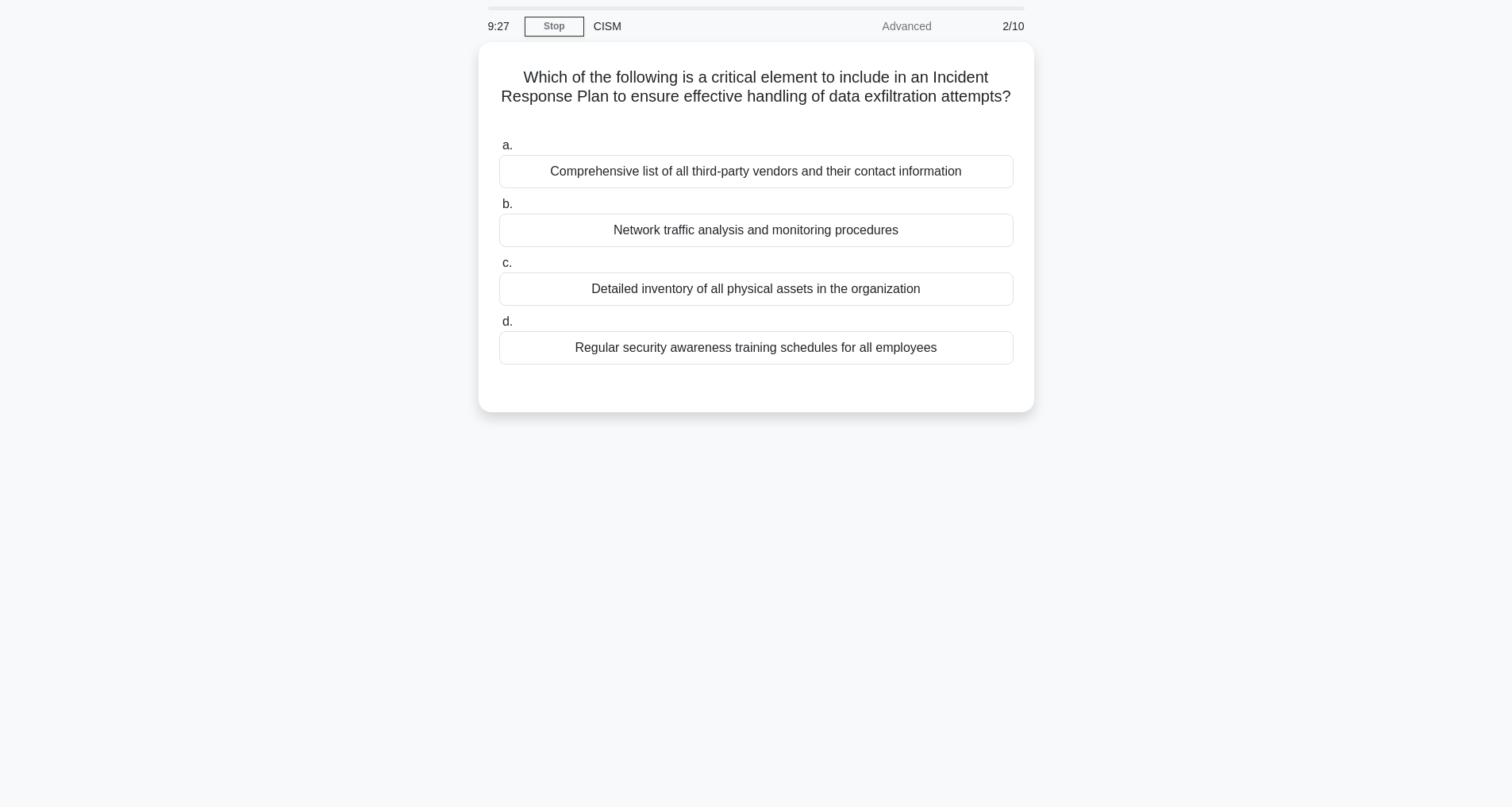
scroll to position [51, 0]
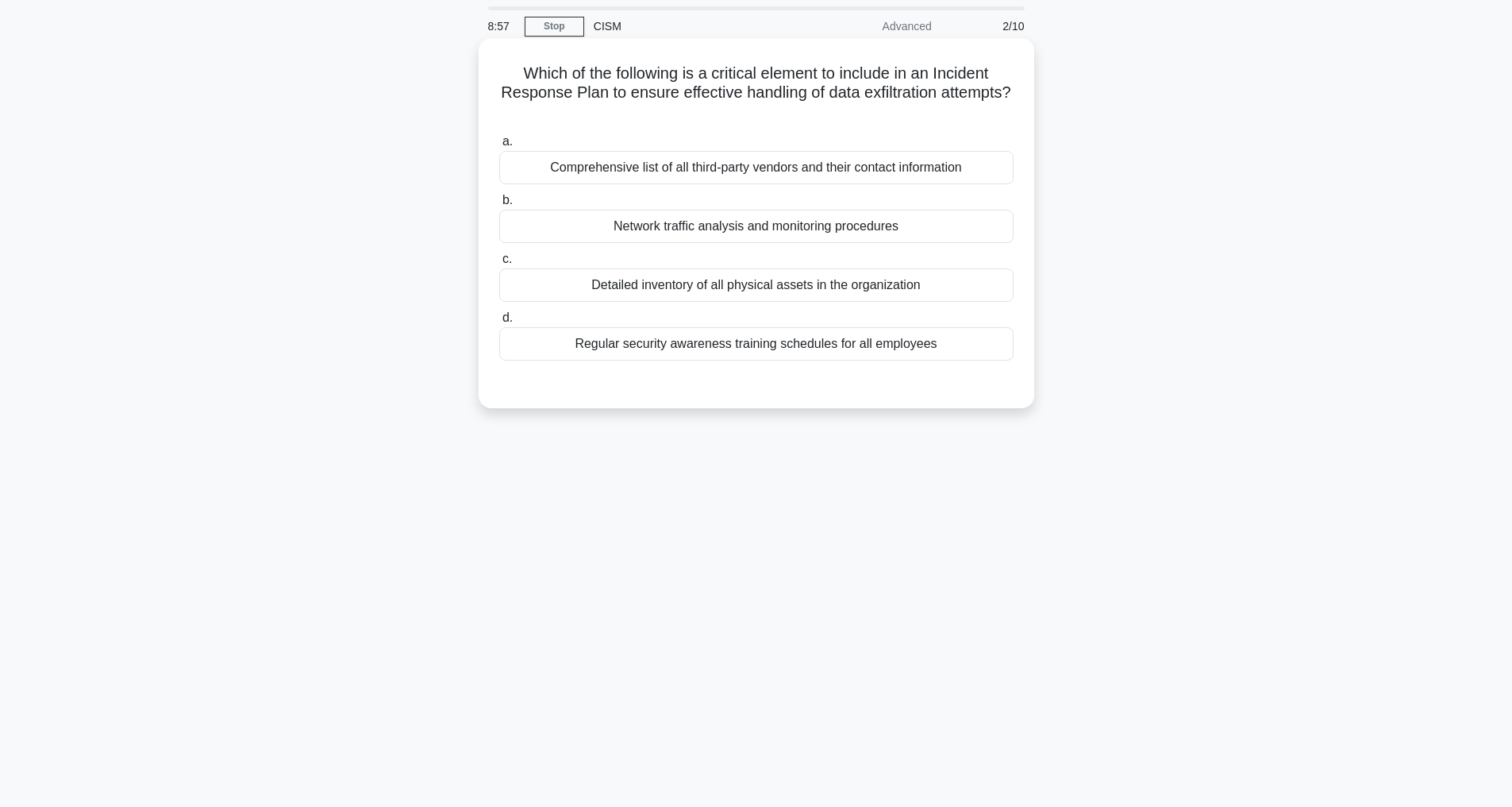
click at [740, 227] on div "Network traffic analysis and monitoring procedures" at bounding box center [756, 226] width 515 height 34
click at [499, 206] on input "b. Network traffic analysis and monitoring procedures" at bounding box center [499, 201] width 0 height 10
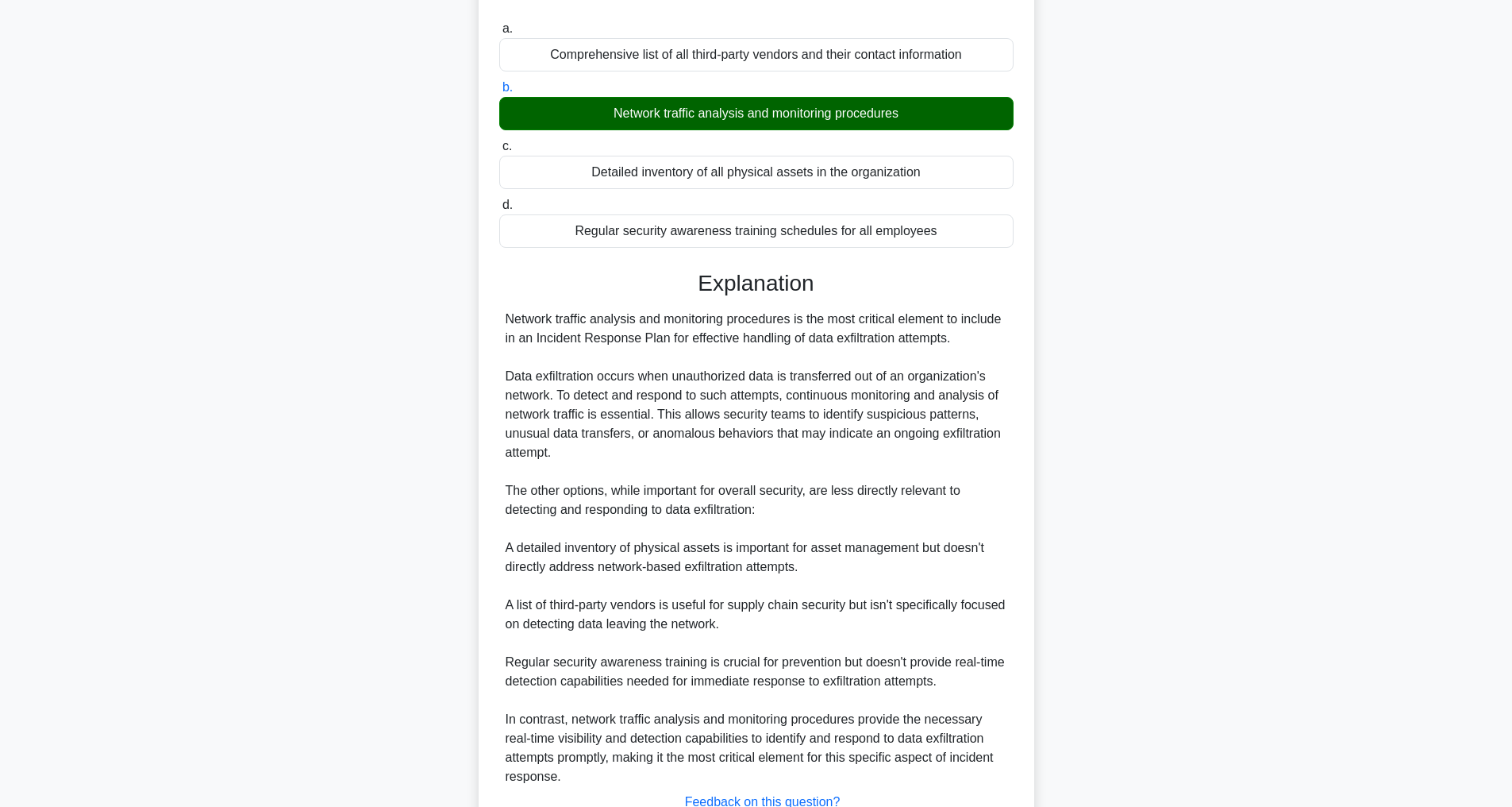
scroll to position [324, 0]
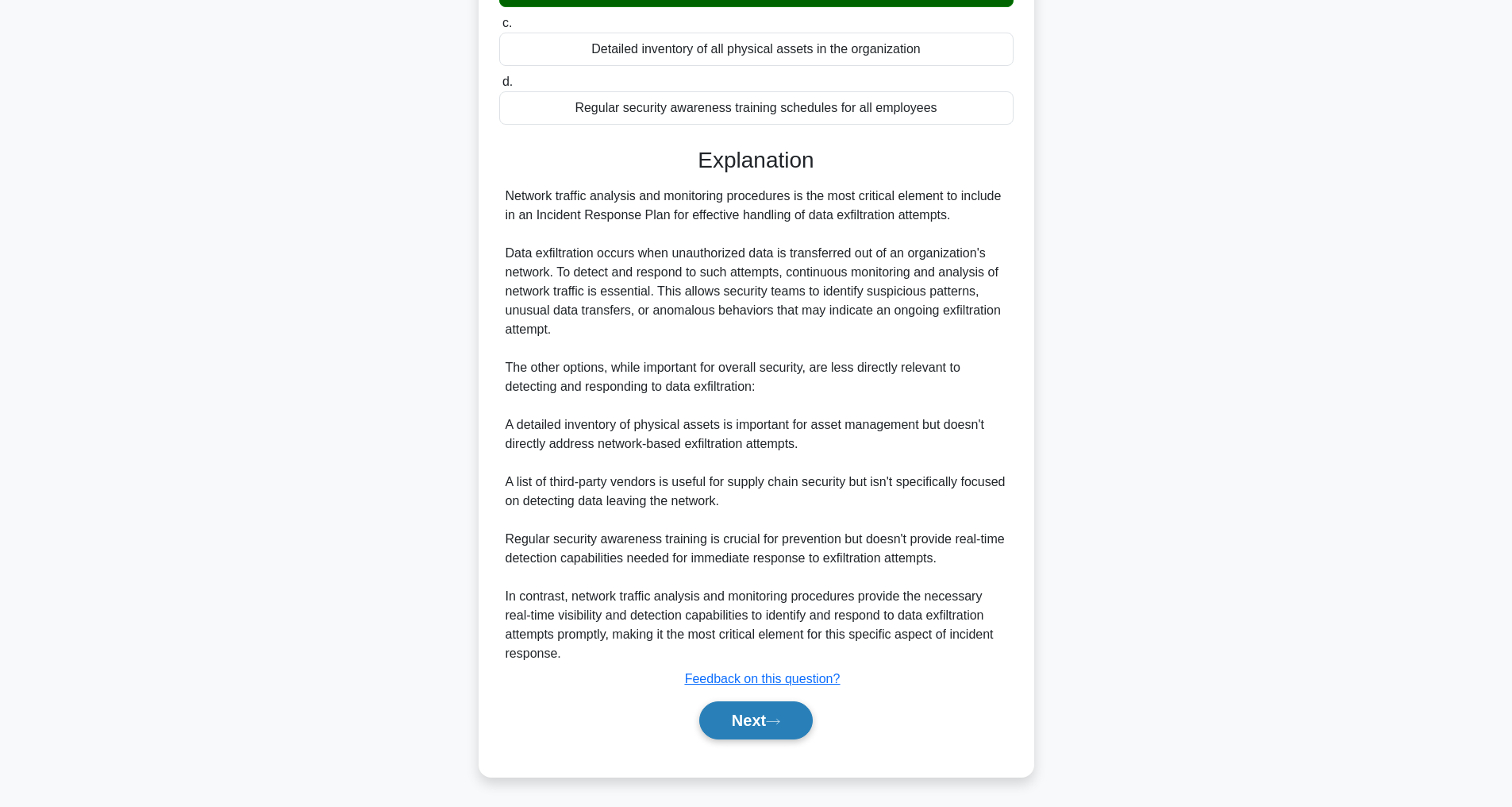
click at [772, 729] on button "Next" at bounding box center [756, 720] width 113 height 38
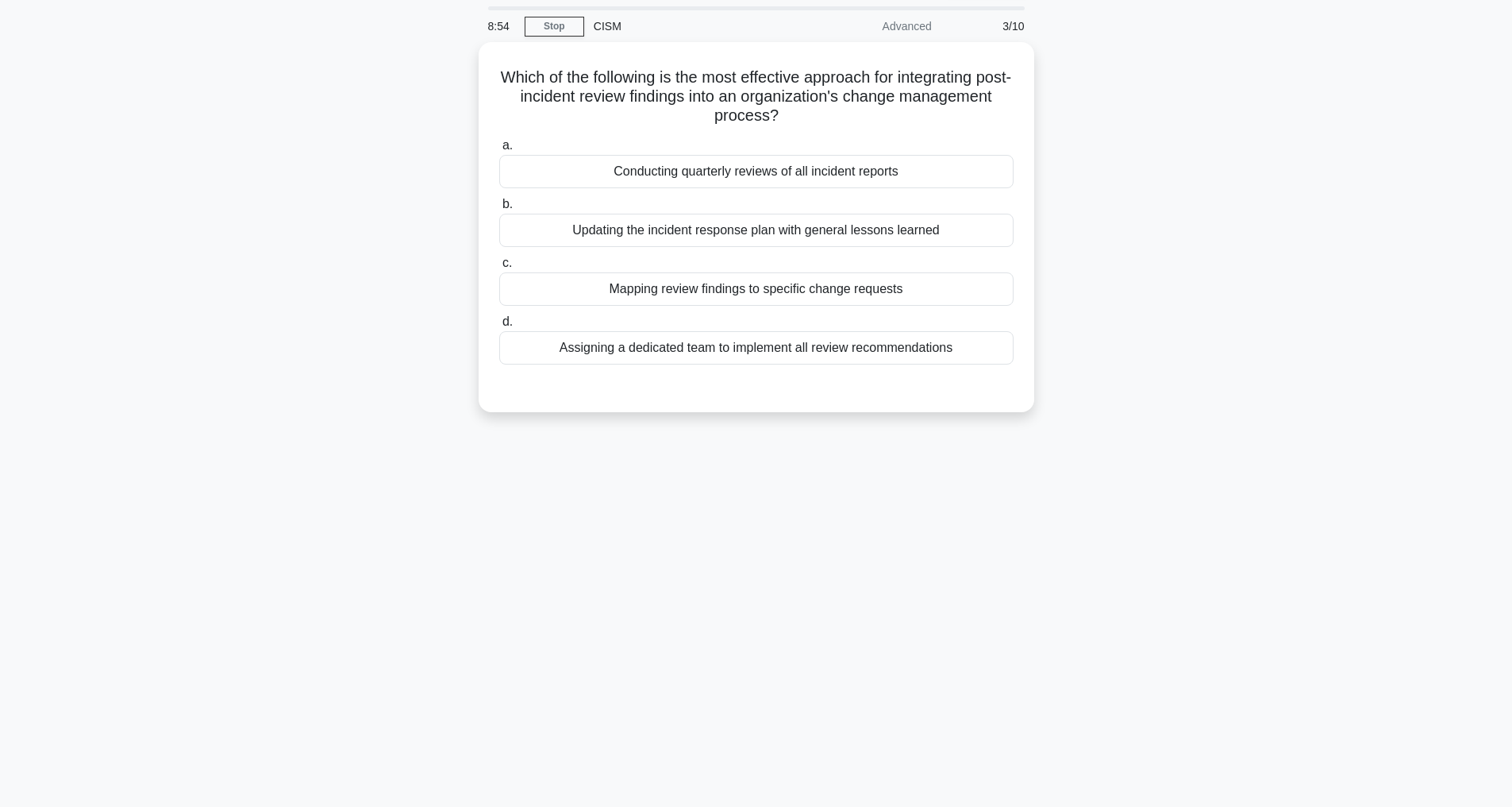
scroll to position [51, 0]
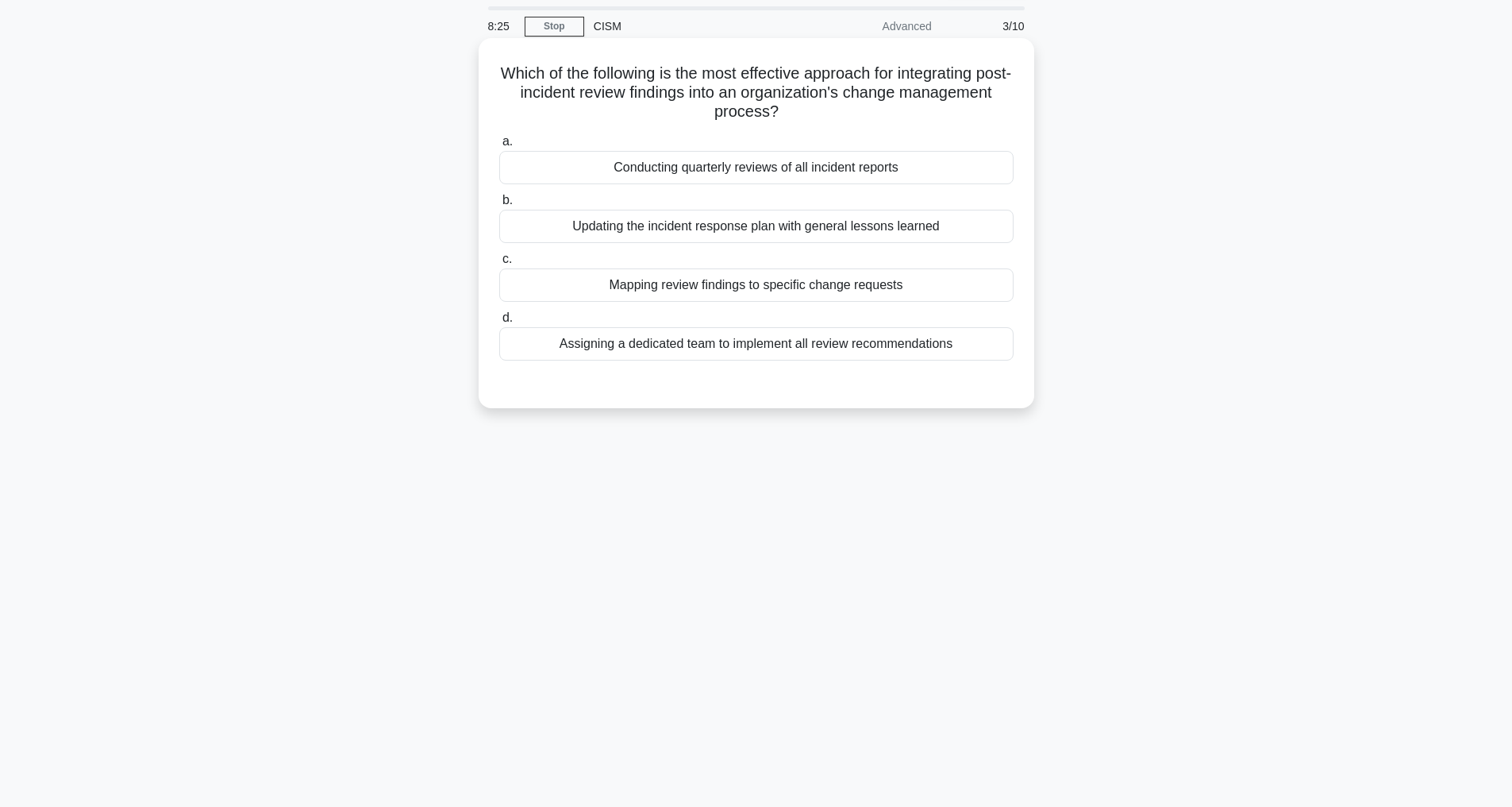
click at [731, 280] on div "Mapping review findings to specific change requests" at bounding box center [756, 285] width 515 height 34
click at [499, 265] on input "c. Mapping review findings to specific change requests" at bounding box center [499, 259] width 0 height 10
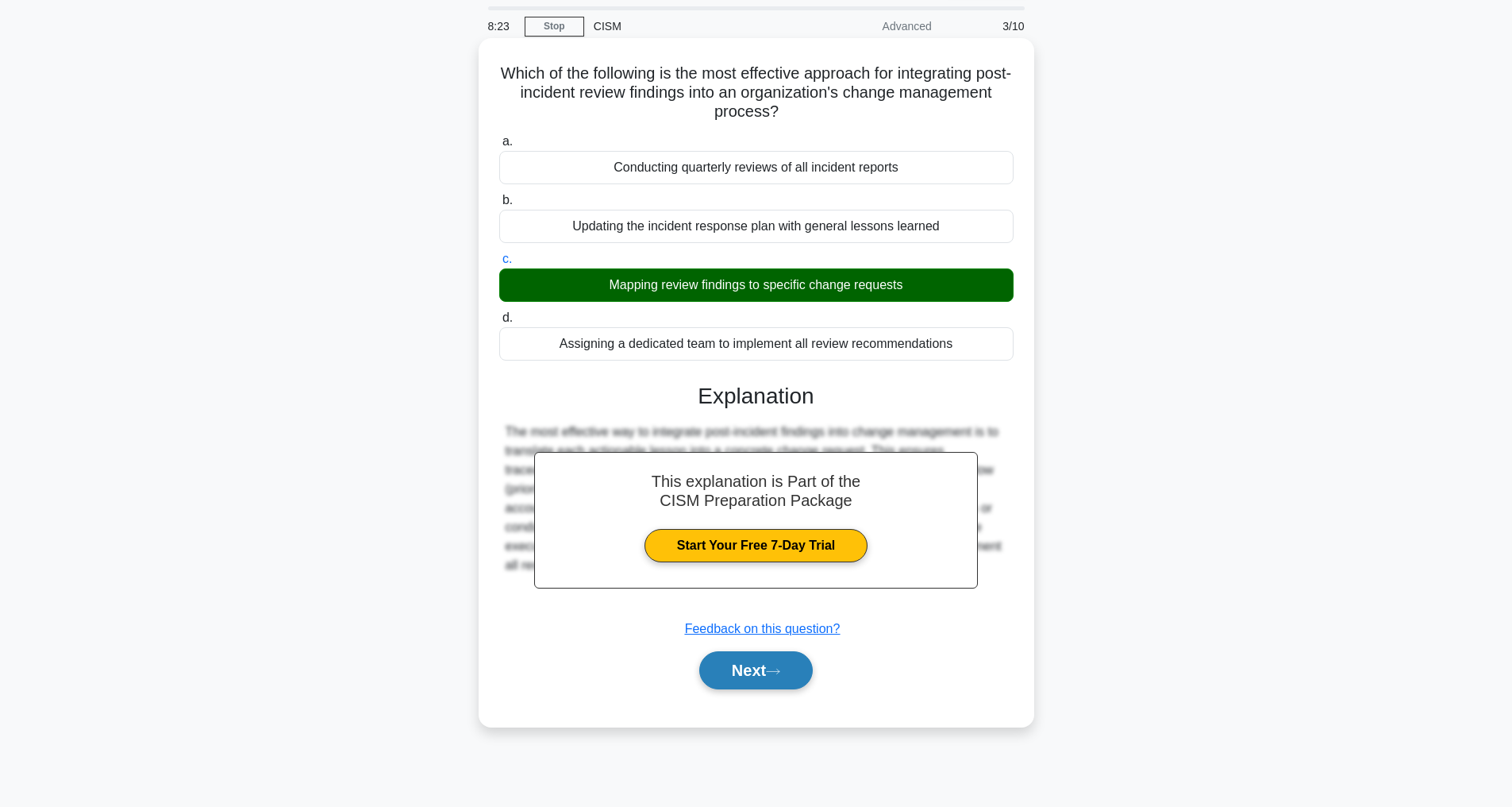
click at [758, 660] on button "Next" at bounding box center [756, 670] width 113 height 38
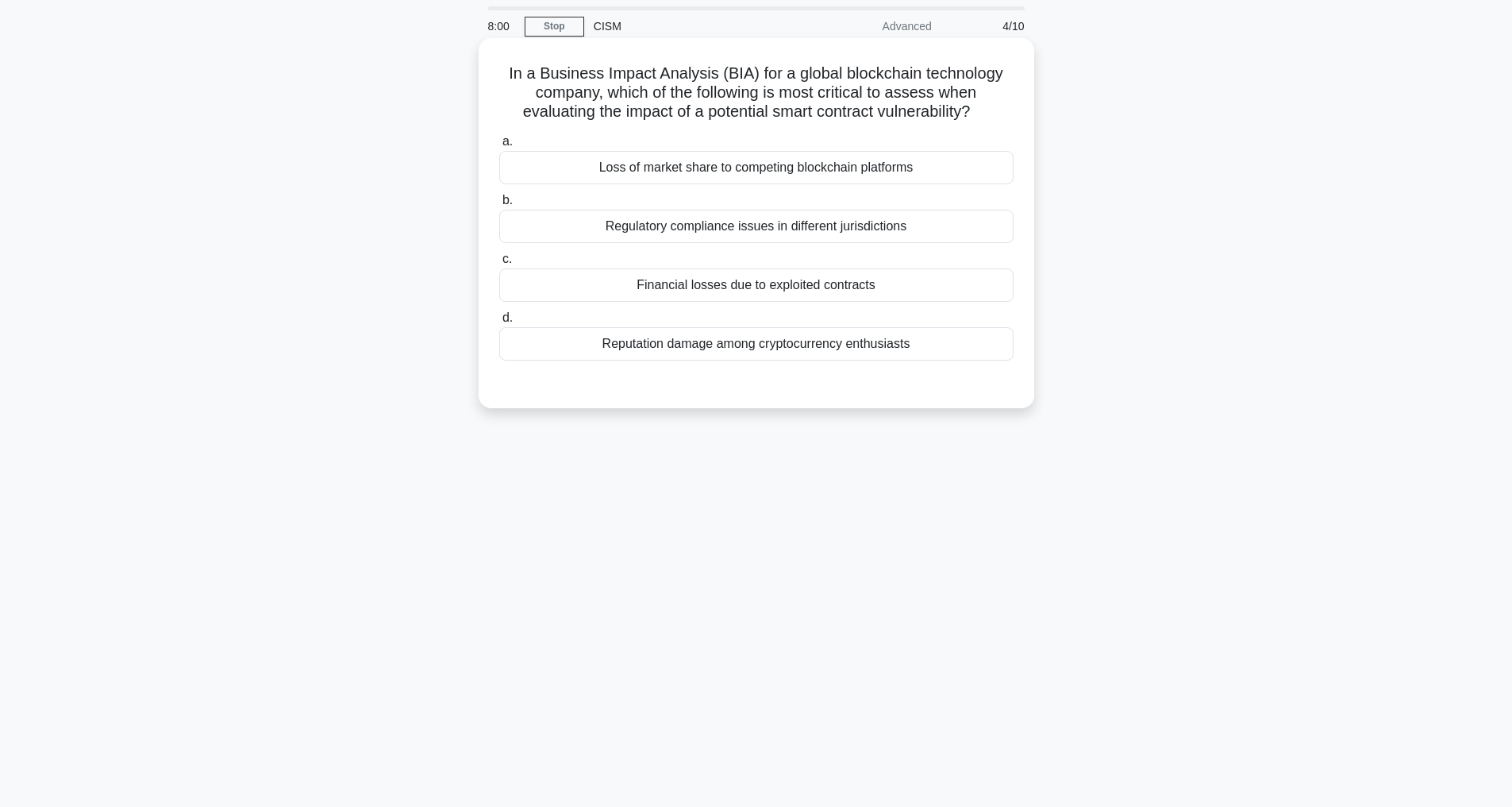
click at [738, 302] on div "Financial losses due to exploited contracts" at bounding box center [756, 285] width 515 height 34
click at [499, 265] on input "c. Financial losses due to exploited contracts" at bounding box center [499, 259] width 0 height 10
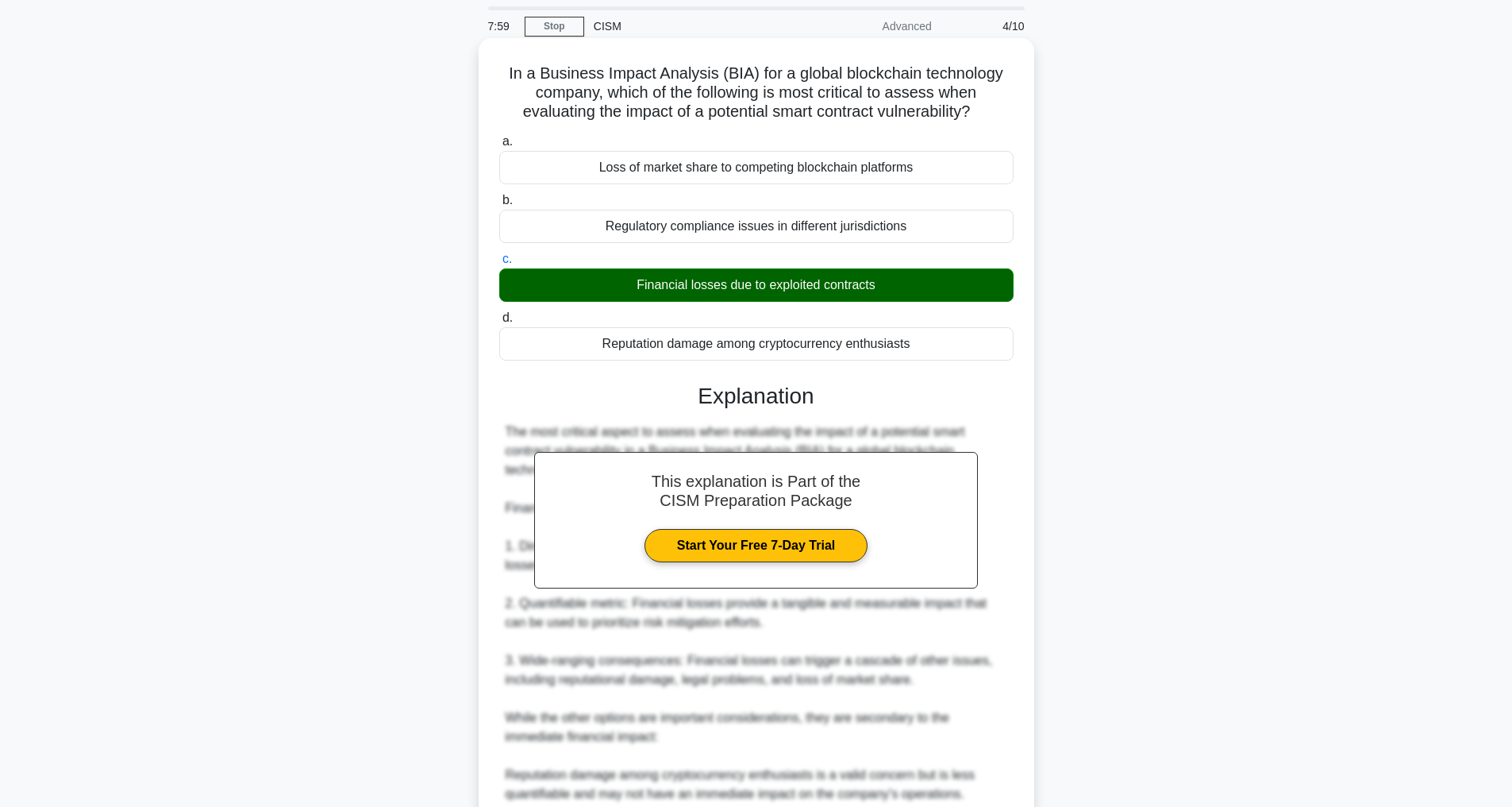
scroll to position [458, 0]
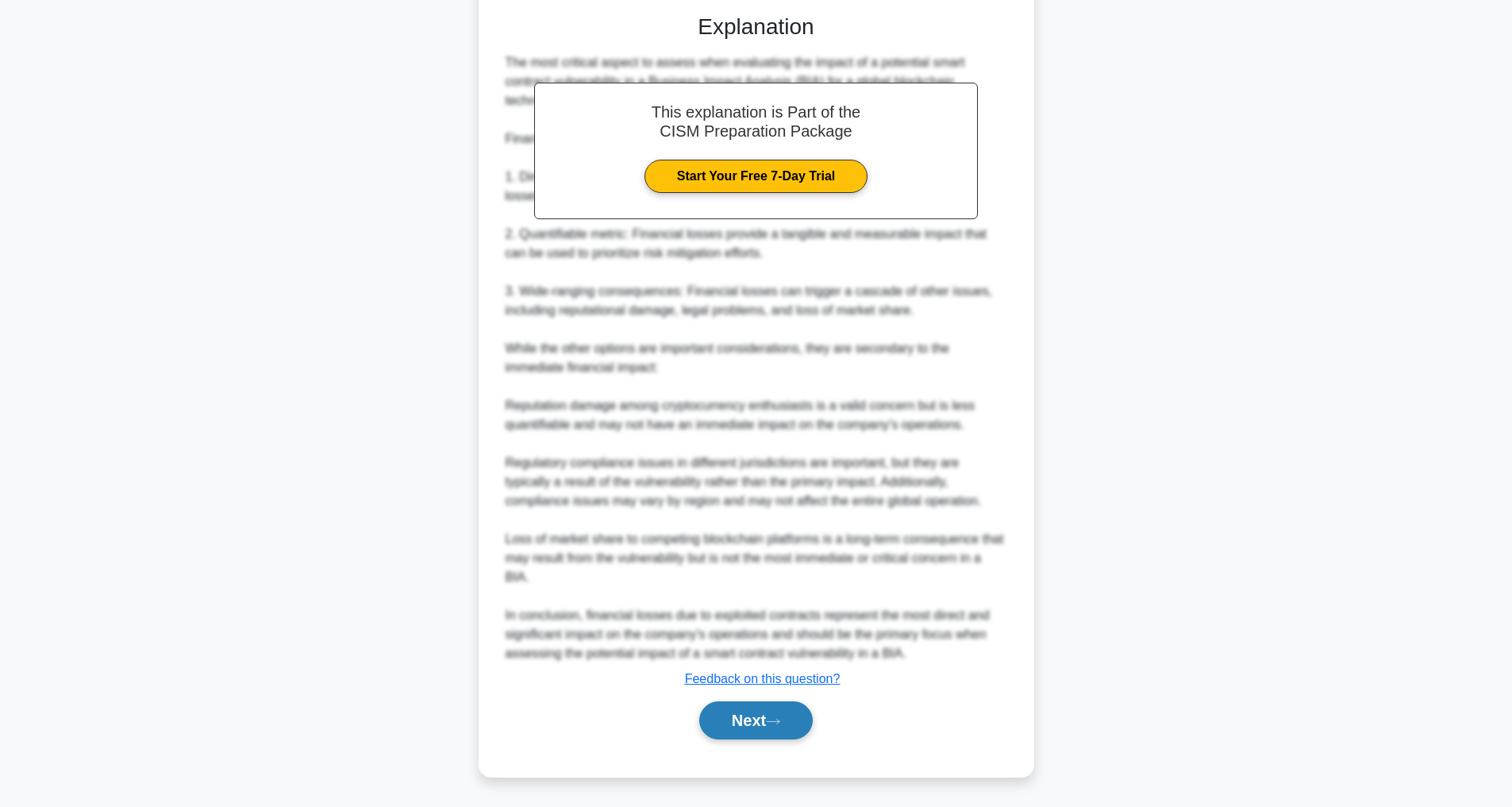
click at [746, 713] on button "Next" at bounding box center [756, 720] width 113 height 38
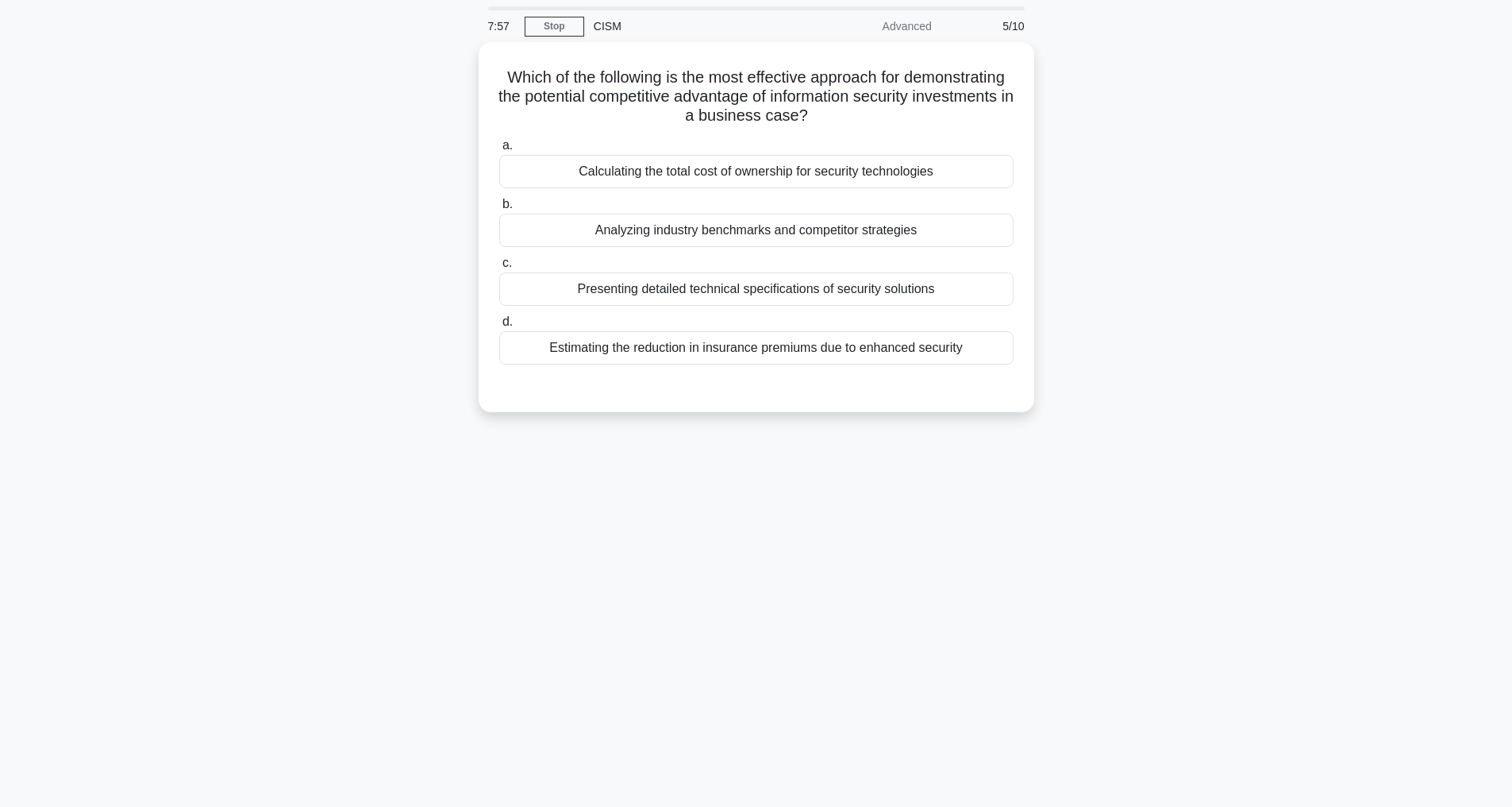
scroll to position [51, 0]
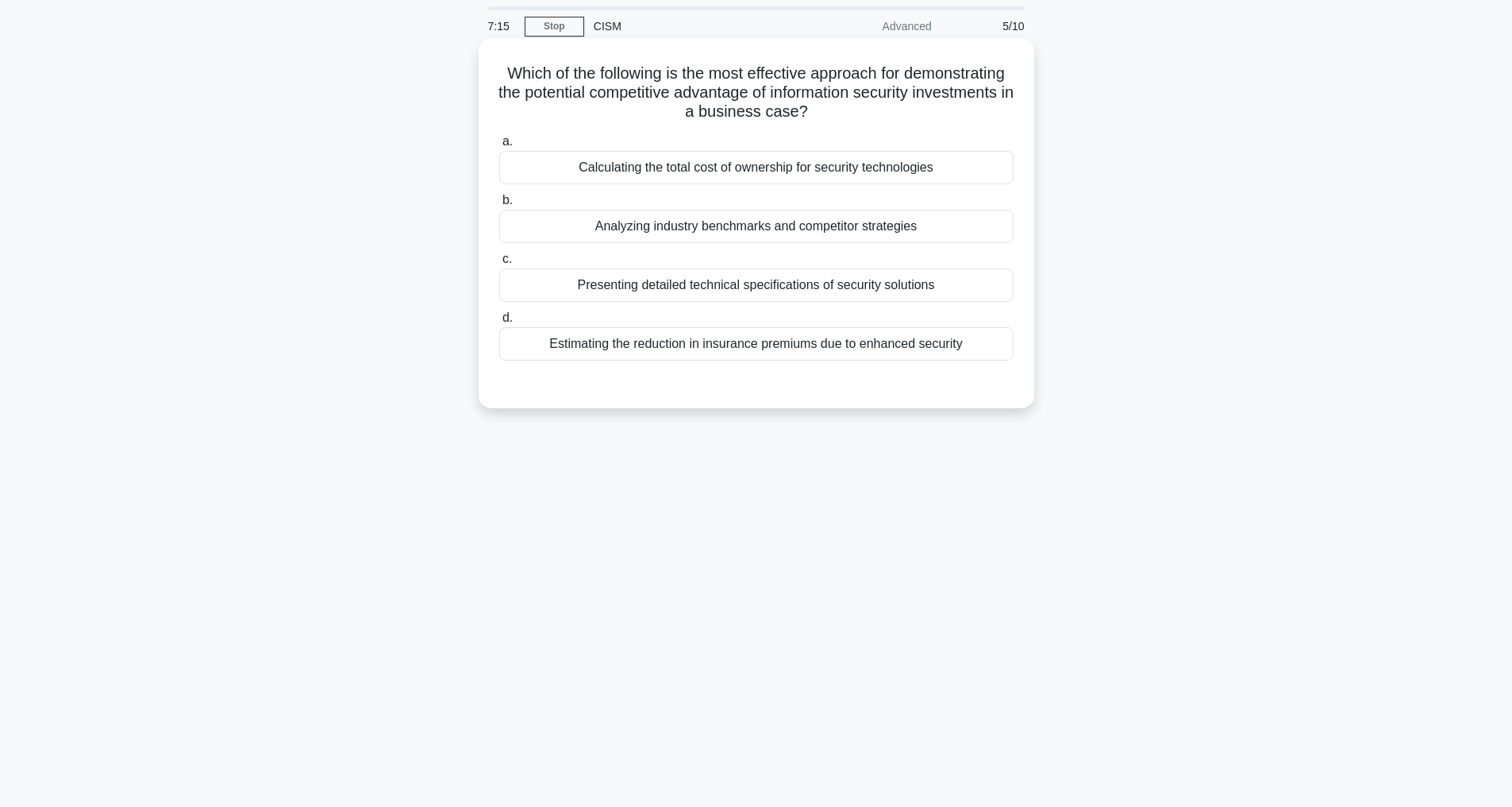
click at [727, 343] on div "Estimating the reduction in insurance premiums due to enhanced security" at bounding box center [756, 343] width 515 height 34
click at [499, 323] on input "d. Estimating the reduction in insurance premiums due to enhanced security" at bounding box center [499, 318] width 0 height 10
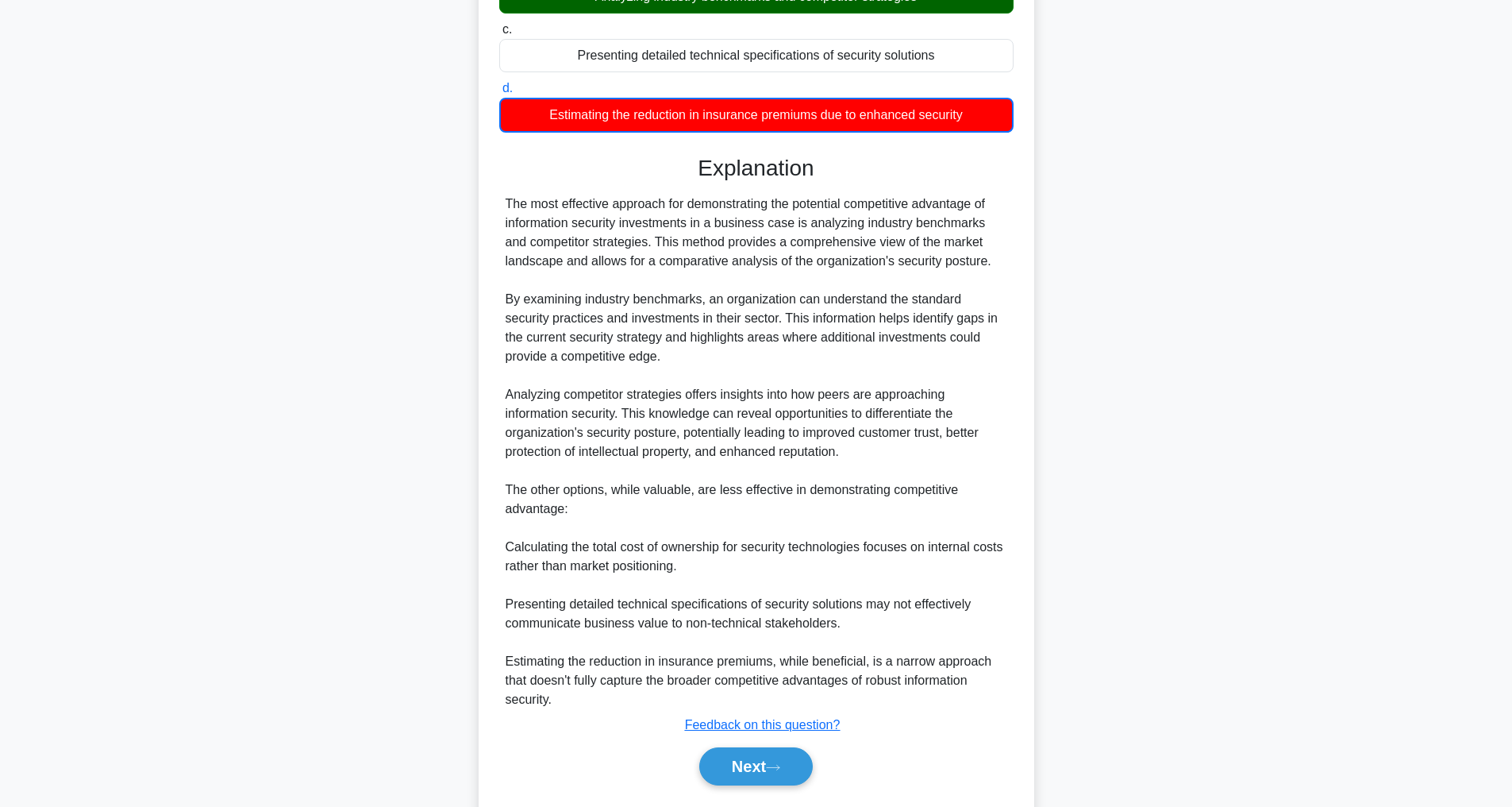
scroll to position [345, 0]
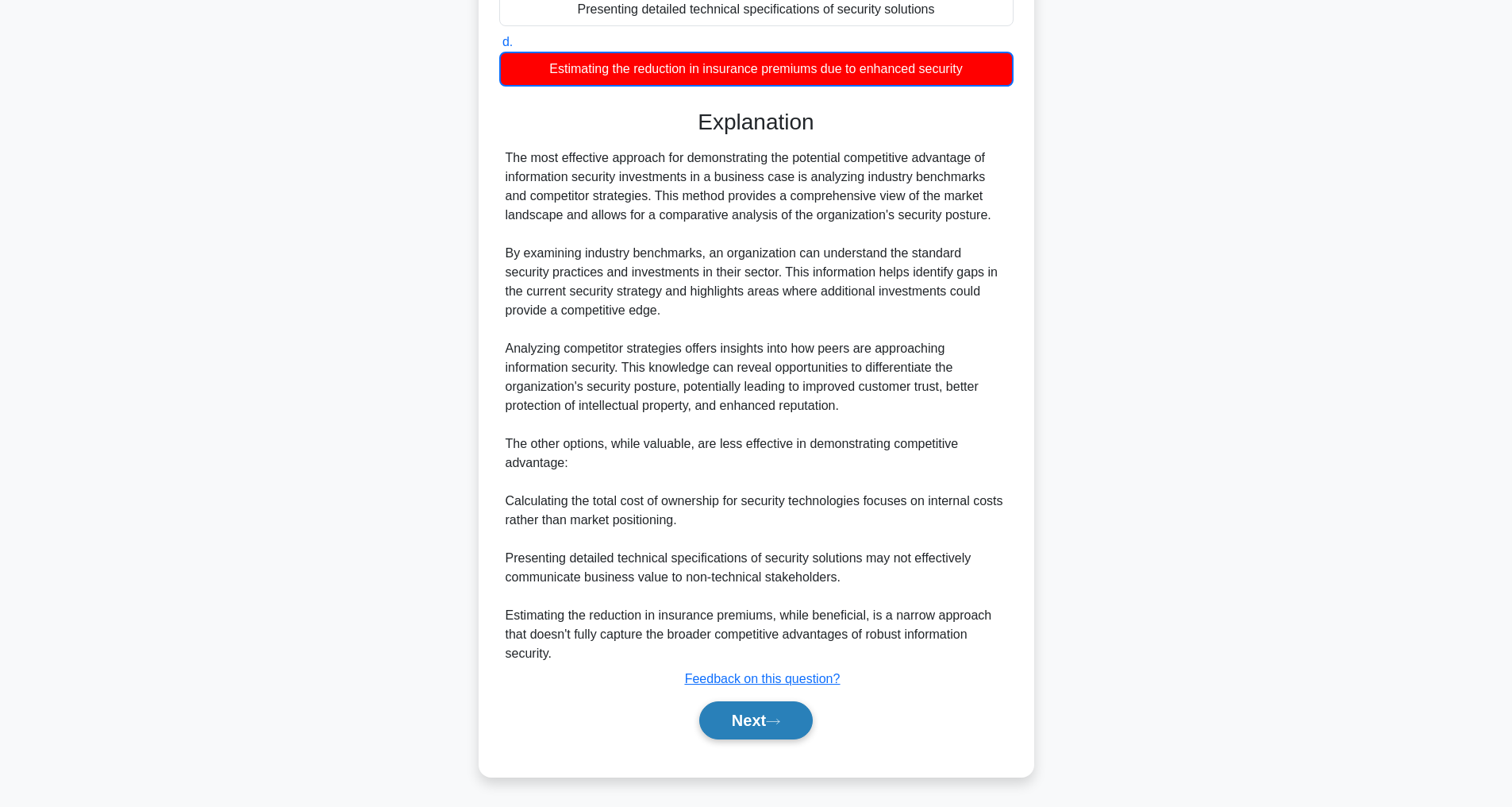
click at [766, 716] on button "Next" at bounding box center [756, 720] width 113 height 38
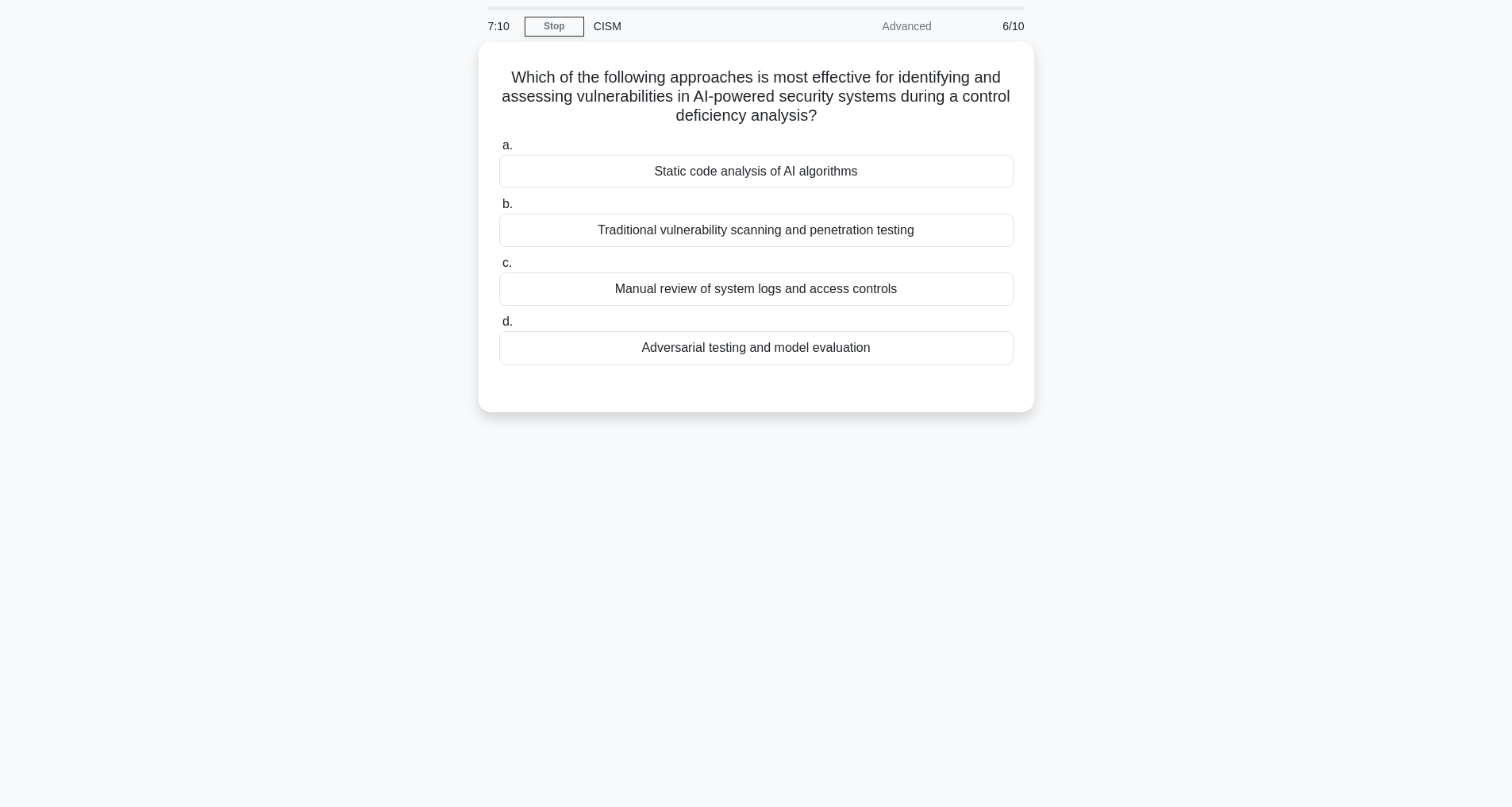
scroll to position [51, 0]
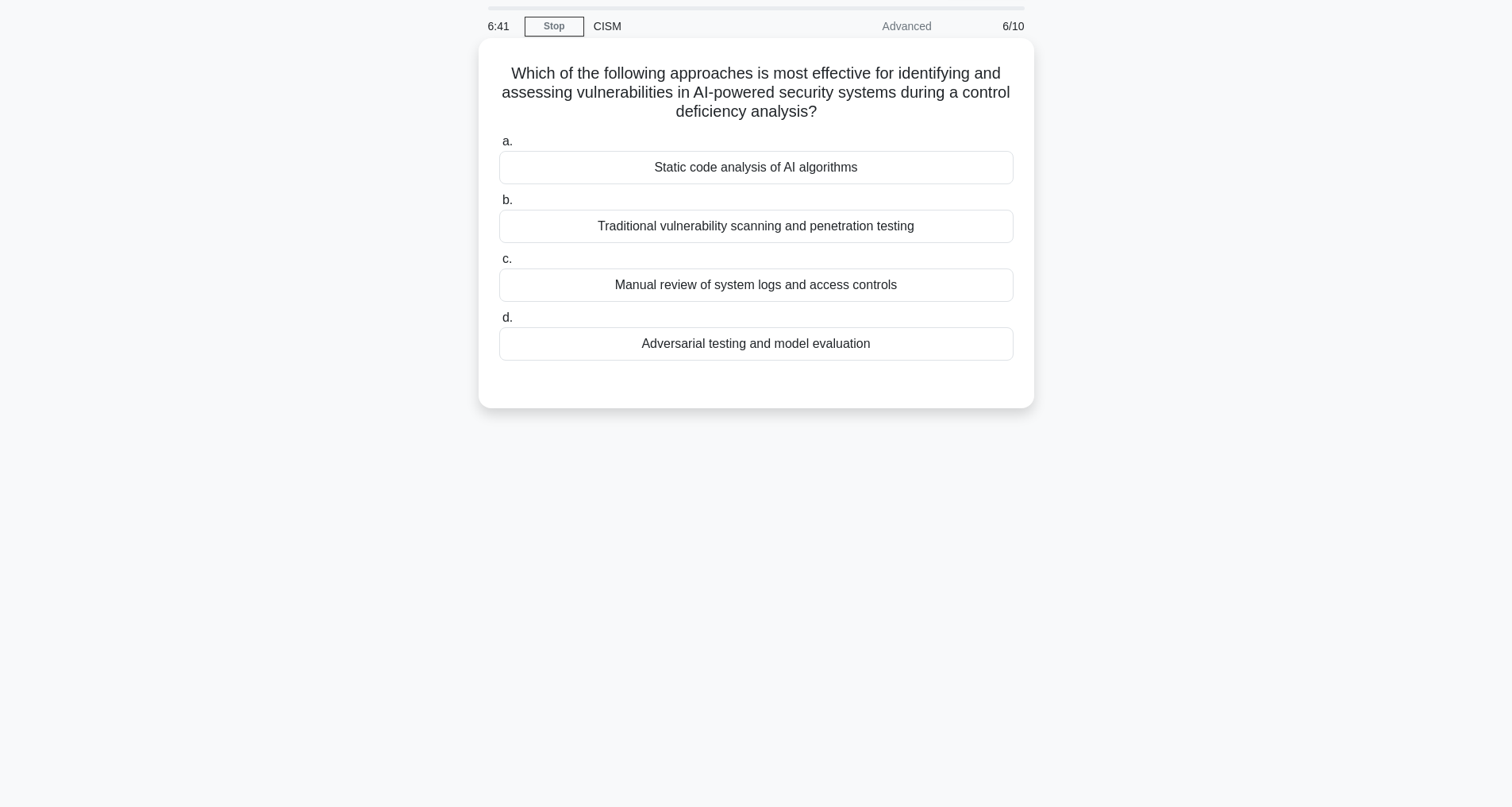
click at [850, 225] on div "Traditional vulnerability scanning and penetration testing" at bounding box center [756, 226] width 515 height 34
click at [499, 206] on input "b. Traditional vulnerability scanning and penetration testing" at bounding box center [499, 201] width 0 height 10
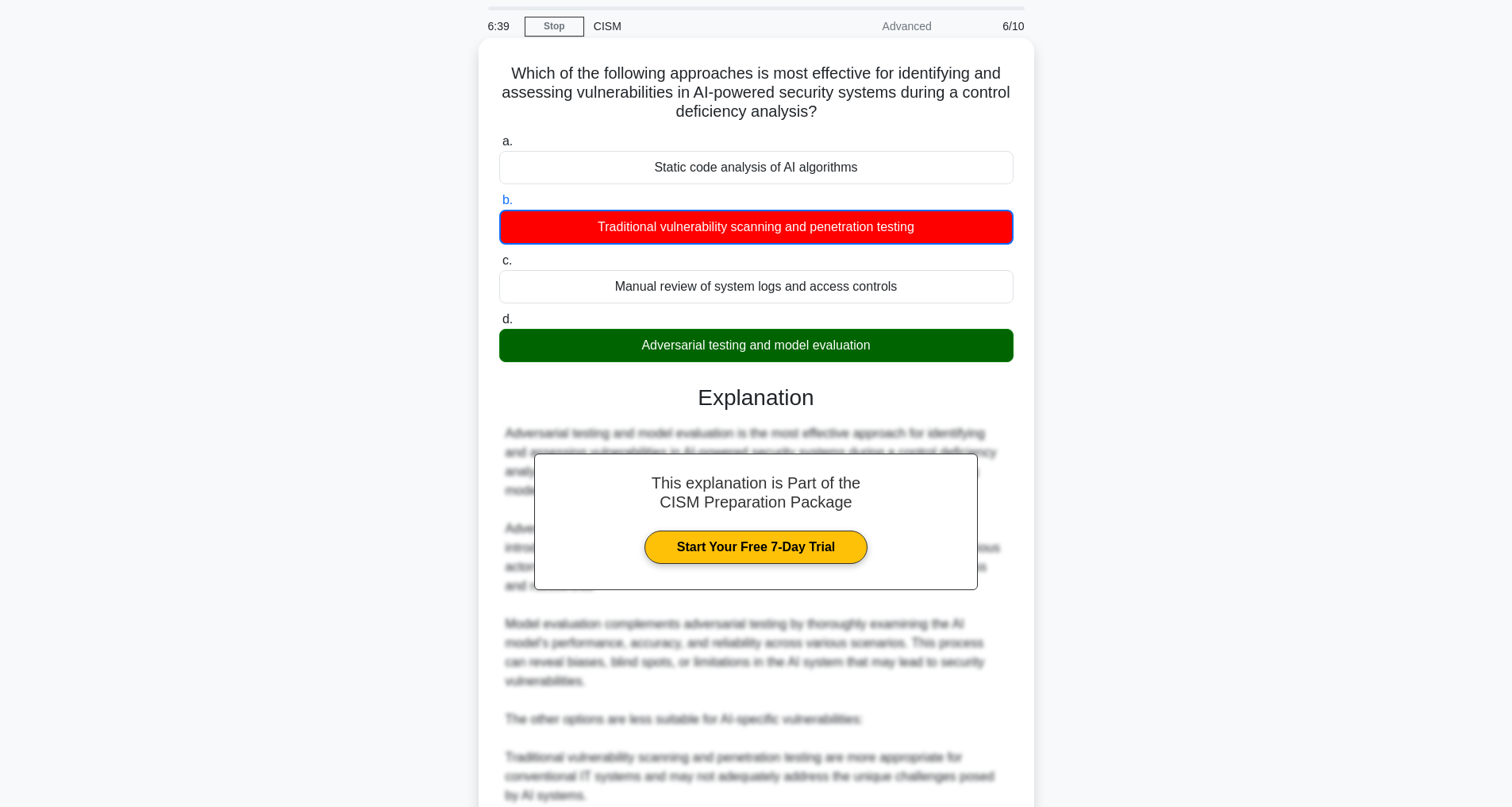
scroll to position [421, 0]
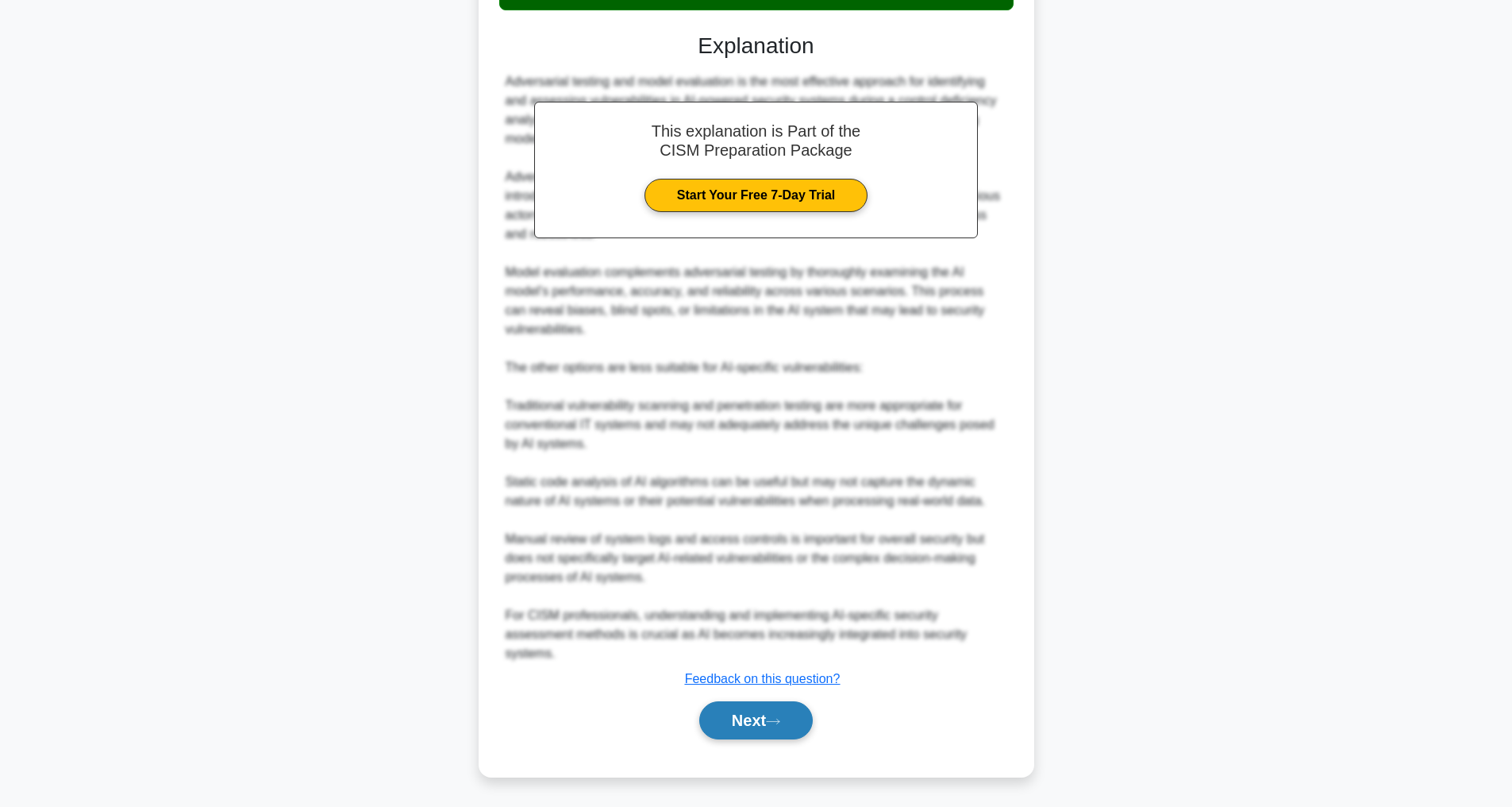
click at [750, 728] on button "Next" at bounding box center [756, 720] width 113 height 38
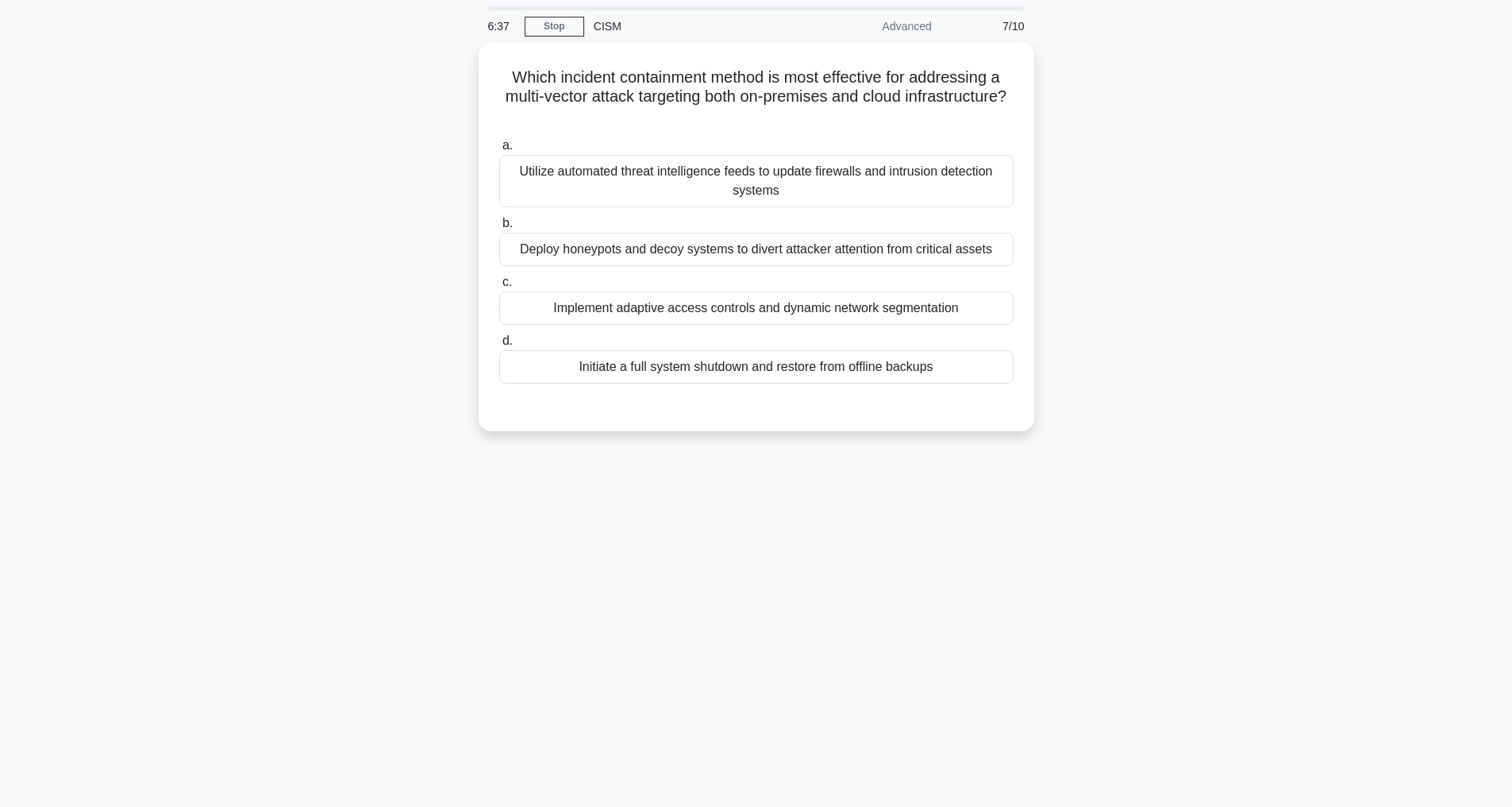
scroll to position [51, 0]
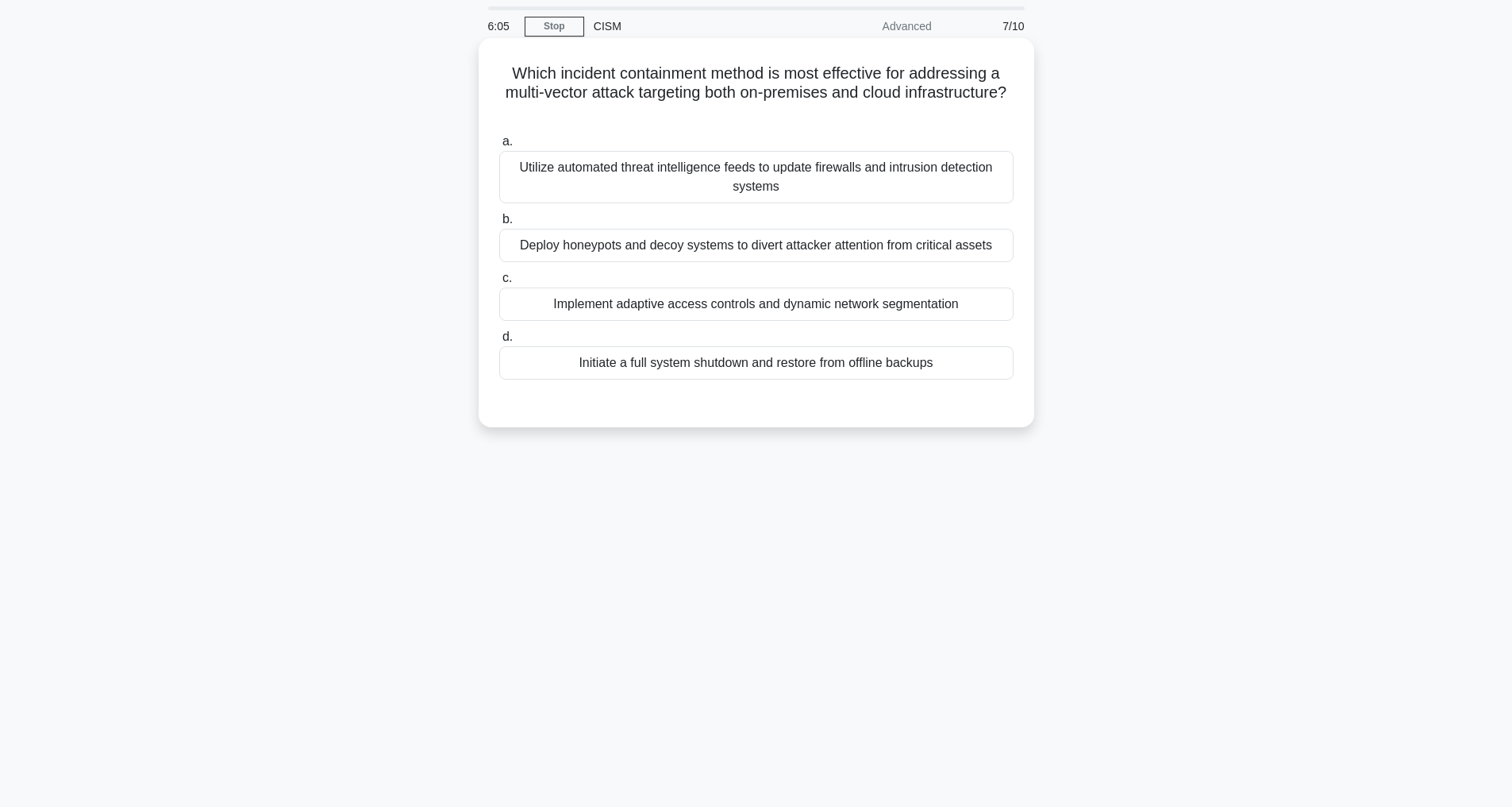
click at [704, 321] on div "Implement adaptive access controls and dynamic network segmentation" at bounding box center [756, 304] width 515 height 34
click at [499, 284] on input "c. Implement adaptive access controls and dynamic network segmentation" at bounding box center [499, 279] width 0 height 10
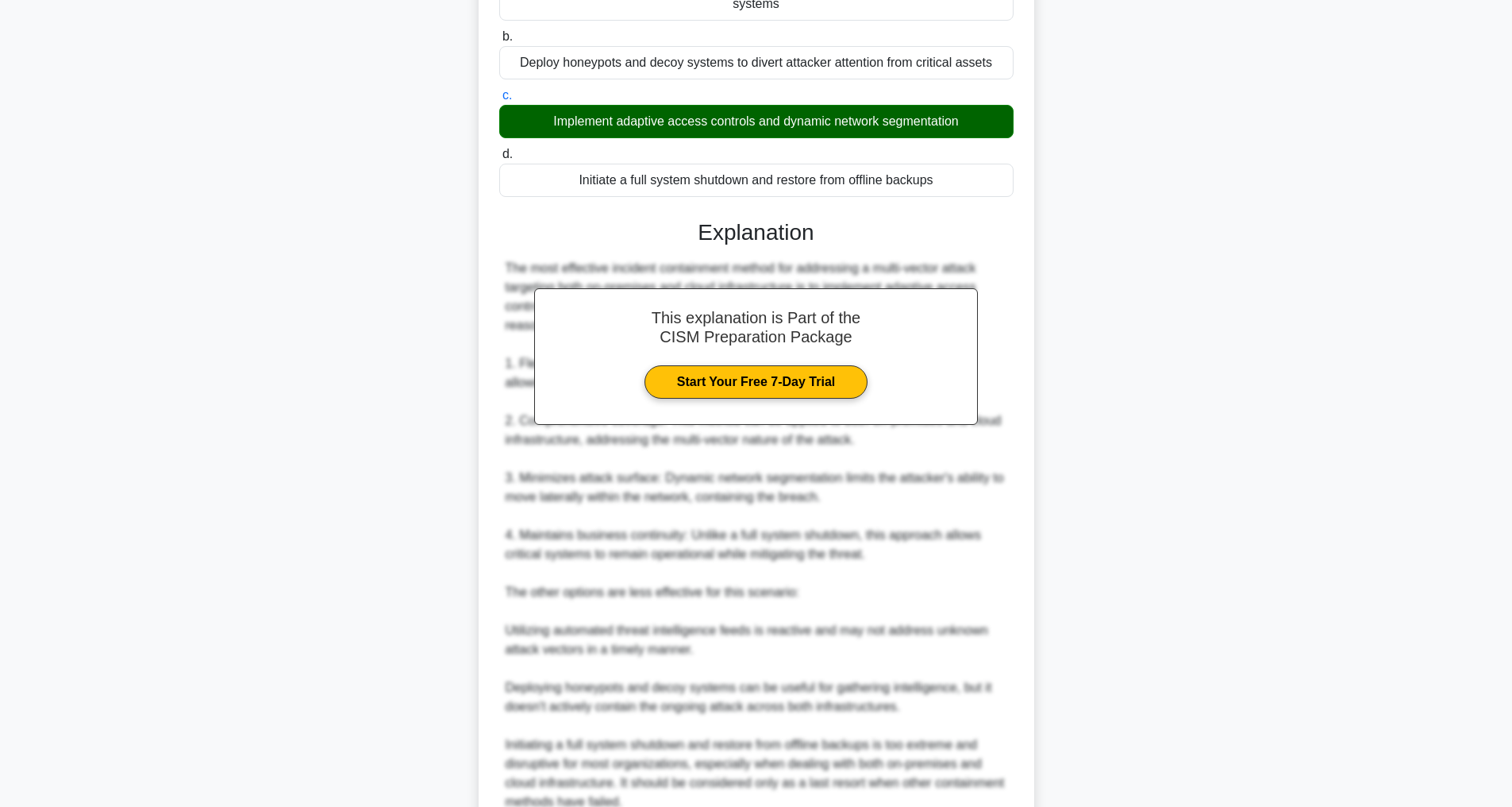
scroll to position [401, 0]
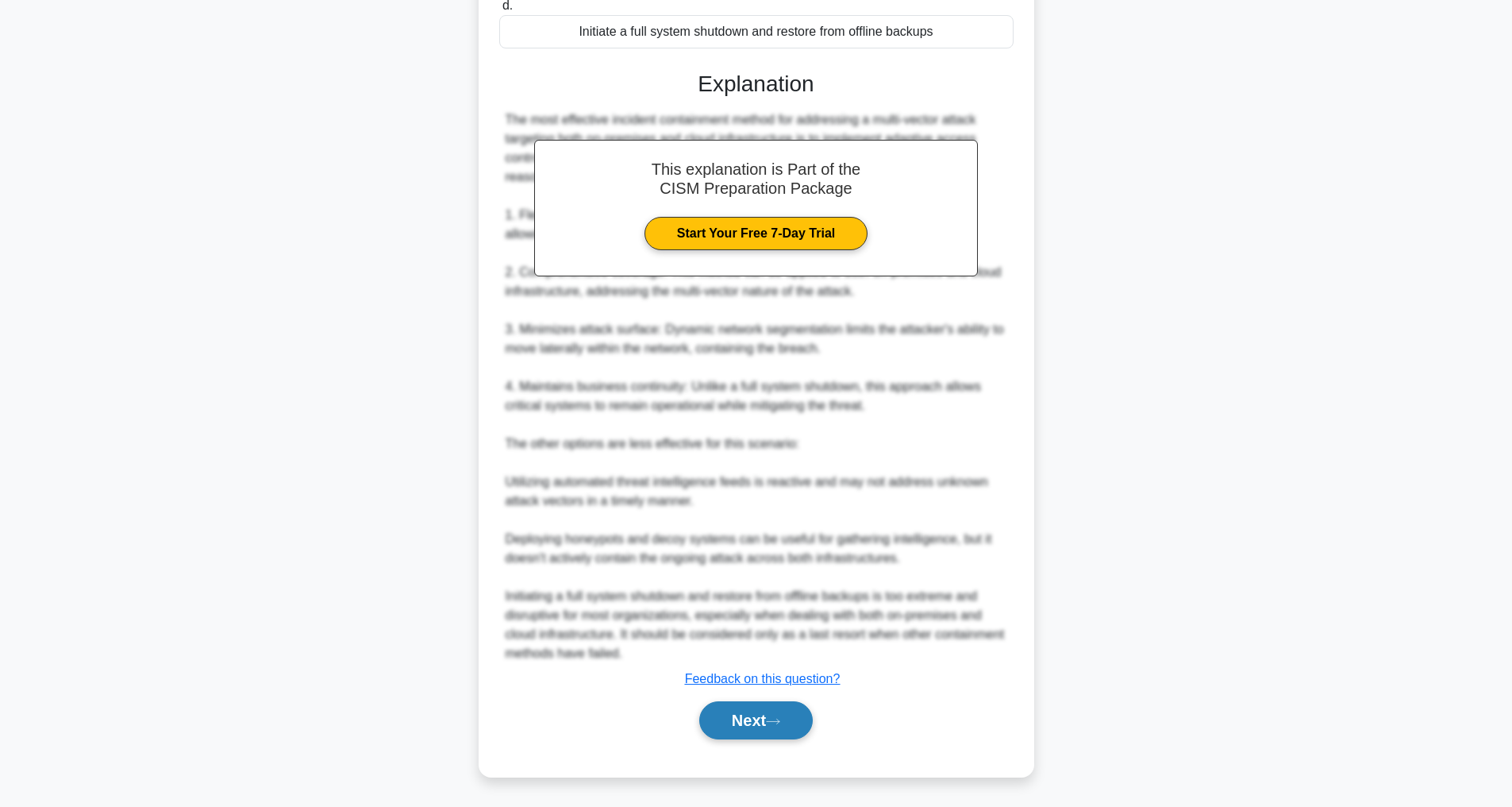
click at [732, 722] on button "Next" at bounding box center [756, 720] width 113 height 38
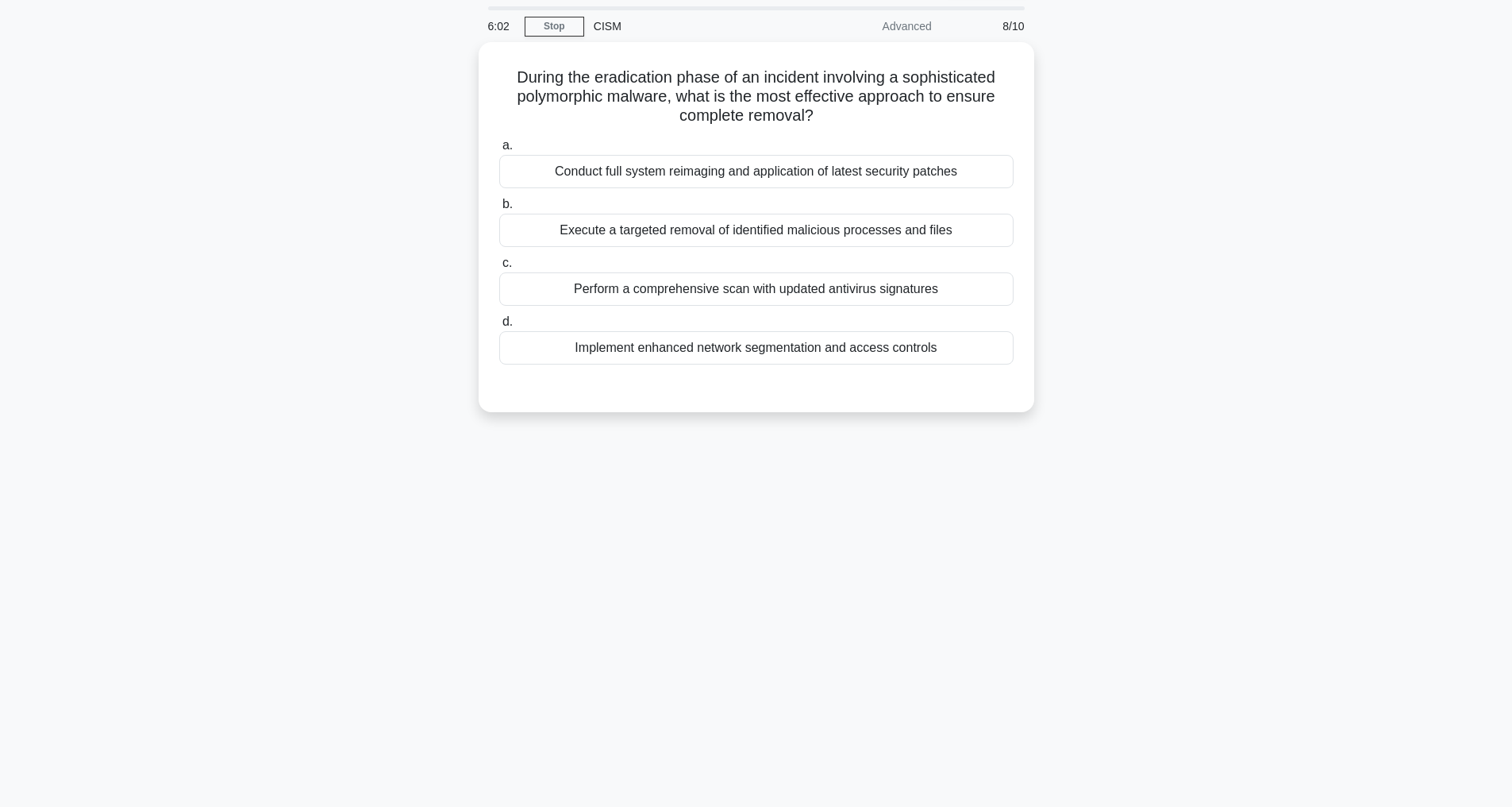
scroll to position [51, 0]
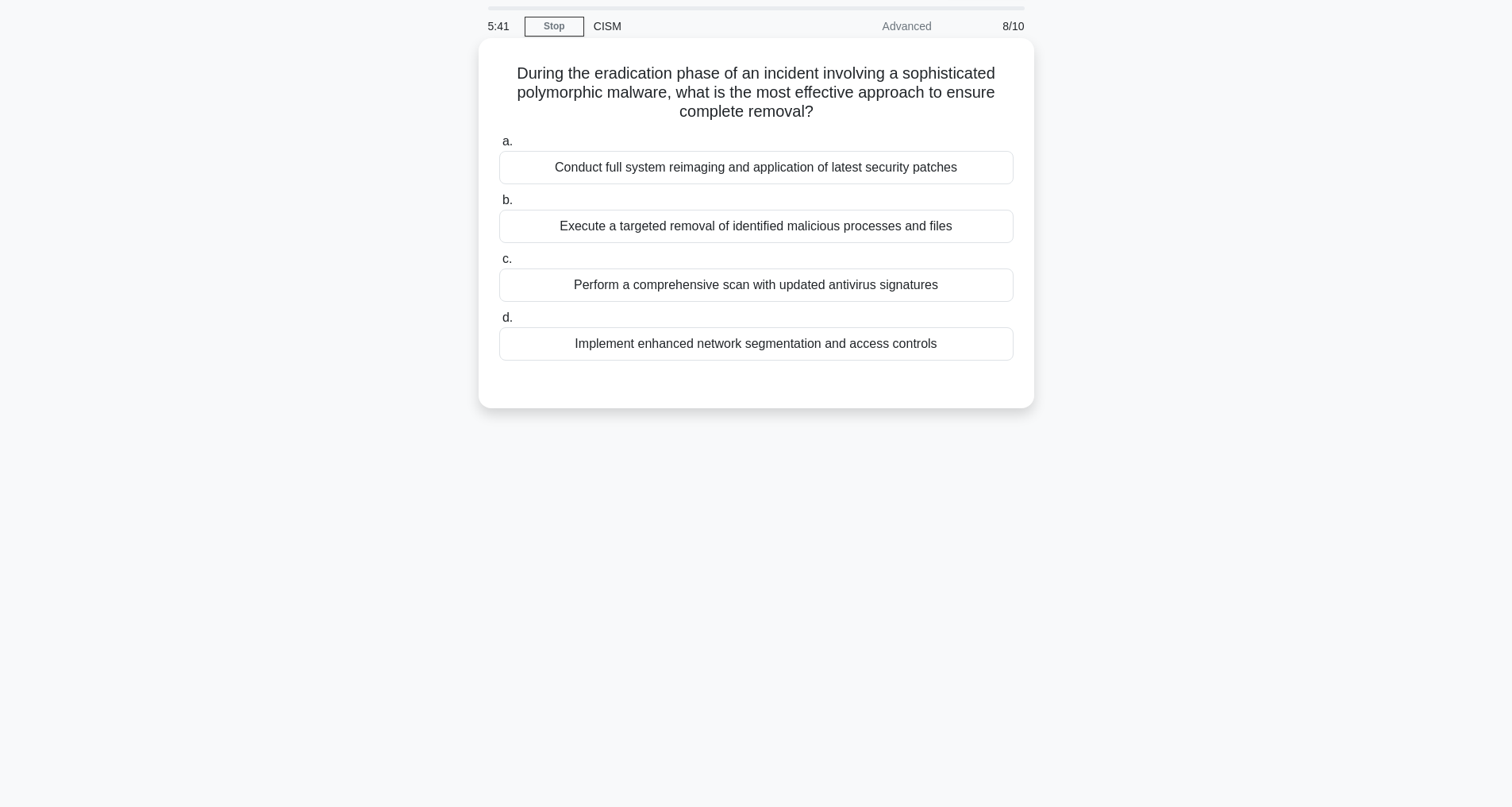
click at [803, 168] on div "Conduct full system reimaging and application of latest security patches" at bounding box center [756, 167] width 515 height 34
click at [499, 147] on input "a. Conduct full system reimaging and application of latest security patches" at bounding box center [499, 142] width 0 height 10
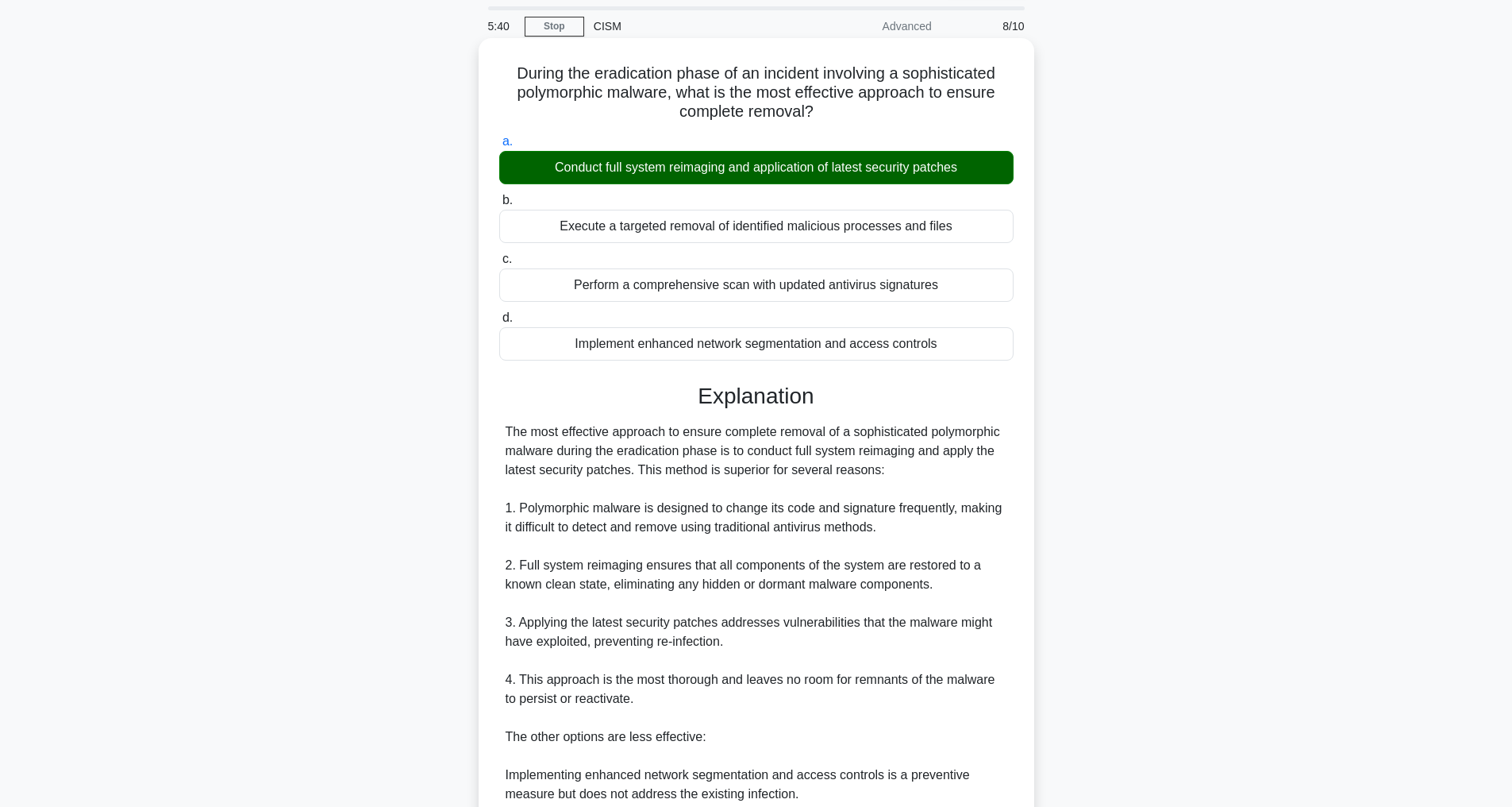
scroll to position [420, 0]
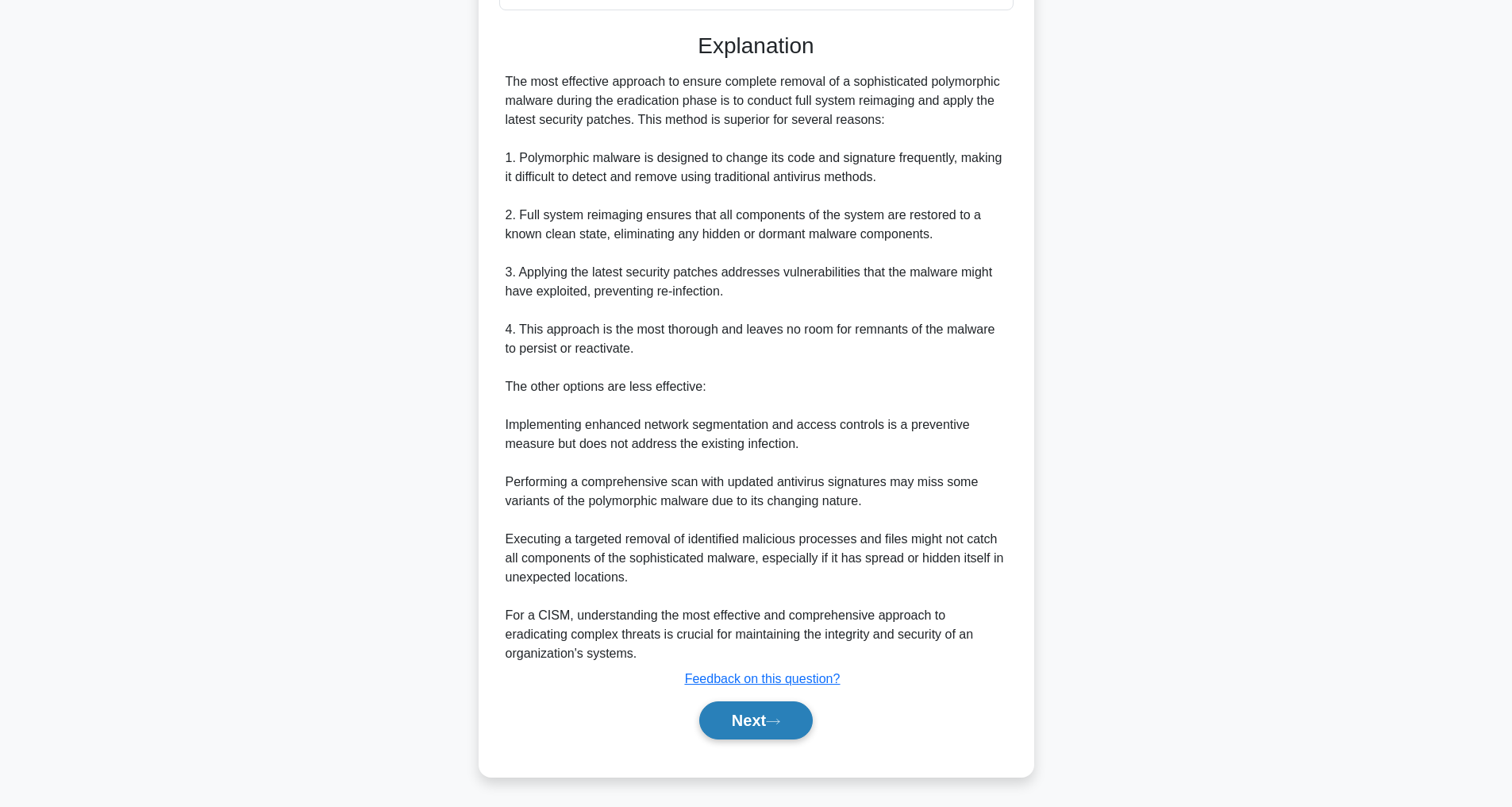
click at [738, 725] on button "Next" at bounding box center [756, 720] width 113 height 38
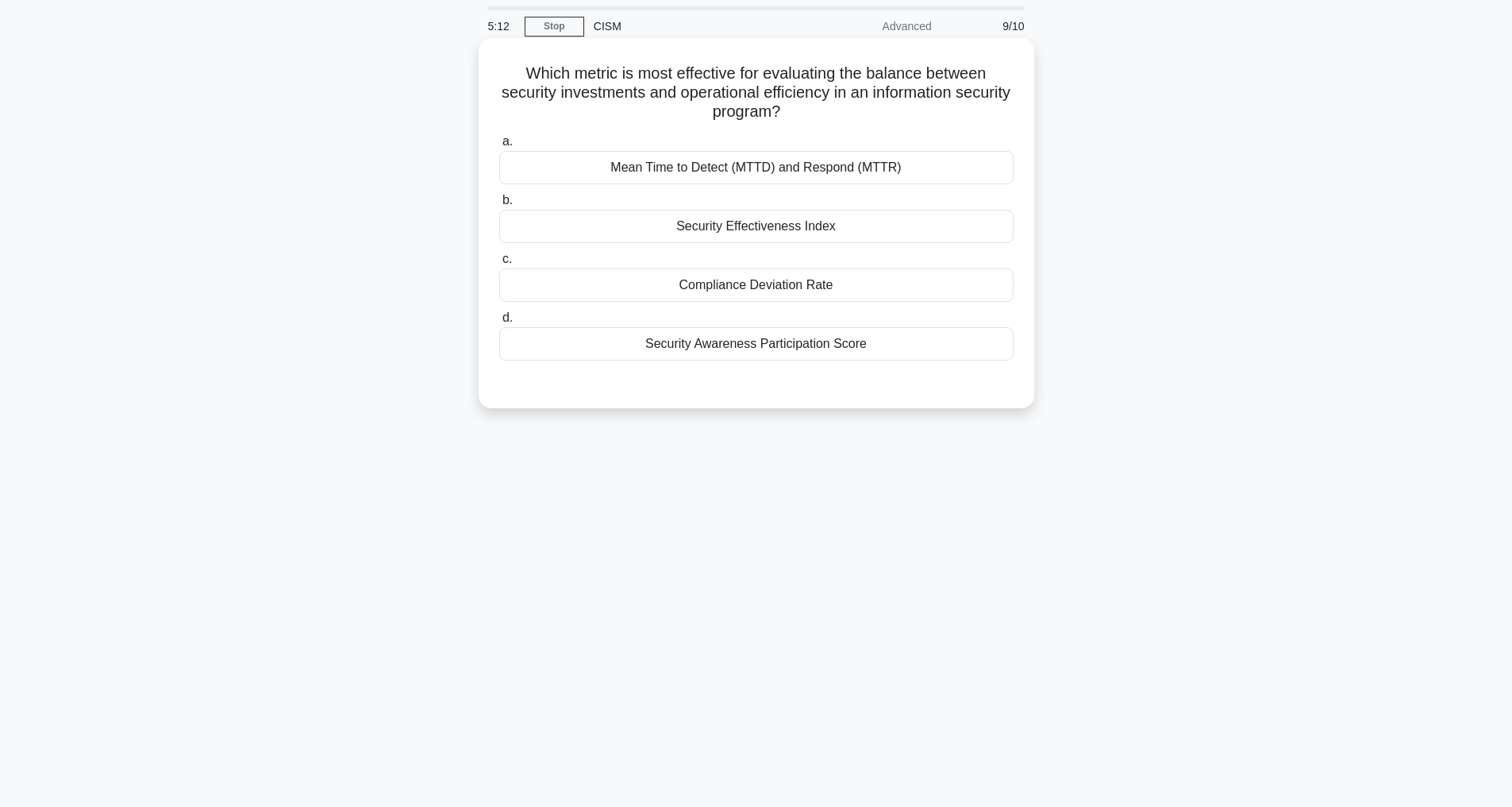
click at [747, 224] on div "Security Effectiveness Index" at bounding box center [756, 226] width 515 height 34
click at [499, 206] on input "b. Security Effectiveness Index" at bounding box center [499, 201] width 0 height 10
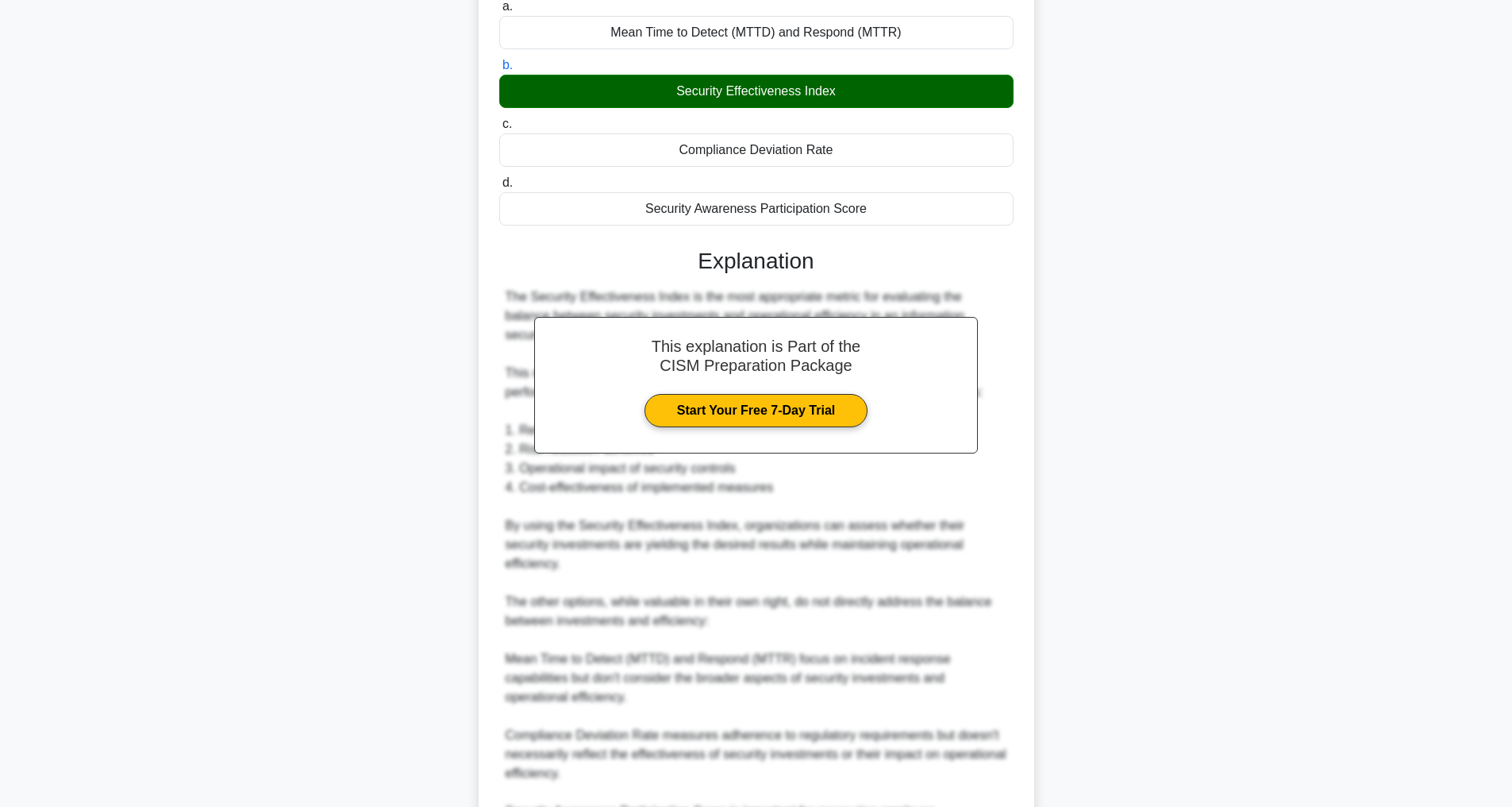
scroll to position [401, 0]
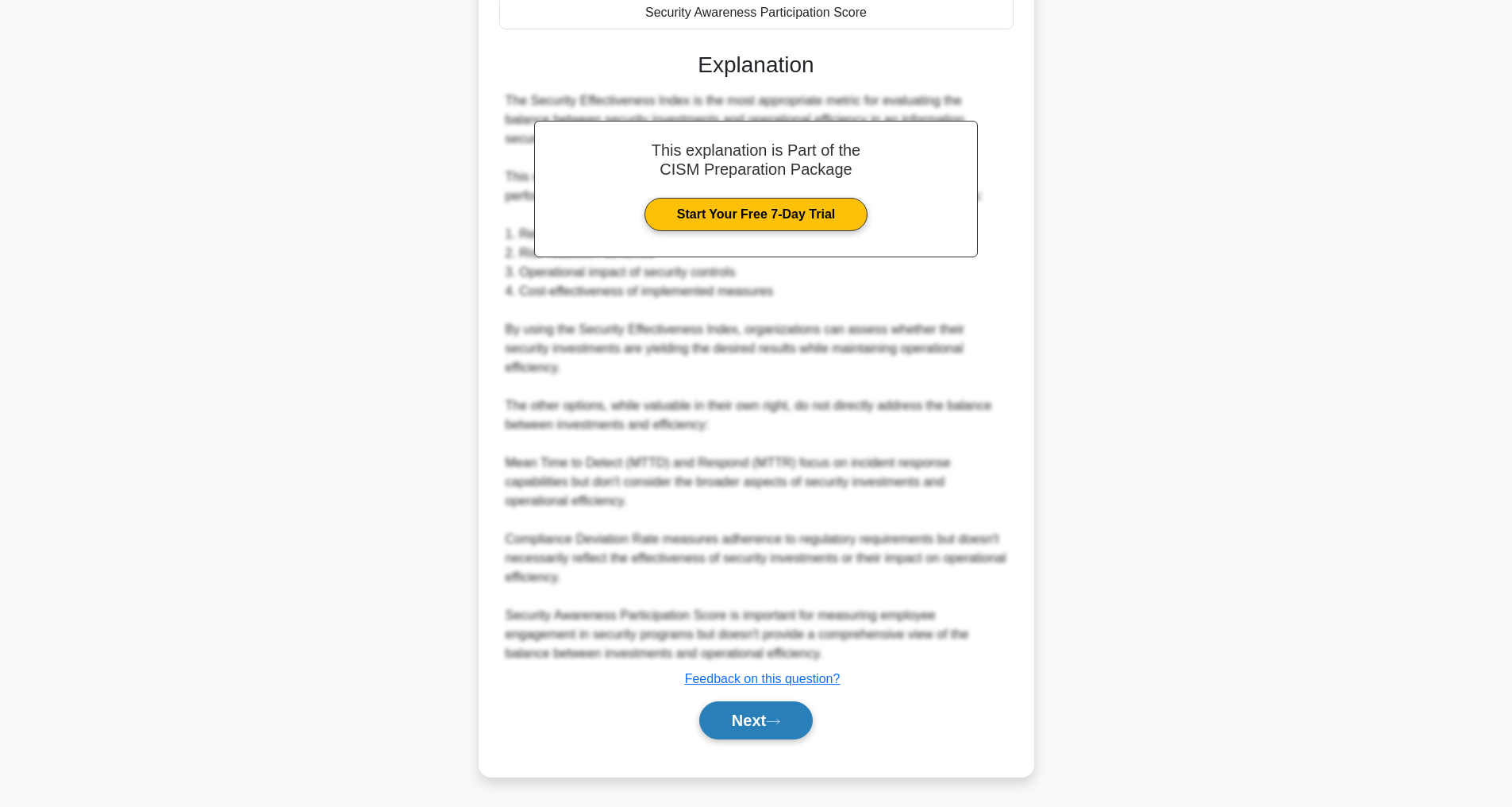
click at [737, 713] on button "Next" at bounding box center [756, 720] width 113 height 38
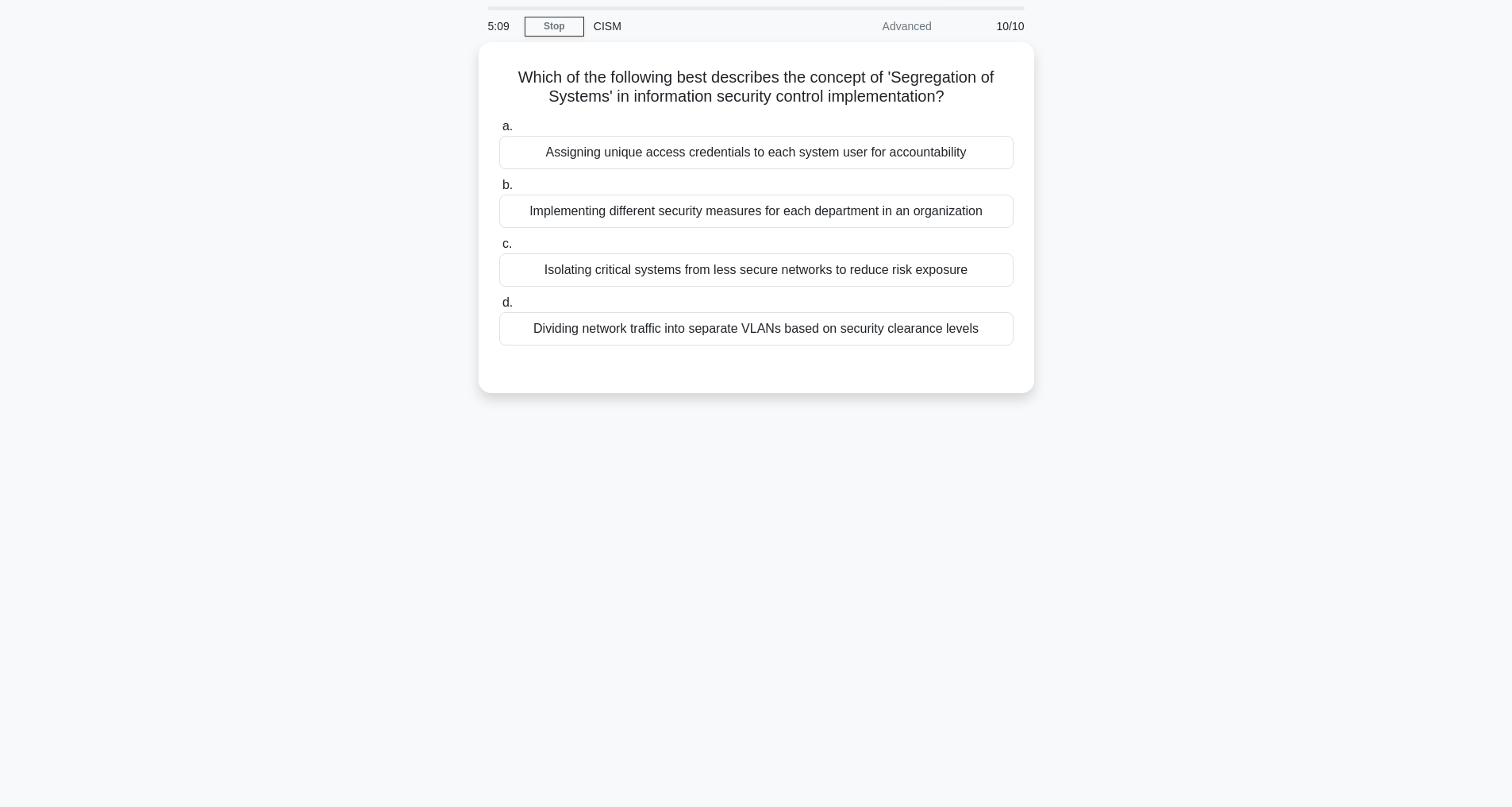
scroll to position [51, 0]
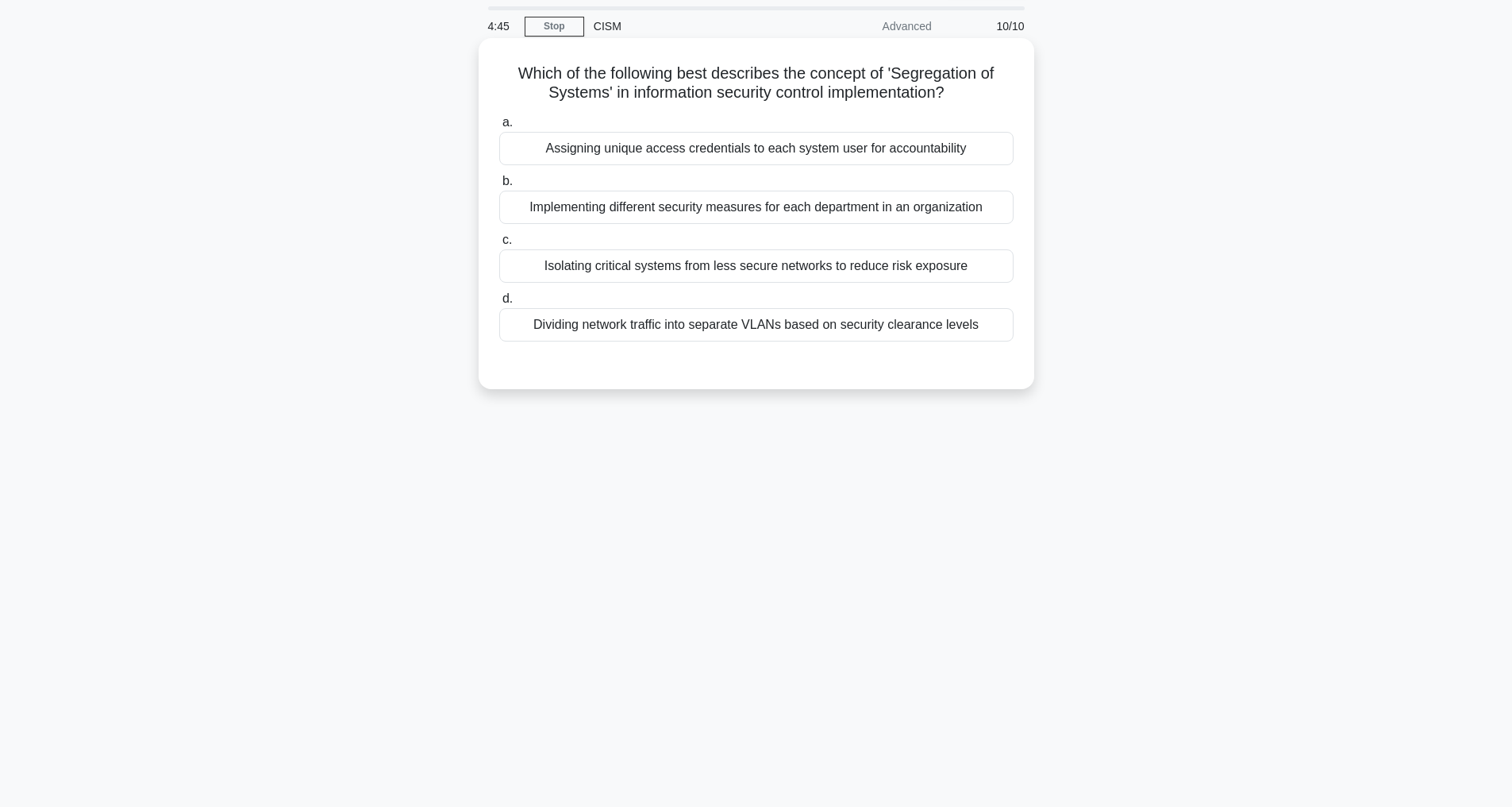
click at [787, 262] on div "Isolating critical systems from less secure networks to reduce risk exposure" at bounding box center [756, 266] width 515 height 34
click at [499, 246] on input "c. Isolating critical systems from less secure networks to reduce risk exposure" at bounding box center [499, 240] width 0 height 10
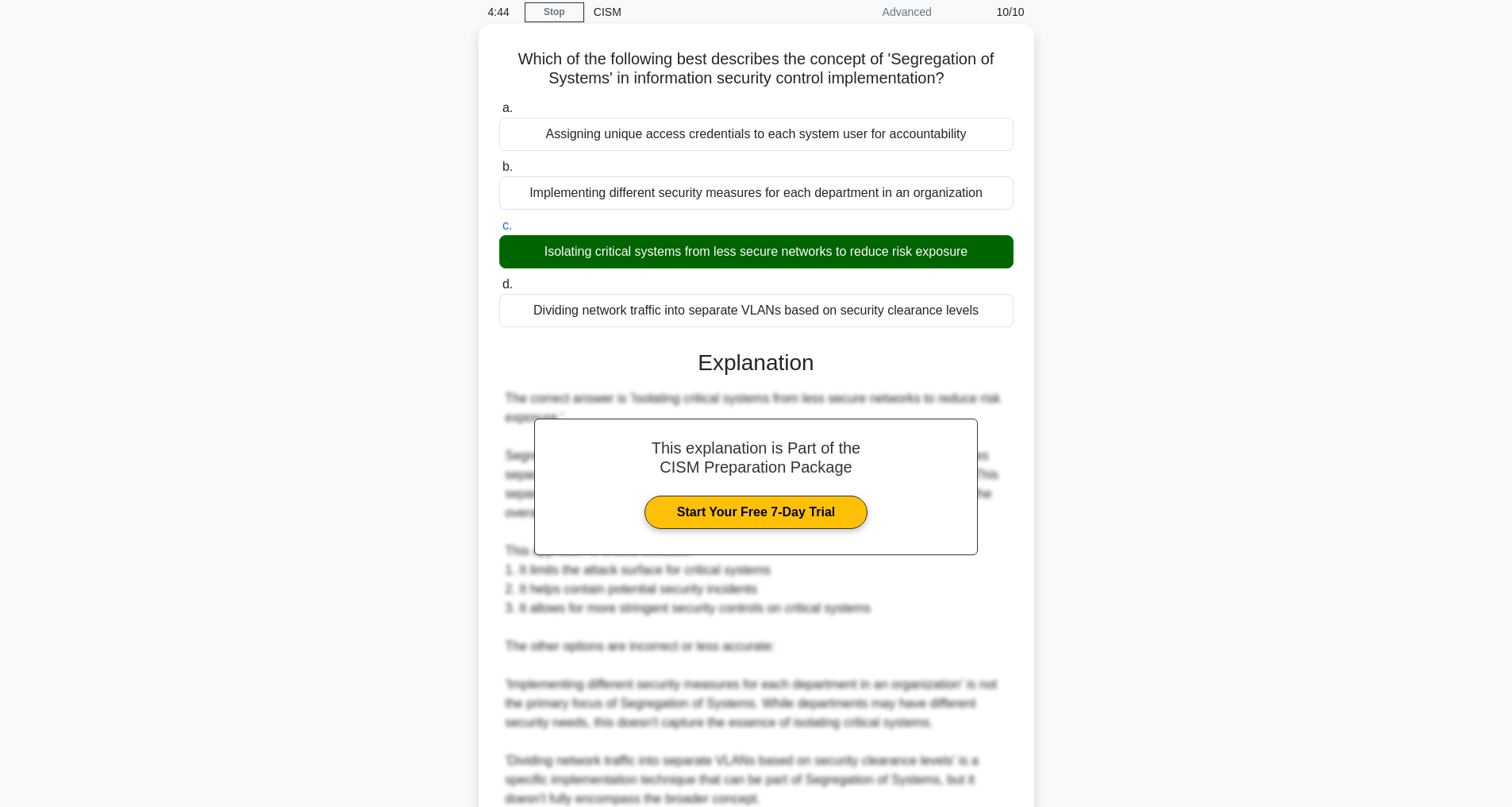
scroll to position [362, 0]
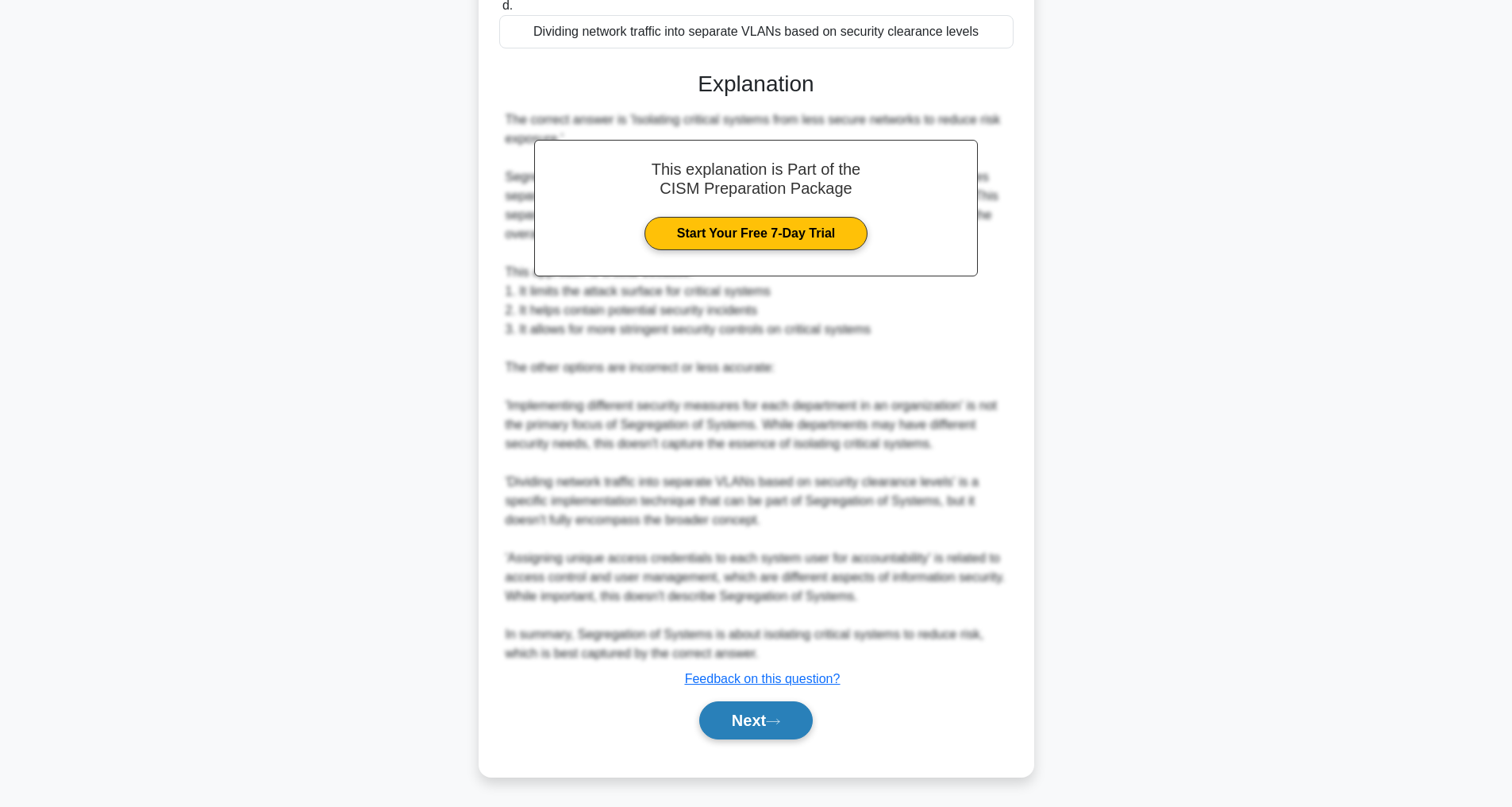
click at [742, 725] on button "Next" at bounding box center [756, 720] width 113 height 38
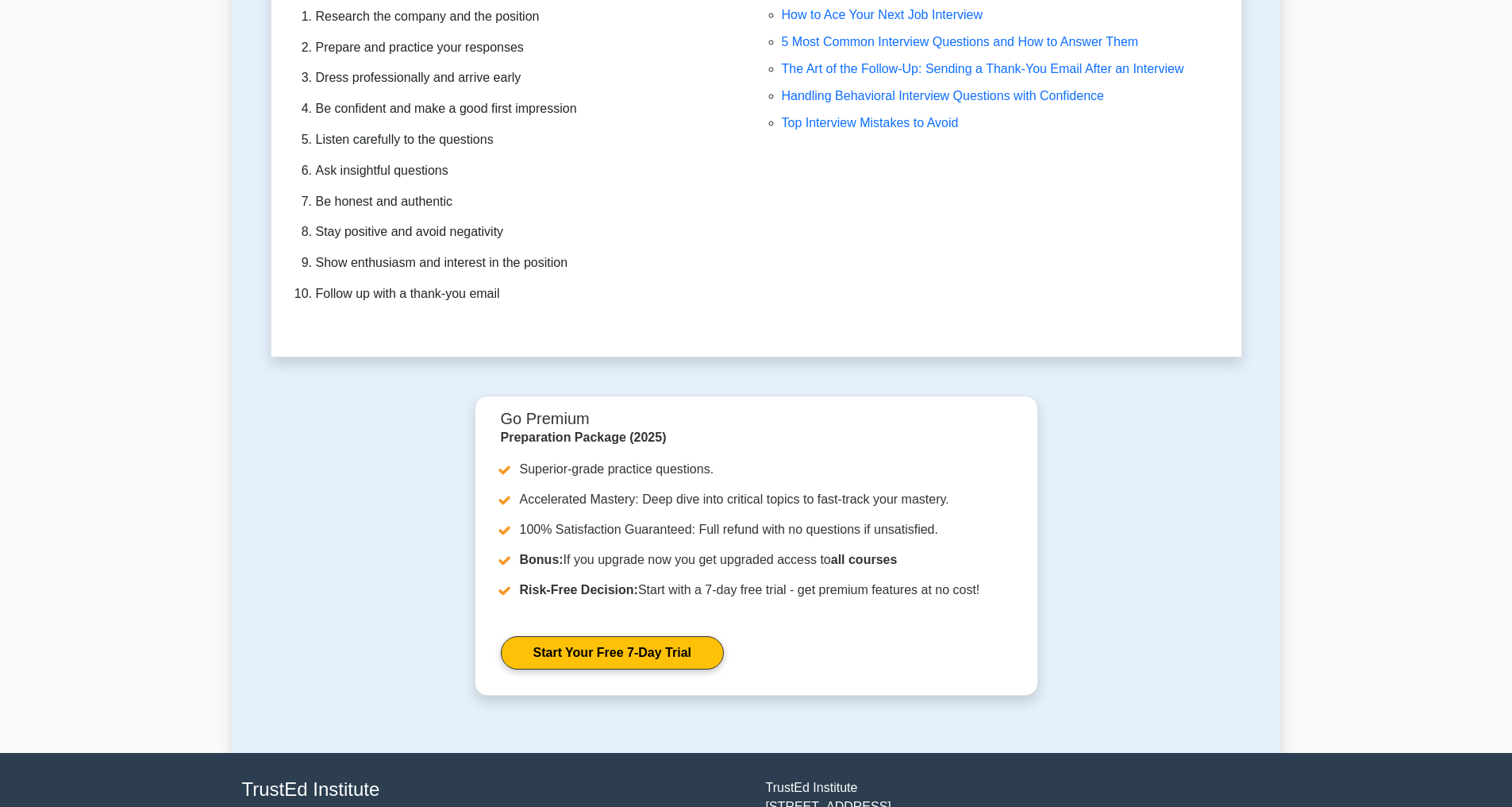
scroll to position [4622, 0]
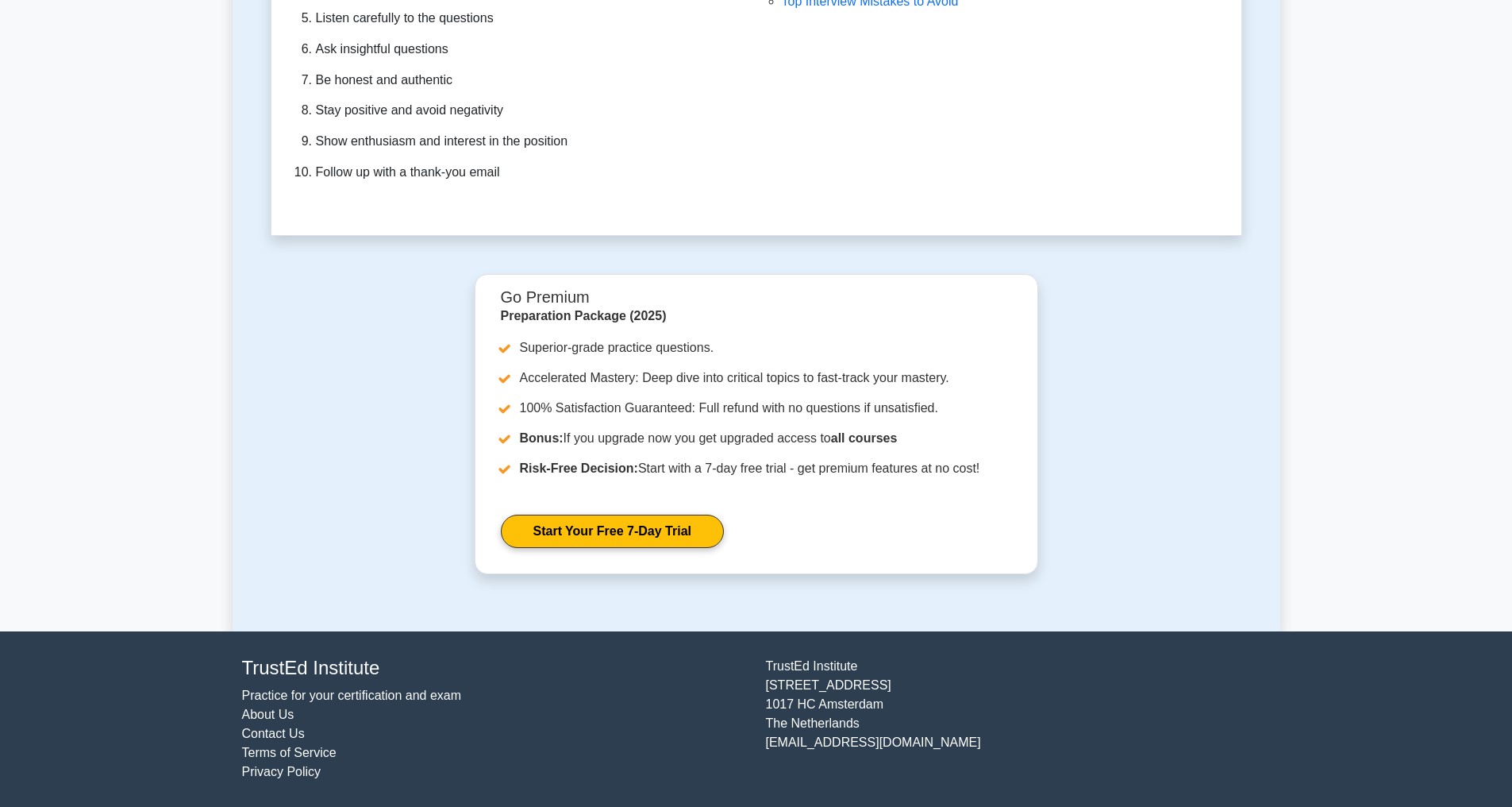
click at [344, 694] on link "Practice for your certification and exam" at bounding box center [352, 695] width 220 height 14
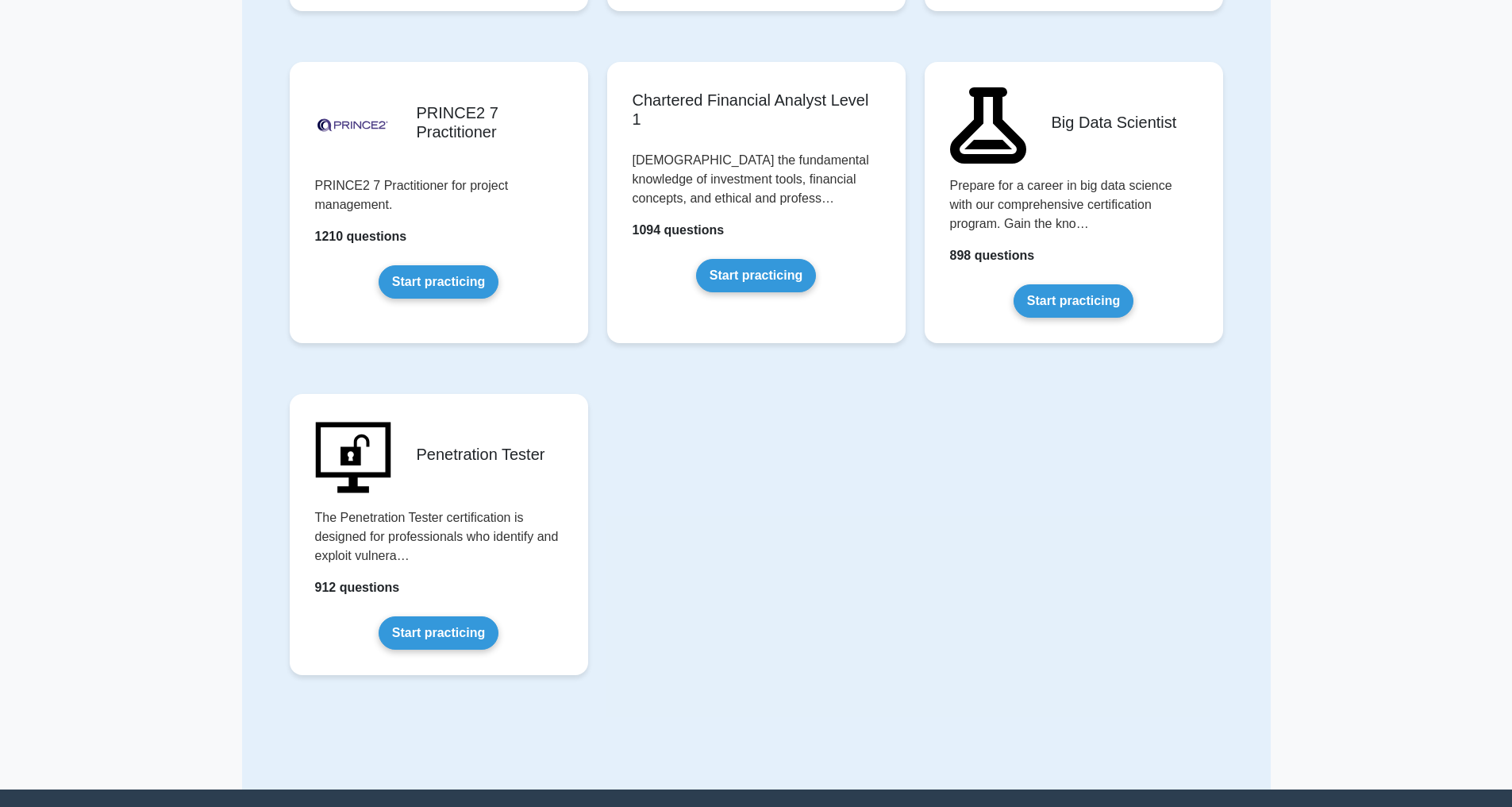
scroll to position [3273, 0]
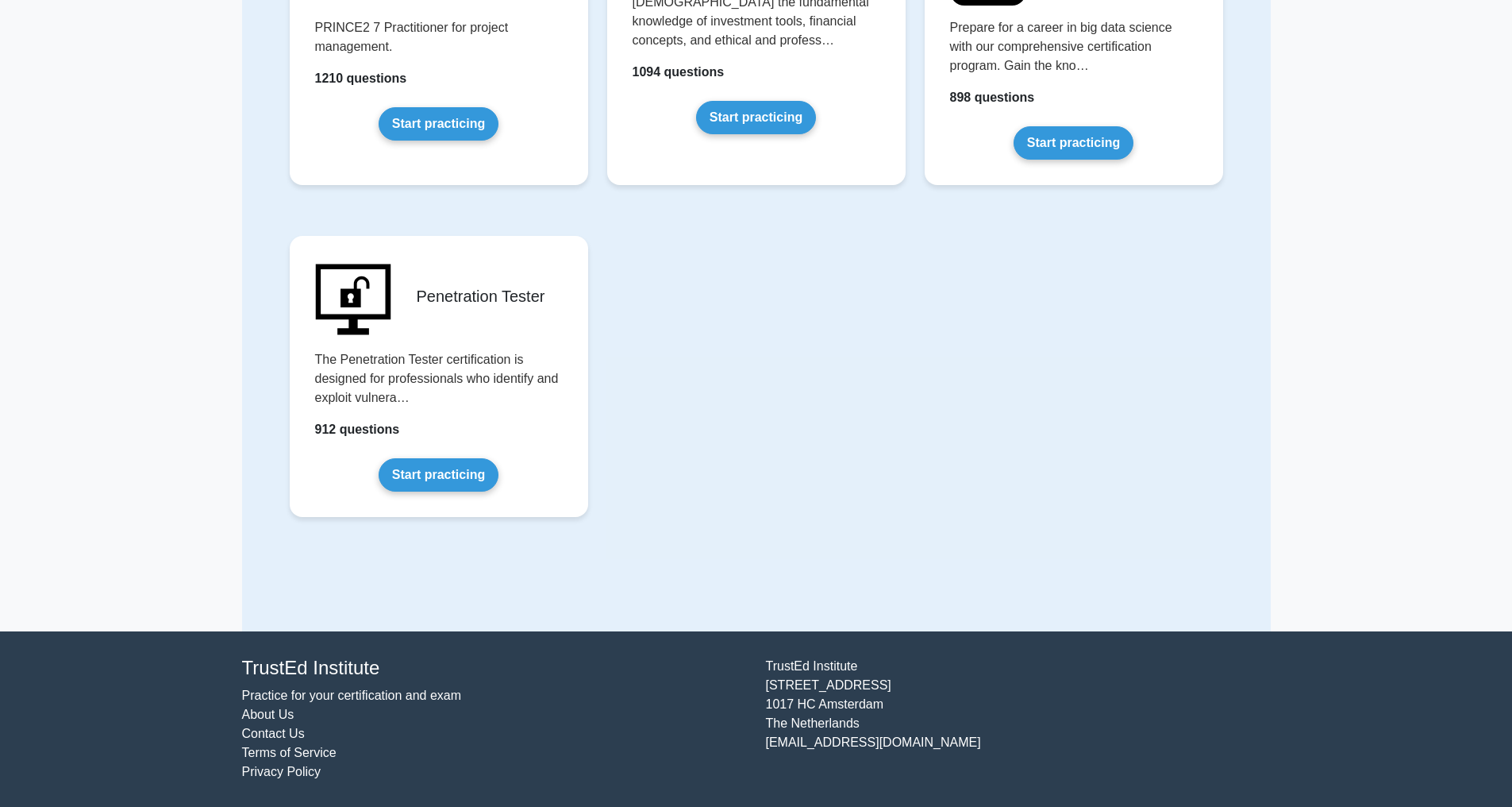
click at [272, 711] on link "About Us" at bounding box center [268, 714] width 53 height 14
